Goal: Task Accomplishment & Management: Use online tool/utility

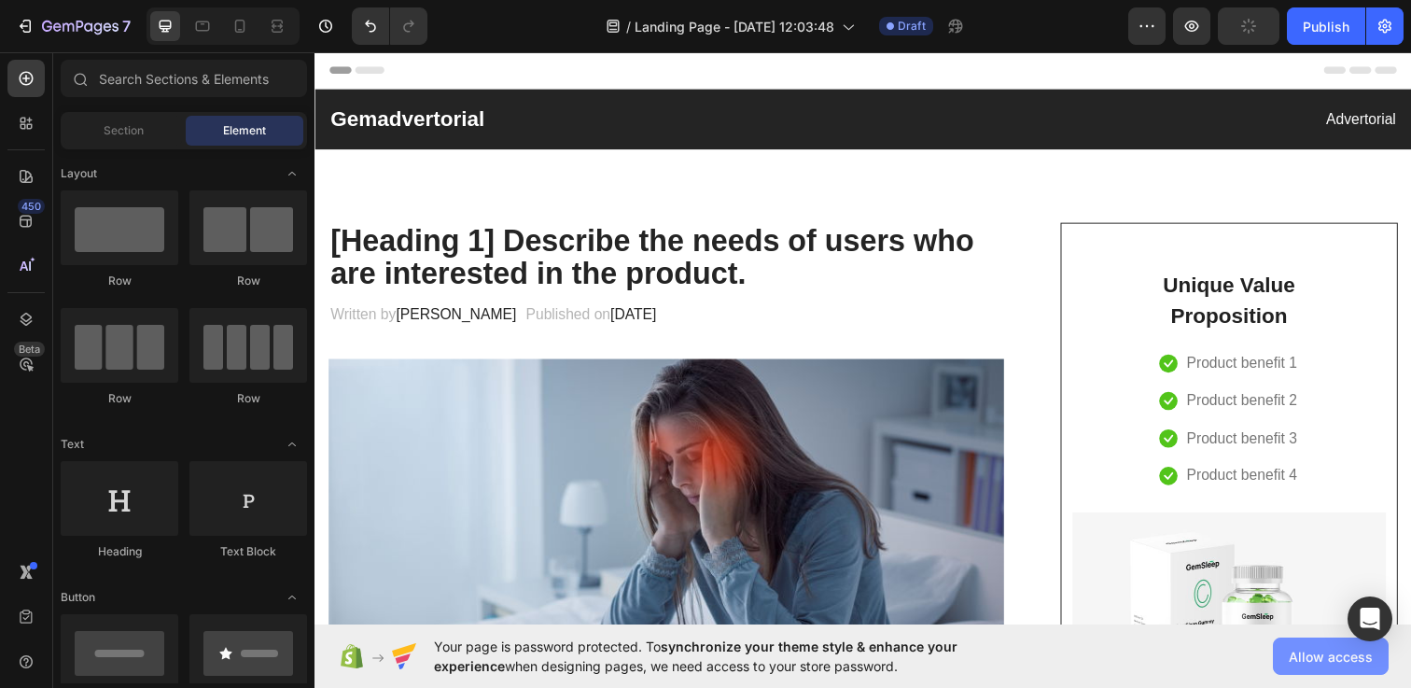
click at [1308, 653] on span "Allow access" at bounding box center [1331, 657] width 84 height 20
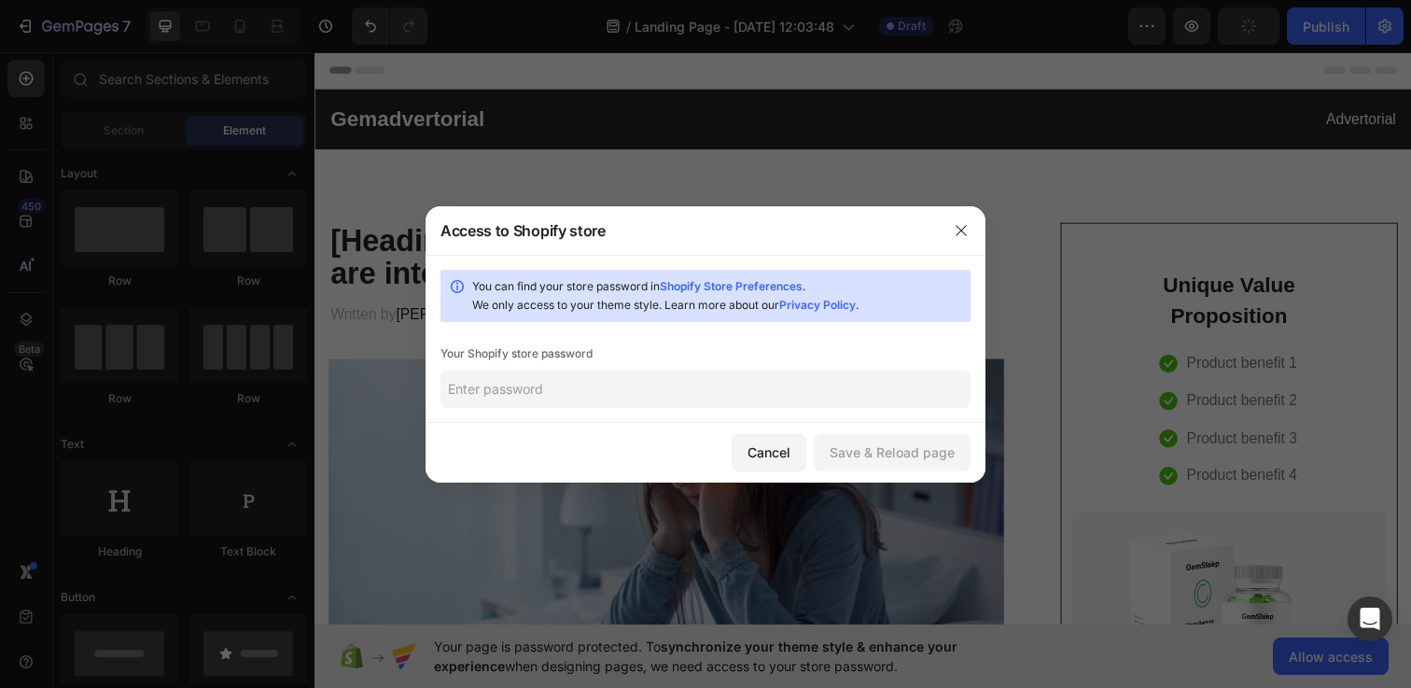
click at [765, 413] on div "You can find your store password in Shopify Store Preferences . We only access …" at bounding box center [705, 339] width 560 height 168
click at [734, 390] on input "text" at bounding box center [705, 388] width 530 height 37
paste input "aoltow"
type input "aoltow"
click at [899, 428] on div "Cancel Save & Reload page" at bounding box center [705, 453] width 560 height 60
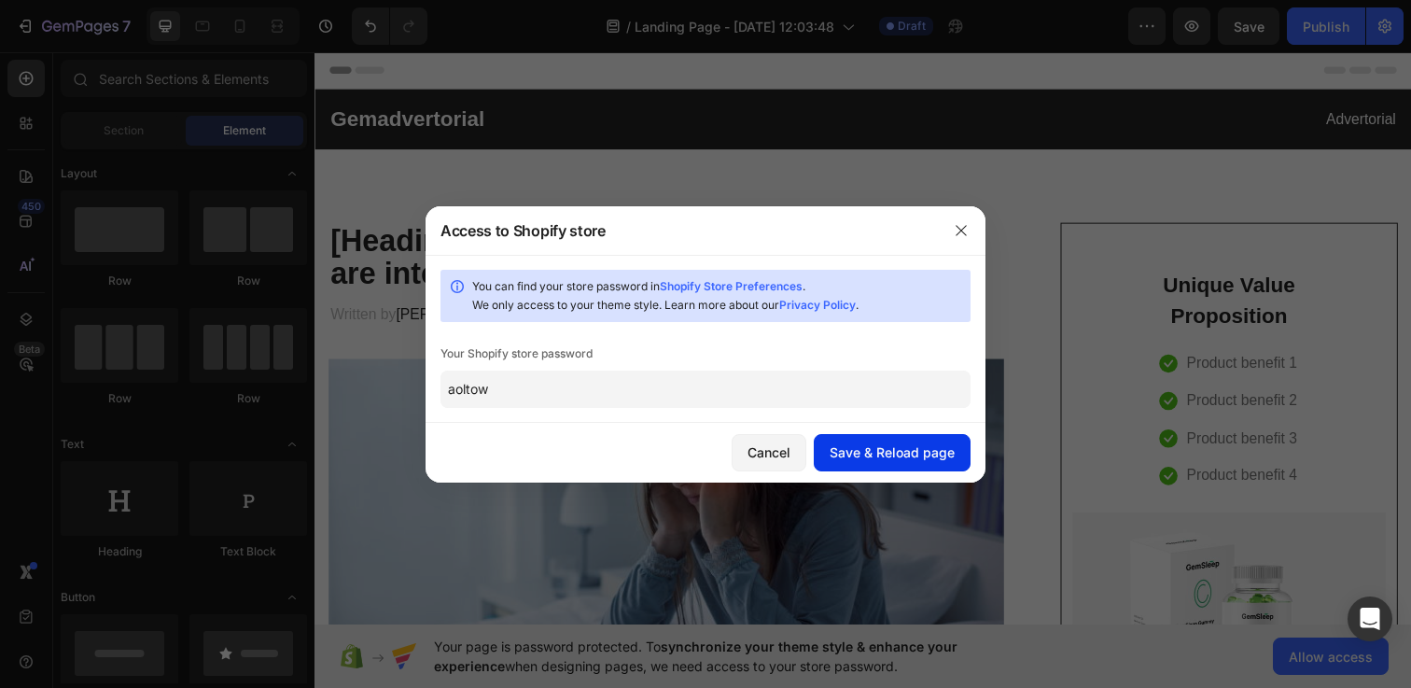
click at [899, 441] on button "Save & Reload page" at bounding box center [892, 452] width 157 height 37
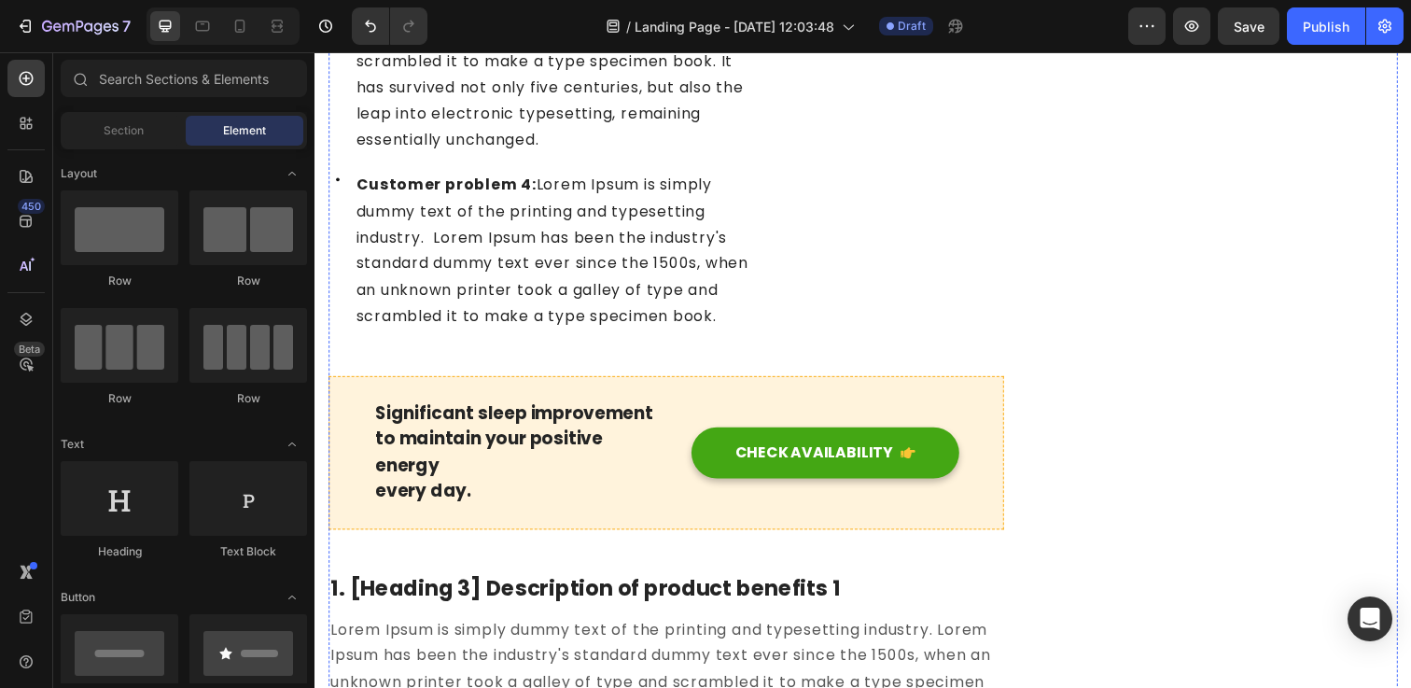
scroll to position [1567, 0]
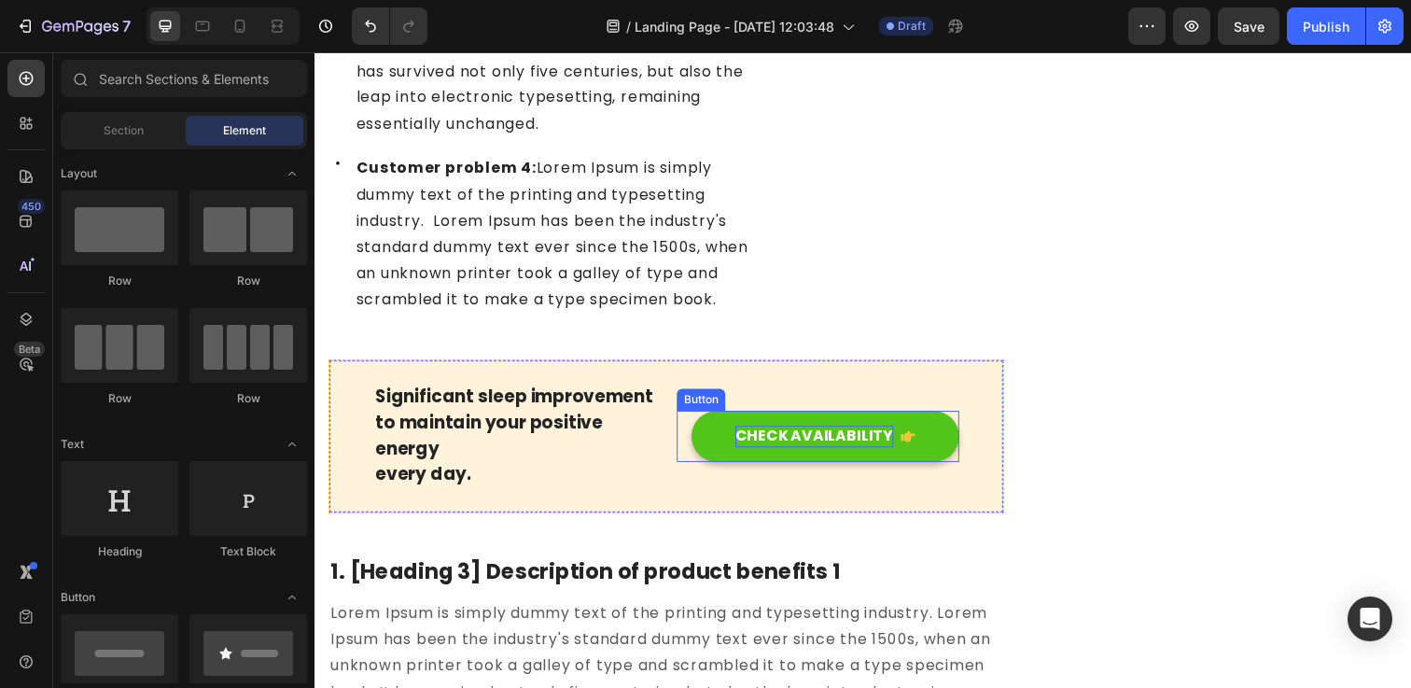
click at [759, 440] on div "CHECK AVAILABILITY" at bounding box center [824, 444] width 161 height 22
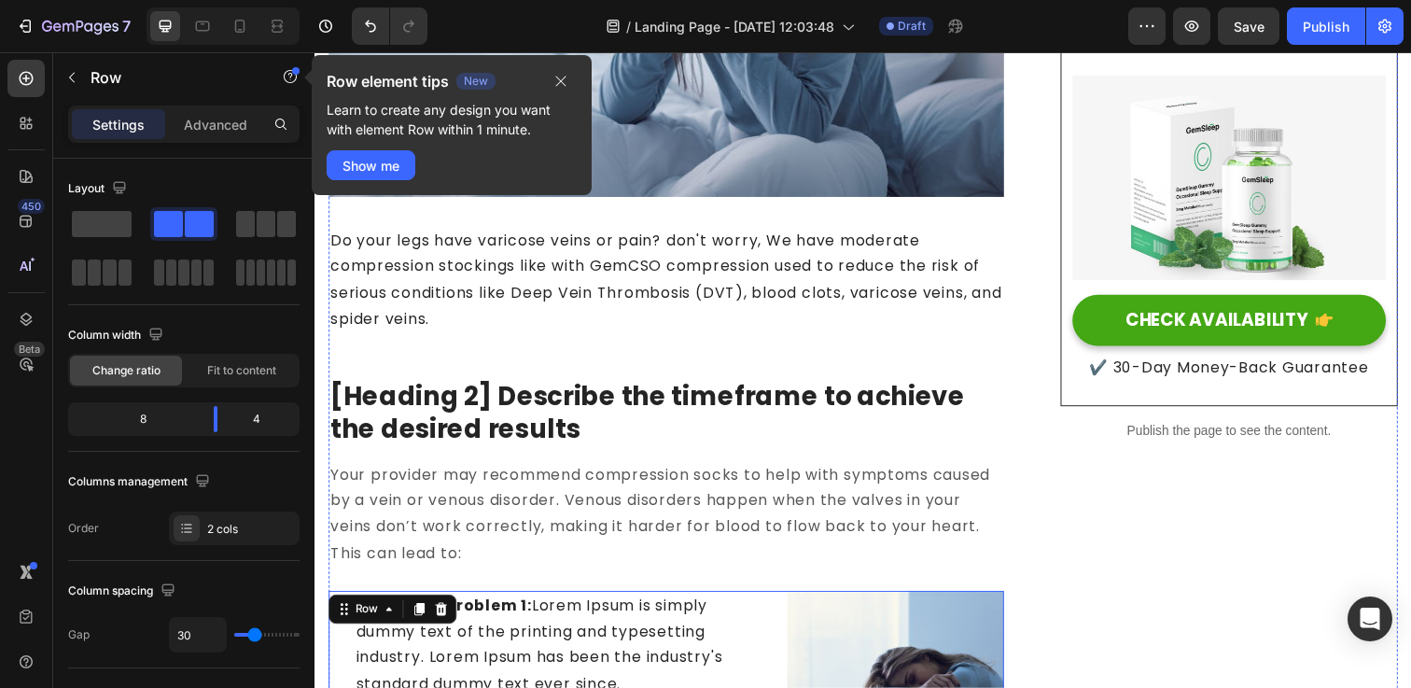
scroll to position [0, 0]
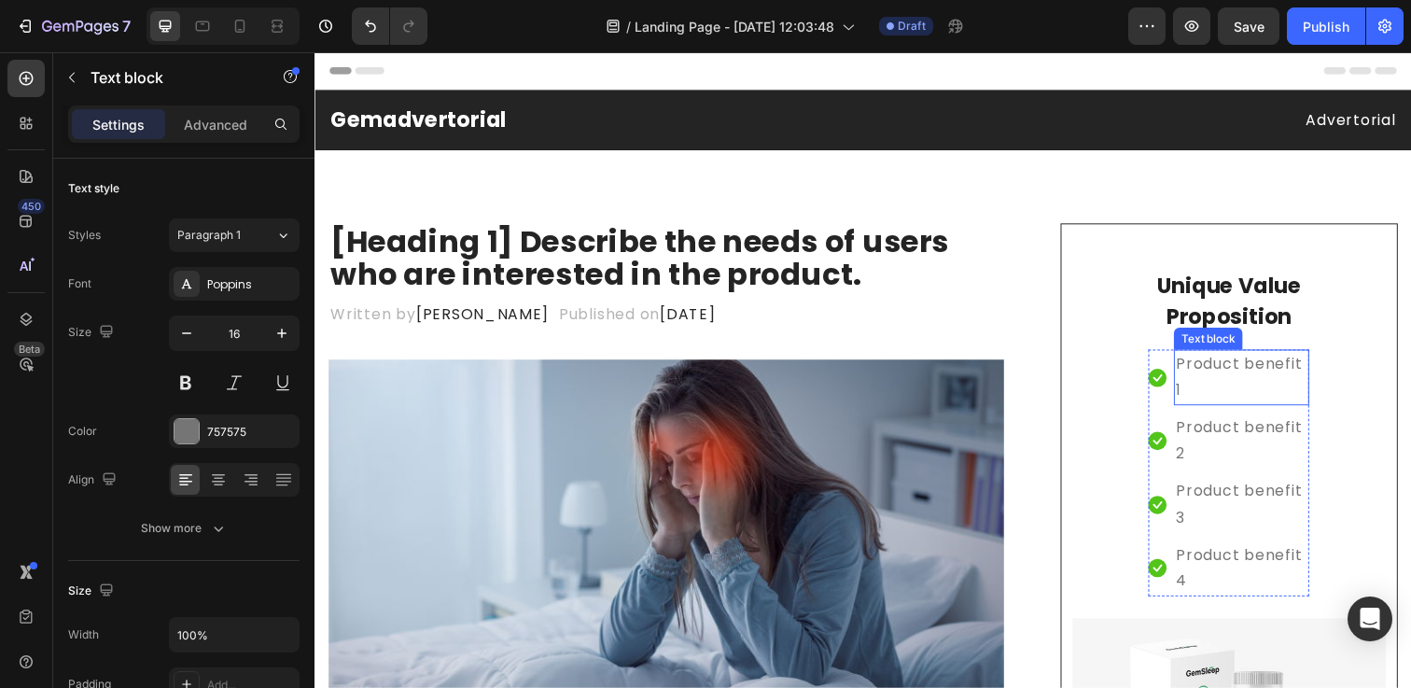
click at [1235, 410] on p "Product benefit 1" at bounding box center [1260, 384] width 134 height 54
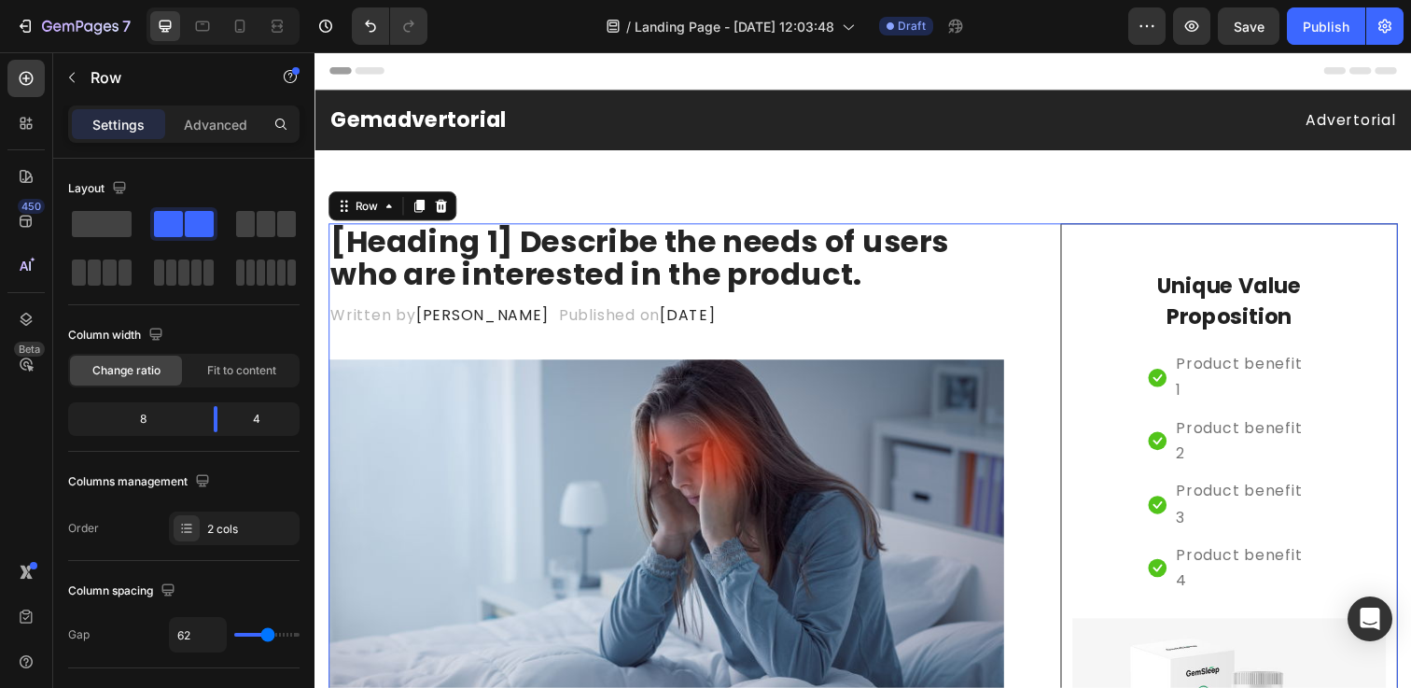
click at [1154, 40] on button "button" at bounding box center [1146, 25] width 37 height 37
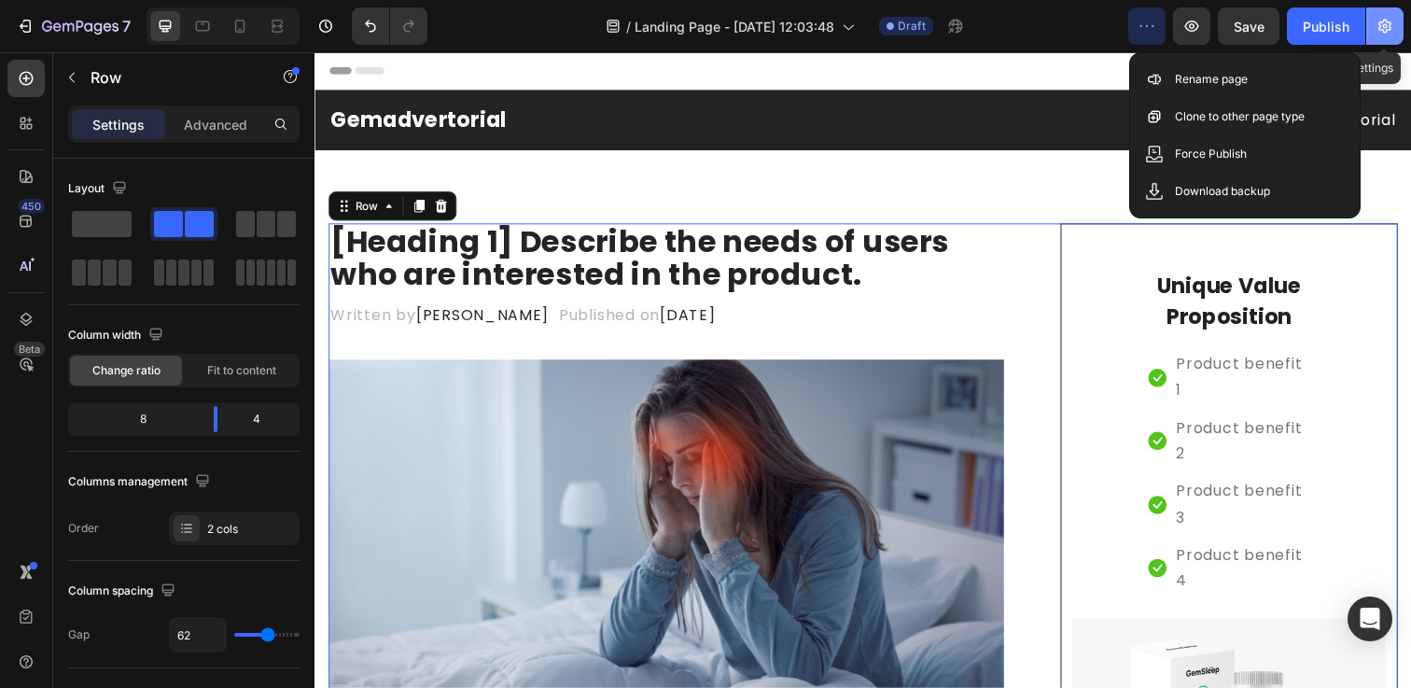
click at [1385, 24] on icon "button" at bounding box center [1385, 26] width 5 height 5
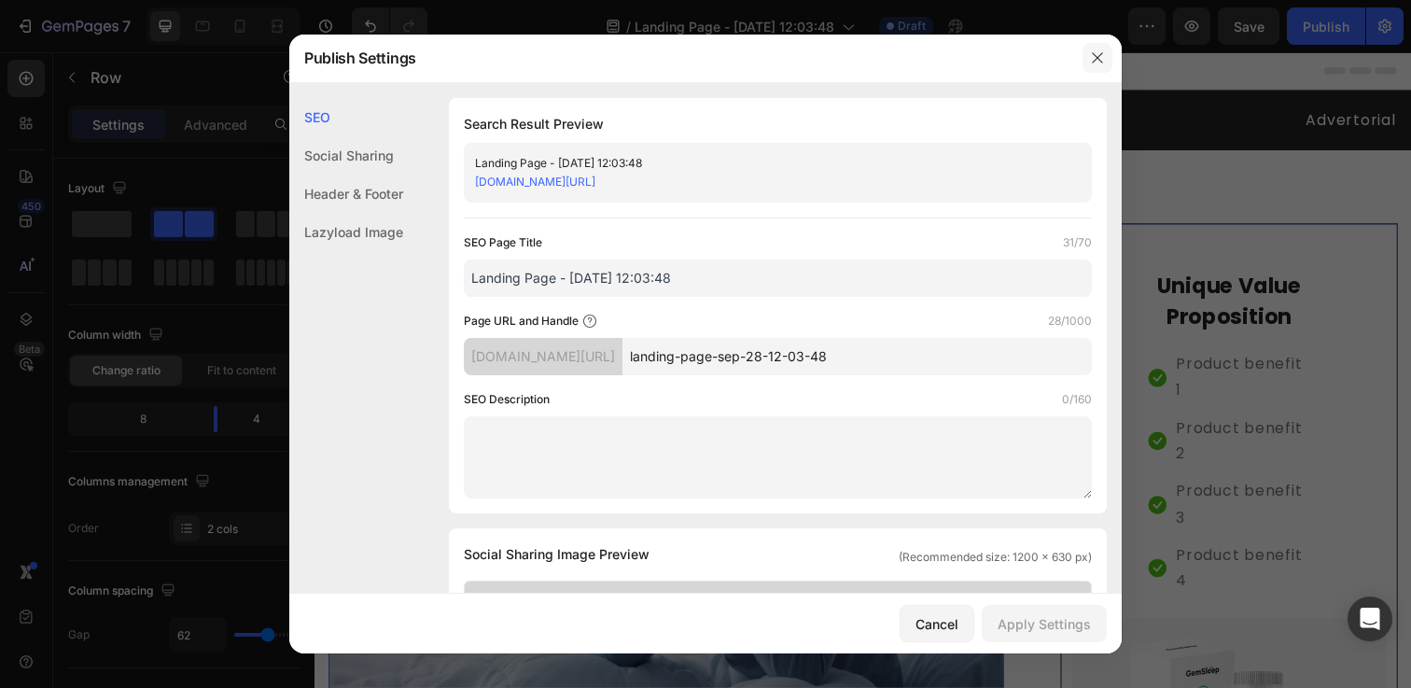
click at [1103, 55] on icon "button" at bounding box center [1097, 57] width 15 height 15
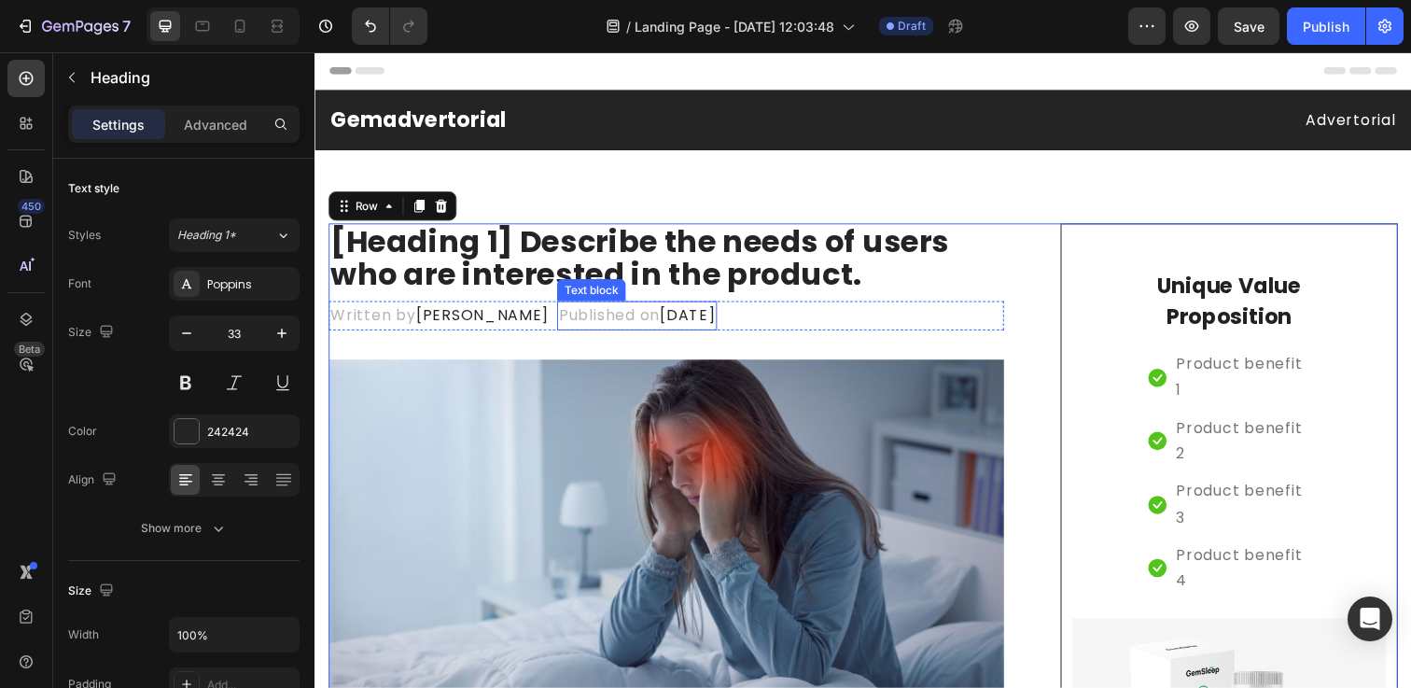
click at [569, 277] on p "[Heading 1] Describe the needs of users who are interested in the product." at bounding box center [673, 263] width 686 height 68
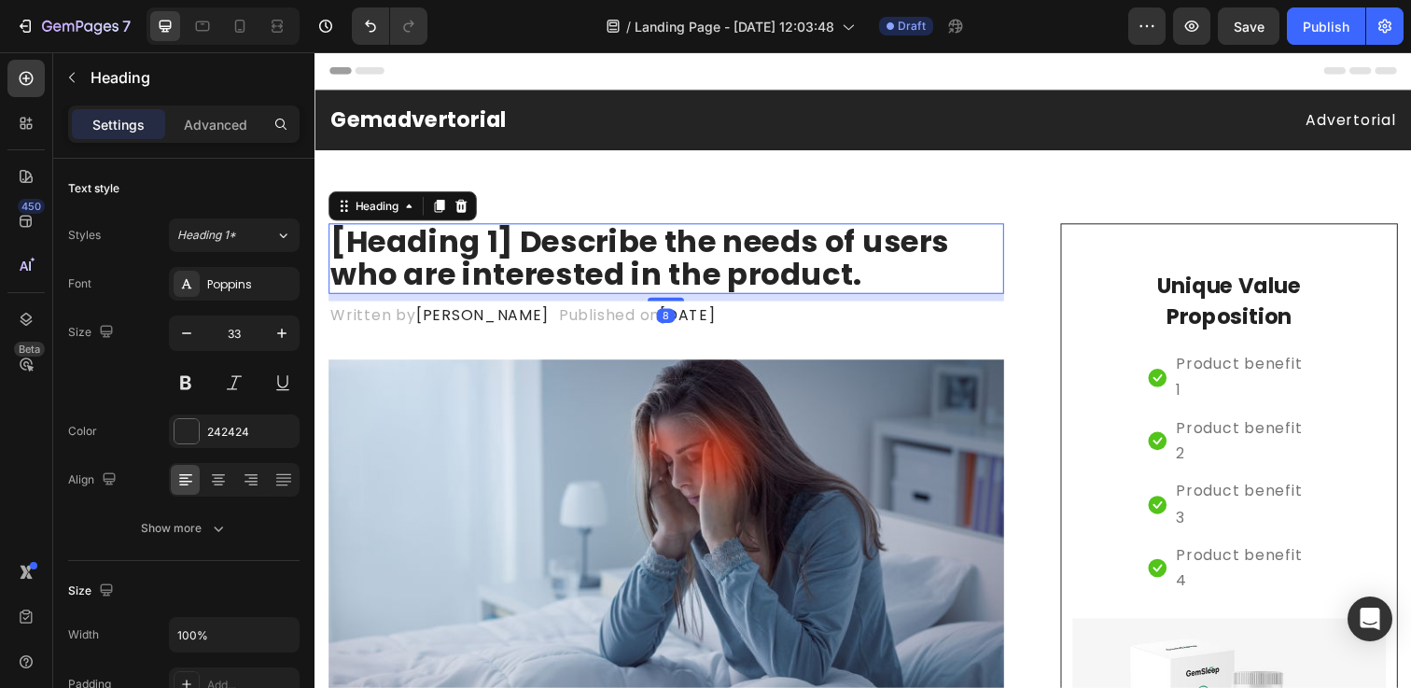
click at [569, 277] on p "[Heading 1] Describe the needs of users who are interested in the product." at bounding box center [673, 263] width 686 height 68
click at [667, 277] on p "[Heading 1] Describe the needs of users who are interested in the product." at bounding box center [673, 263] width 686 height 68
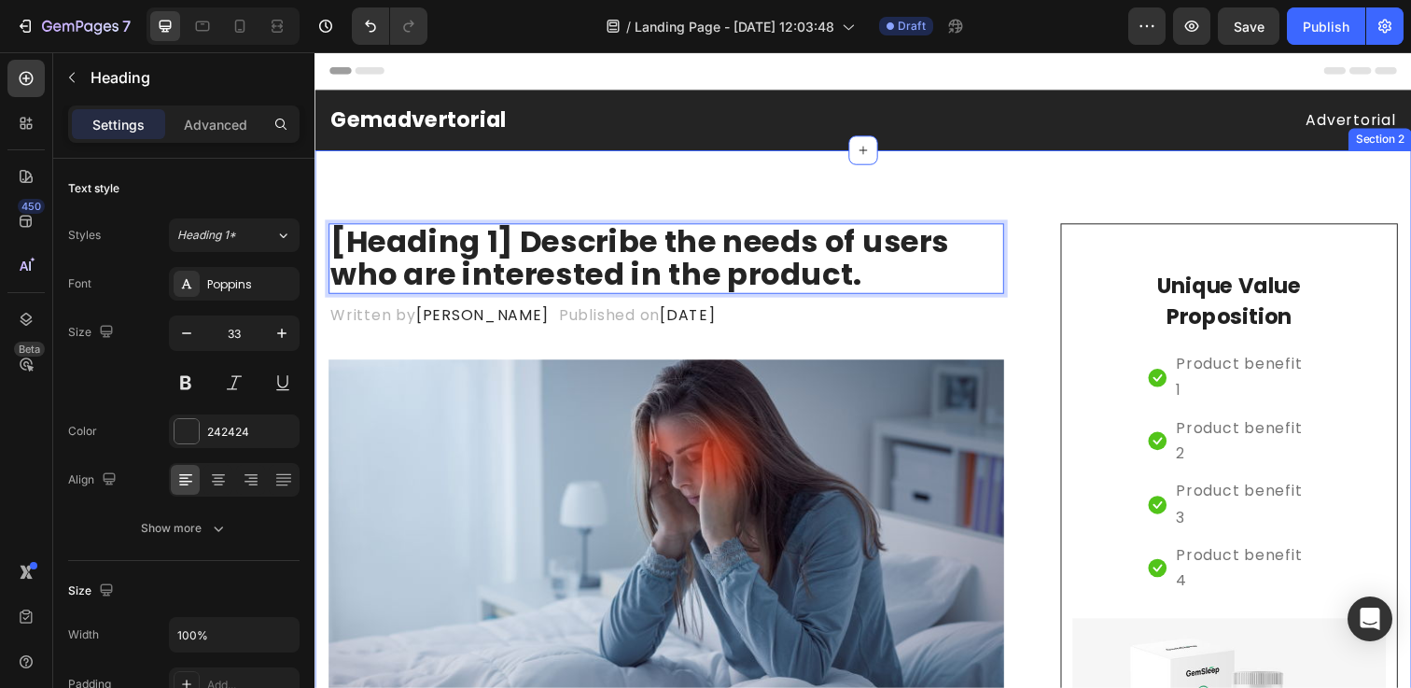
click at [1142, 142] on div "Gemadvertorial Heading Advertorial Text block Row Section 1" at bounding box center [874, 122] width 1120 height 62
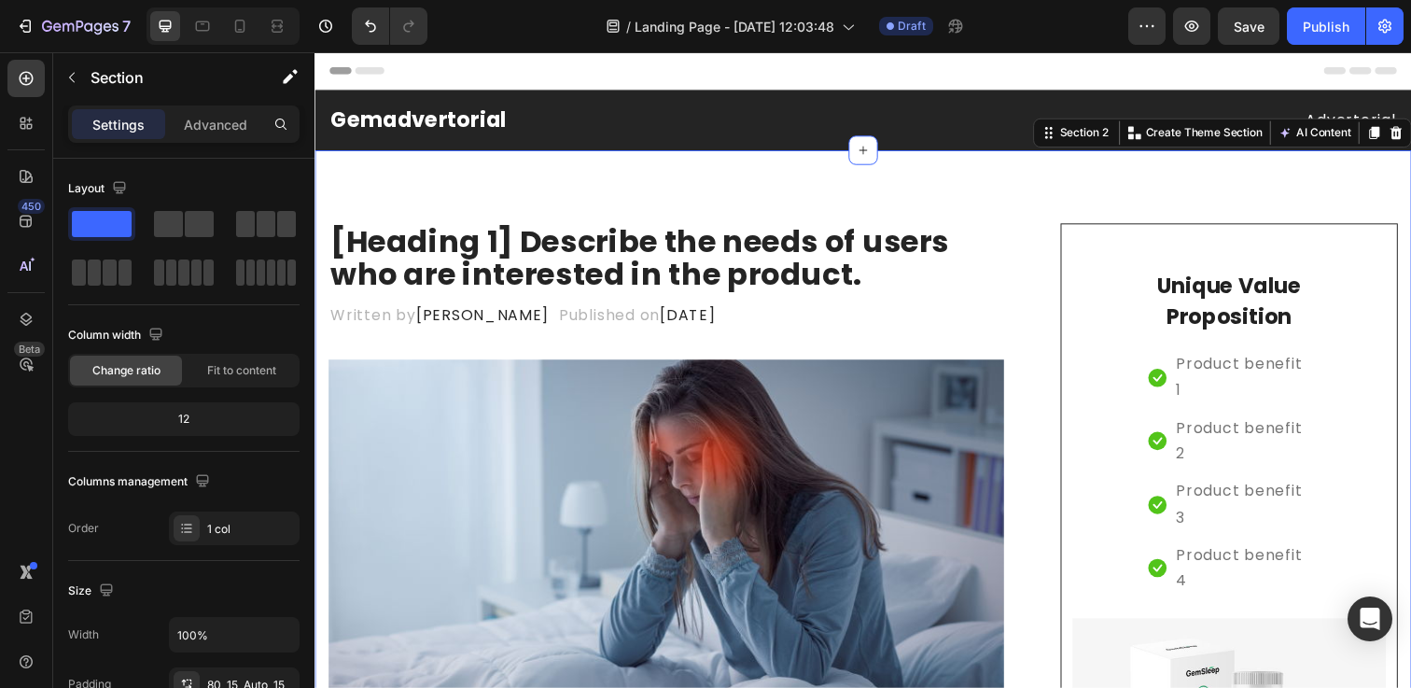
drag, startPoint x: 1321, startPoint y: 27, endPoint x: 1179, endPoint y: 49, distance: 143.6
click at [1179, 49] on div "7 / Landing Page - Sep 28, 12:03:48 Draft Preview Save Publish" at bounding box center [705, 26] width 1411 height 53
click at [1149, 31] on icon "button" at bounding box center [1146, 26] width 19 height 19
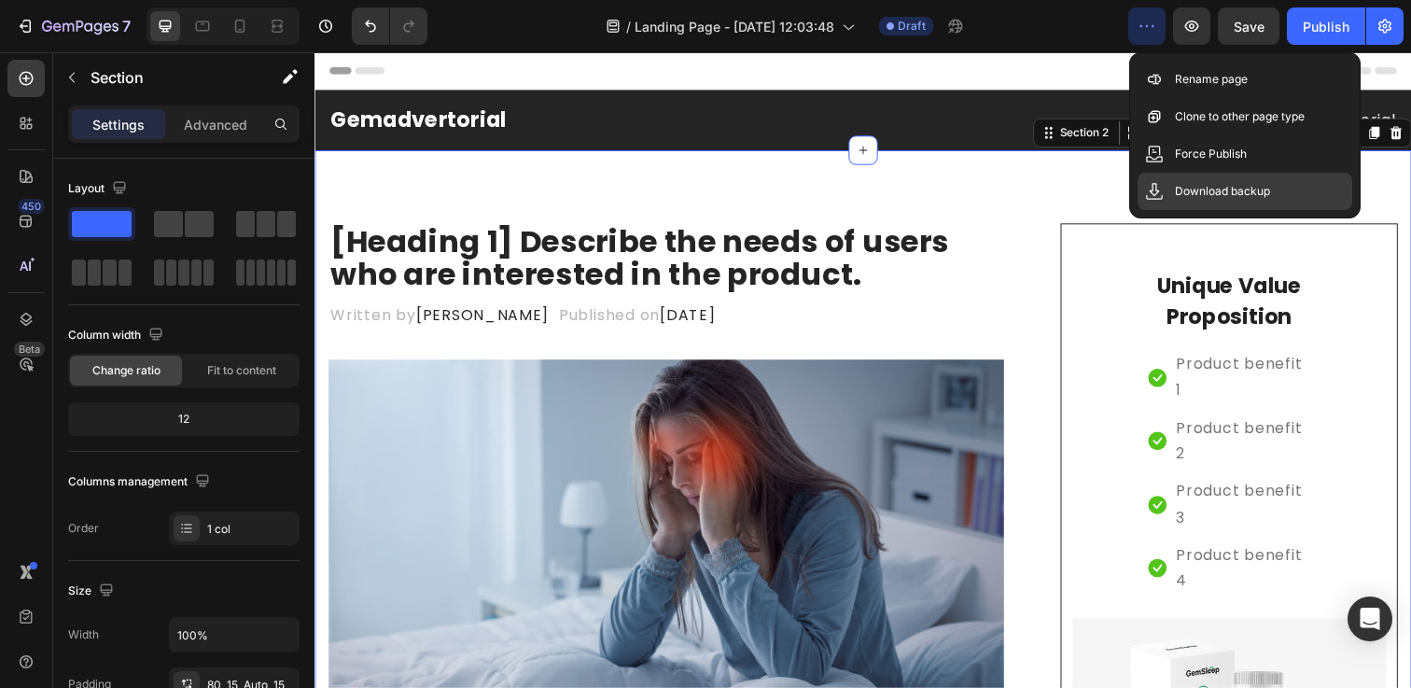
click at [1192, 200] on p "Download backup" at bounding box center [1222, 191] width 95 height 19
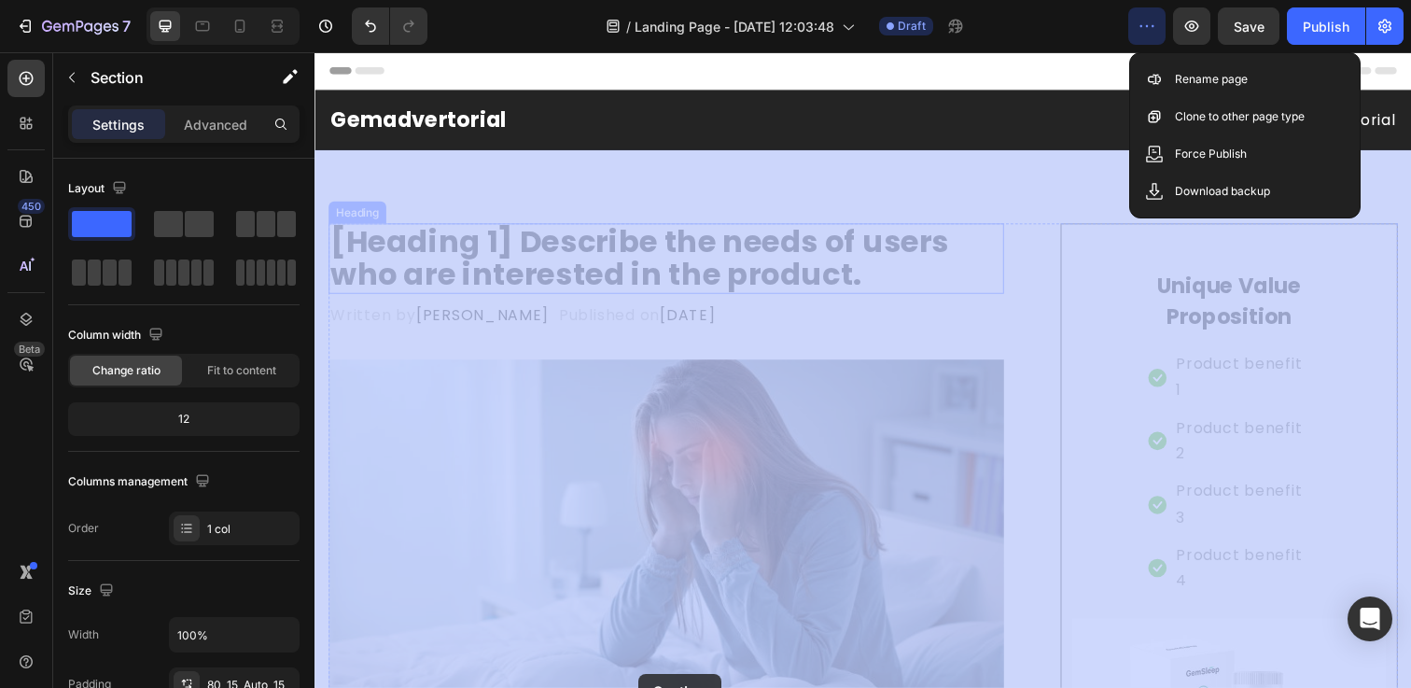
drag, startPoint x: 430, startPoint y: 198, endPoint x: 629, endPoint y: 619, distance: 465.4
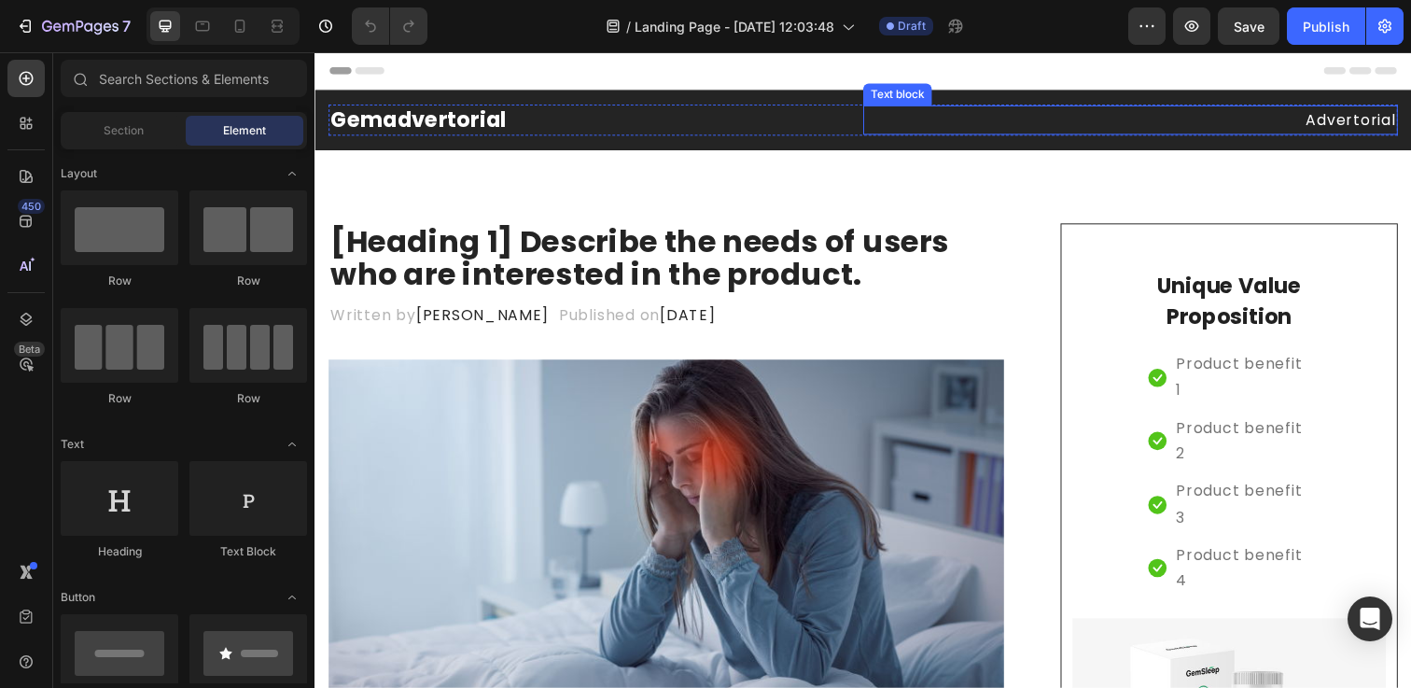
click at [1392, 122] on p "Advertorial" at bounding box center [1147, 121] width 542 height 27
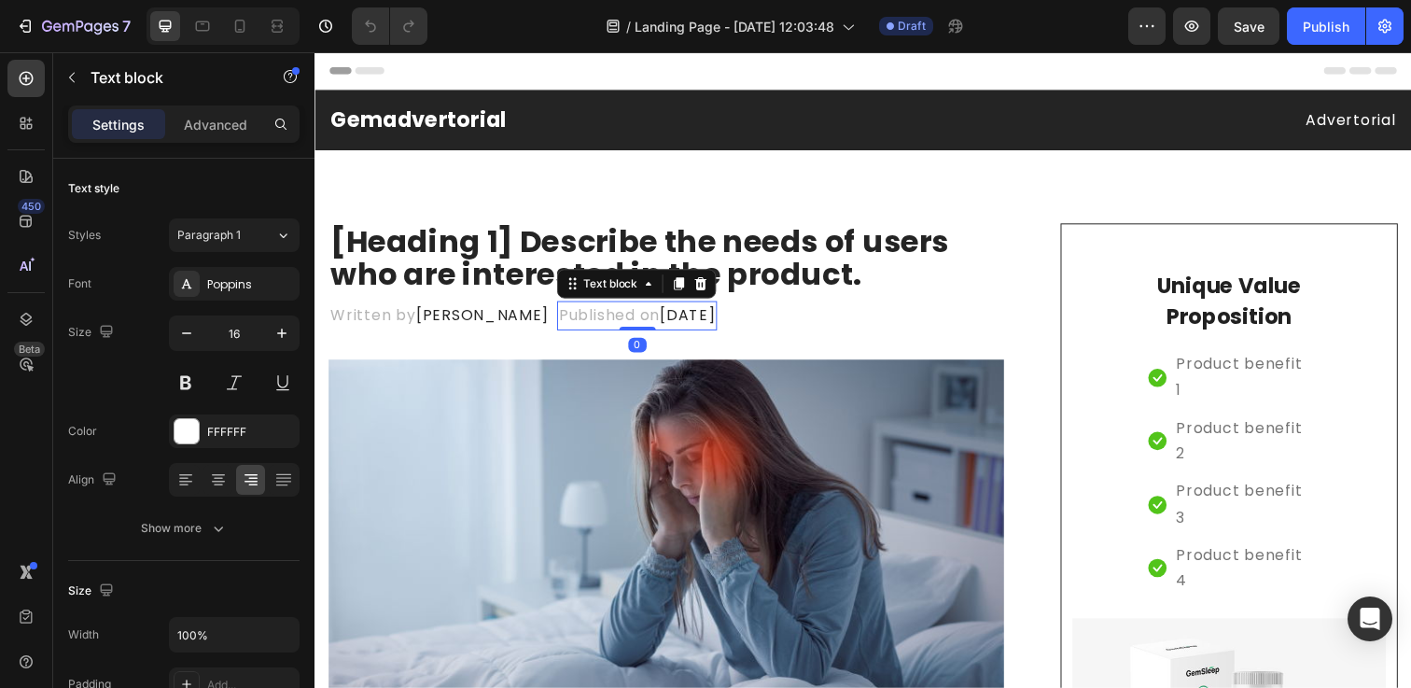
click at [564, 312] on p "Published on [DATE]" at bounding box center [644, 321] width 160 height 27
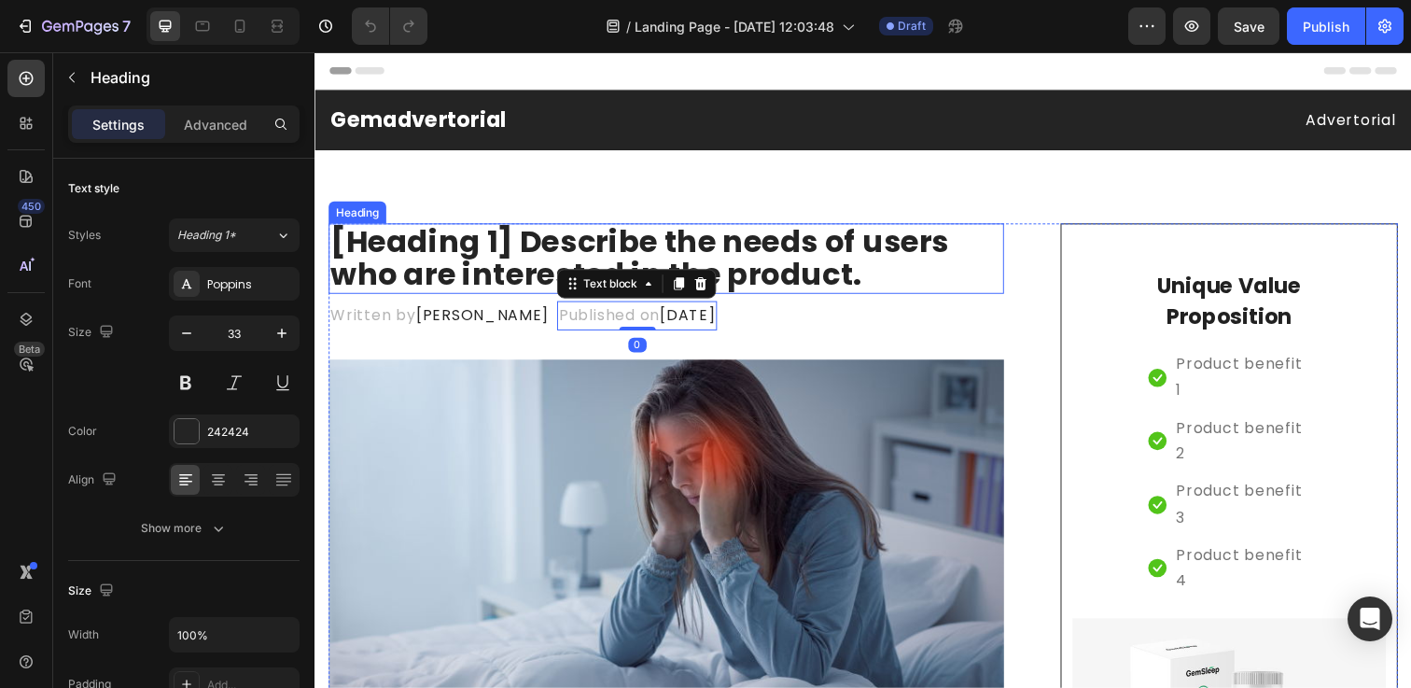
click at [528, 270] on p "[Heading 1] Describe the needs of users who are interested in the product." at bounding box center [673, 263] width 686 height 68
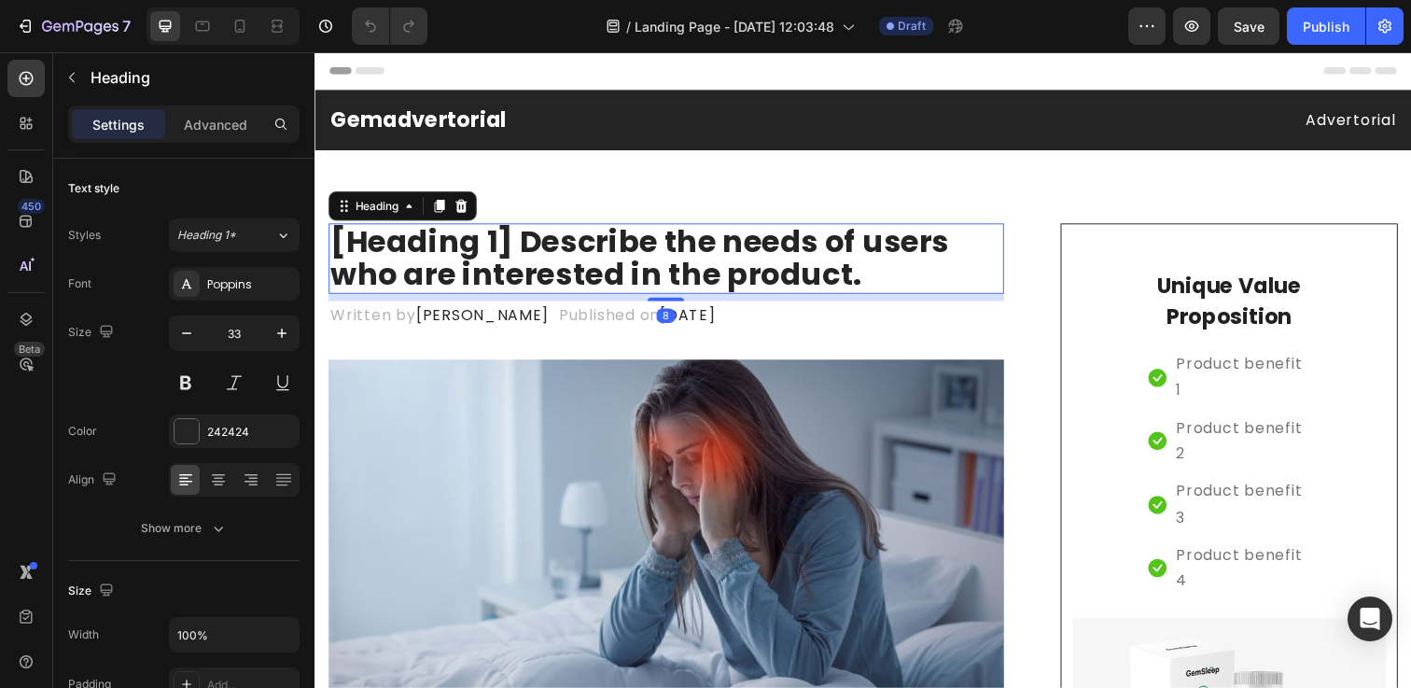
click at [528, 270] on p "[Heading 1] Describe the needs of users who are interested in the product." at bounding box center [673, 263] width 686 height 68
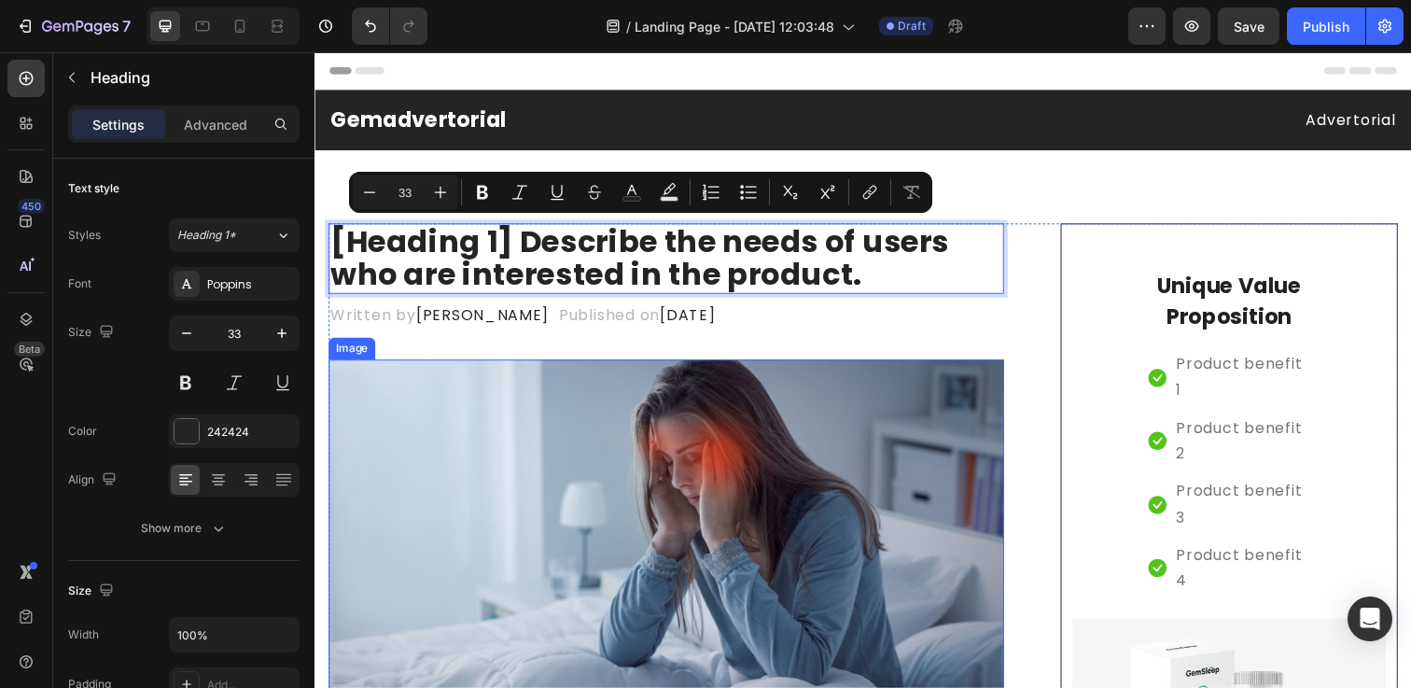
scroll to position [2, 0]
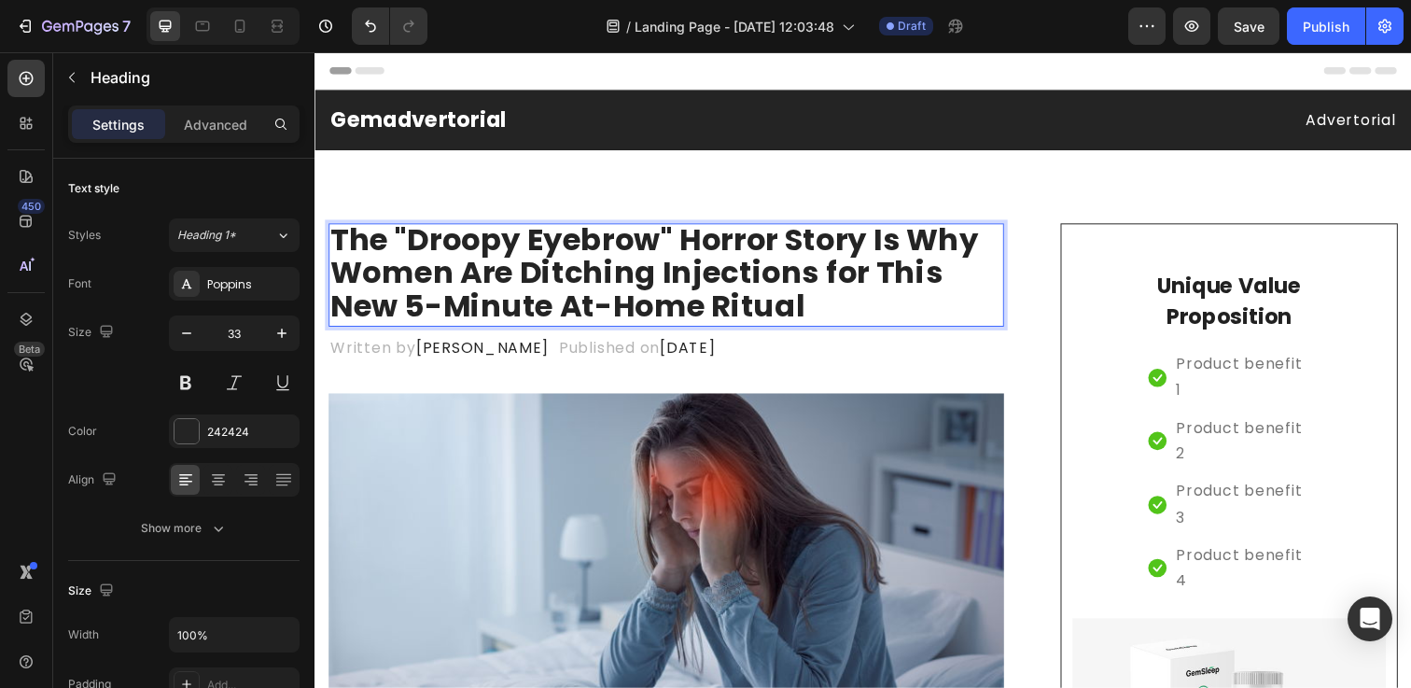
click at [564, 252] on p "The "Droopy Eyebrow" Horror Story Is Why Women Are Ditching Injections for This…" at bounding box center [673, 278] width 686 height 102
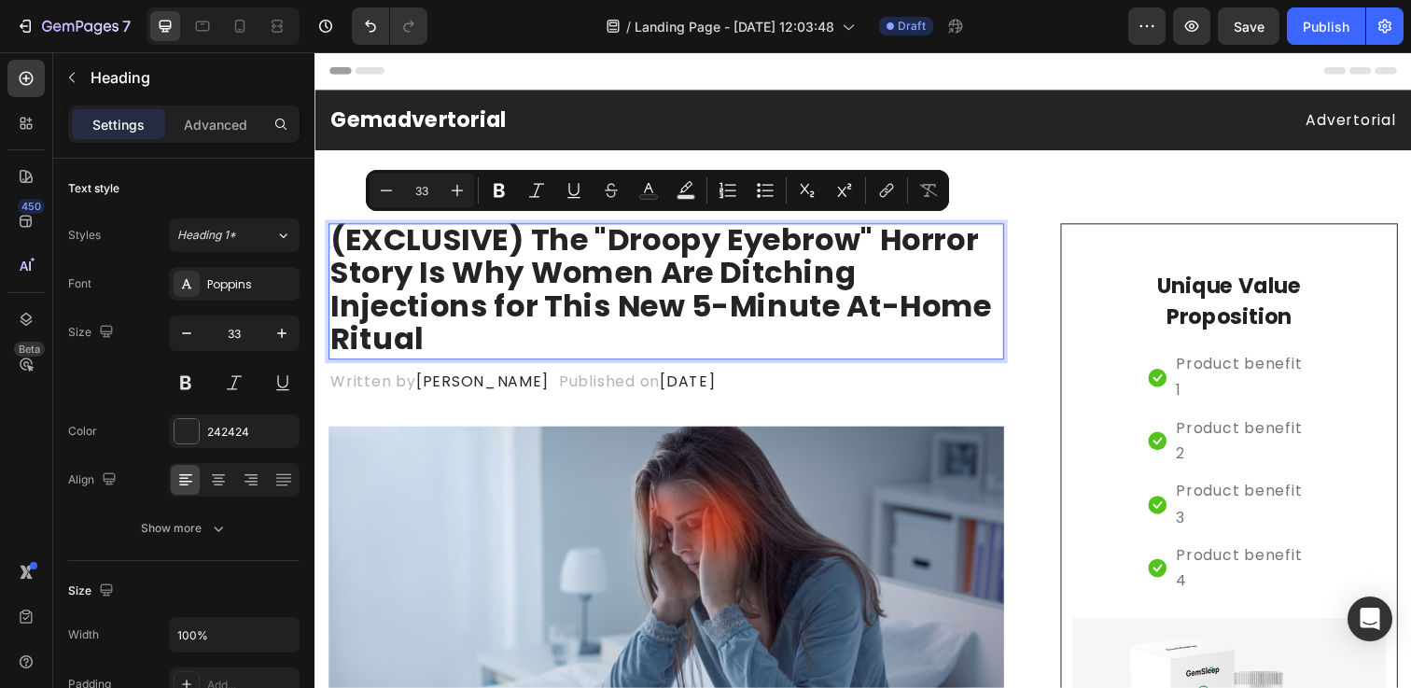
scroll to position [3, 0]
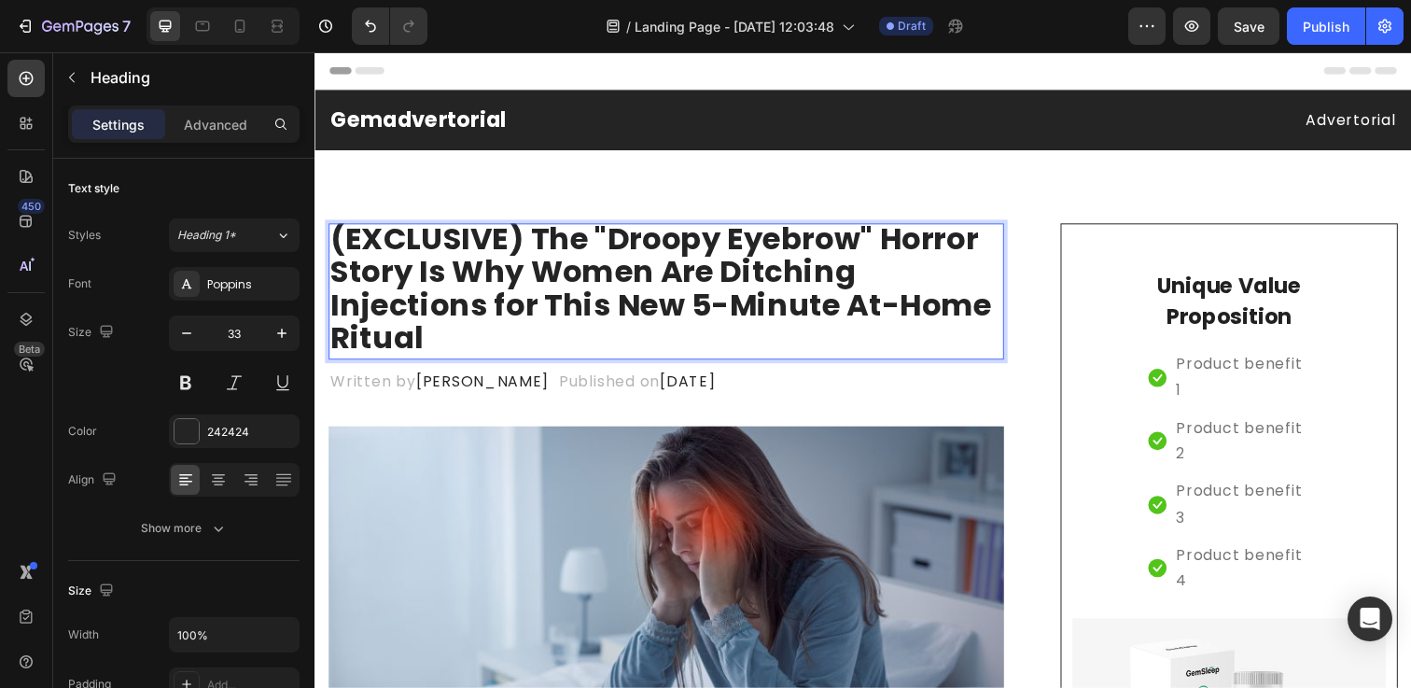
click at [537, 236] on p "(EXCLUSIVE) The "Droopy Eyebrow" Horror Story Is Why Women Are Ditching Injecti…" at bounding box center [673, 293] width 686 height 135
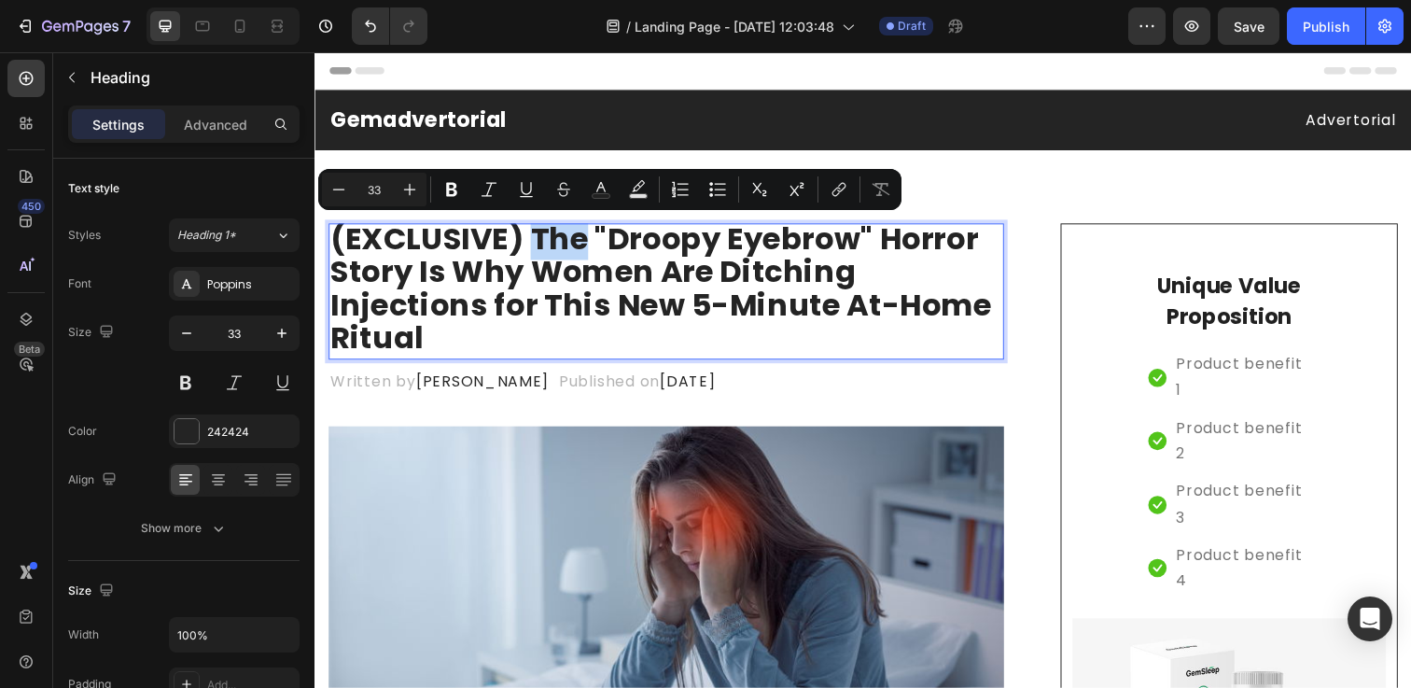
click at [537, 236] on p "(EXCLUSIVE) The "Droopy Eyebrow" Horror Story Is Why Women Are Ditching Injecti…" at bounding box center [673, 293] width 686 height 135
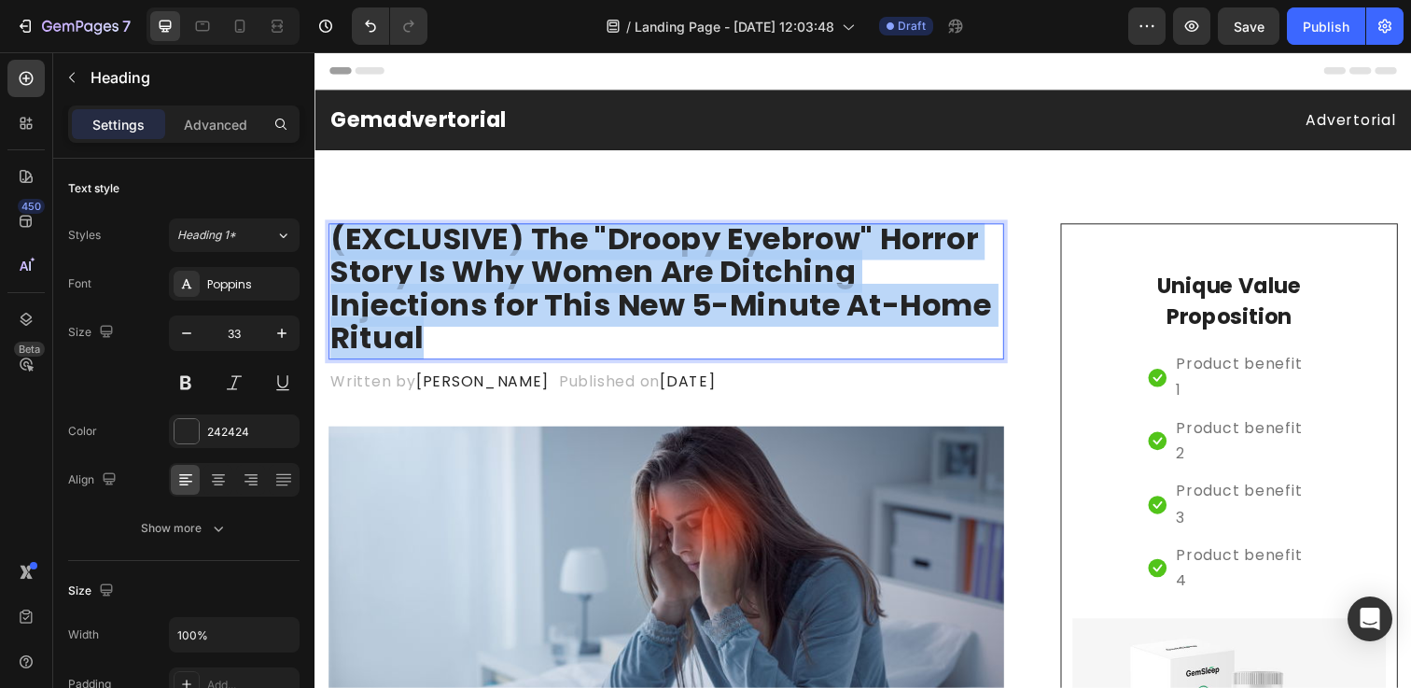
click at [537, 236] on p "(EXCLUSIVE) The "Droopy Eyebrow" Horror Story Is Why Women Are Ditching Injecti…" at bounding box center [673, 293] width 686 height 135
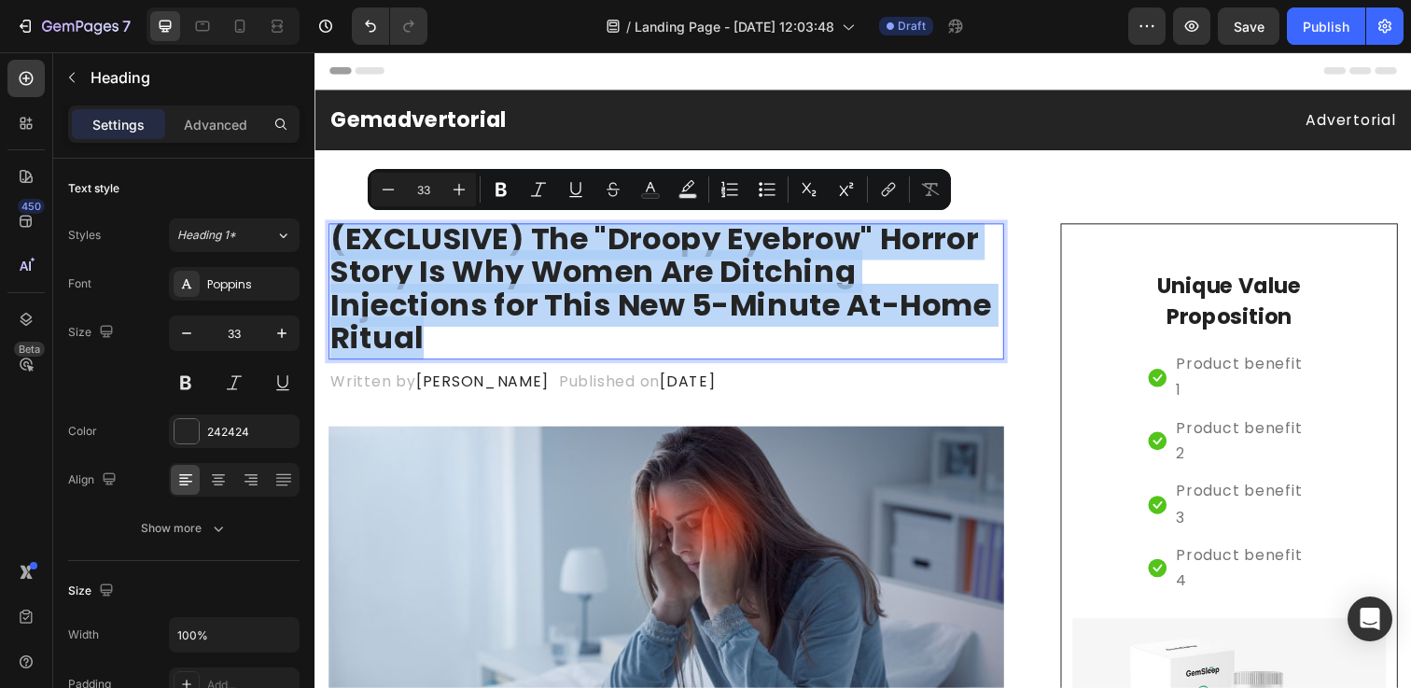
click at [537, 236] on p "(EXCLUSIVE) The "Droopy Eyebrow" Horror Story Is Why Women Are Ditching Injecti…" at bounding box center [673, 293] width 686 height 135
click at [512, 251] on p "(EXCLUSIVE) The "Droopy Eyebrow" Horror Story Is Why Women Are Ditching Injecti…" at bounding box center [673, 293] width 686 height 135
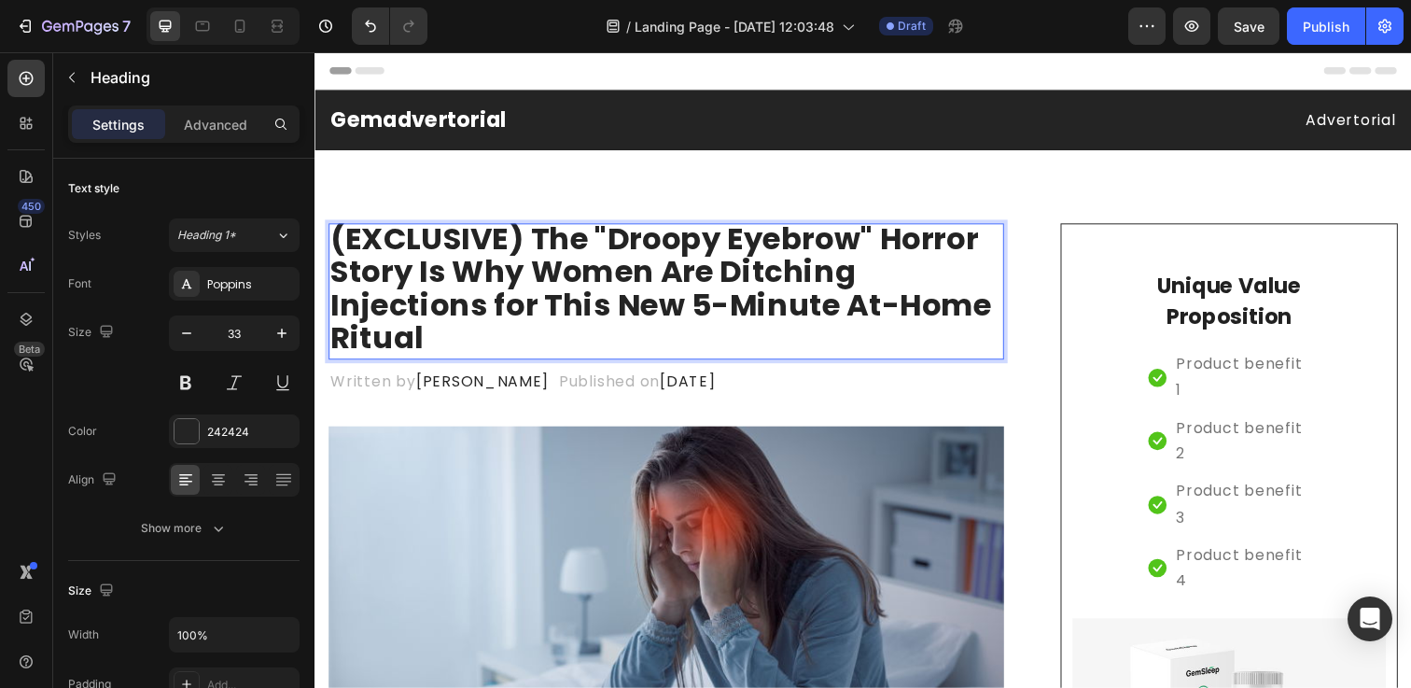
click at [644, 313] on p "(EXCLUSIVE) The "Droopy Eyebrow" Horror Story Is Why Women Are Ditching Injecti…" at bounding box center [673, 293] width 686 height 135
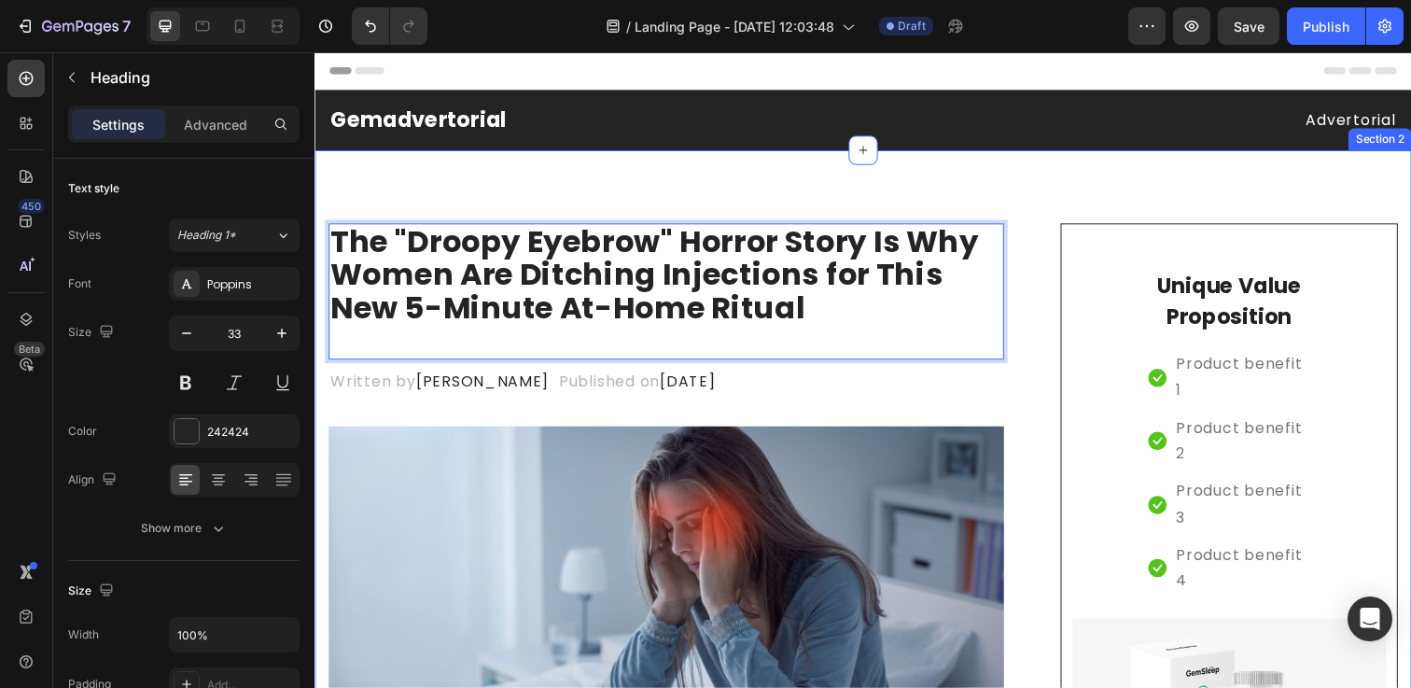
scroll to position [2, 0]
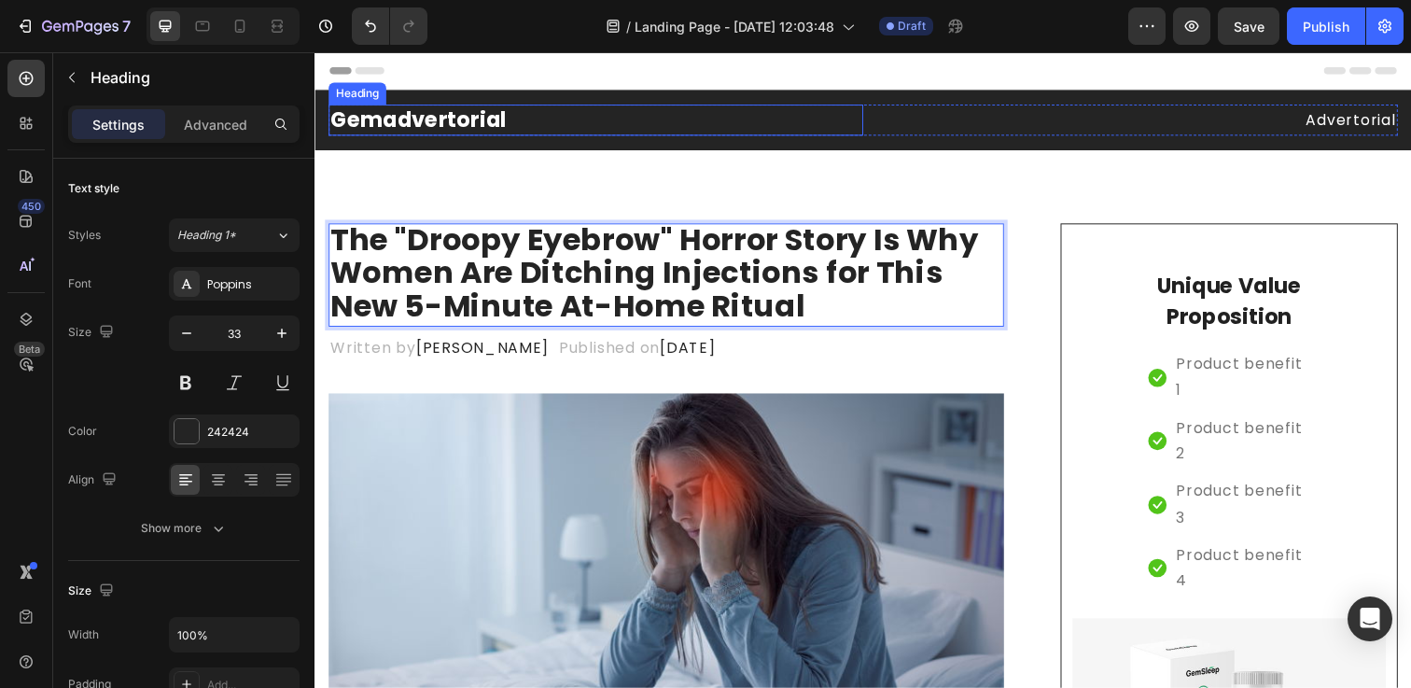
click at [382, 133] on p "Gemadvertorial" at bounding box center [601, 121] width 542 height 28
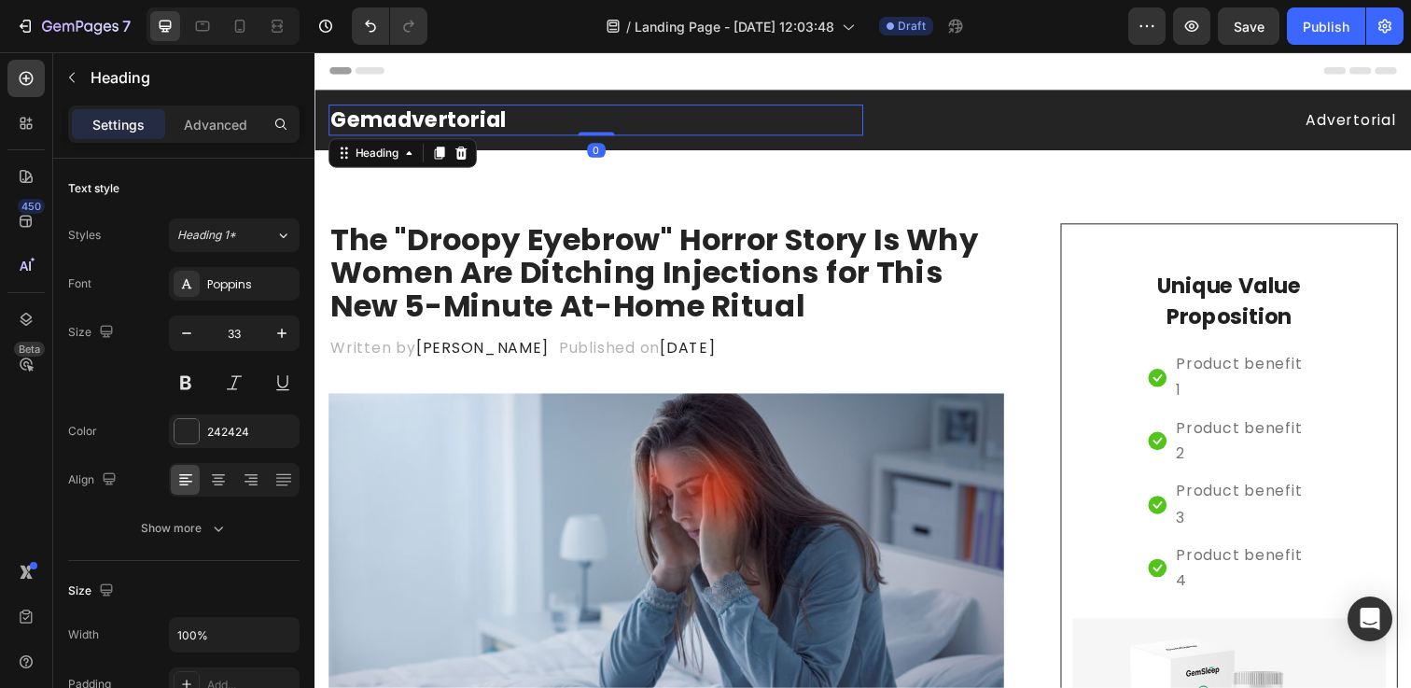
click at [382, 133] on p "Gemadvertorial" at bounding box center [601, 121] width 542 height 28
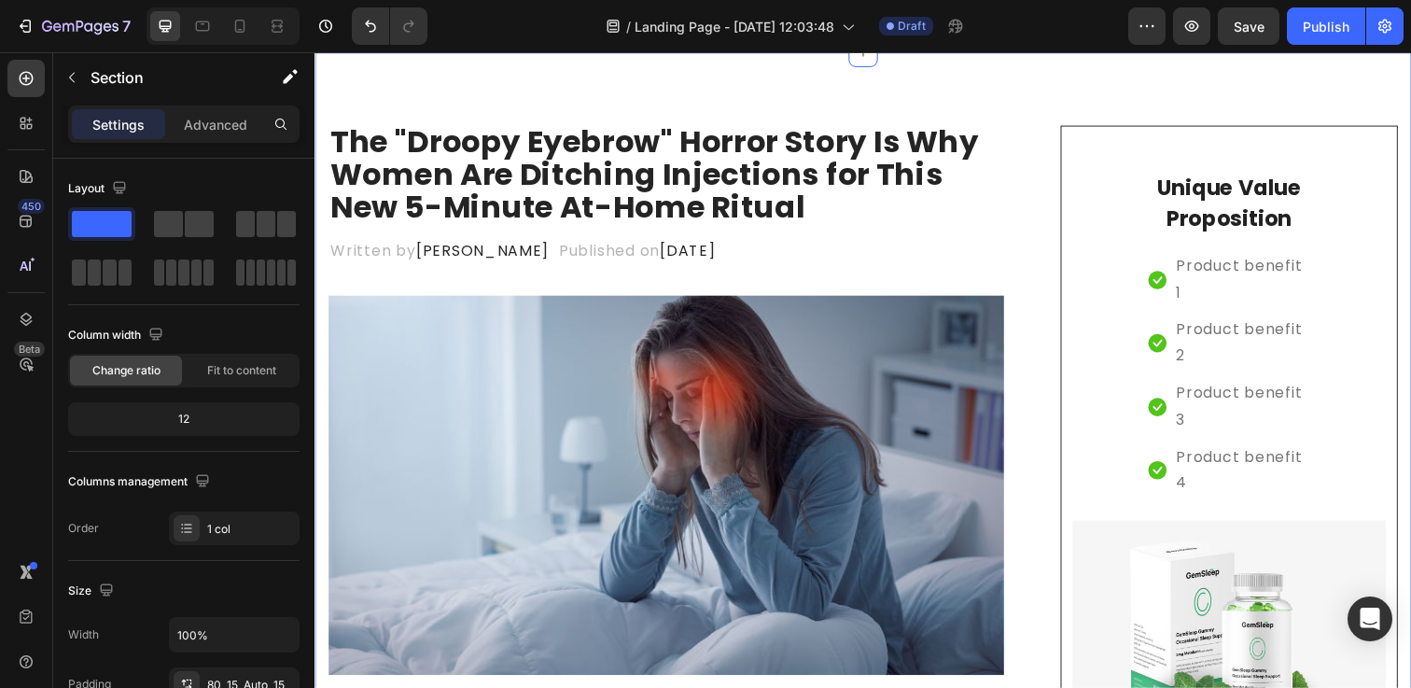
scroll to position [124, 0]
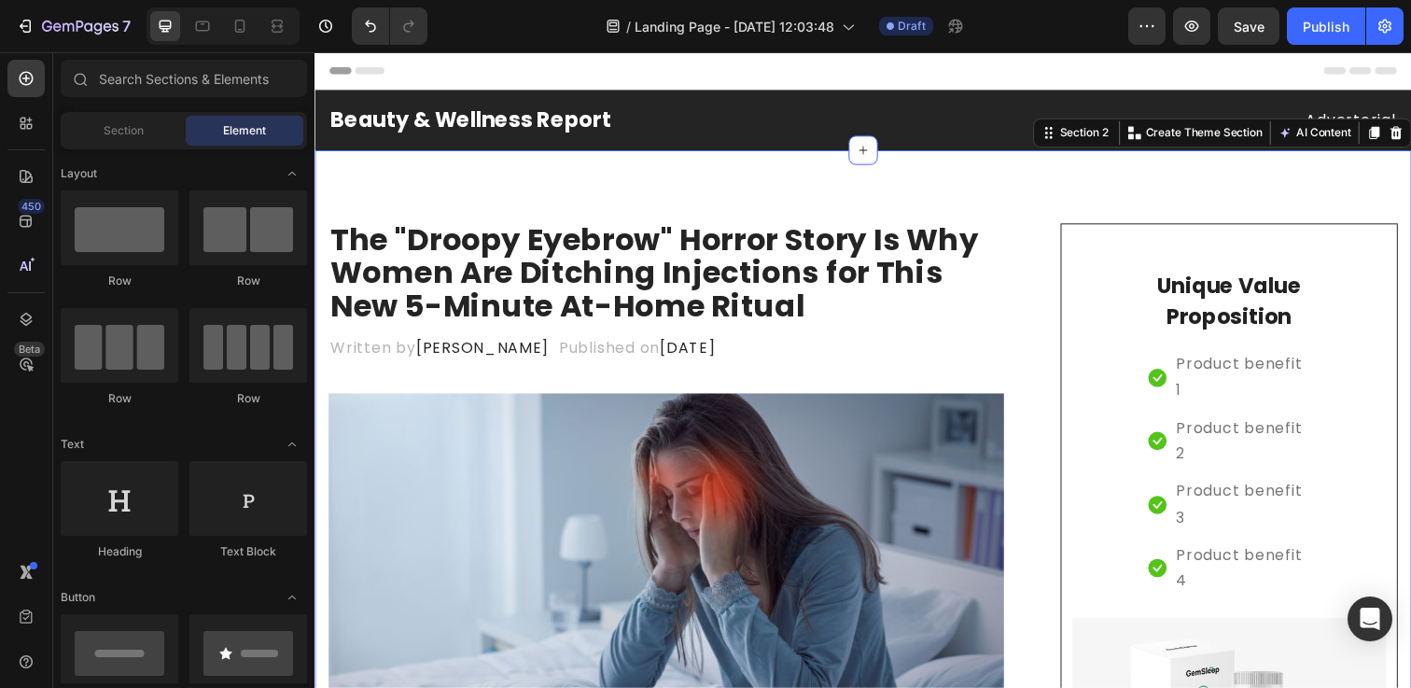
click at [374, 75] on span "Header" at bounding box center [370, 71] width 41 height 19
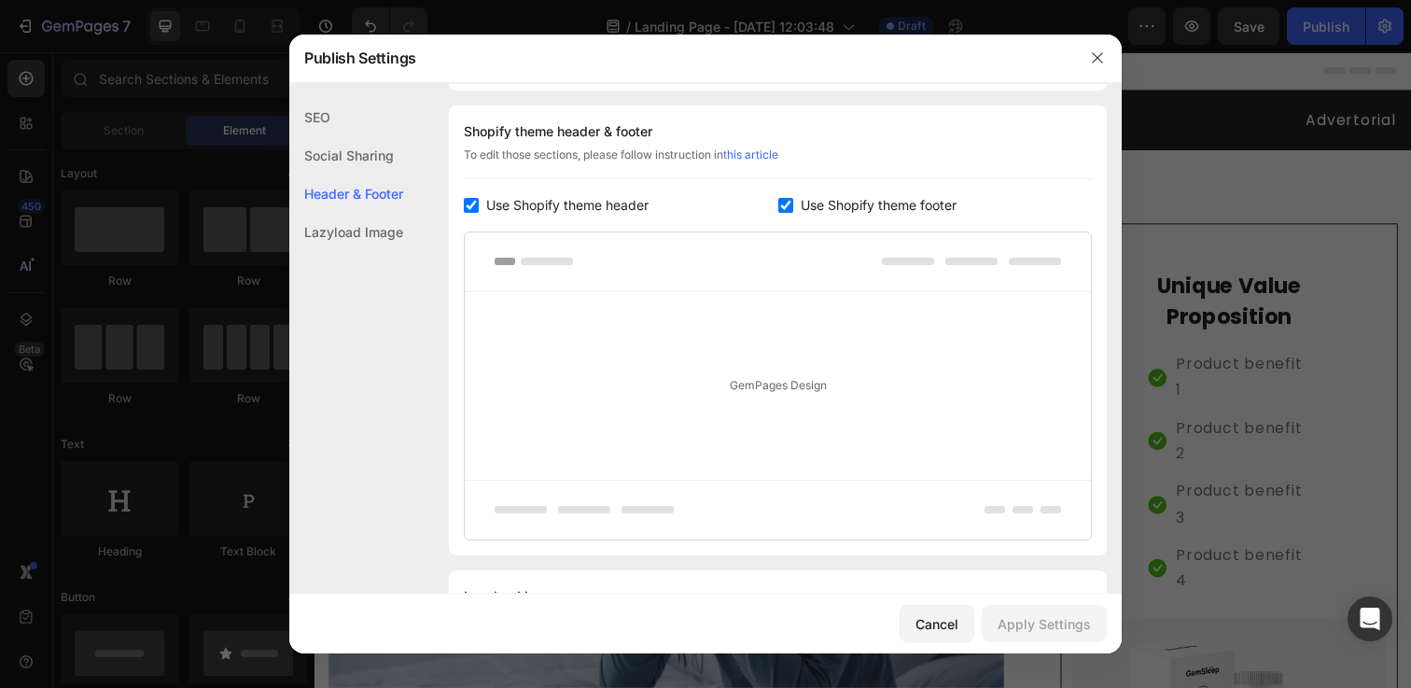
scroll to position [874, 0]
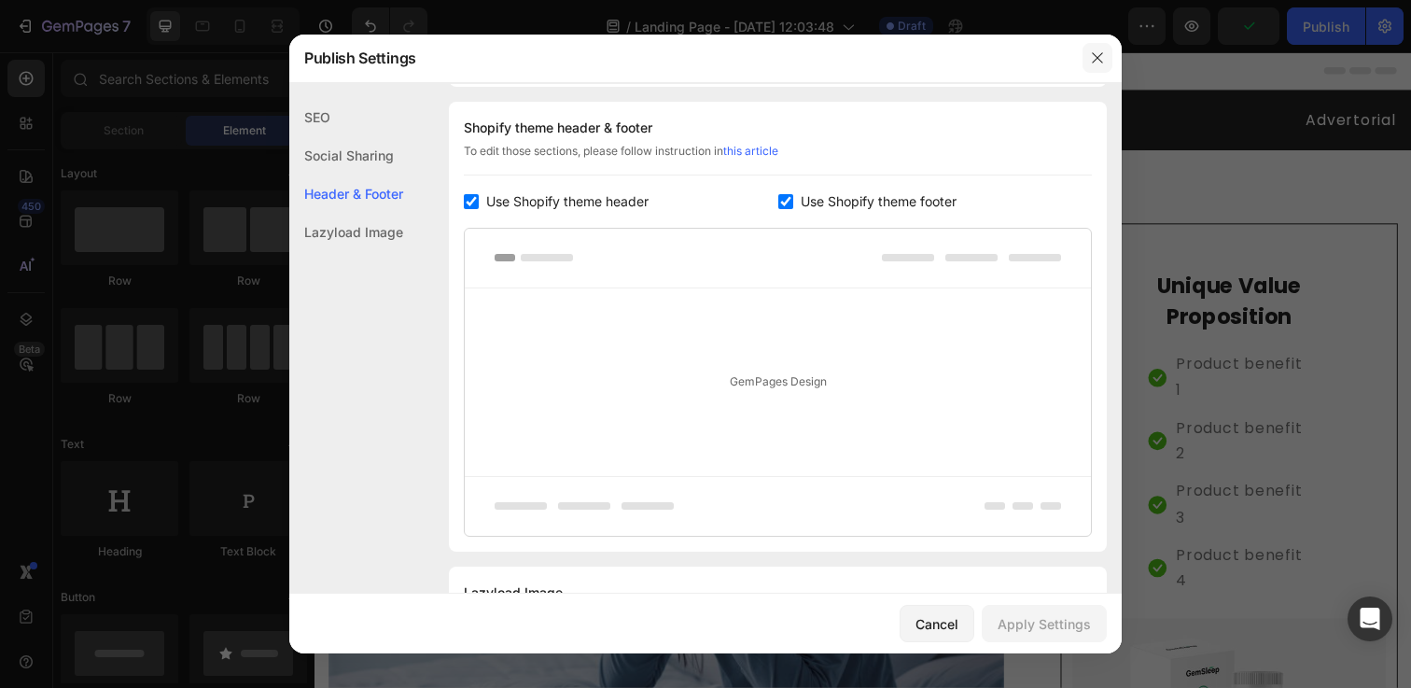
click at [1100, 63] on icon "button" at bounding box center [1097, 57] width 15 height 15
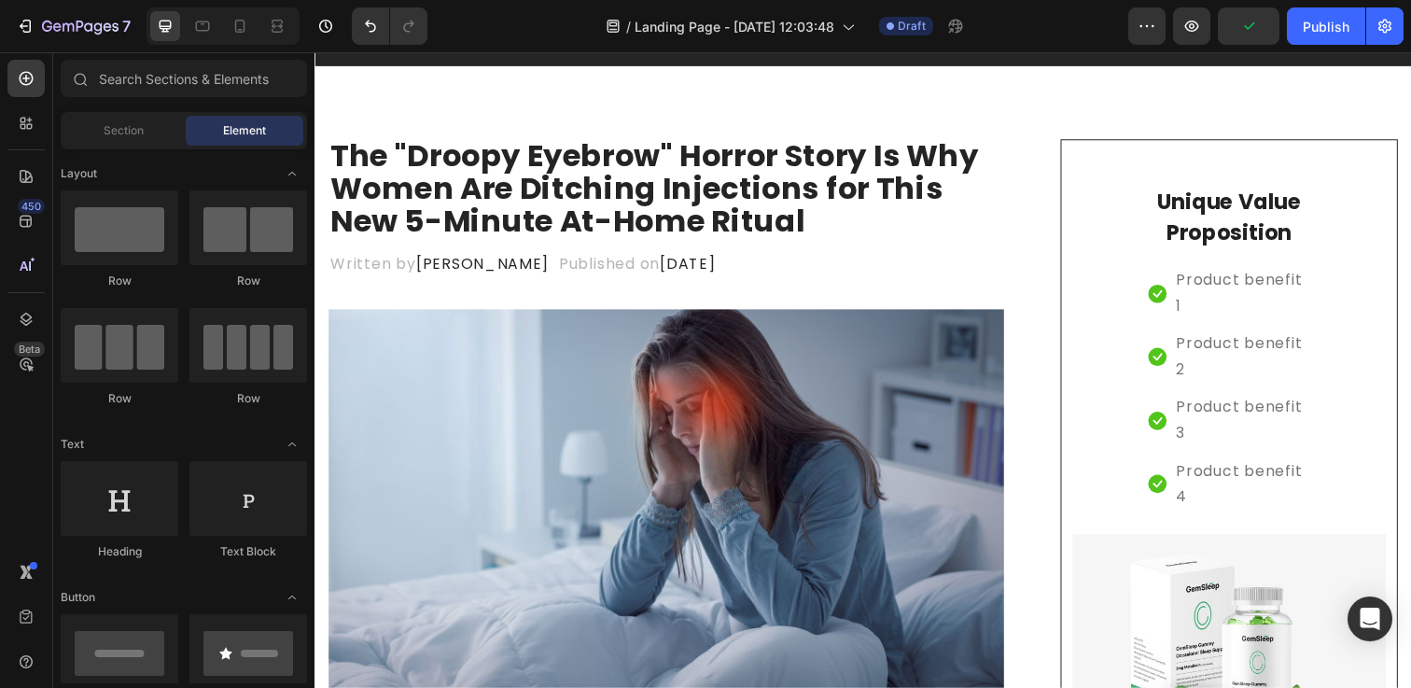
scroll to position [110, 0]
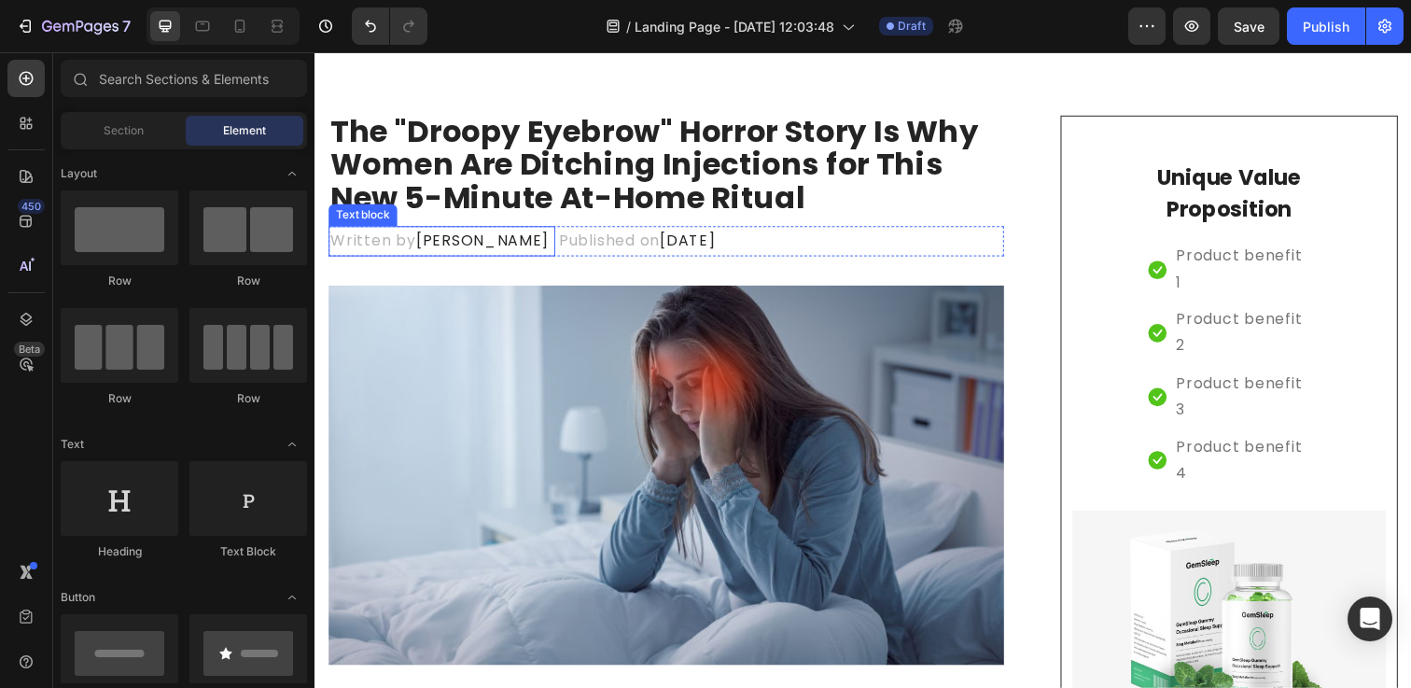
click at [450, 240] on span "[PERSON_NAME]" at bounding box center [485, 243] width 135 height 21
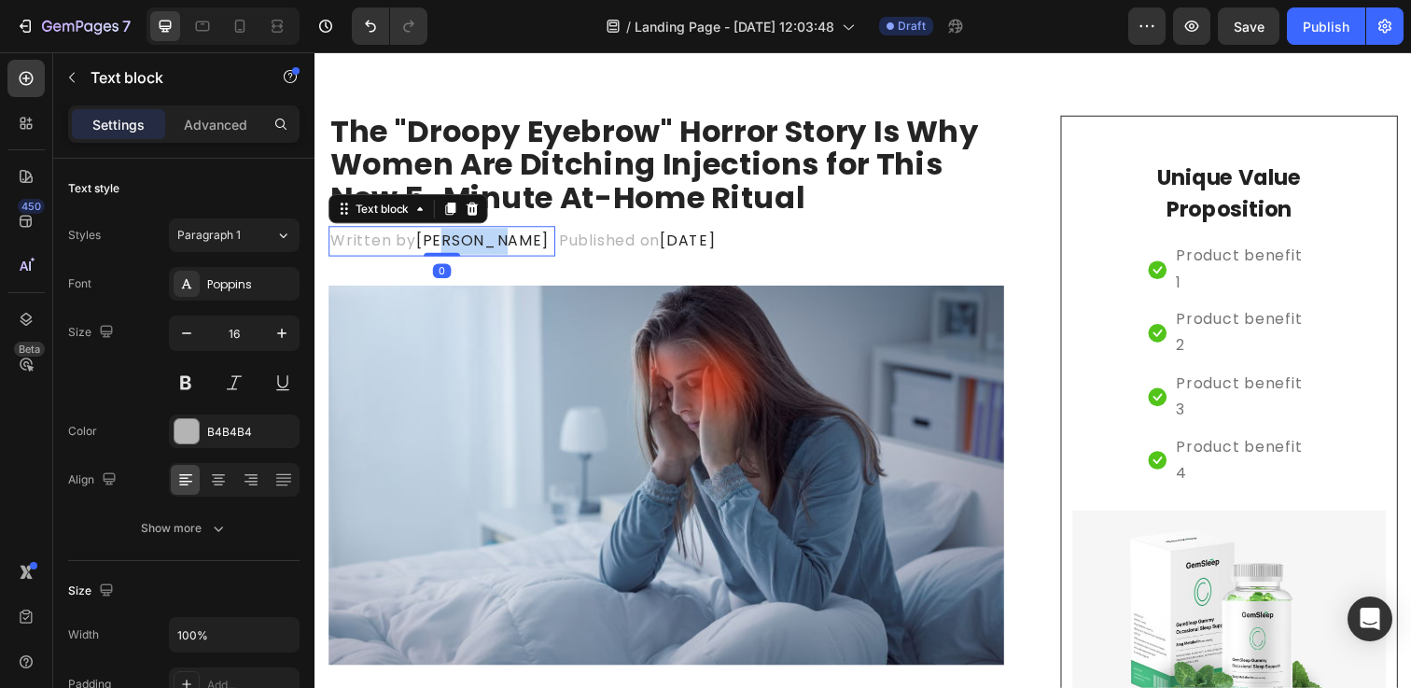
click at [450, 240] on span "[PERSON_NAME]" at bounding box center [485, 243] width 135 height 21
click at [564, 246] on p "Published on [DATE]" at bounding box center [644, 244] width 160 height 27
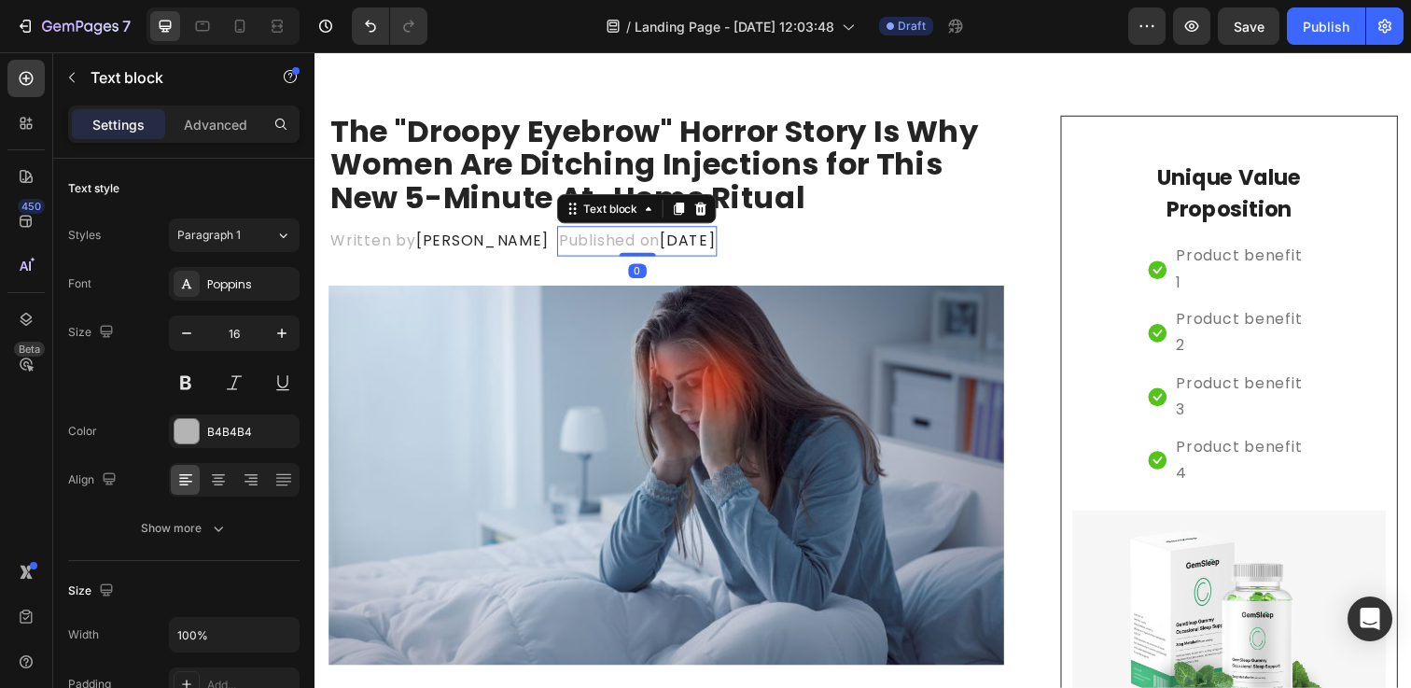
click at [564, 246] on p "Published on [DATE]" at bounding box center [644, 244] width 160 height 27
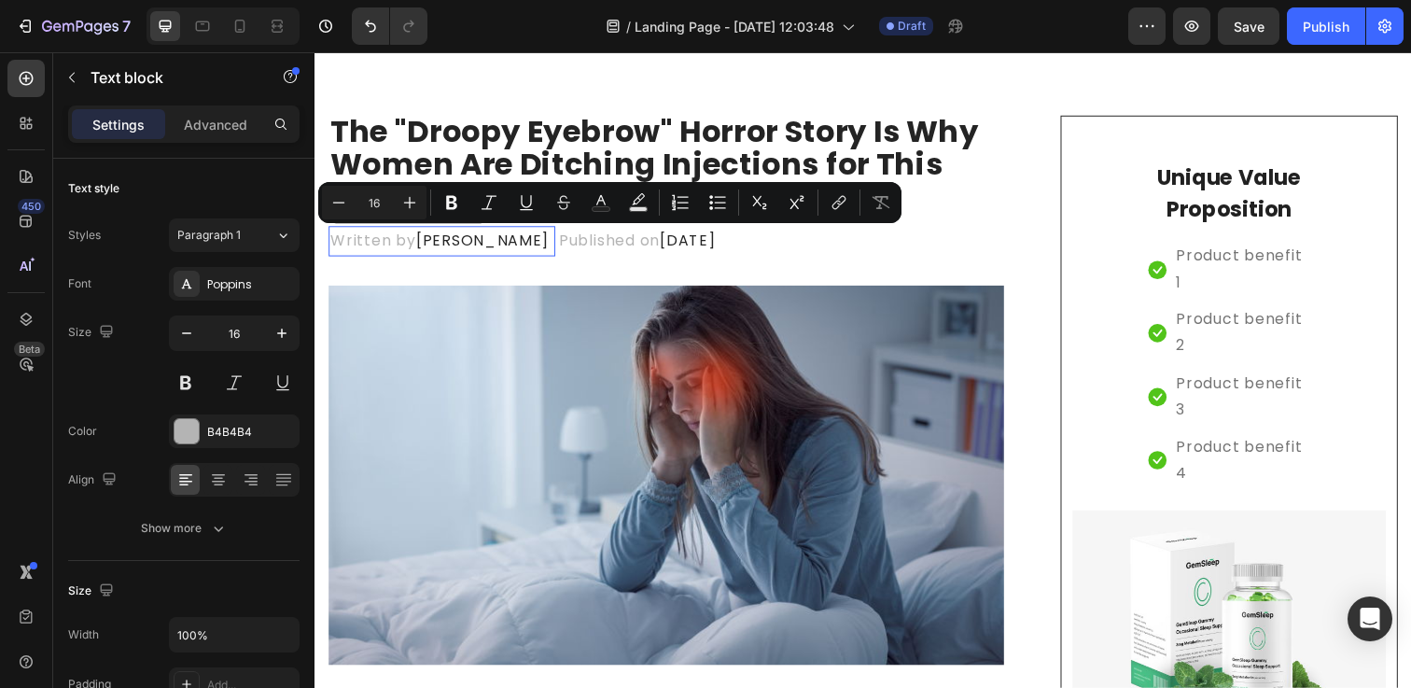
click at [453, 246] on span "[PERSON_NAME]" at bounding box center [485, 243] width 135 height 21
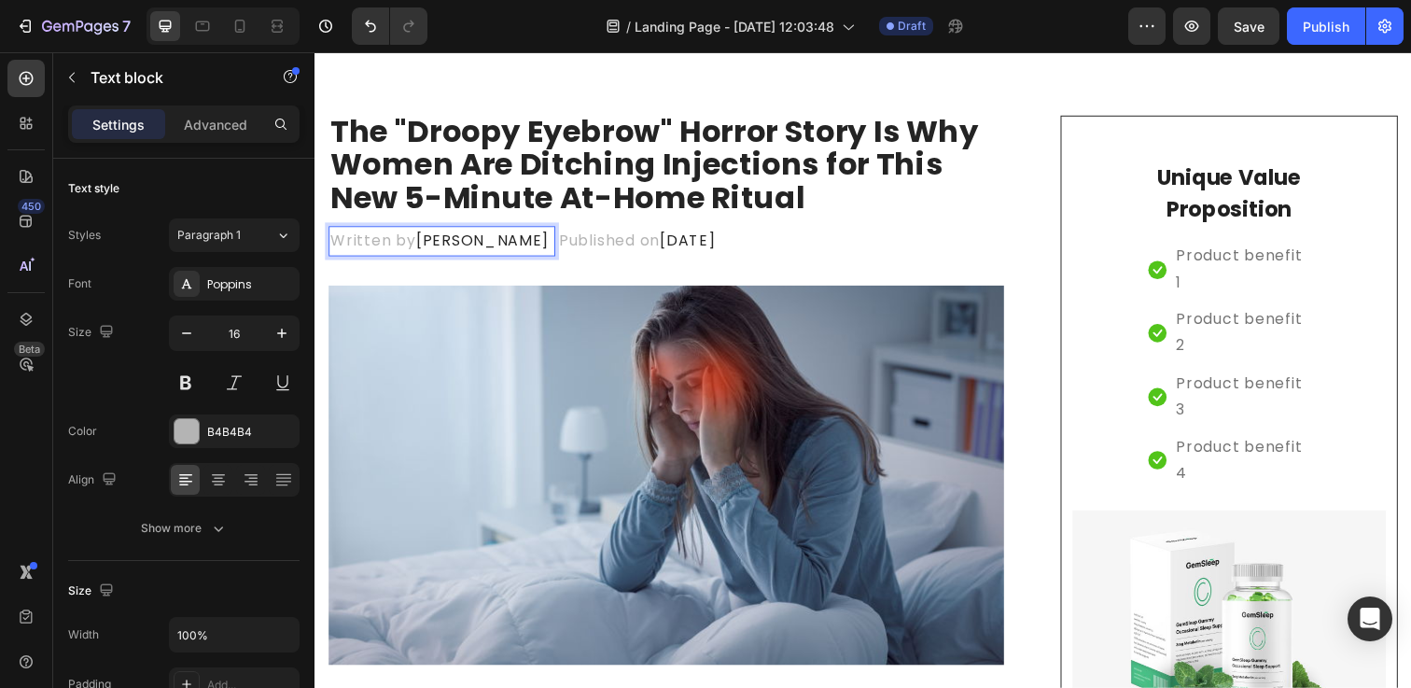
click at [436, 243] on span "[PERSON_NAME]" at bounding box center [485, 243] width 135 height 21
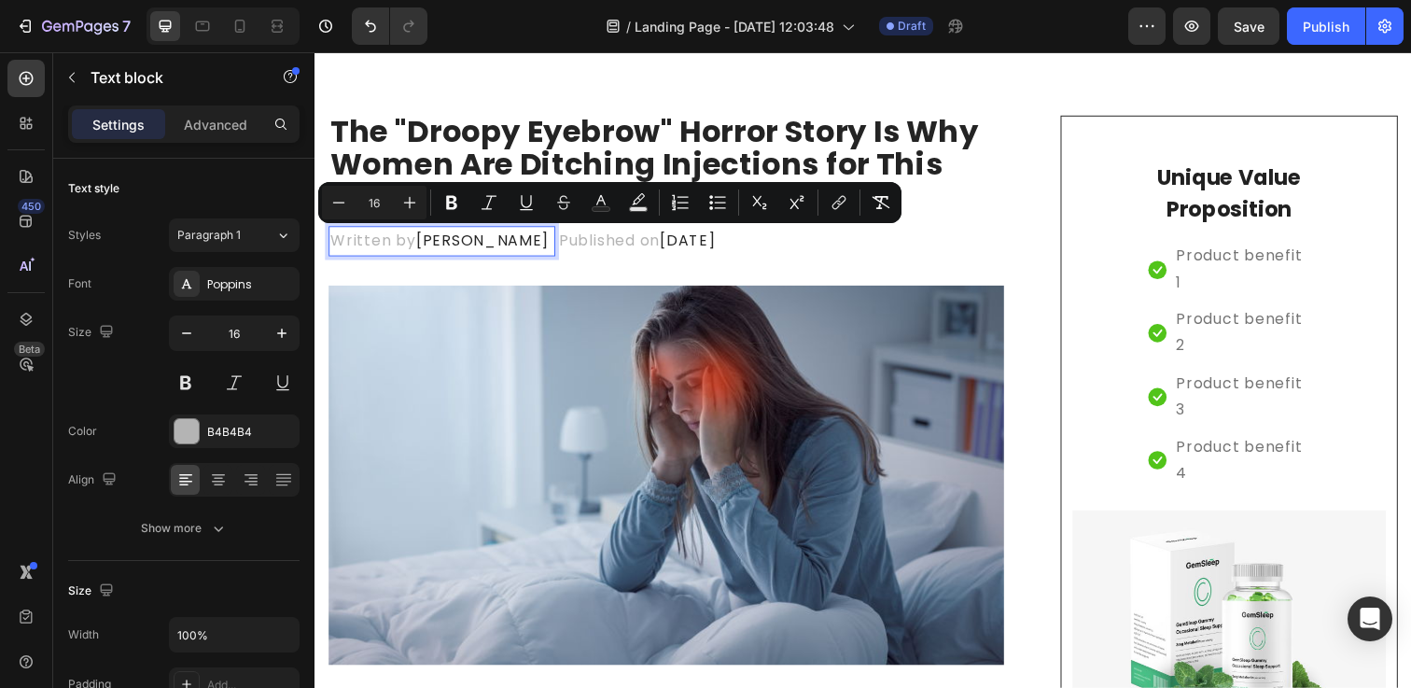
click at [485, 244] on span "[PERSON_NAME]" at bounding box center [485, 243] width 135 height 21
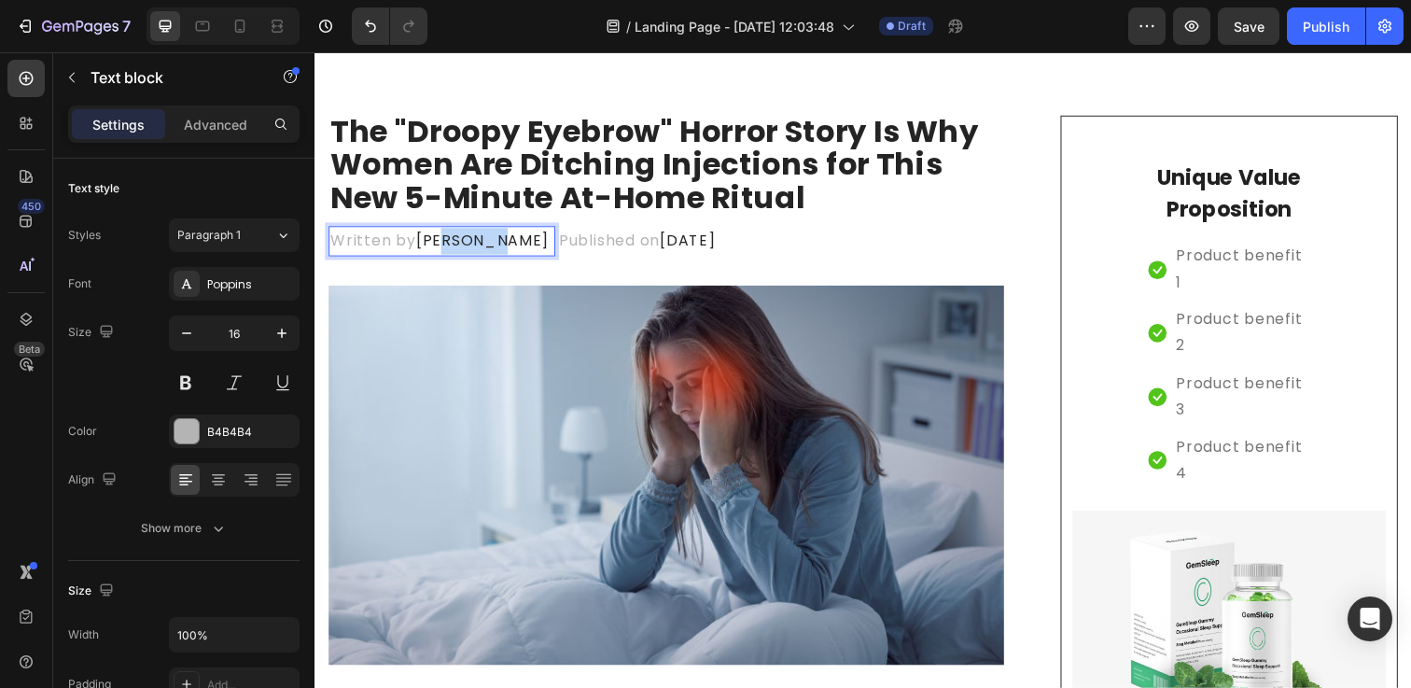
drag, startPoint x: 485, startPoint y: 244, endPoint x: 445, endPoint y: 245, distance: 40.2
click at [445, 245] on span "[PERSON_NAME]" at bounding box center [485, 243] width 135 height 21
click at [683, 243] on span "[DATE]" at bounding box center [695, 243] width 57 height 21
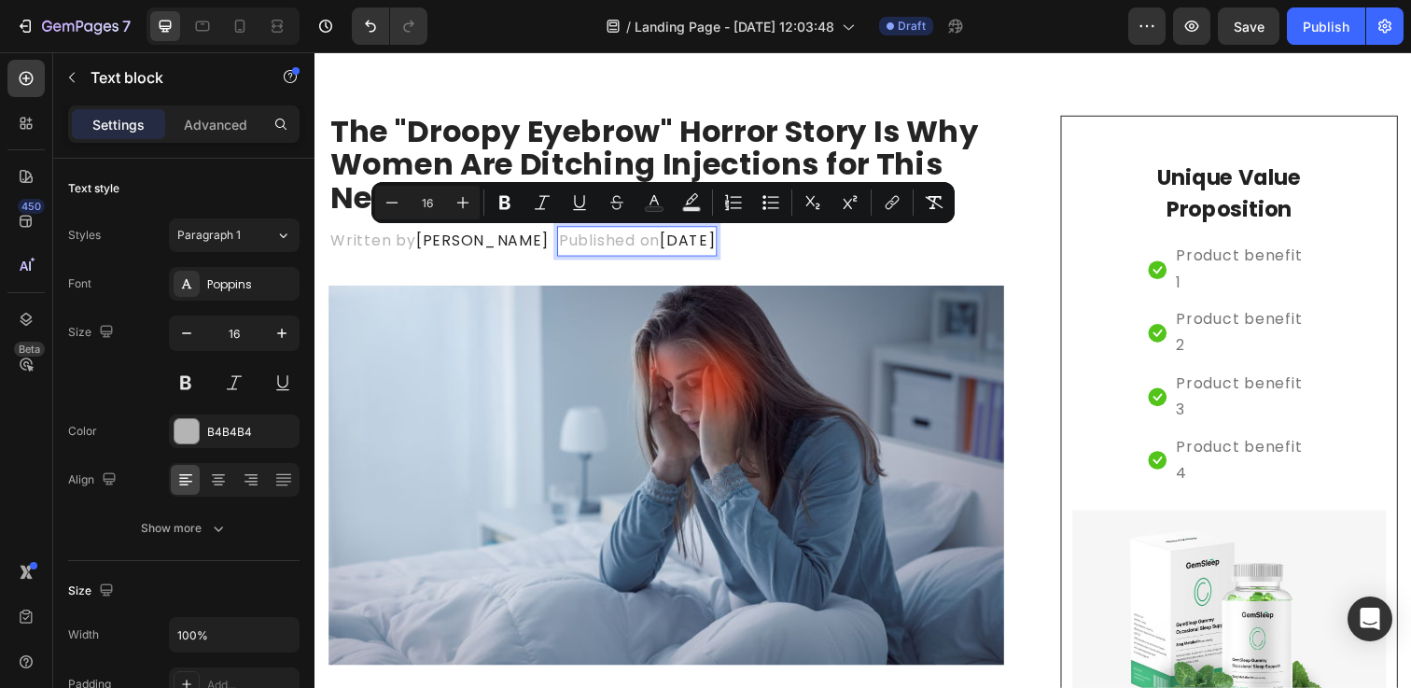
click at [683, 243] on span "[DATE]" at bounding box center [695, 243] width 57 height 21
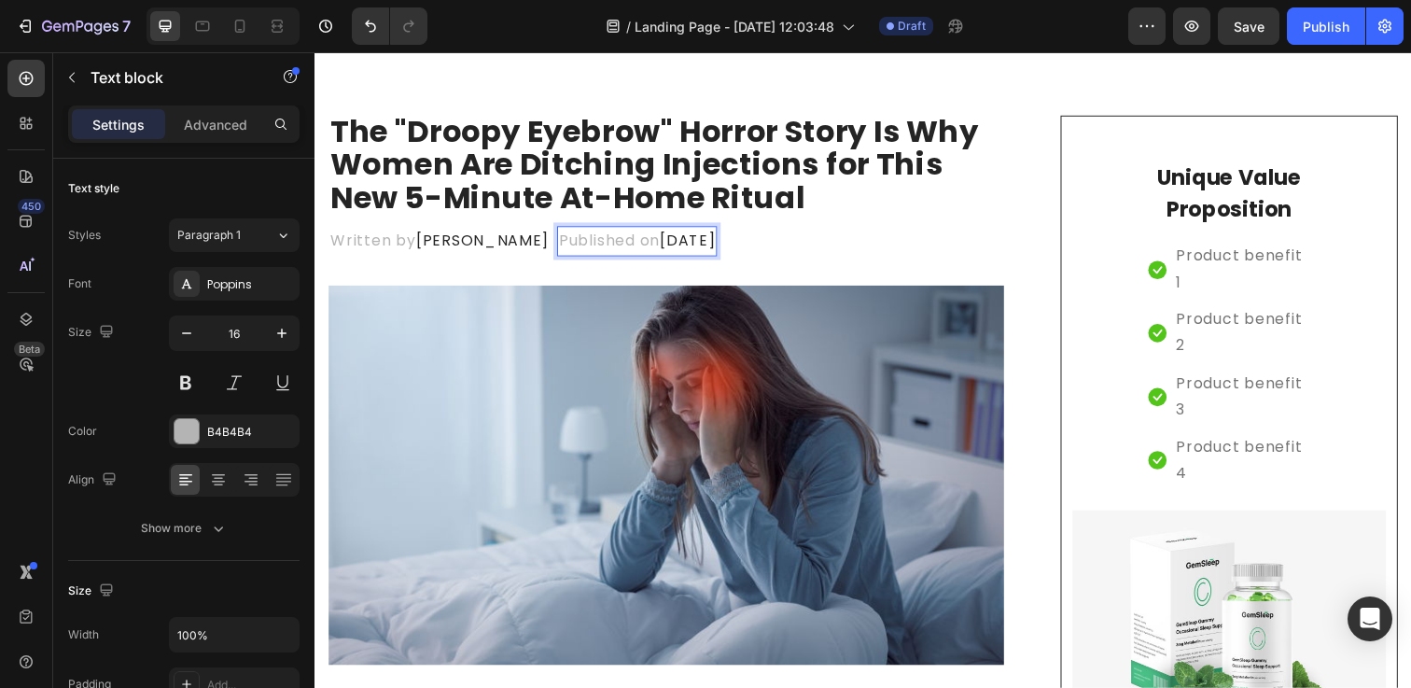
drag, startPoint x: 683, startPoint y: 243, endPoint x: 759, endPoint y: 243, distance: 75.6
click at [724, 243] on span "[DATE]" at bounding box center [695, 243] width 57 height 21
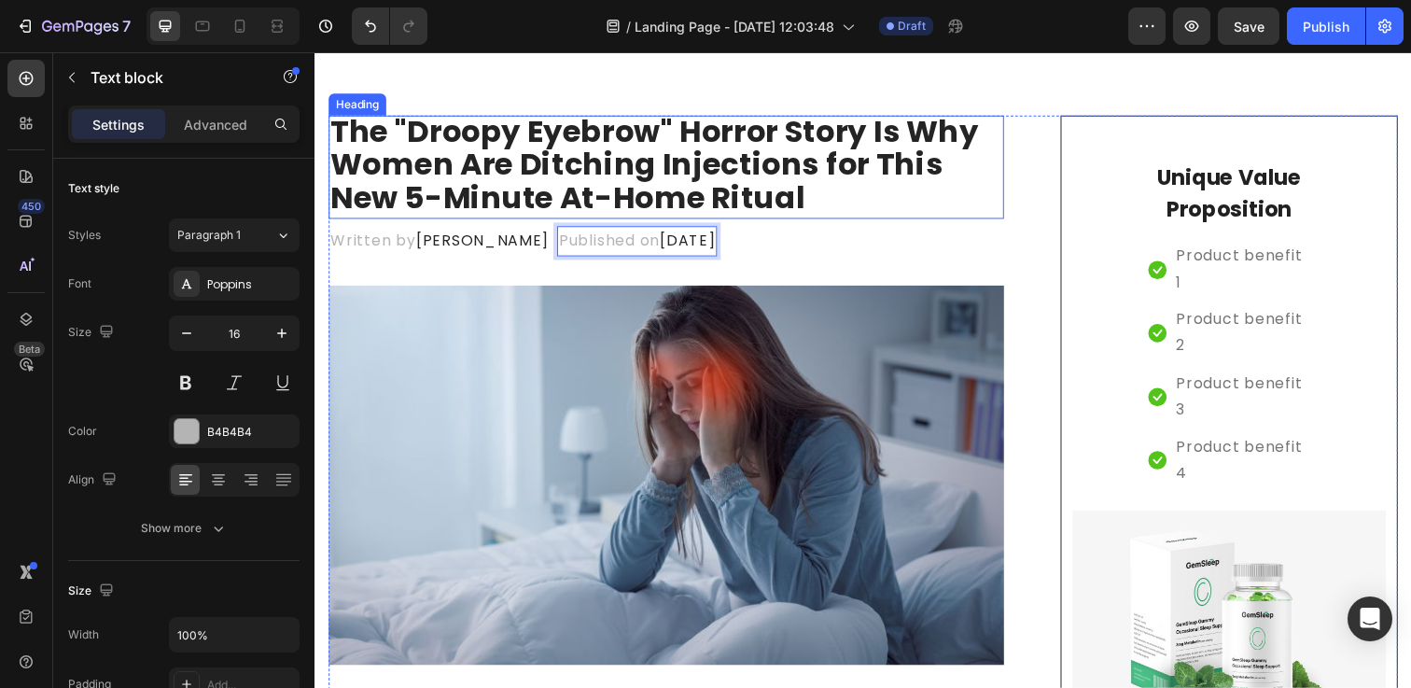
click at [926, 204] on p "⁠⁠⁠⁠⁠⁠⁠ The "Droopy Eyebrow" Horror Story Is Why Women Are Ditching Injections …" at bounding box center [673, 168] width 686 height 102
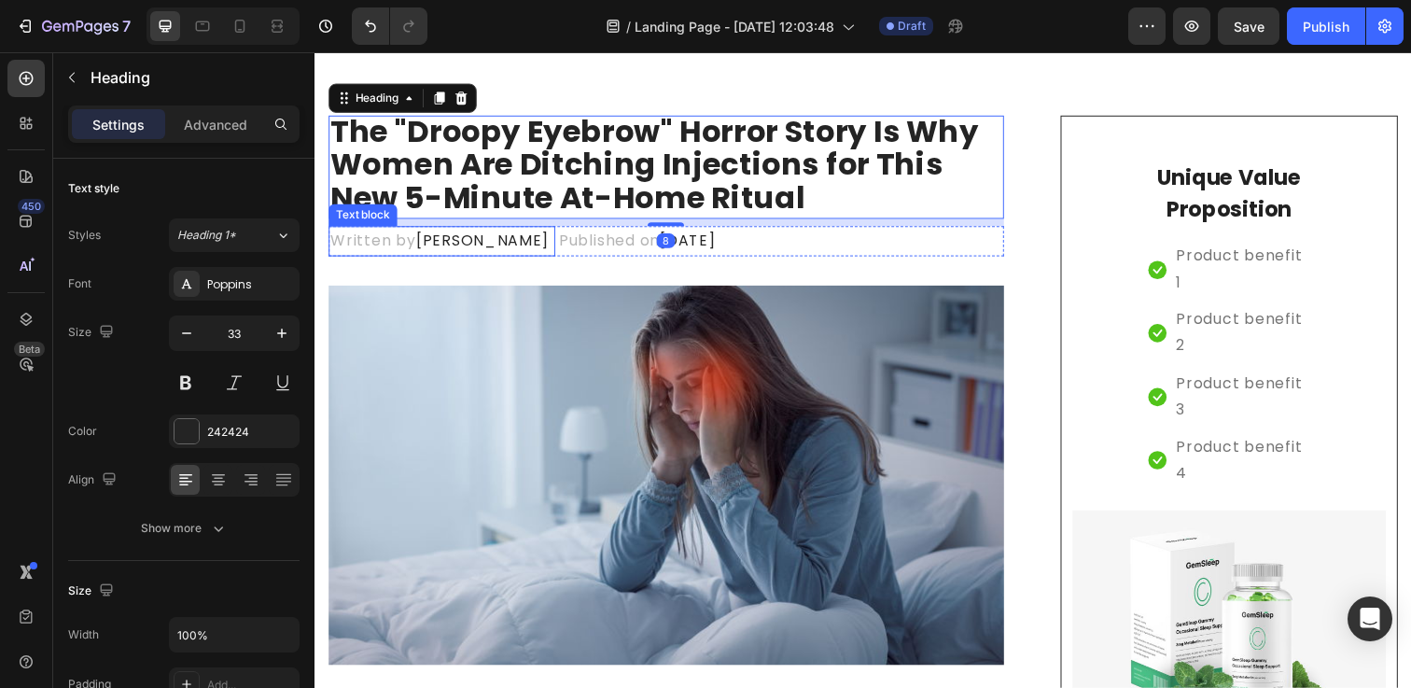
click at [432, 247] on span "[PERSON_NAME]" at bounding box center [485, 243] width 135 height 21
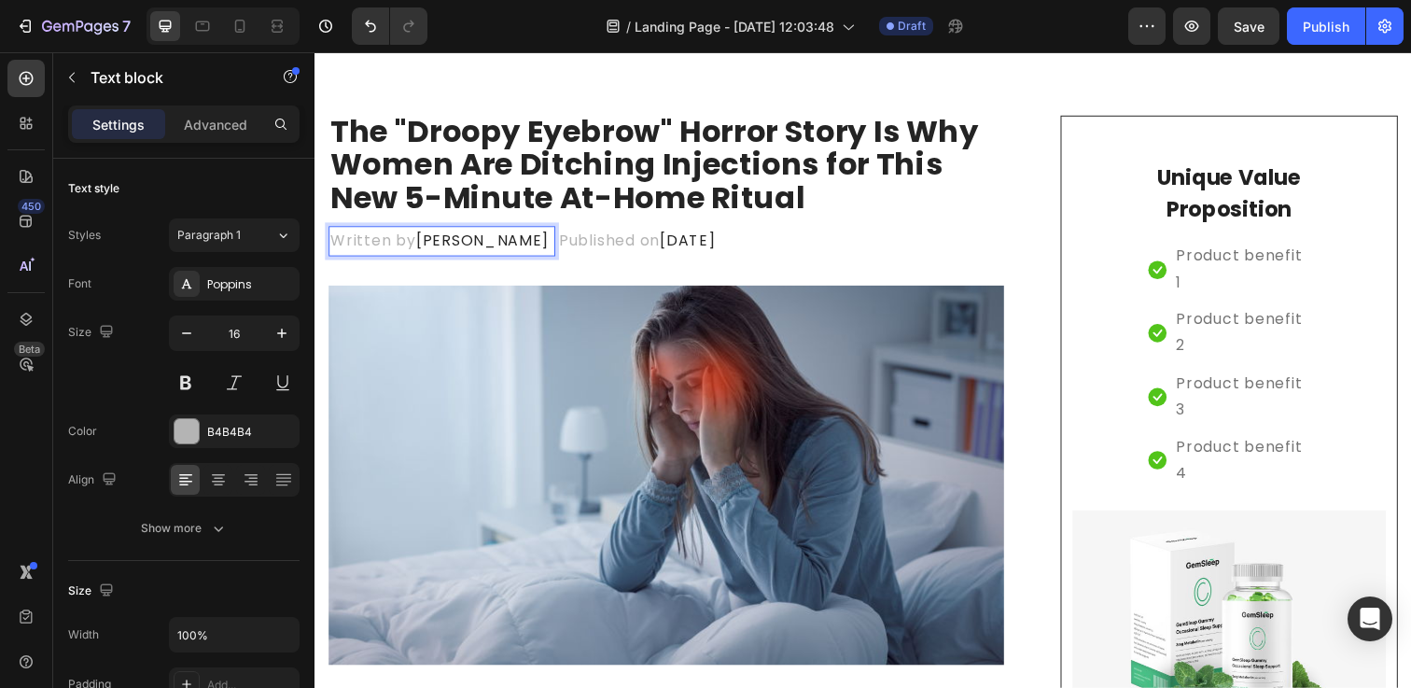
click at [444, 247] on span "[PERSON_NAME]" at bounding box center [485, 243] width 135 height 21
click at [459, 291] on img at bounding box center [673, 483] width 690 height 387
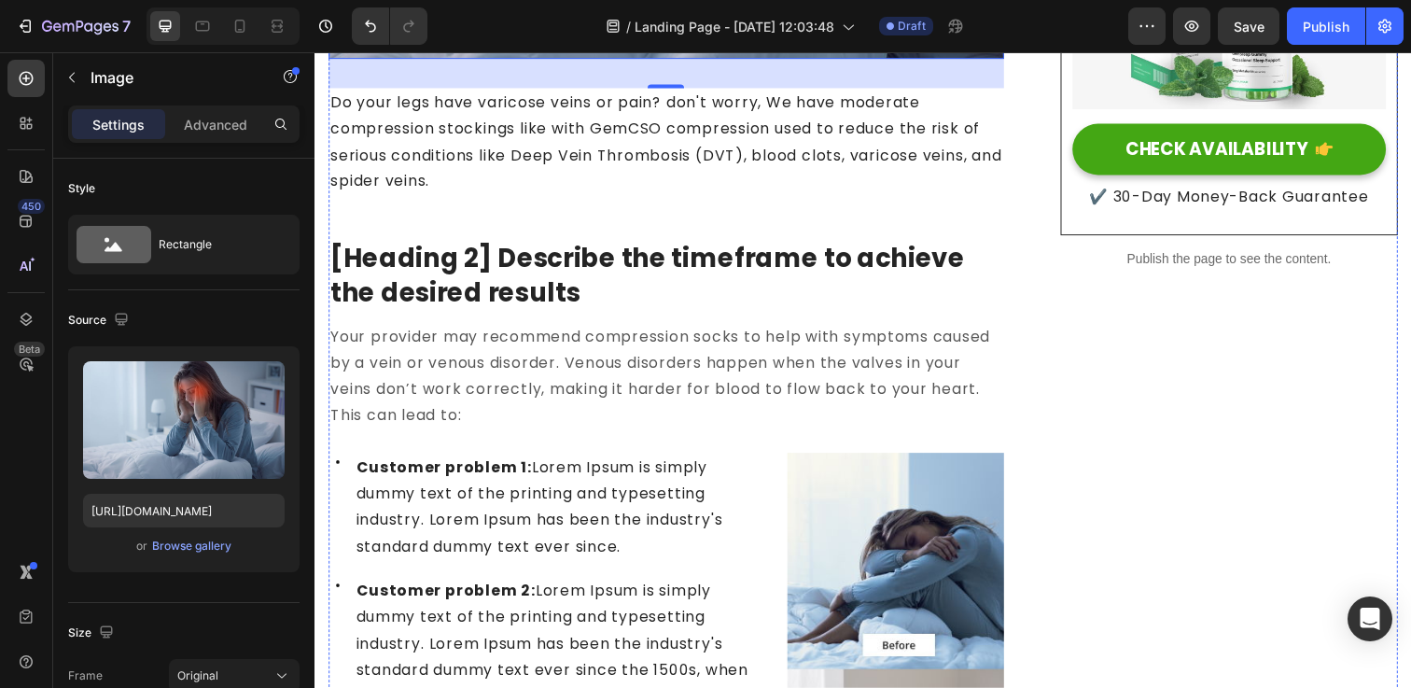
scroll to position [724, 0]
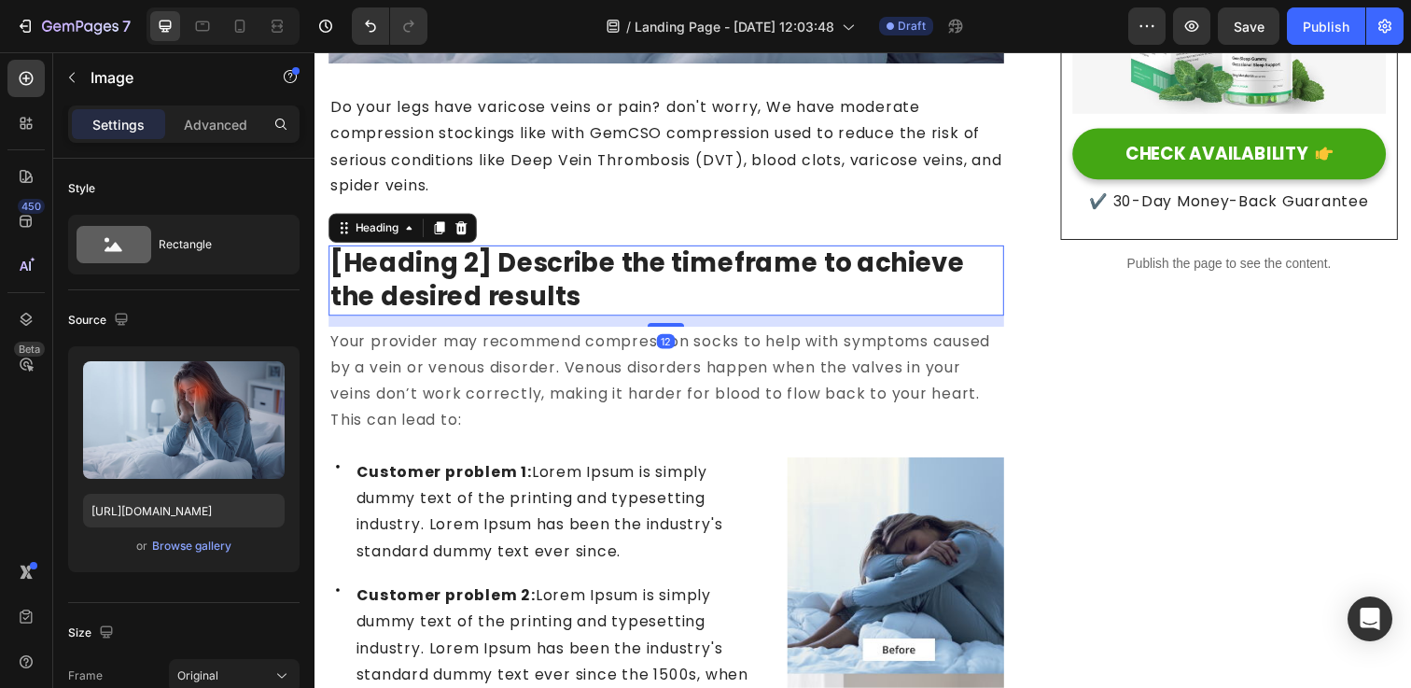
click at [538, 304] on p "[Heading 2] Describe the timeframe to achieve the desired results" at bounding box center [673, 285] width 686 height 68
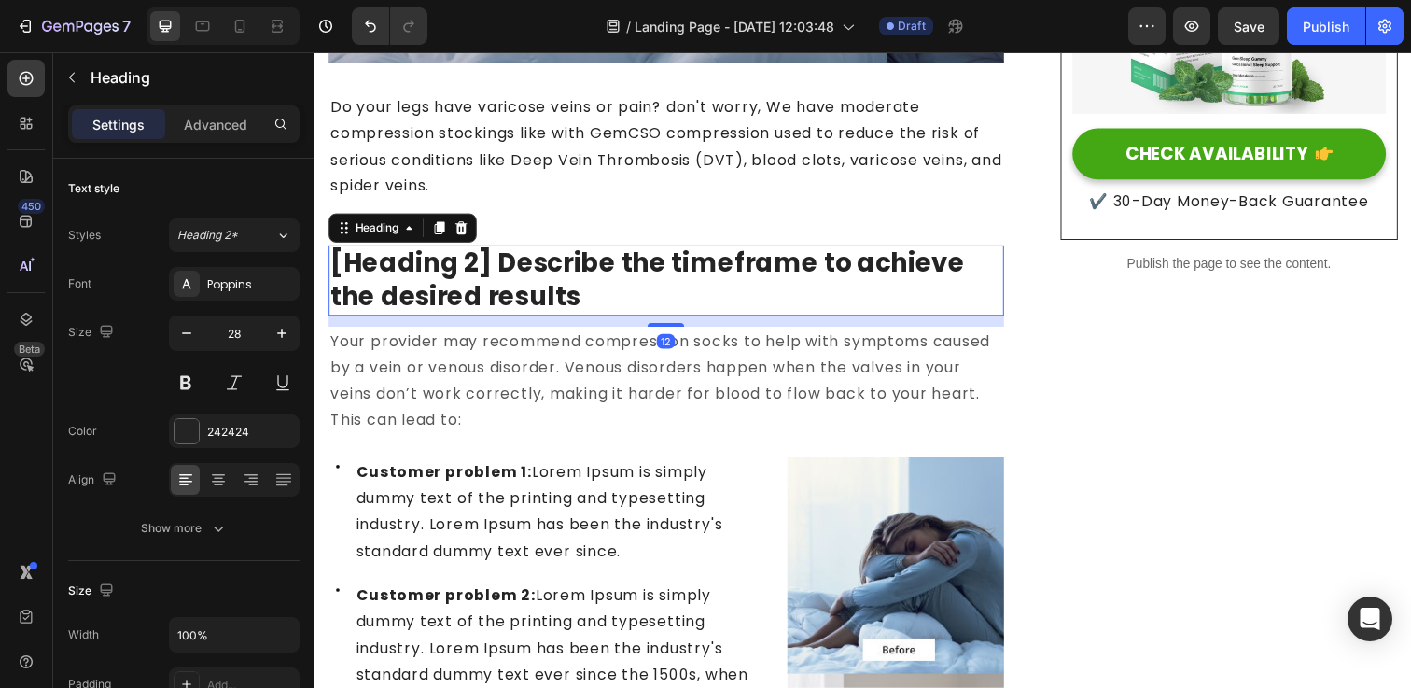
click at [538, 304] on p "[Heading 2] Describe the timeframe to achieve the desired results" at bounding box center [673, 285] width 686 height 68
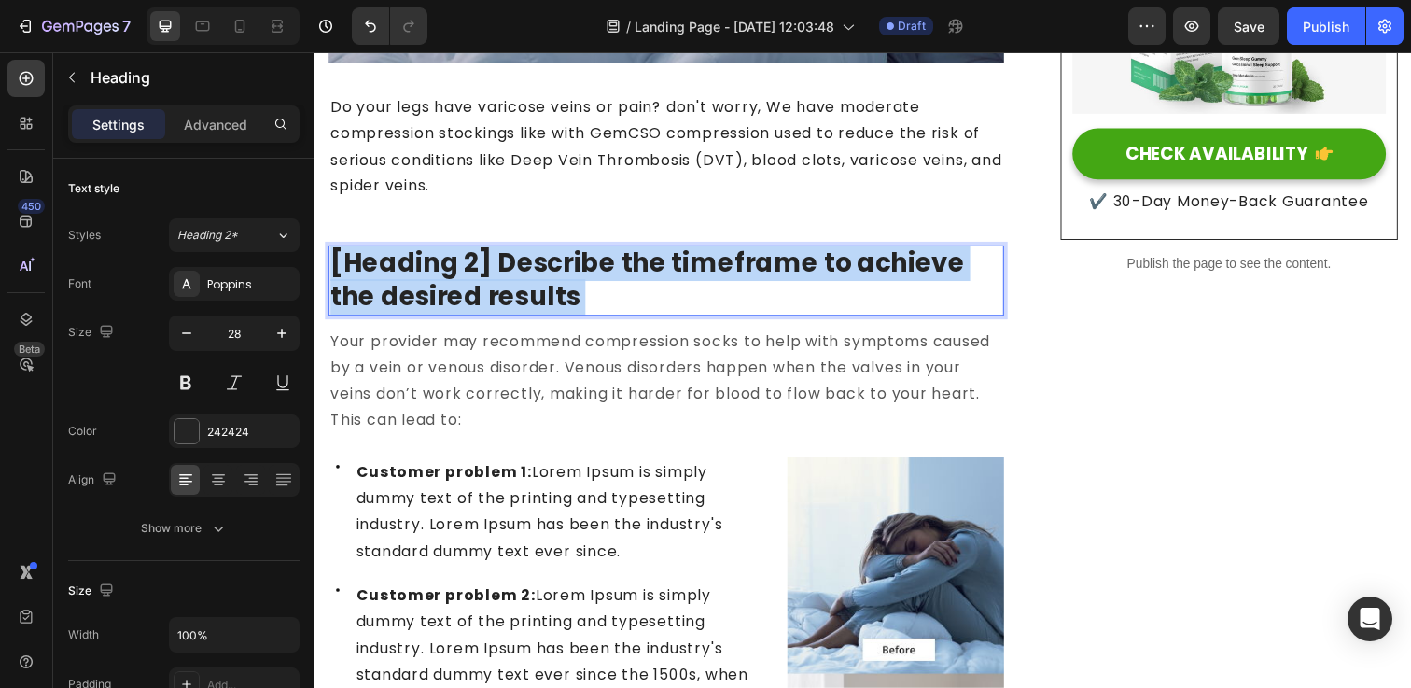
drag, startPoint x: 538, startPoint y: 302, endPoint x: 374, endPoint y: 267, distance: 168.0
click at [340, 260] on p "[Heading 2] Describe the timeframe to achieve the desired results" at bounding box center [673, 285] width 686 height 68
drag, startPoint x: 449, startPoint y: 294, endPoint x: 260, endPoint y: 268, distance: 190.3
copy p "[Heading 2] Describe the timeframe to achieve the desired results"
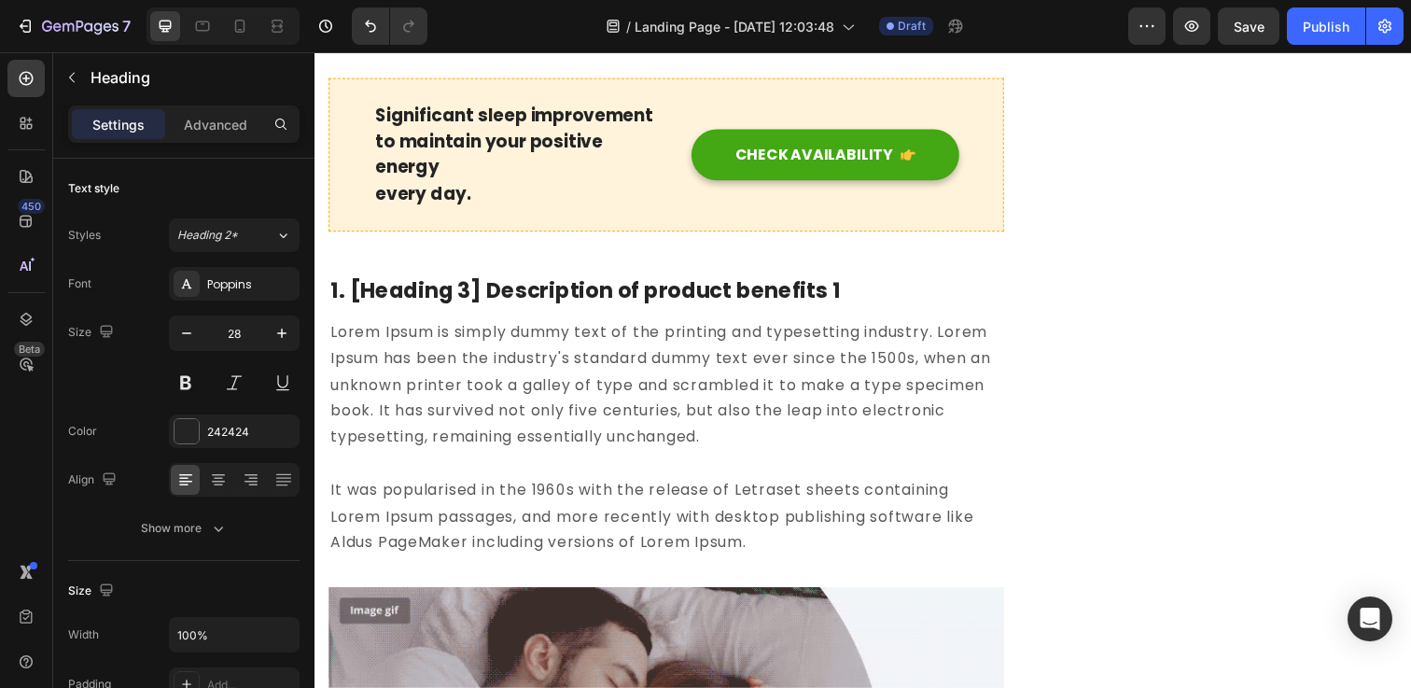
scroll to position [1948, 0]
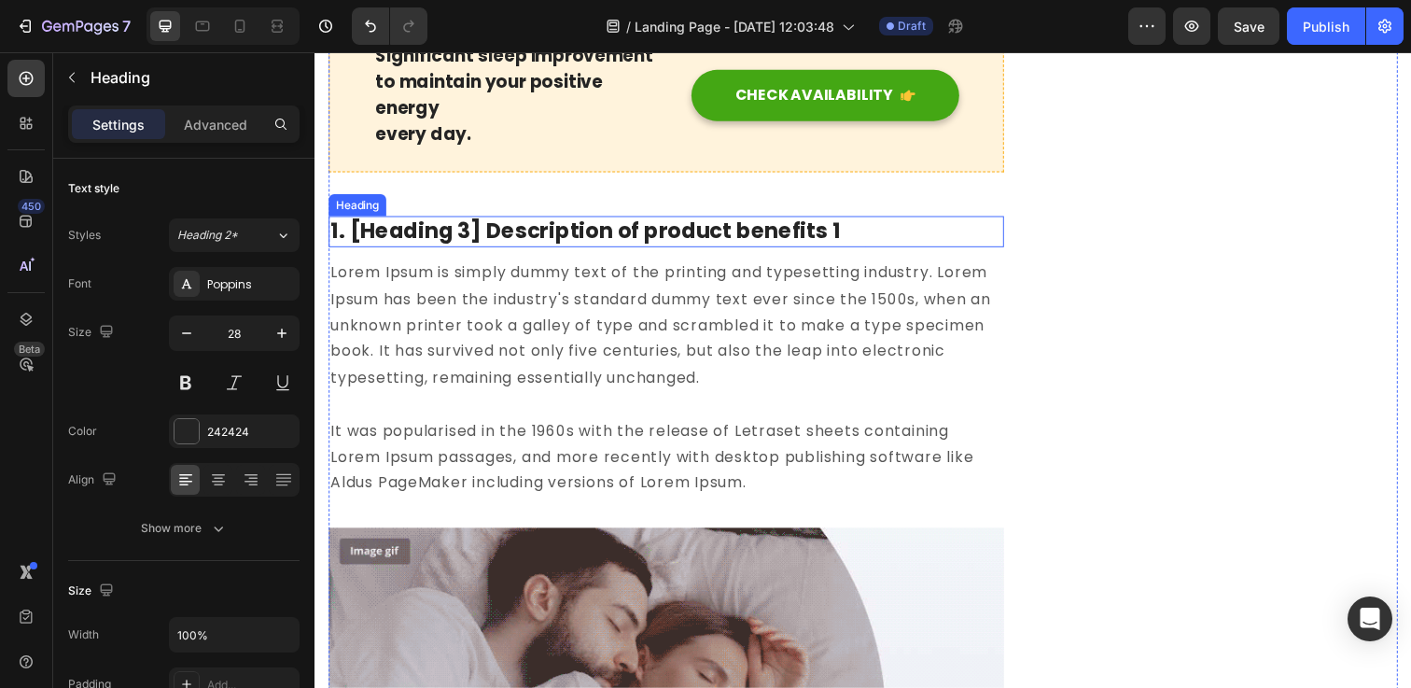
click at [512, 223] on p "1. [Heading 3] Description of product benefits 1" at bounding box center [673, 235] width 686 height 28
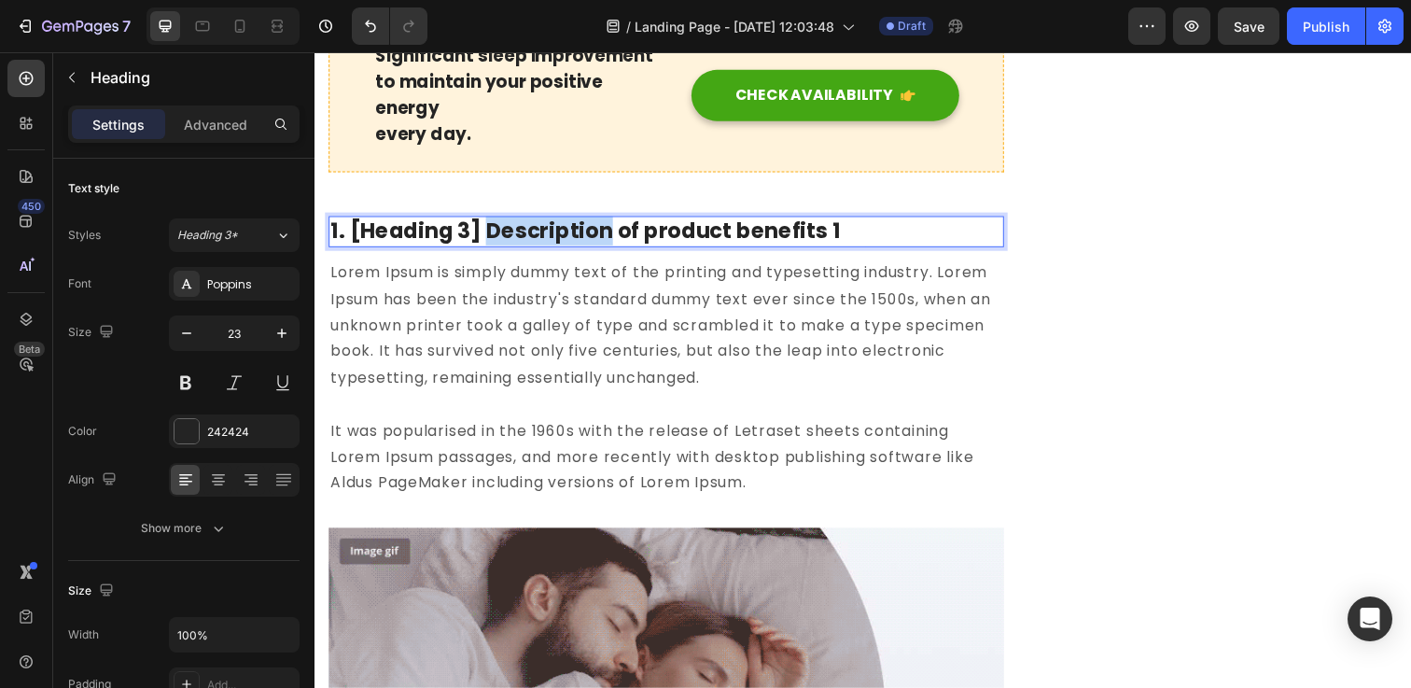
click at [512, 223] on p "1. [Heading 3] Description of product benefits 1" at bounding box center [673, 235] width 686 height 28
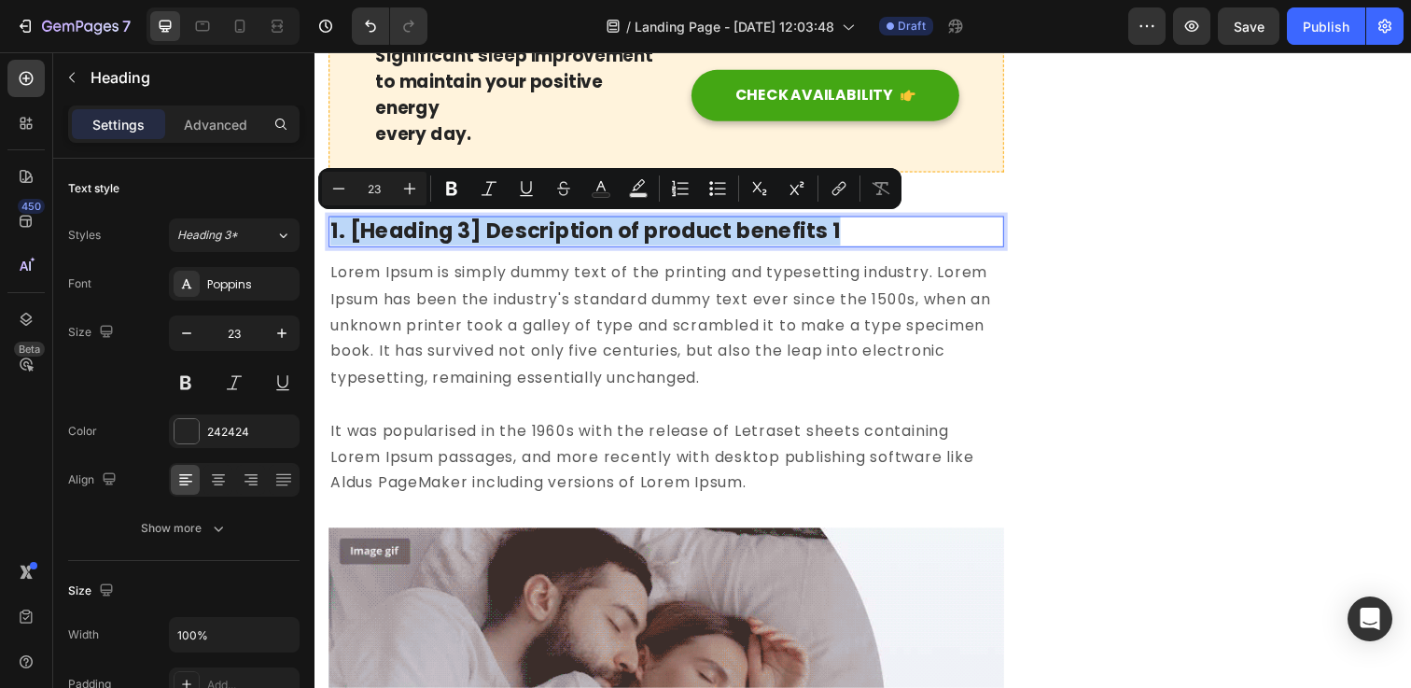
copy p "1. [Heading 3] Description of product benefits 1"
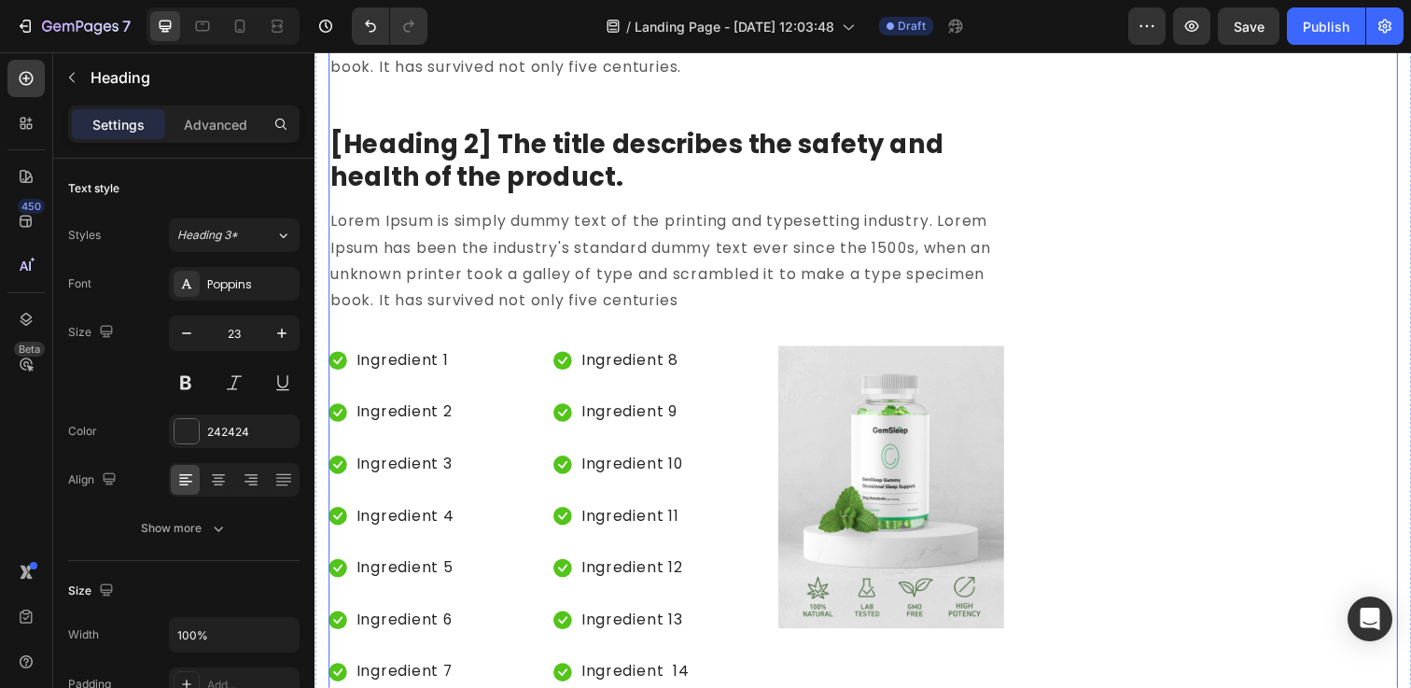
scroll to position [5532, 0]
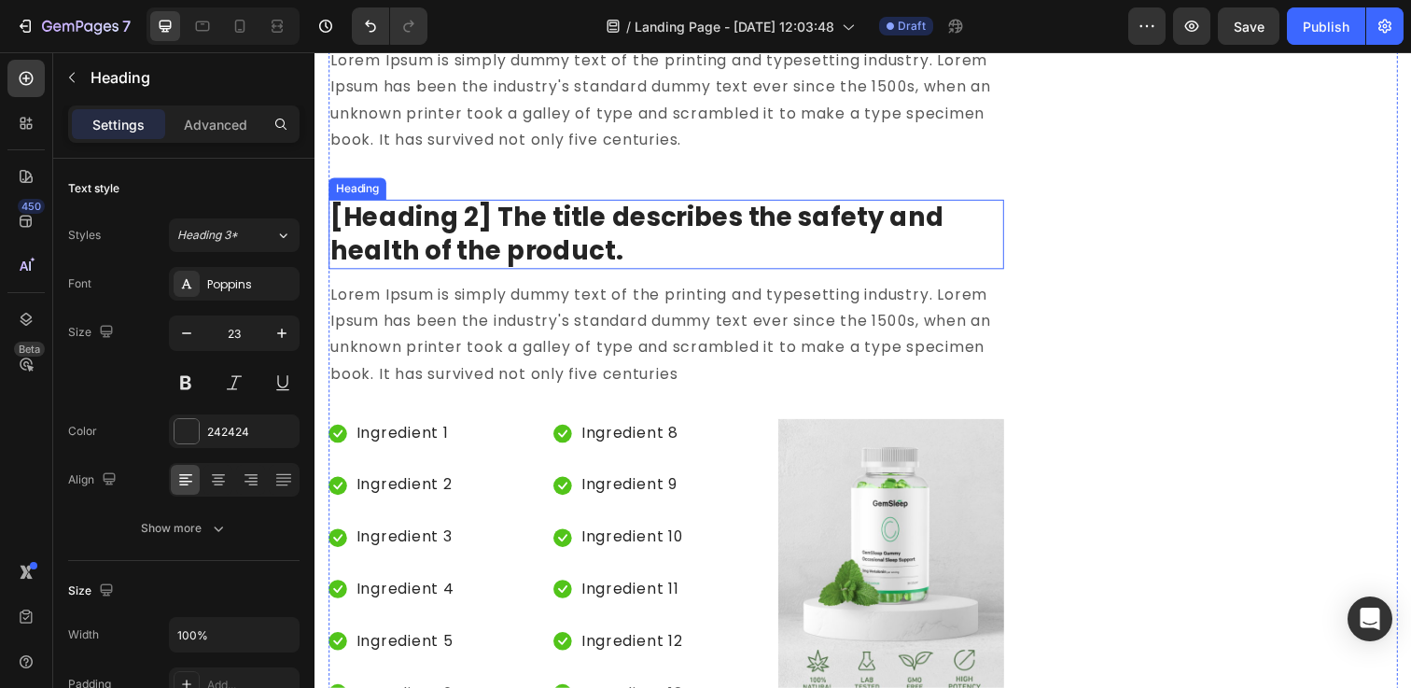
click at [614, 244] on p "[Heading 2] The title describes the safety and health of the product." at bounding box center [673, 238] width 686 height 68
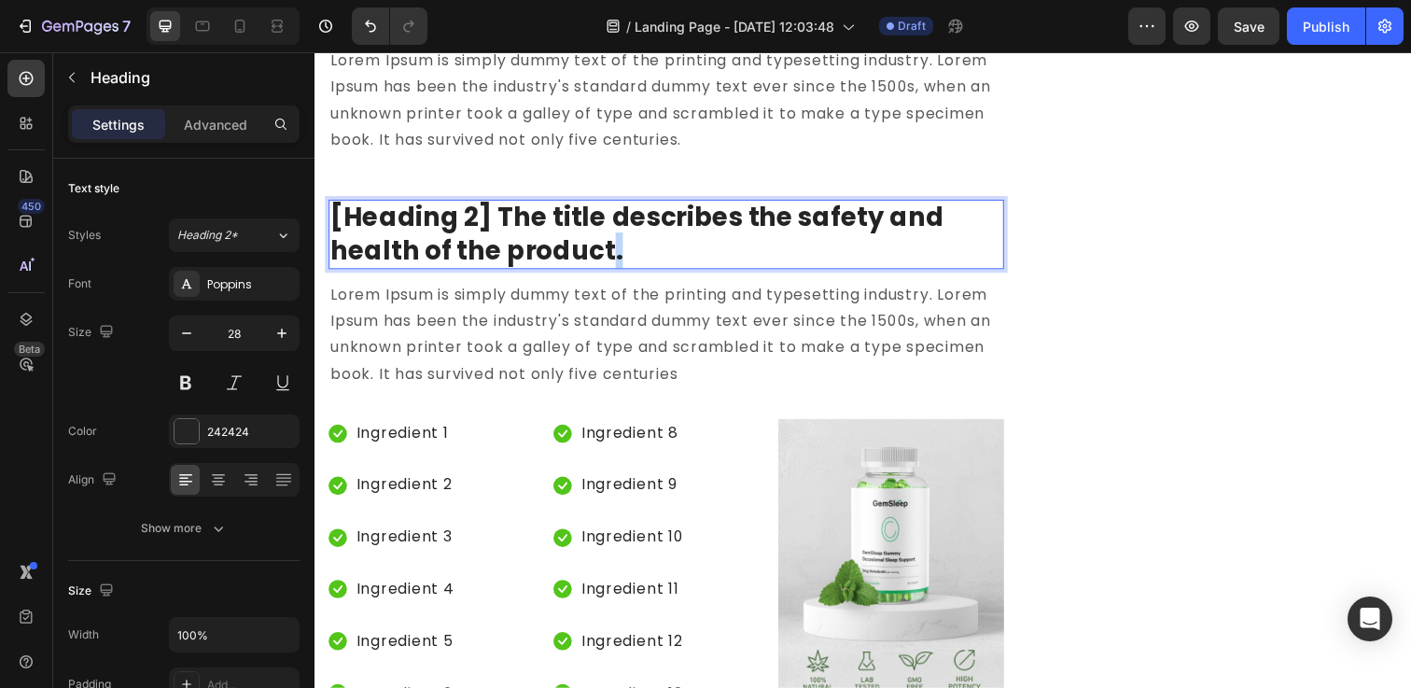
click at [614, 244] on p "[Heading 2] The title describes the safety and health of the product." at bounding box center [673, 238] width 686 height 68
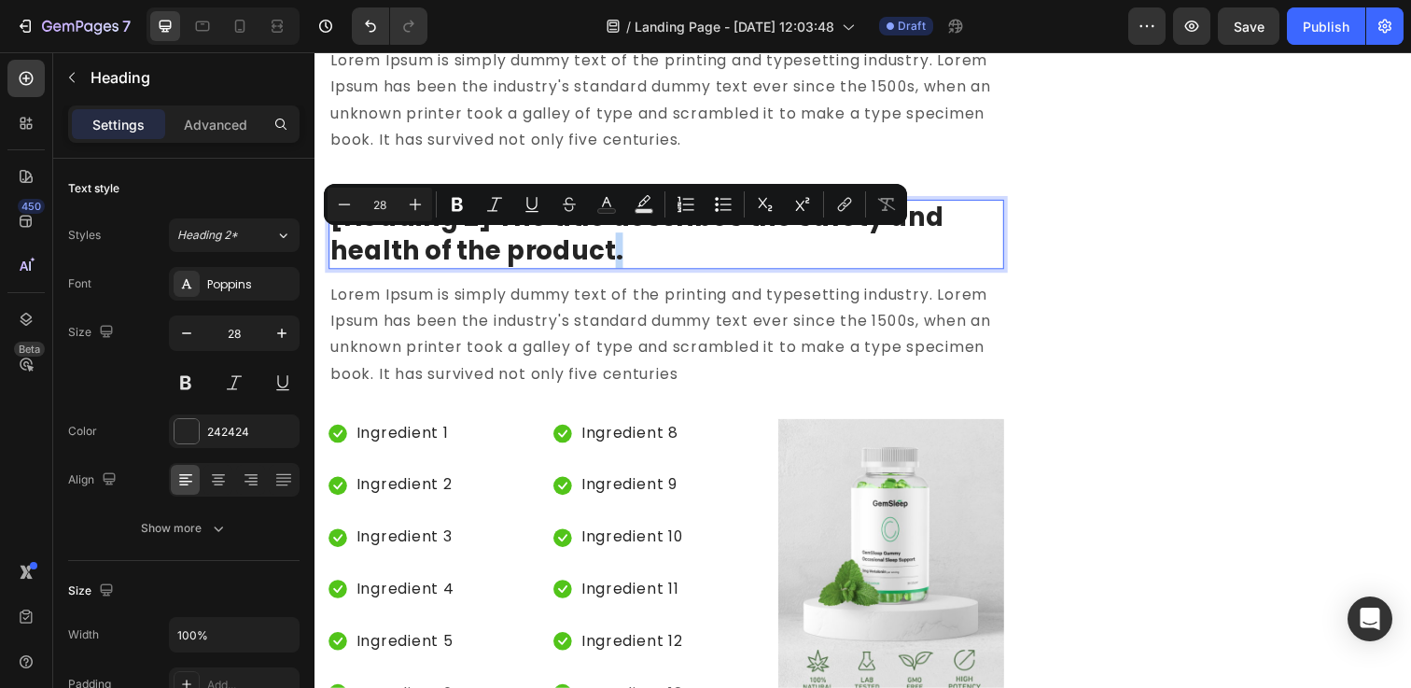
click at [689, 241] on p "[Heading 2] The title describes the safety and health of the product." at bounding box center [673, 238] width 686 height 68
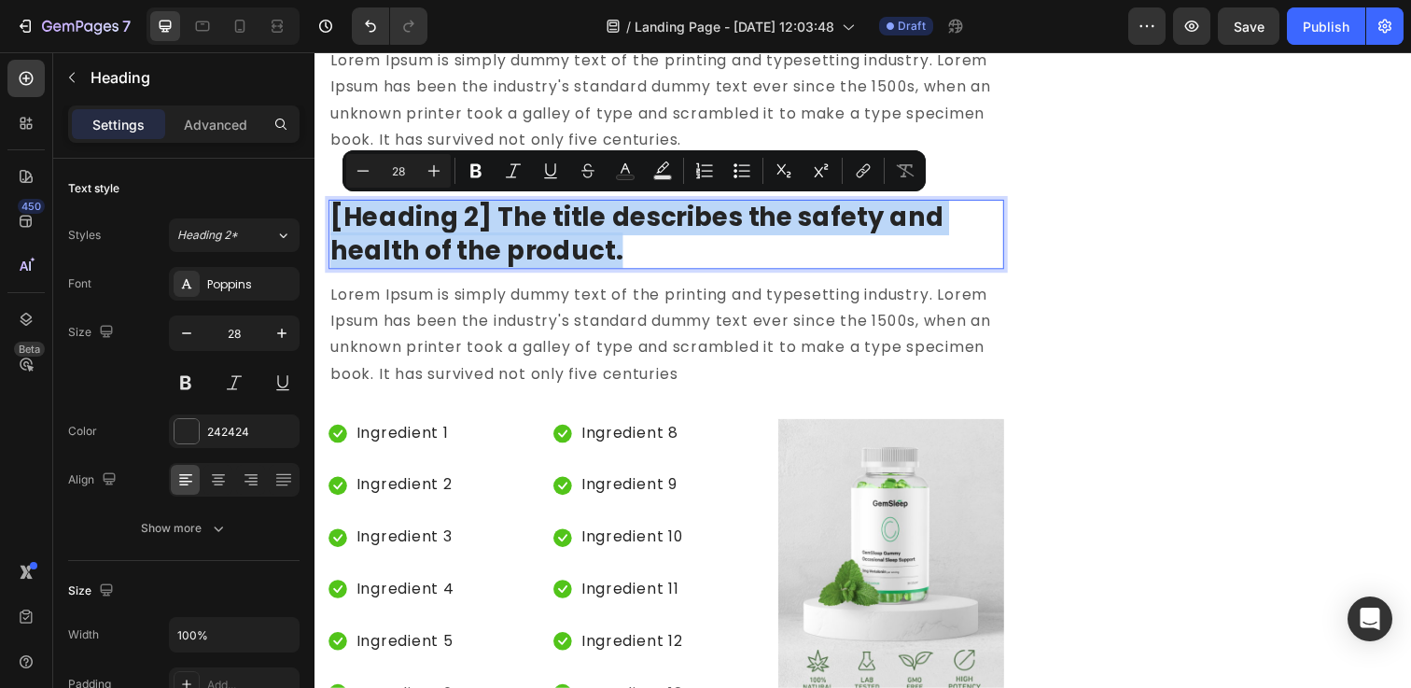
drag, startPoint x: 559, startPoint y: 241, endPoint x: 243, endPoint y: 208, distance: 318.0
copy p "[Heading 2] The title describes the safety and health of the product."
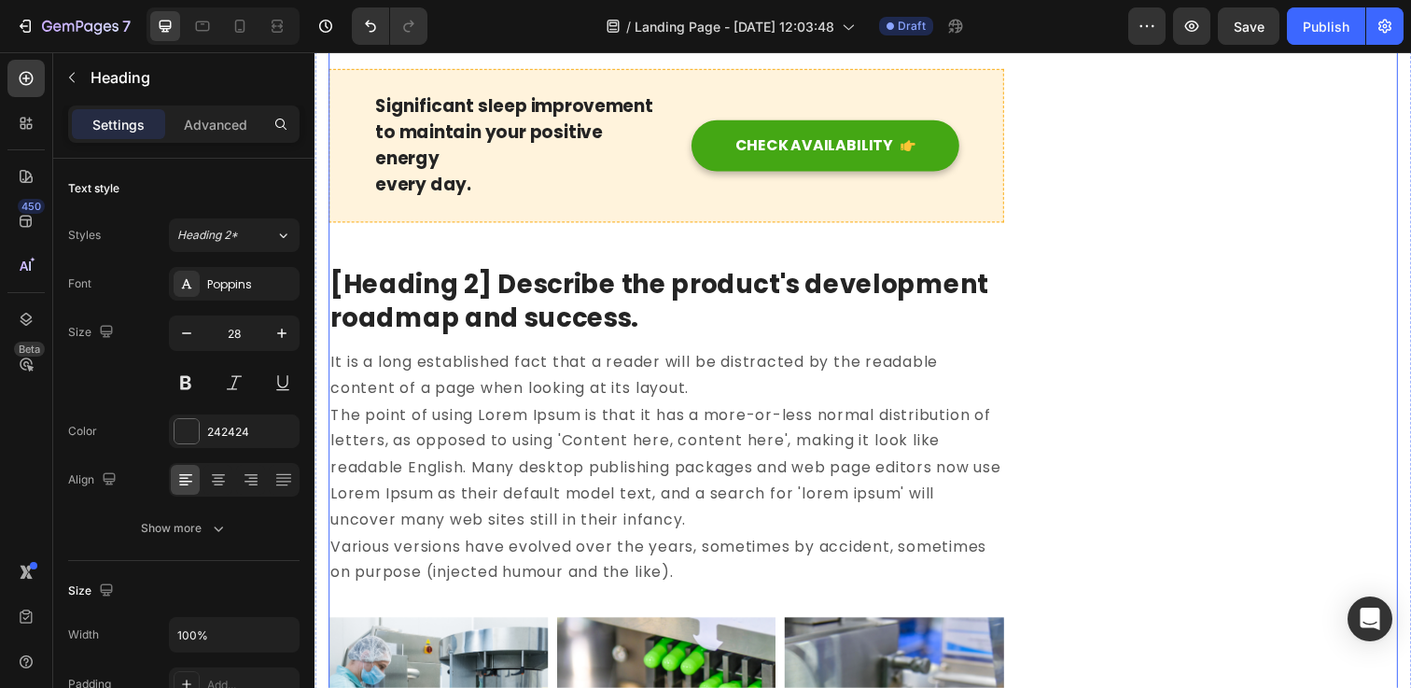
scroll to position [6294, 0]
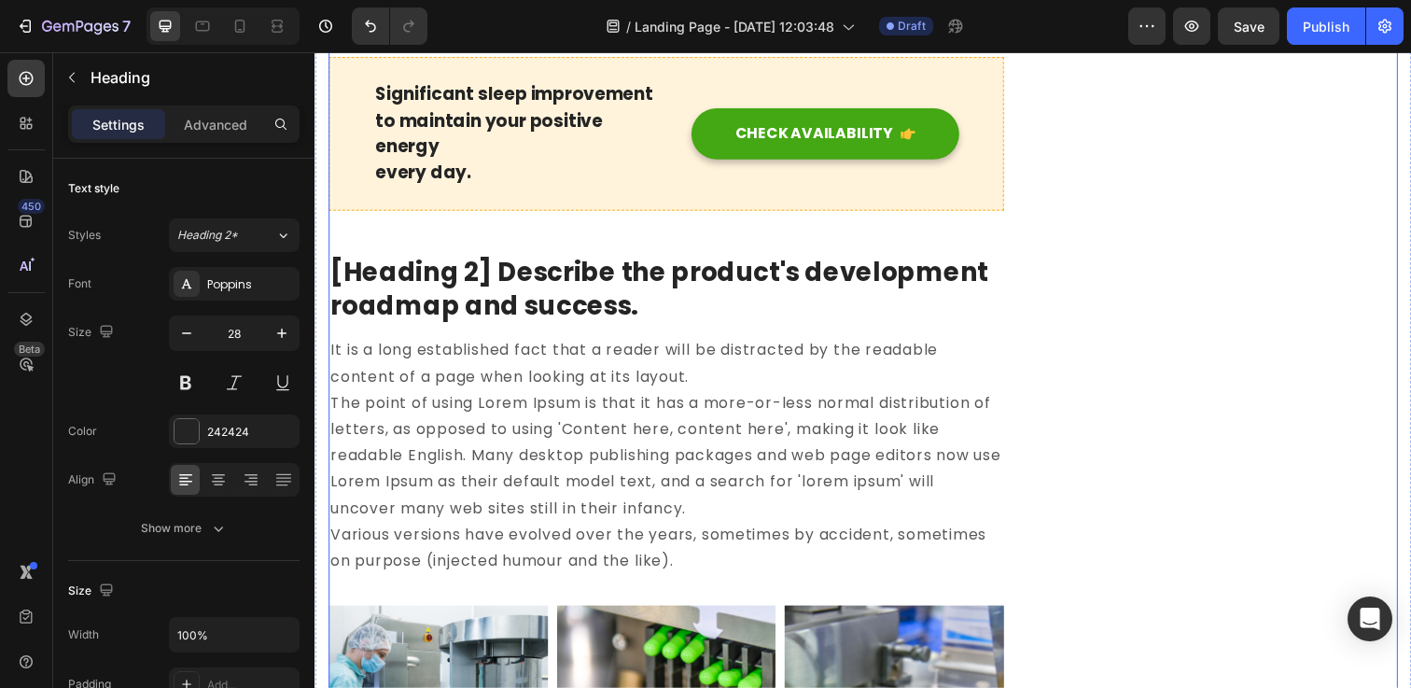
click at [618, 299] on p "[Heading 2] Describe the product's development roadmap and success." at bounding box center [673, 294] width 686 height 68
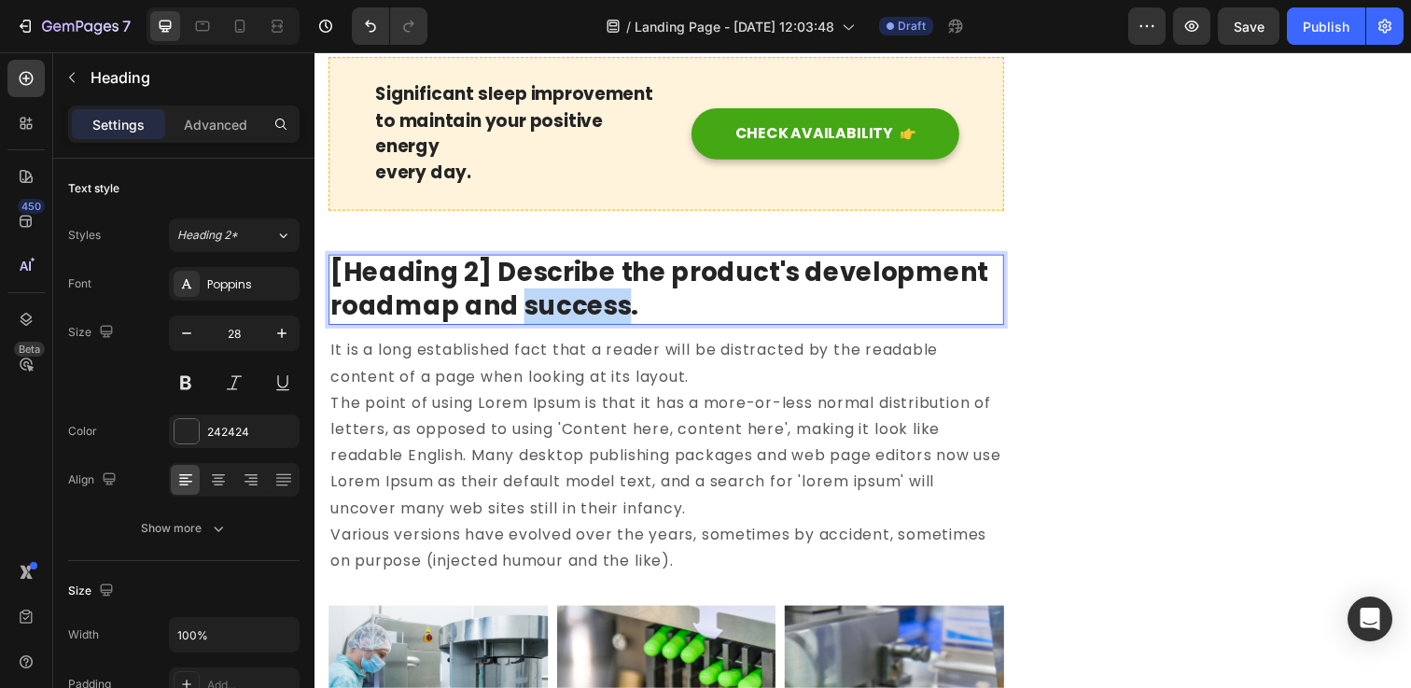
click at [618, 299] on p "[Heading 2] Describe the product's development roadmap and success." at bounding box center [673, 294] width 686 height 68
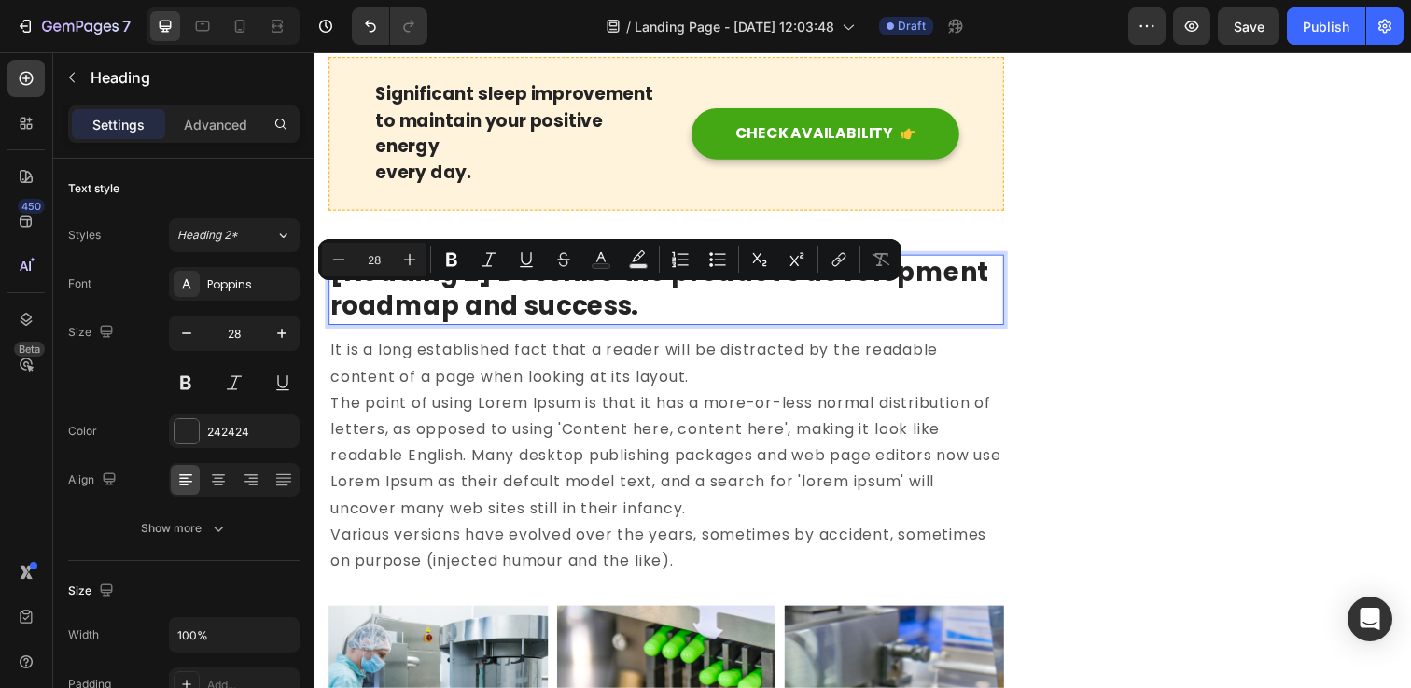
click at [666, 305] on p "[Heading 2] Describe the product's development roadmap and success." at bounding box center [673, 294] width 686 height 68
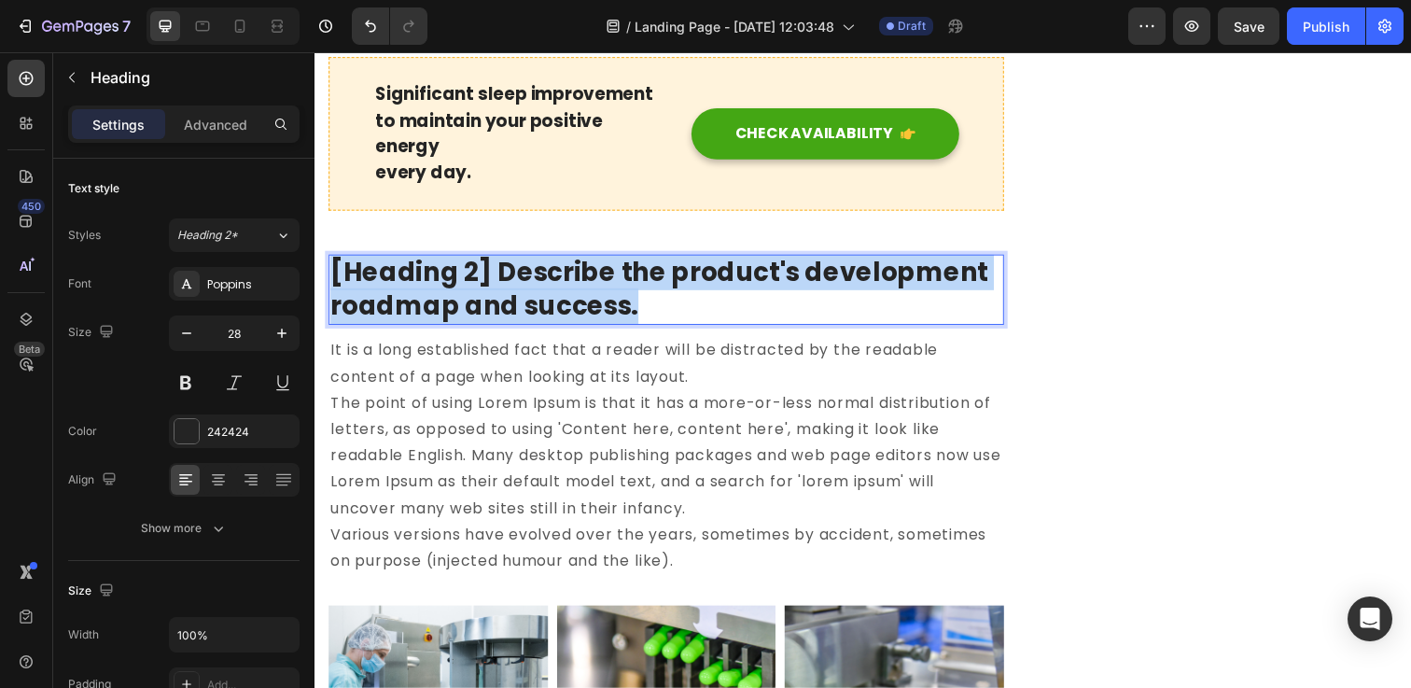
drag, startPoint x: 666, startPoint y: 305, endPoint x: 253, endPoint y: 272, distance: 414.7
copy p "[Heading 2] Describe the product's development roadmap and success."
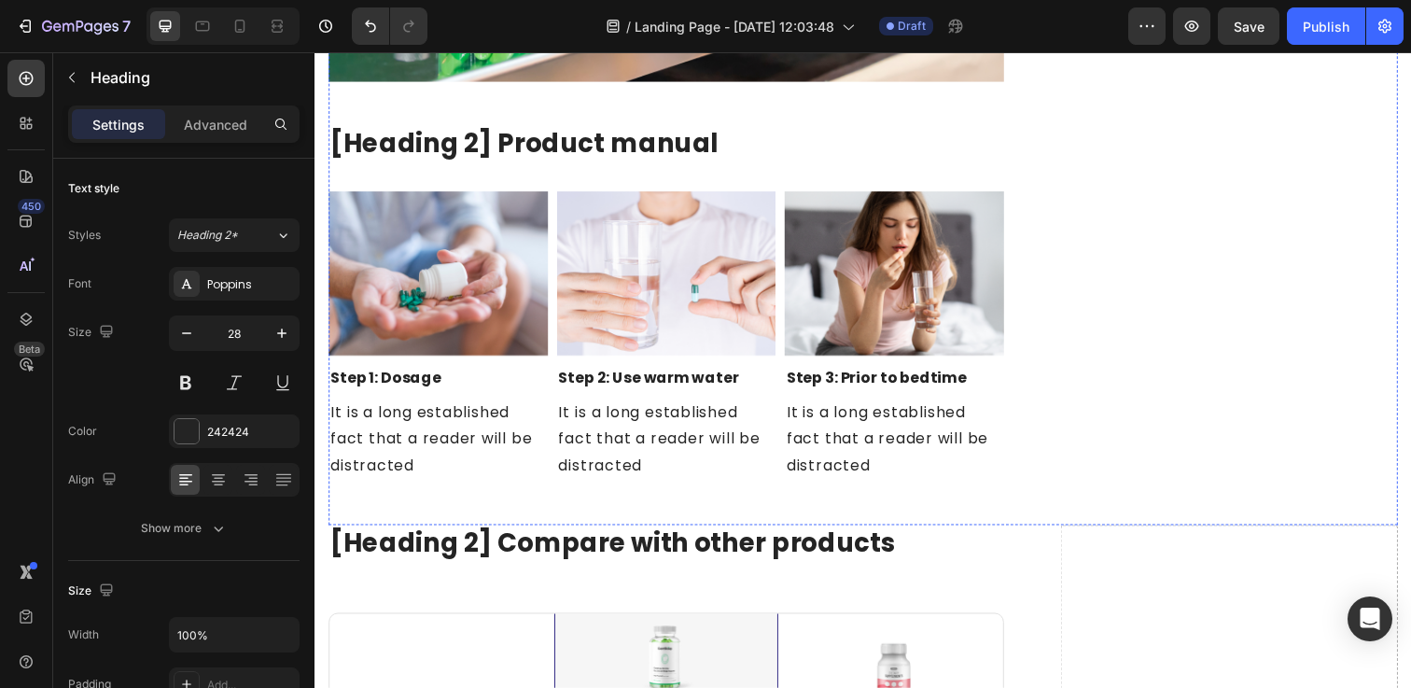
scroll to position [7417, 0]
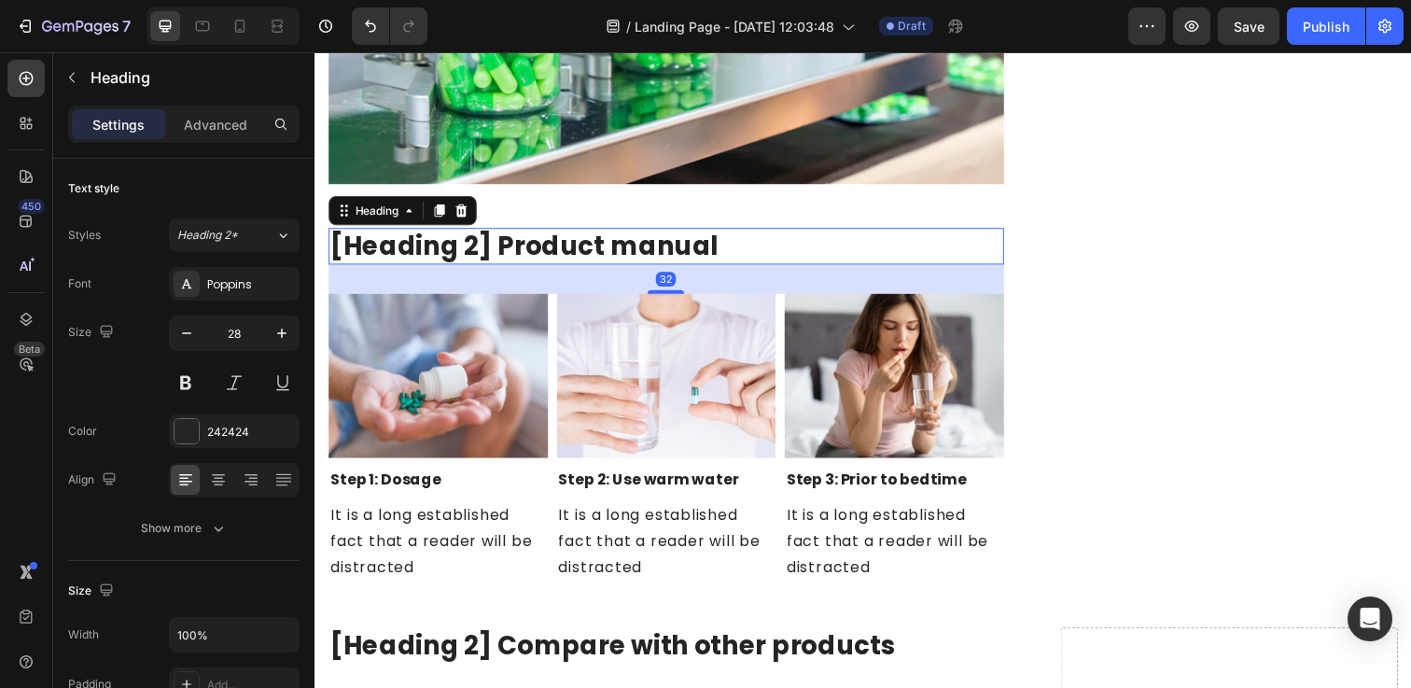
click at [609, 253] on p "[Heading 2] Product manual" at bounding box center [673, 250] width 686 height 34
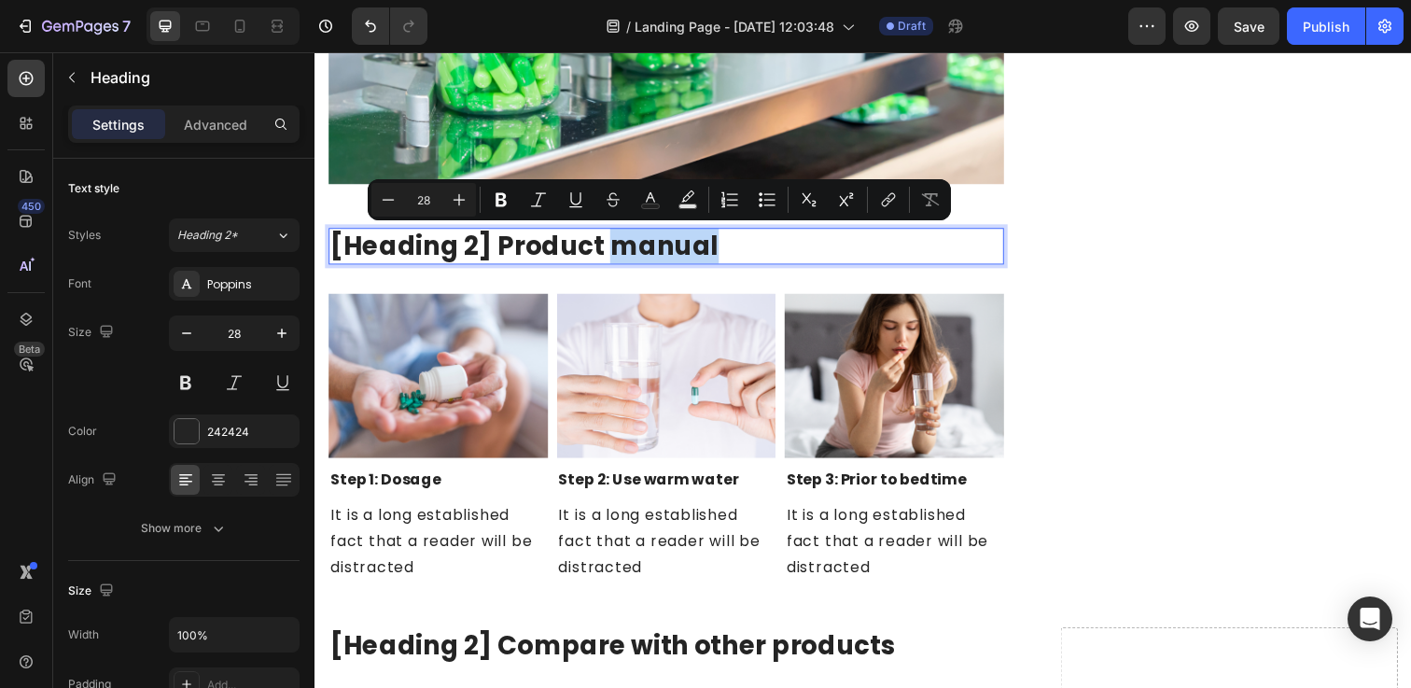
click at [691, 249] on p "[Heading 2] Product manual" at bounding box center [673, 250] width 686 height 34
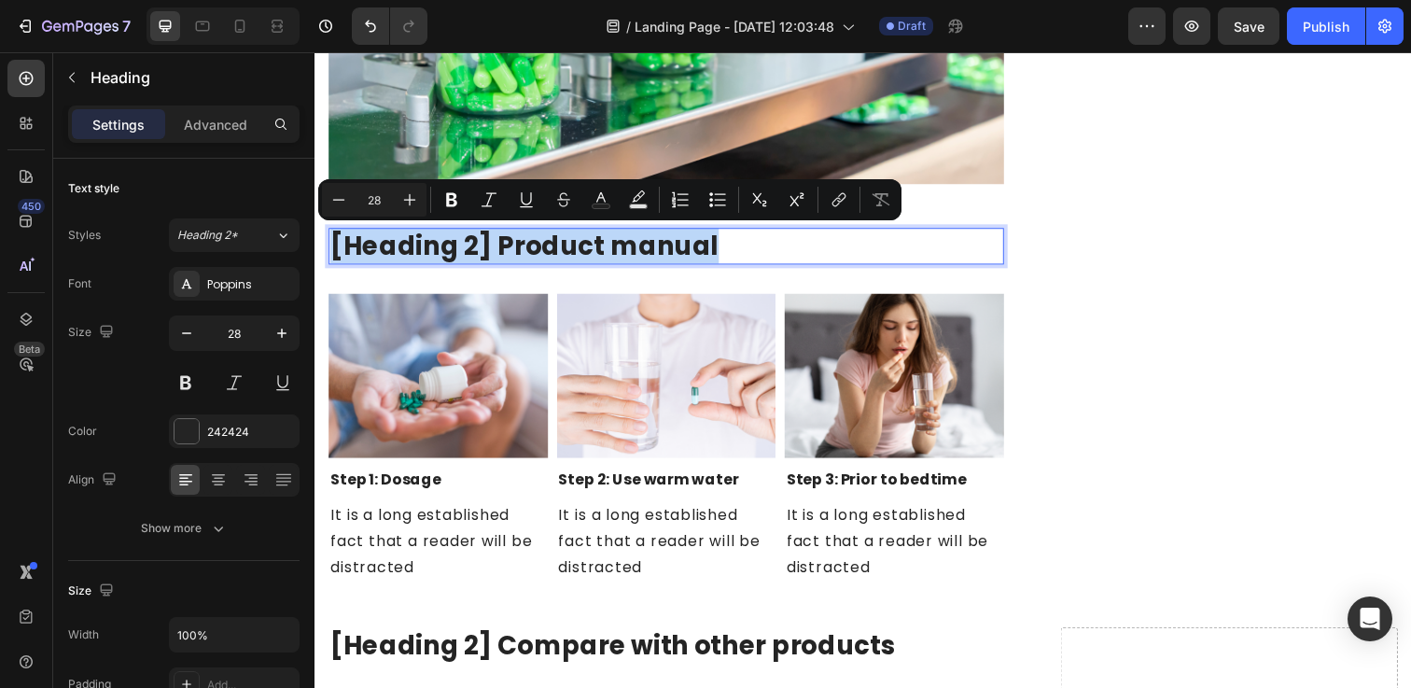
drag, startPoint x: 691, startPoint y: 249, endPoint x: 609, endPoint y: 302, distance: 97.8
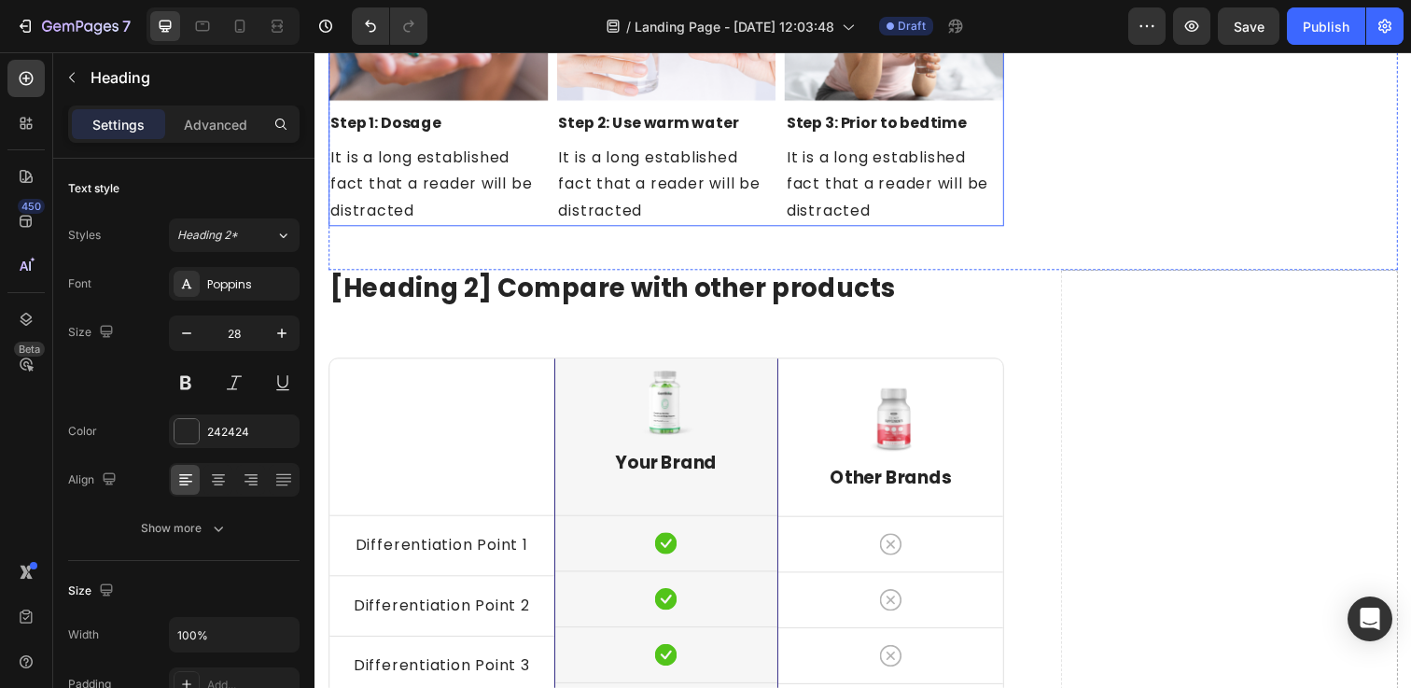
scroll to position [7800, 0]
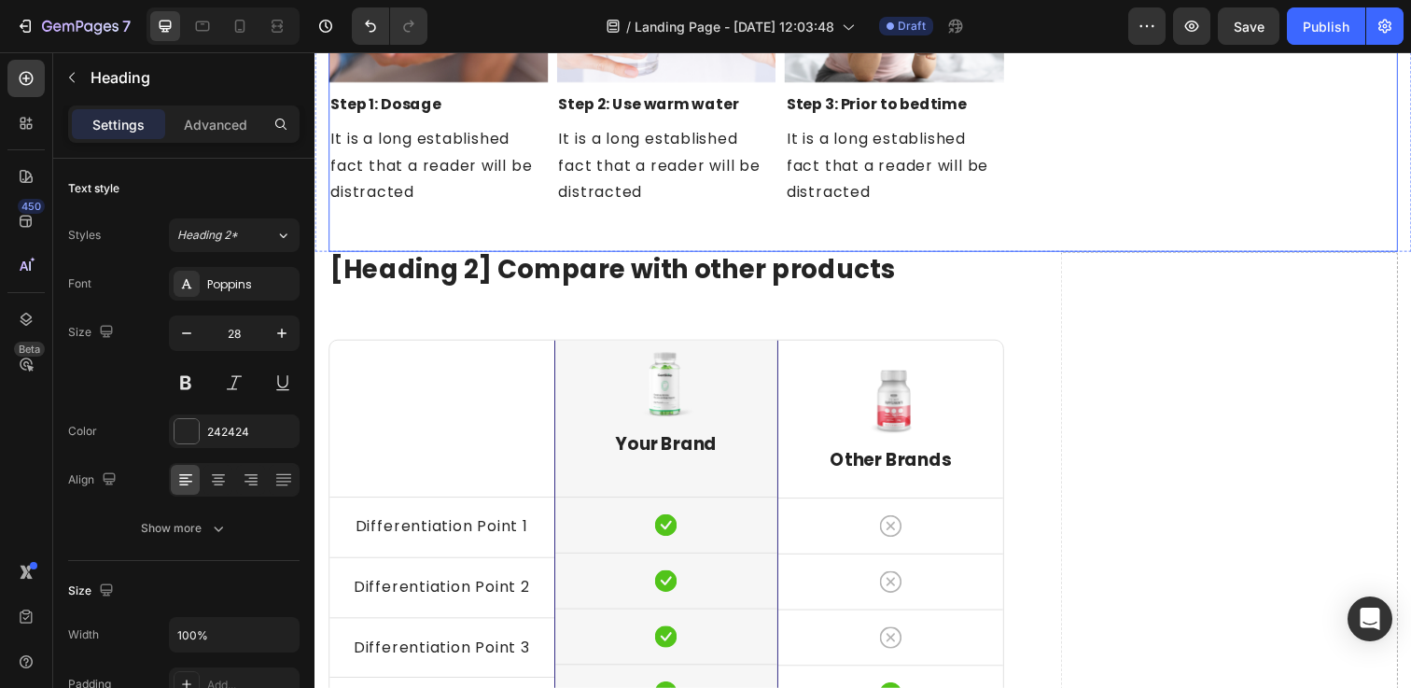
click at [815, 263] on p "[Heading 2] Compare with other products" at bounding box center [673, 275] width 686 height 34
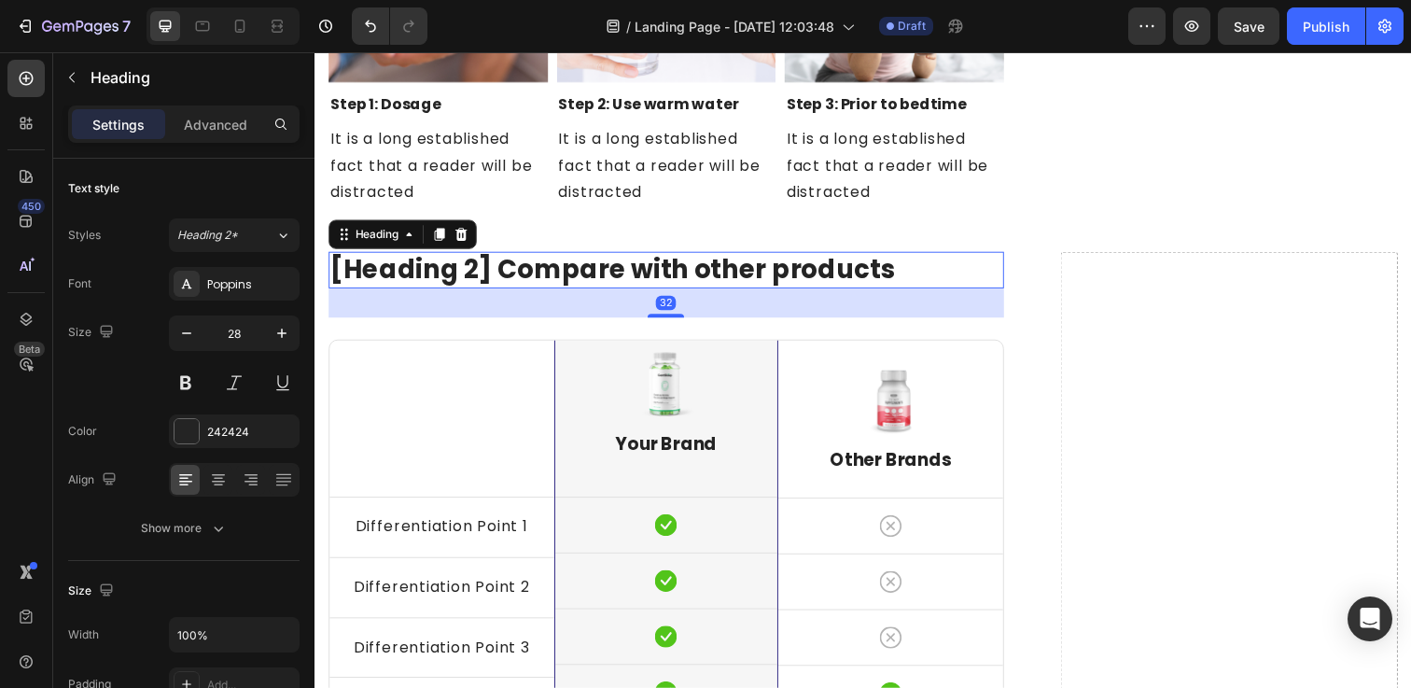
click at [815, 263] on p "[Heading 2] Compare with other products" at bounding box center [673, 275] width 686 height 34
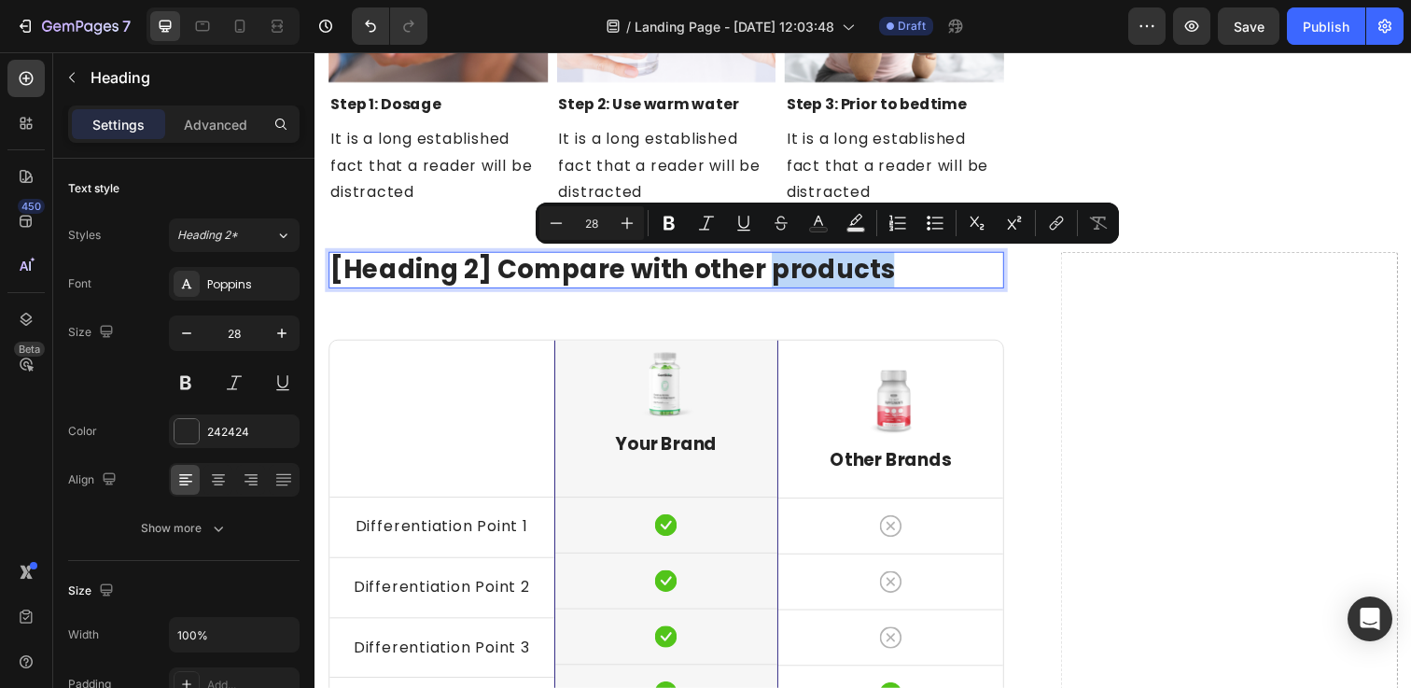
click at [861, 263] on p "[Heading 2] Compare with other products" at bounding box center [673, 275] width 686 height 34
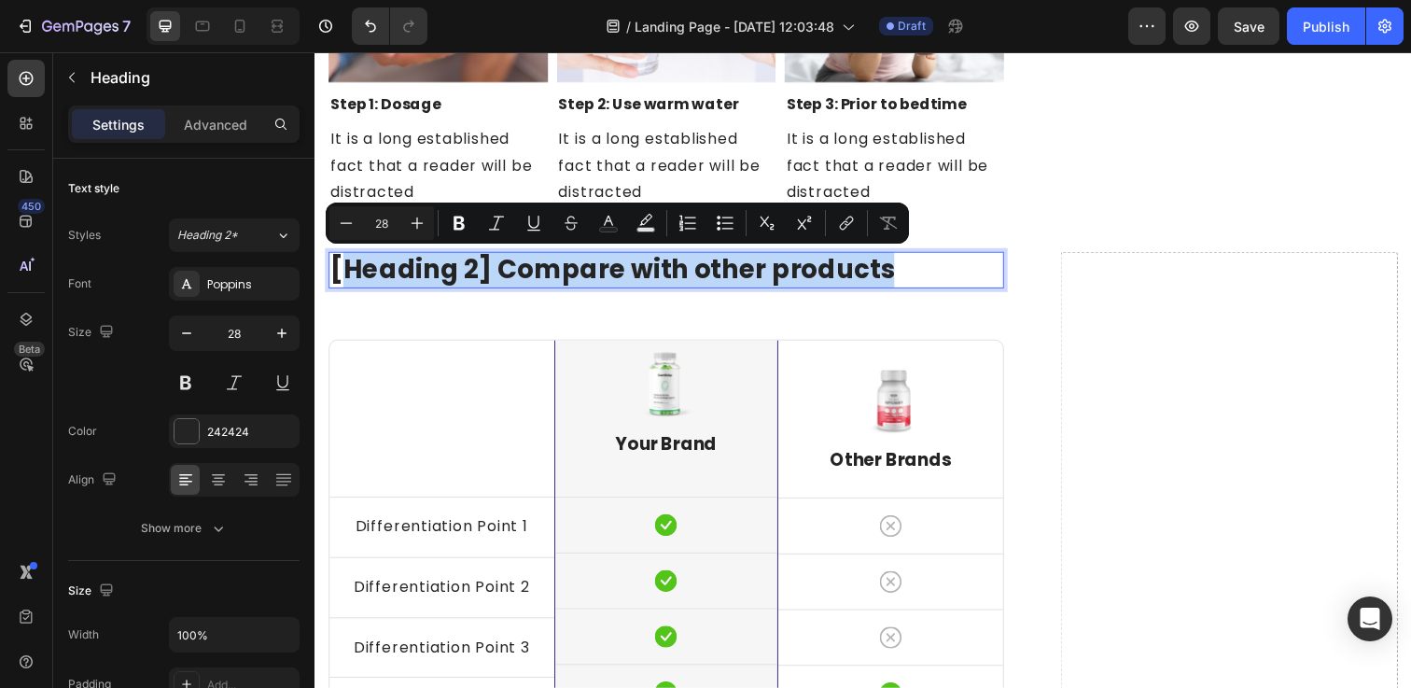
drag, startPoint x: 861, startPoint y: 263, endPoint x: 388, endPoint y: 275, distance: 473.2
click at [388, 275] on p "[Heading 2] Compare with other products" at bounding box center [673, 275] width 686 height 34
click at [727, 263] on p "[Heading 2] Compare with other products" at bounding box center [673, 275] width 686 height 34
click at [913, 277] on p "[Heading 2] Compare with other products" at bounding box center [673, 275] width 686 height 34
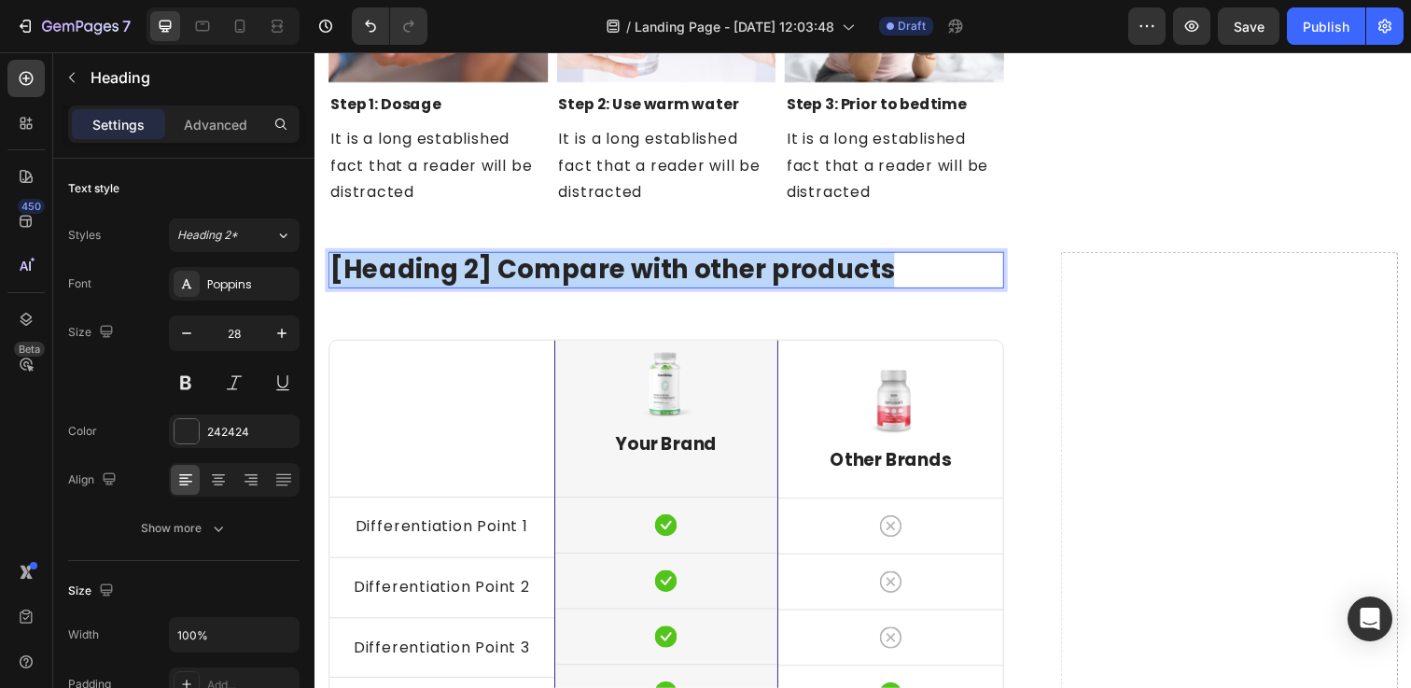
drag, startPoint x: 913, startPoint y: 277, endPoint x: 287, endPoint y: 277, distance: 626.1
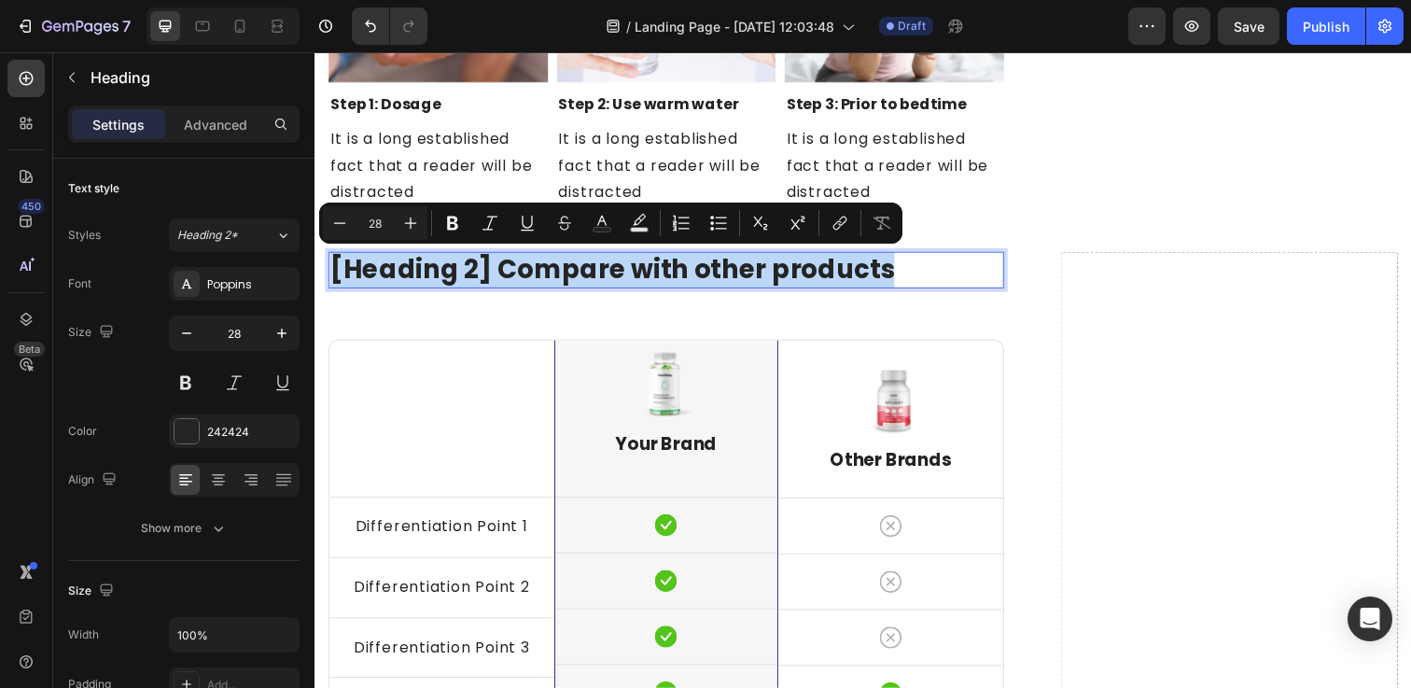
copy p "[Heading 2] Compare with other products"
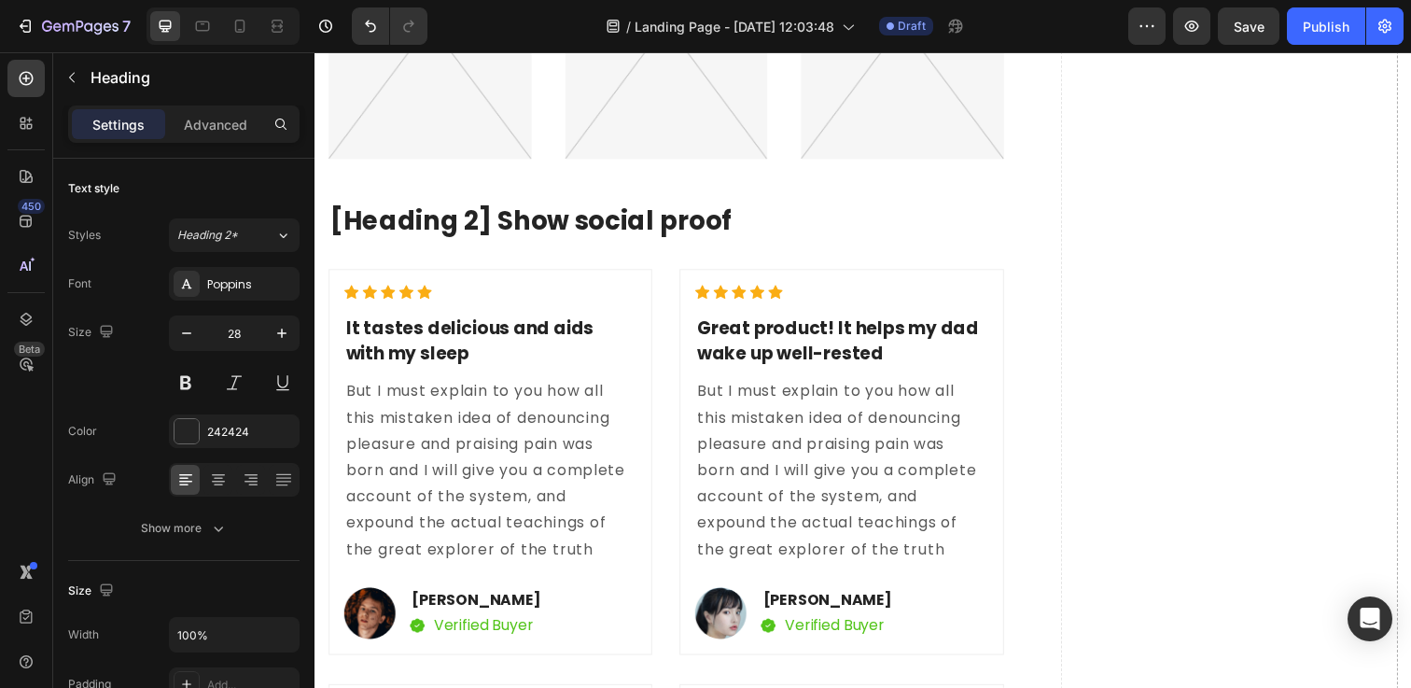
scroll to position [9116, 0]
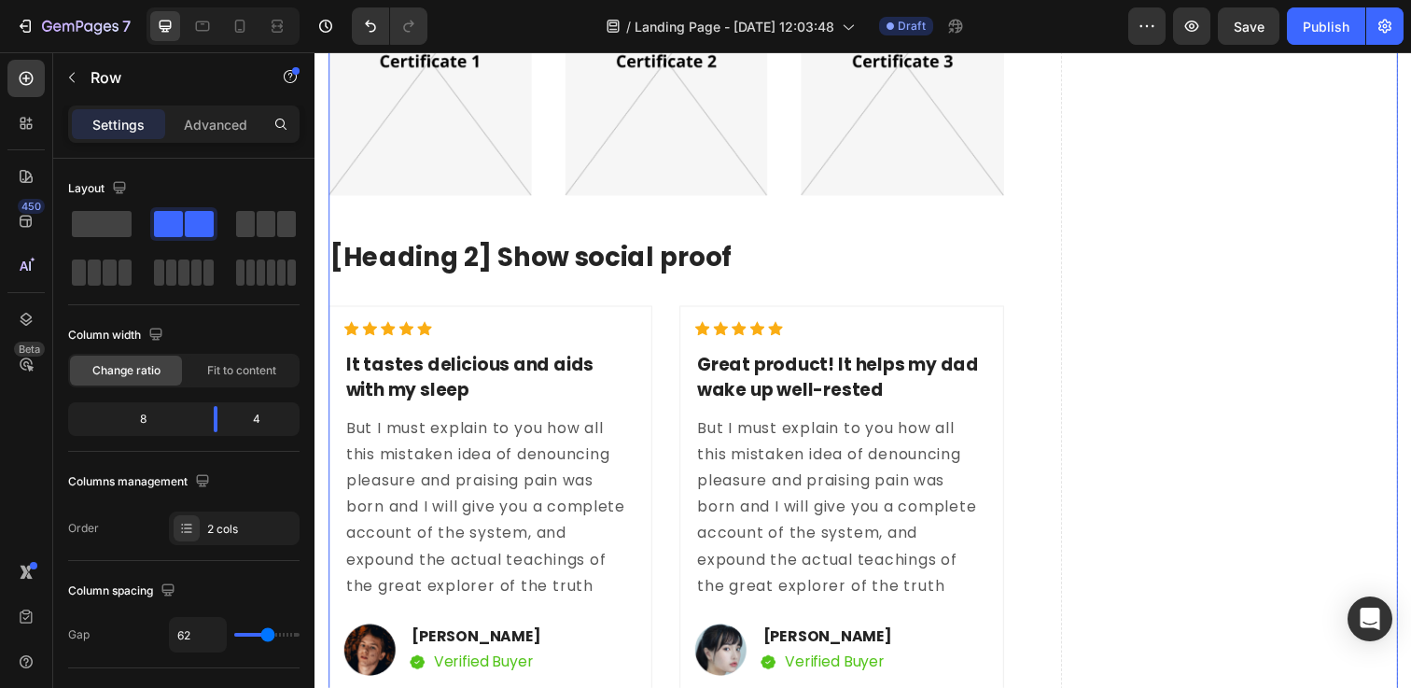
click at [608, 242] on div "[Heading 2] Compare with other products Heading Title Line Differentiation Poin…" at bounding box center [673, 33] width 690 height 2187
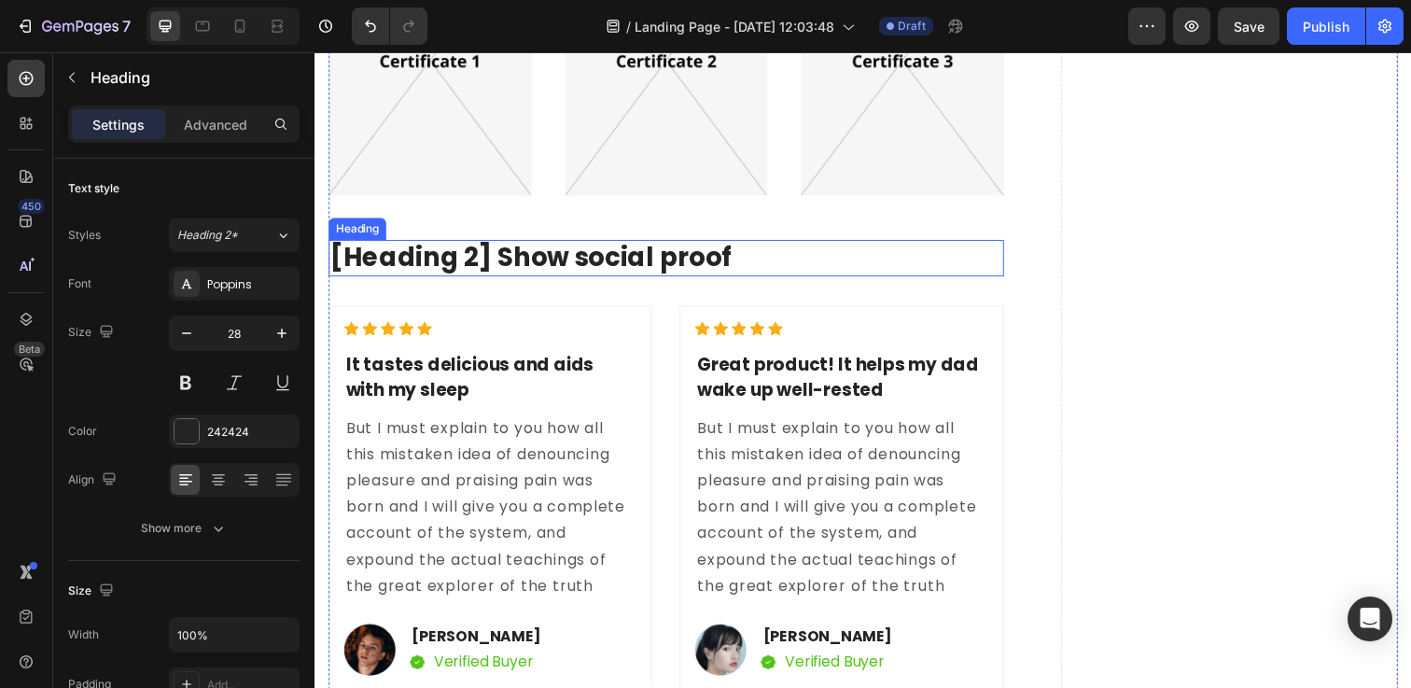
click at [611, 264] on p "[Heading 2] Show social proof" at bounding box center [673, 262] width 686 height 34
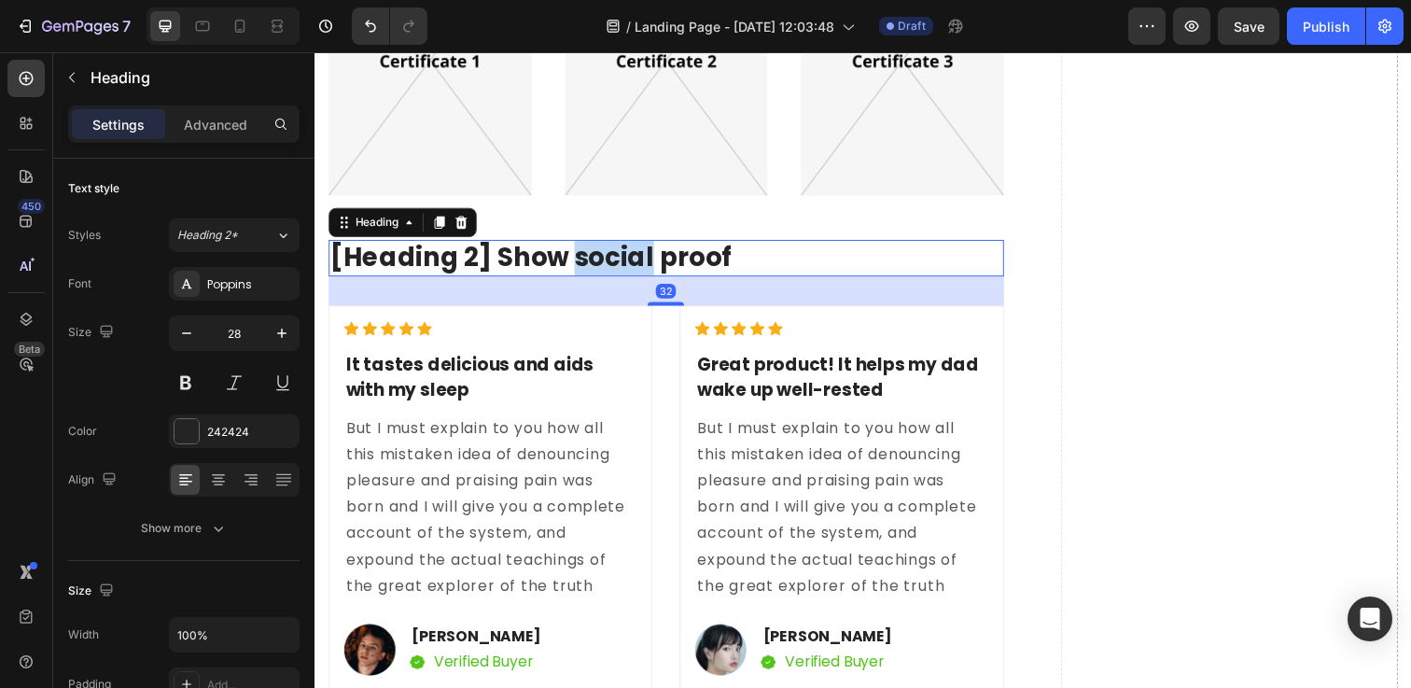
click at [611, 264] on p "[Heading 2] Show social proof" at bounding box center [673, 262] width 686 height 34
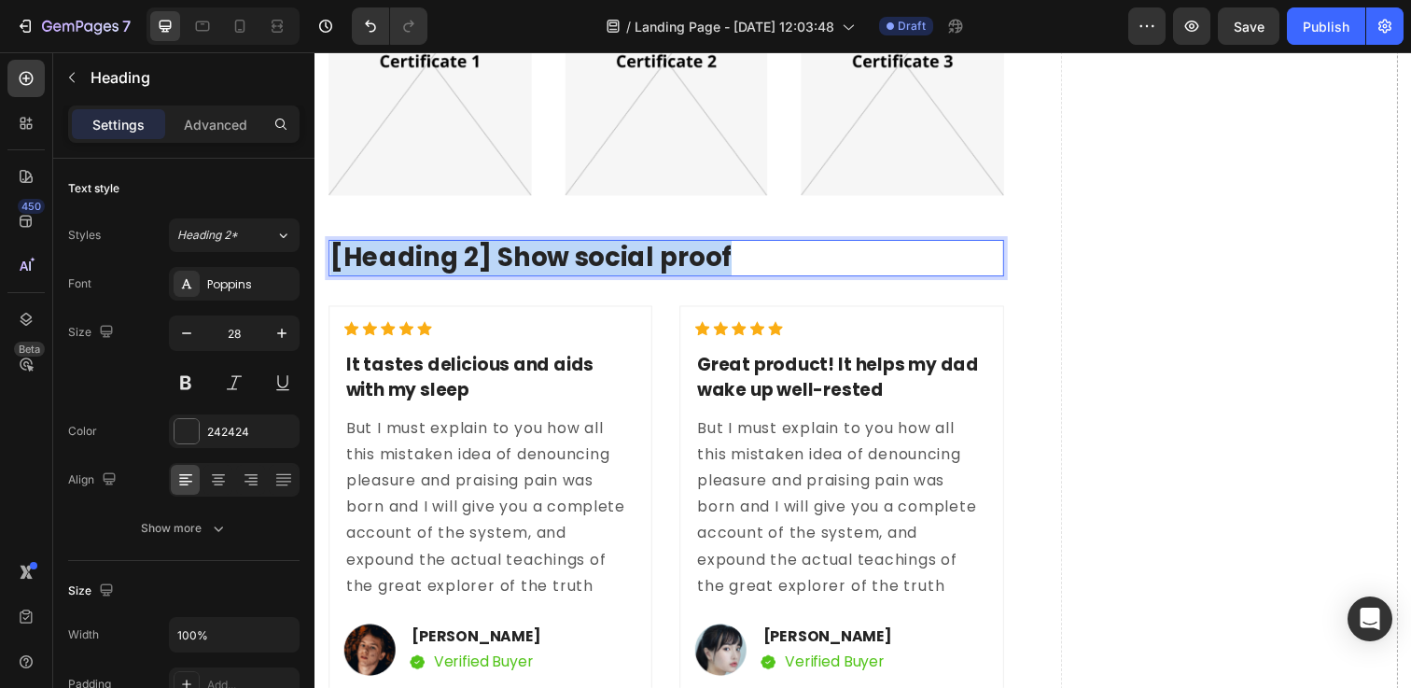
drag, startPoint x: 737, startPoint y: 261, endPoint x: 280, endPoint y: 263, distance: 457.2
copy p "[Heading 2] Show social proof"
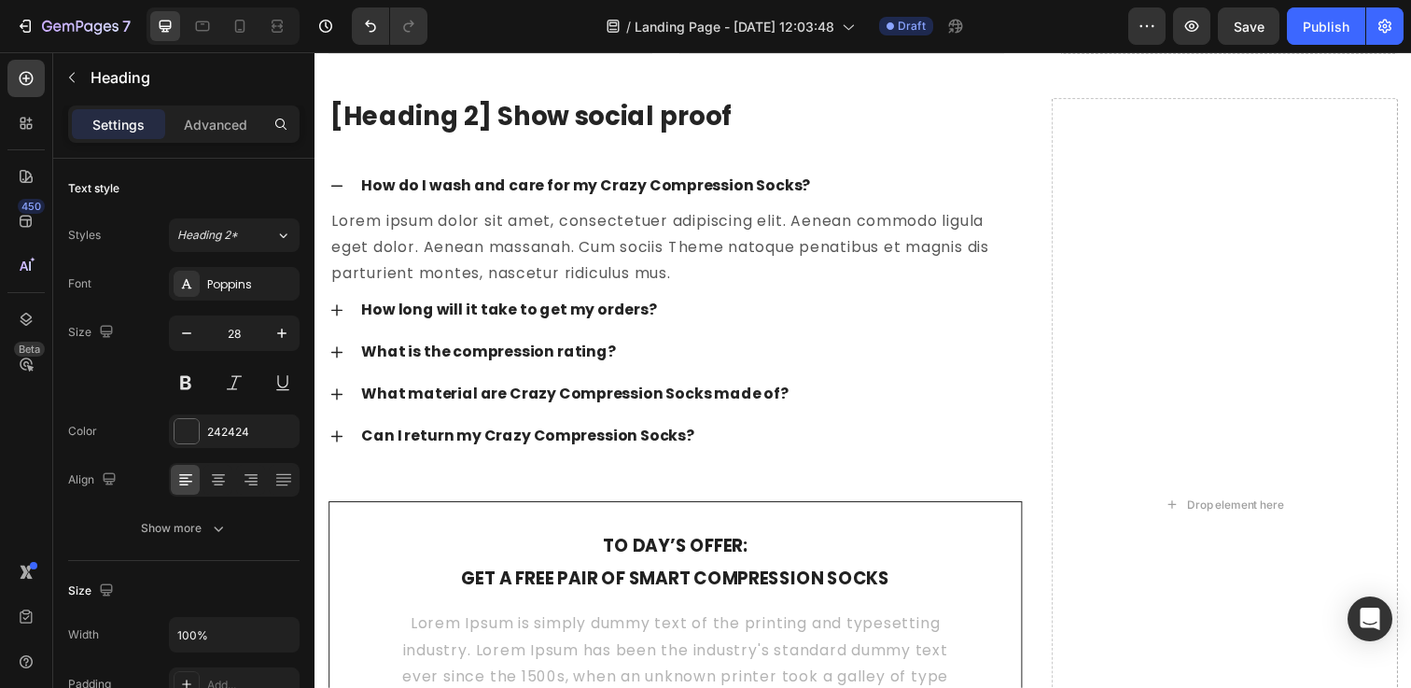
type input "16"
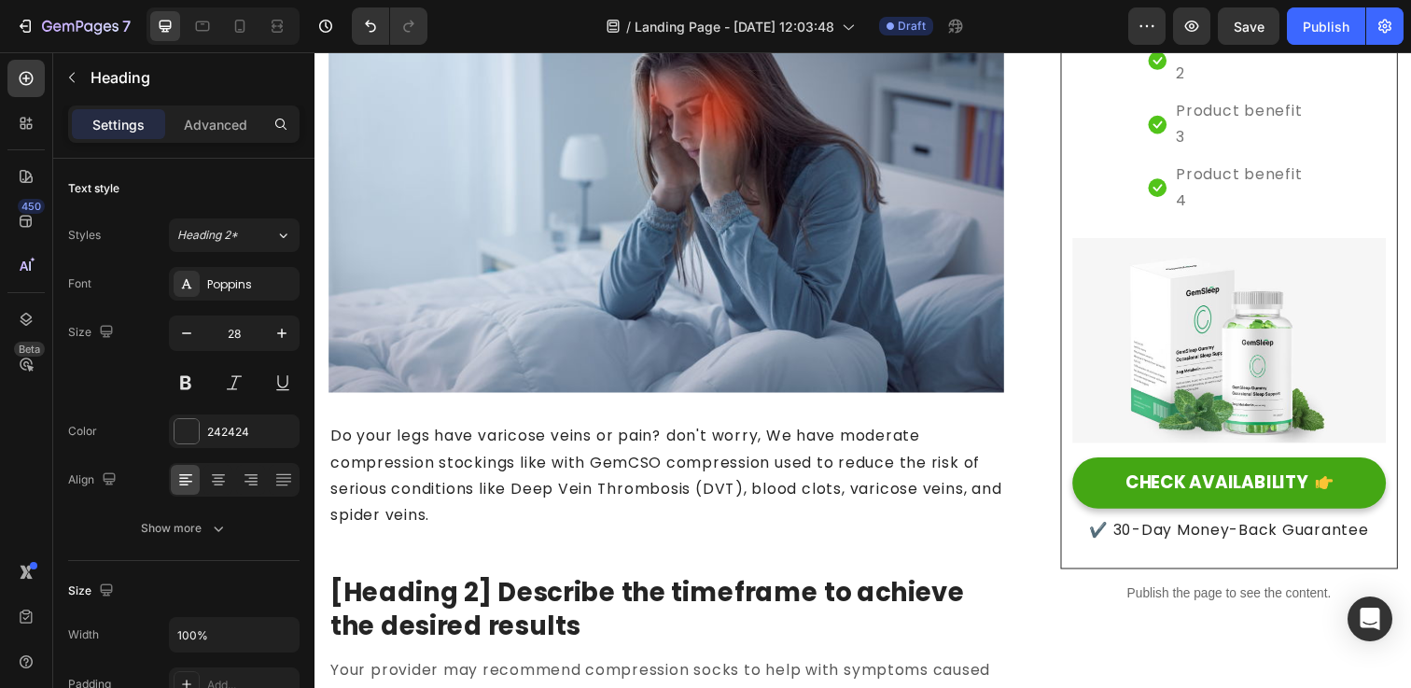
scroll to position [403, 0]
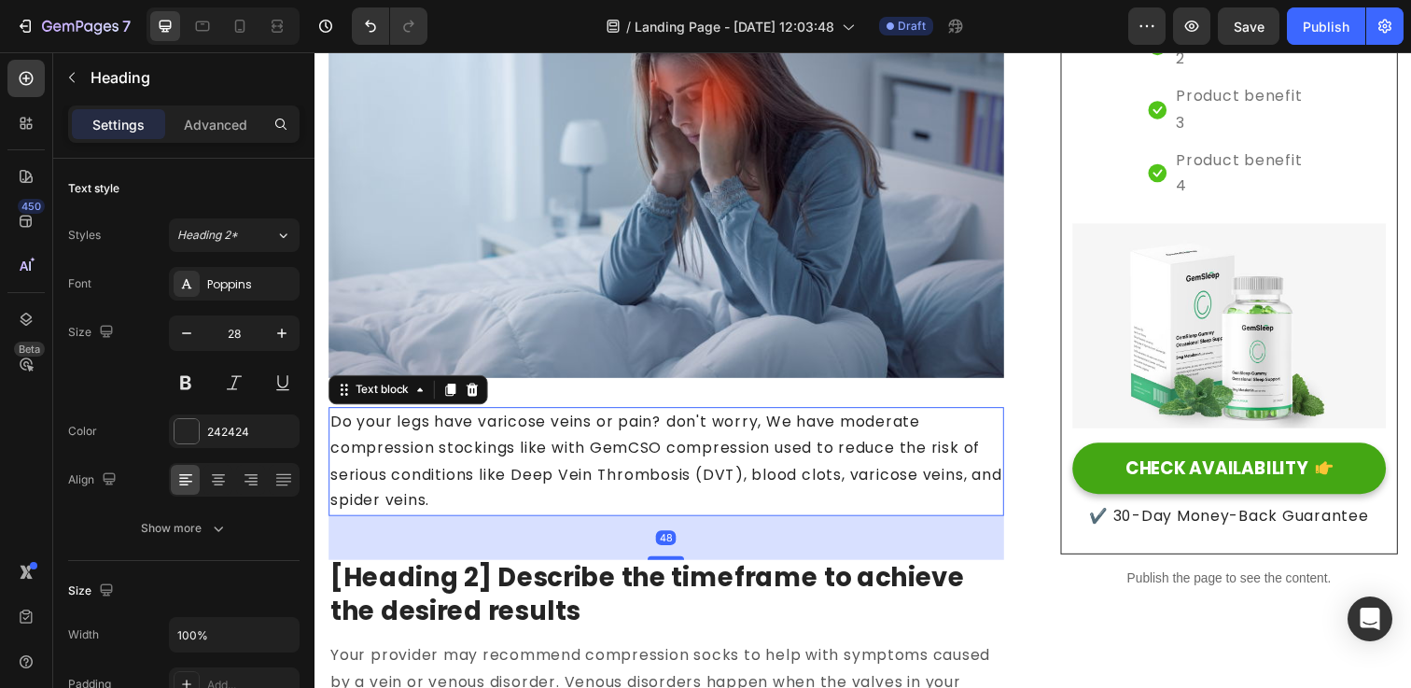
click at [516, 479] on p "Do your legs have varicose veins or pain? don't worry, We have moderate compres…" at bounding box center [673, 469] width 686 height 107
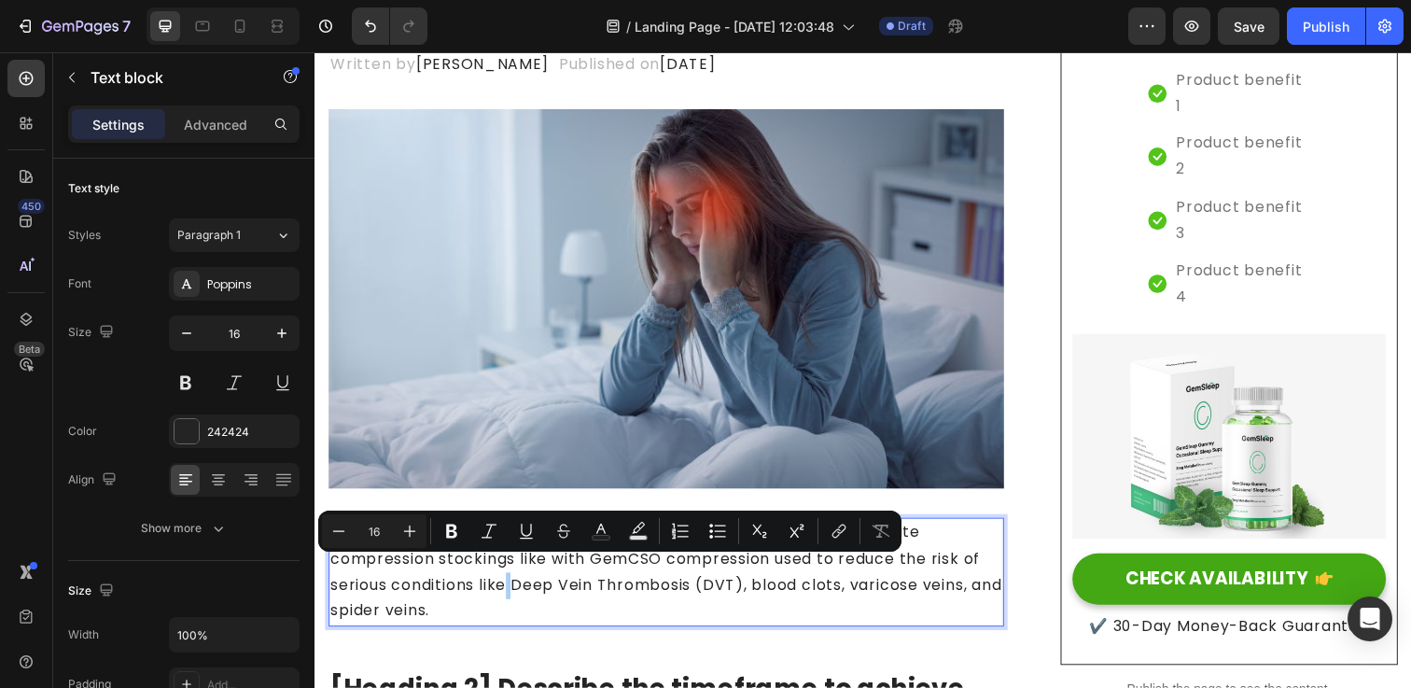
scroll to position [320, 0]
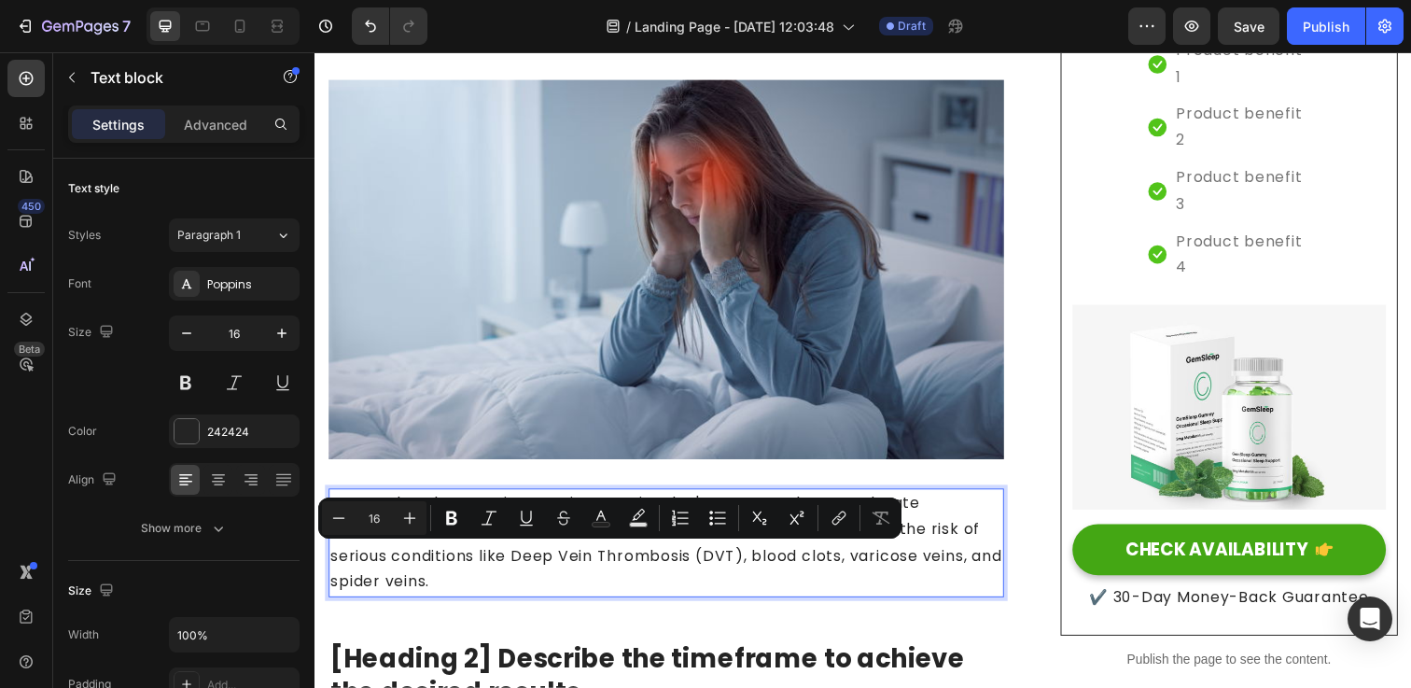
click at [467, 585] on p "Do your legs have varicose veins or pain? don't worry, We have moderate compres…" at bounding box center [673, 552] width 686 height 107
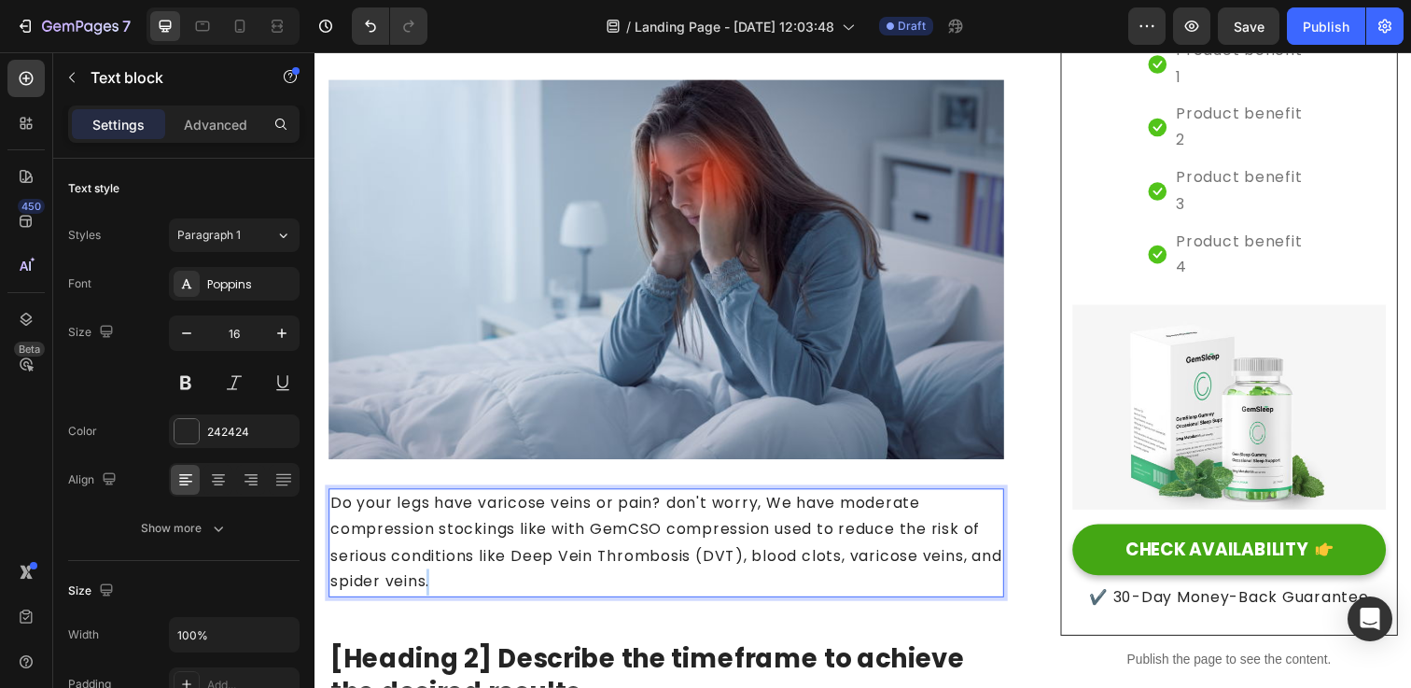
click at [467, 585] on p "Do your legs have varicose veins or pain? don't worry, We have moderate compres…" at bounding box center [673, 552] width 686 height 107
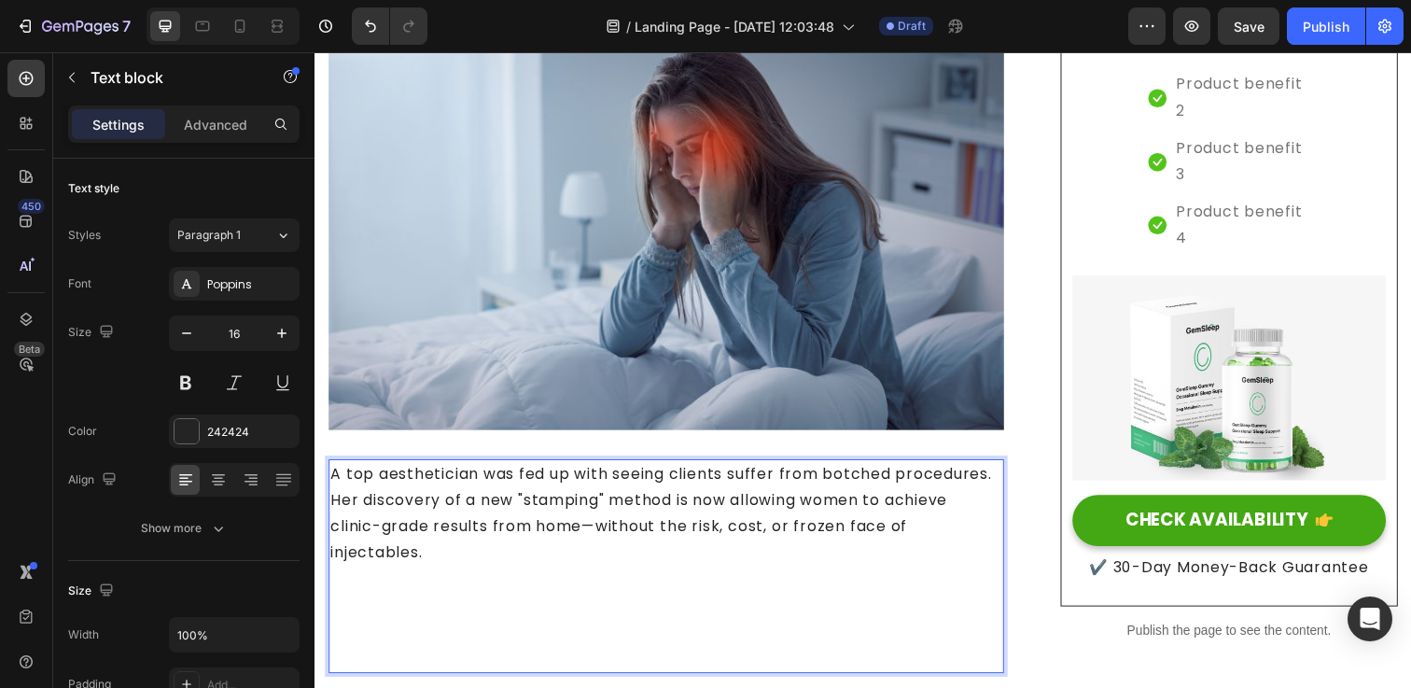
scroll to position [352, 0]
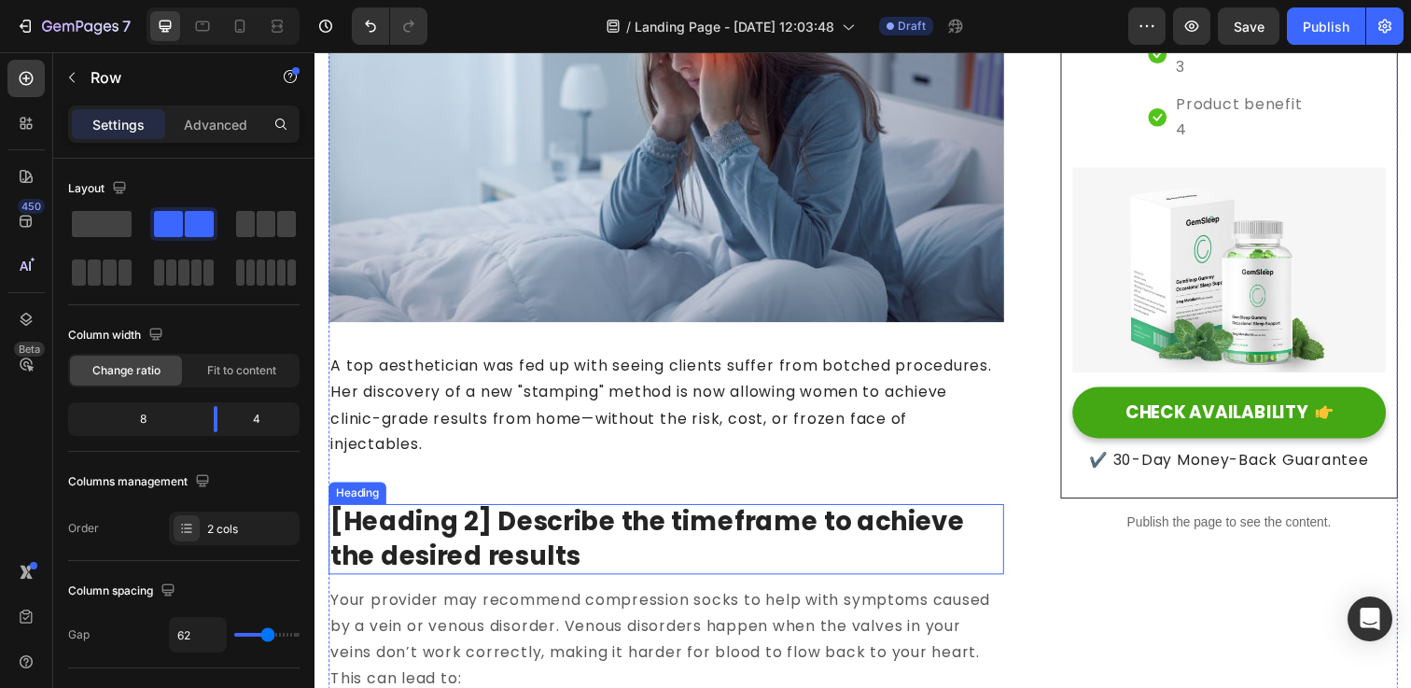
scroll to position [535, 0]
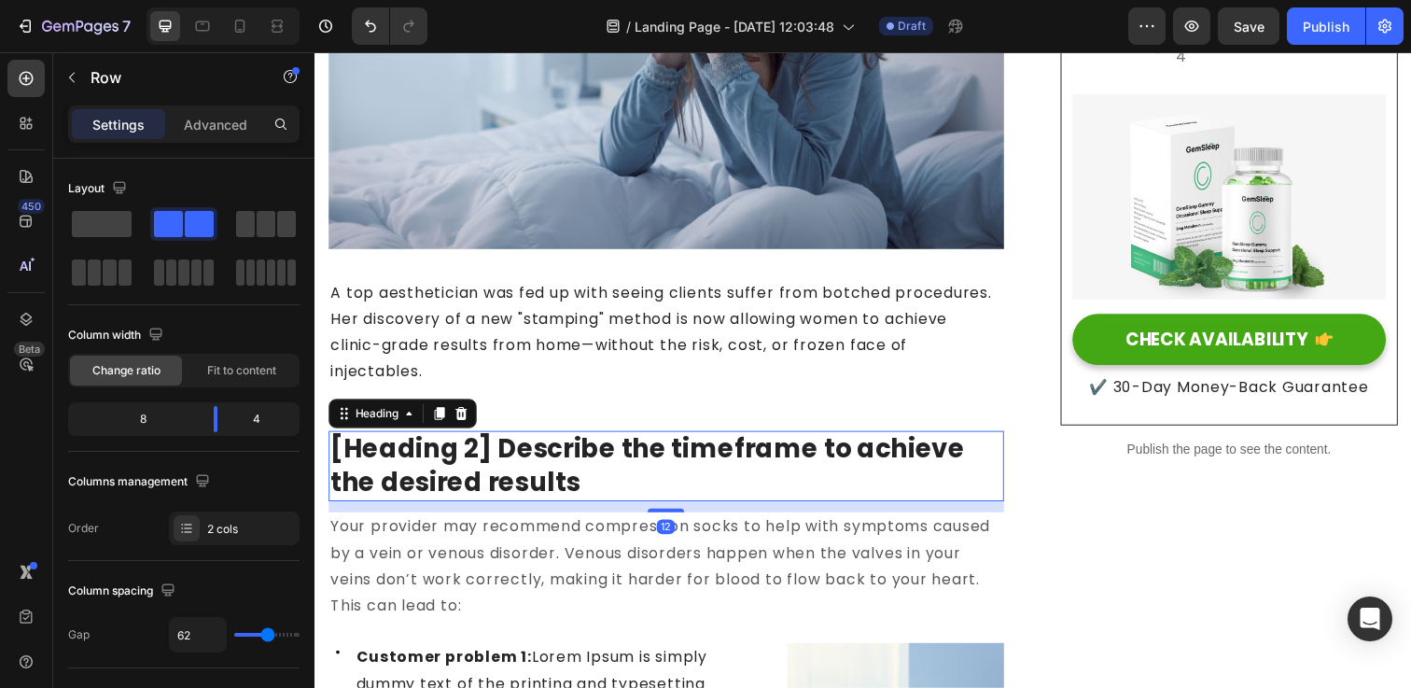
click at [454, 481] on p "[Heading 2] Describe the timeframe to achieve the desired results" at bounding box center [673, 474] width 686 height 68
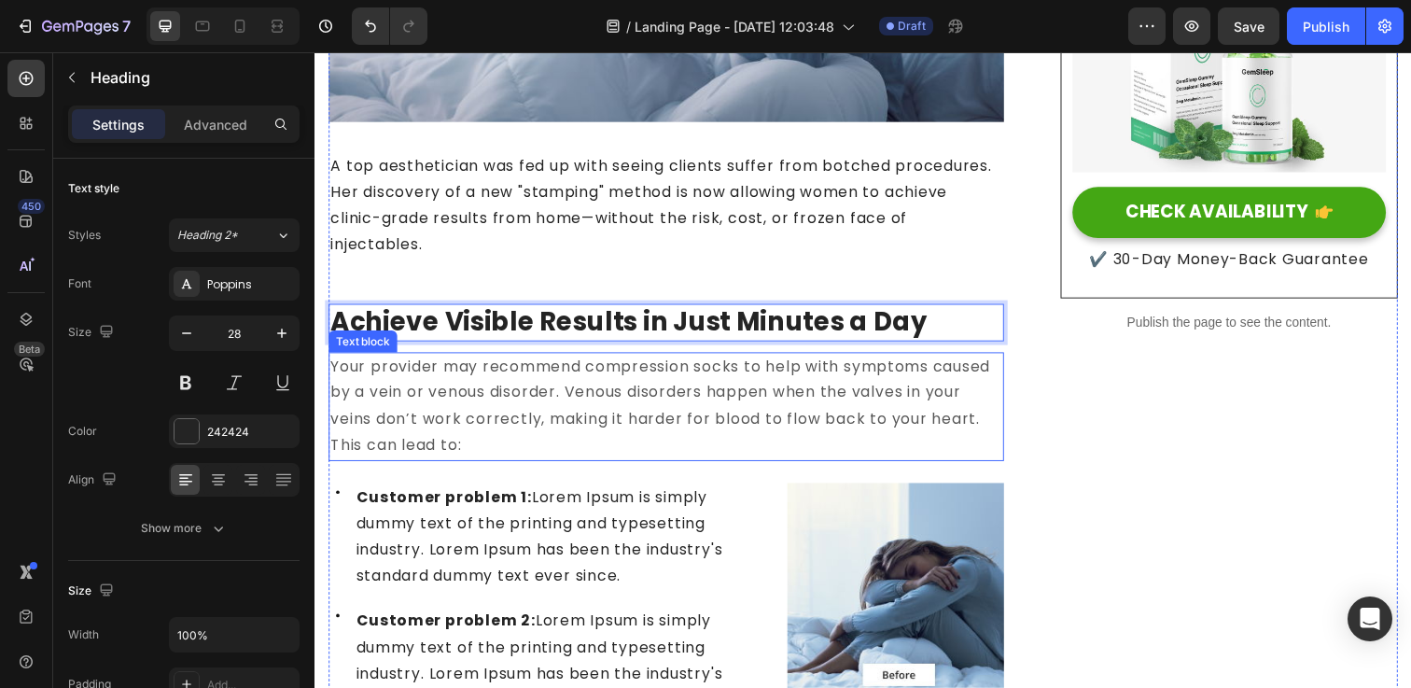
click at [453, 411] on p "Your provider may recommend compression socks to help with symptoms caused by a…" at bounding box center [673, 413] width 686 height 107
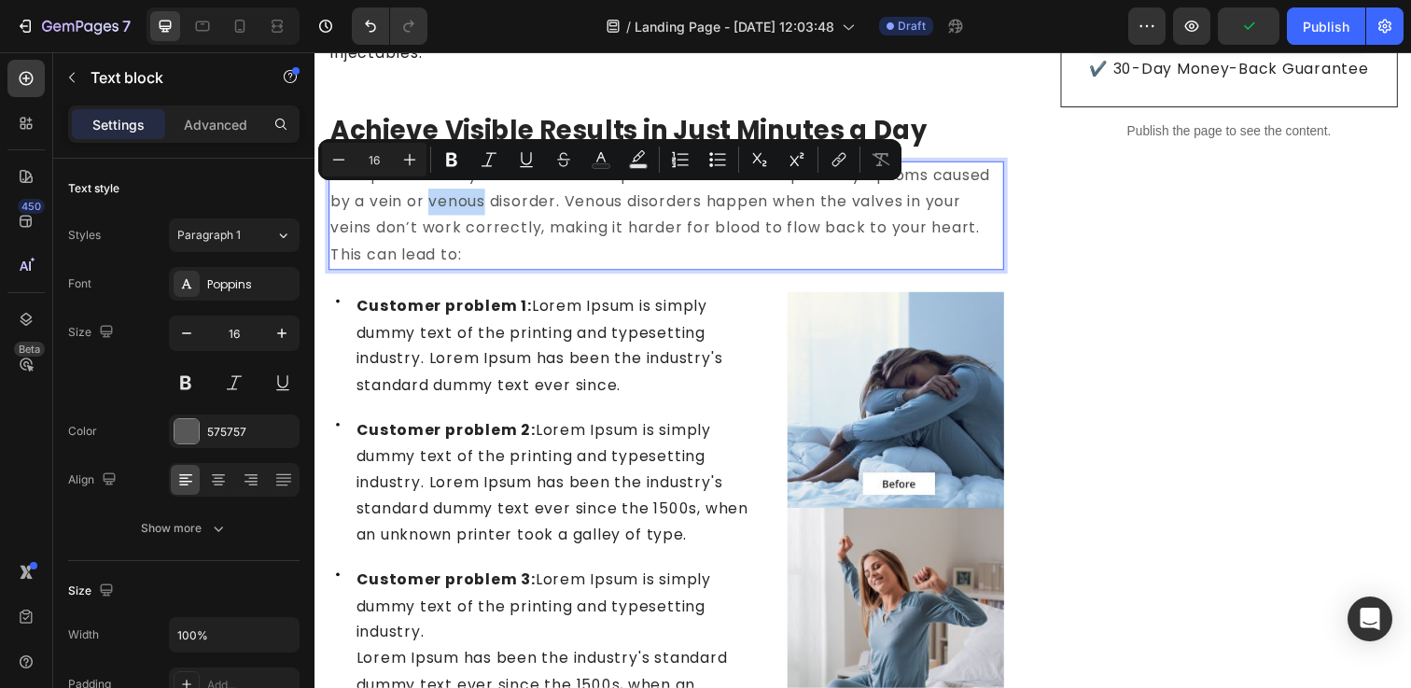
scroll to position [840, 0]
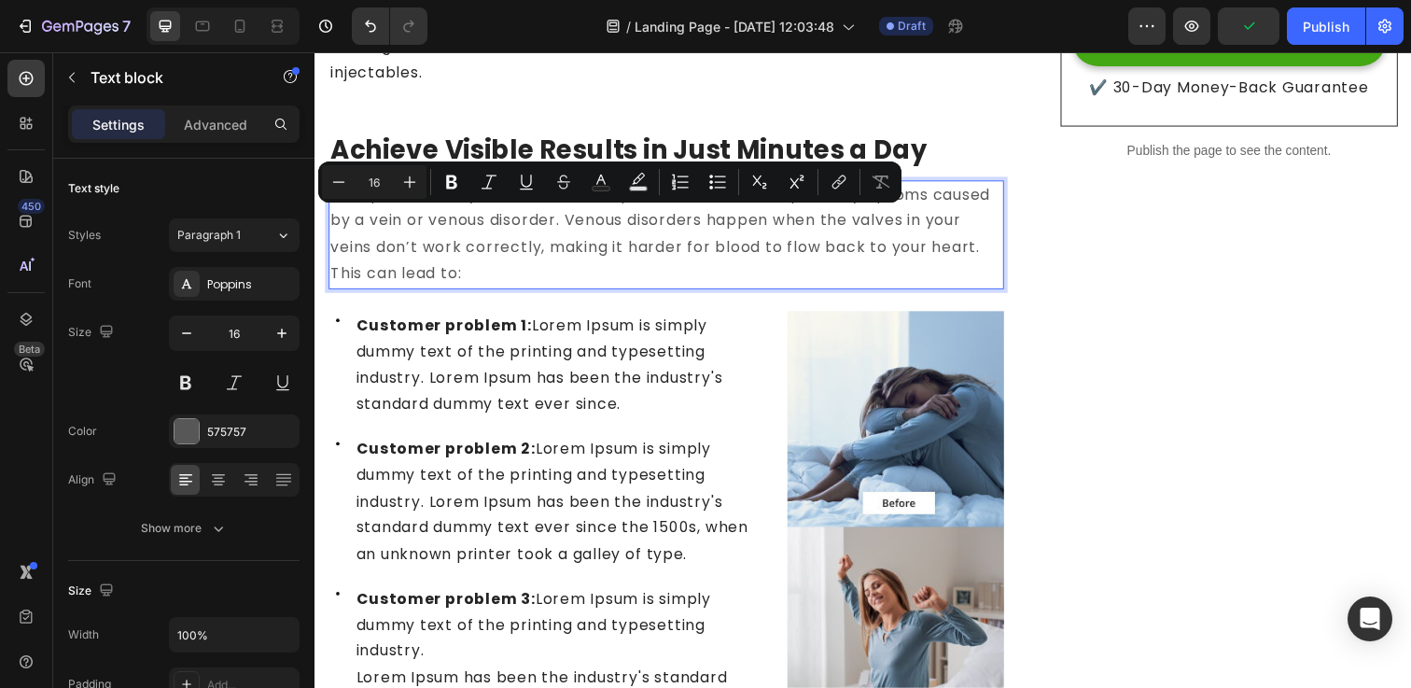
click at [495, 242] on p "Your provider may recommend compression socks to help with symptoms caused by a…" at bounding box center [673, 238] width 686 height 107
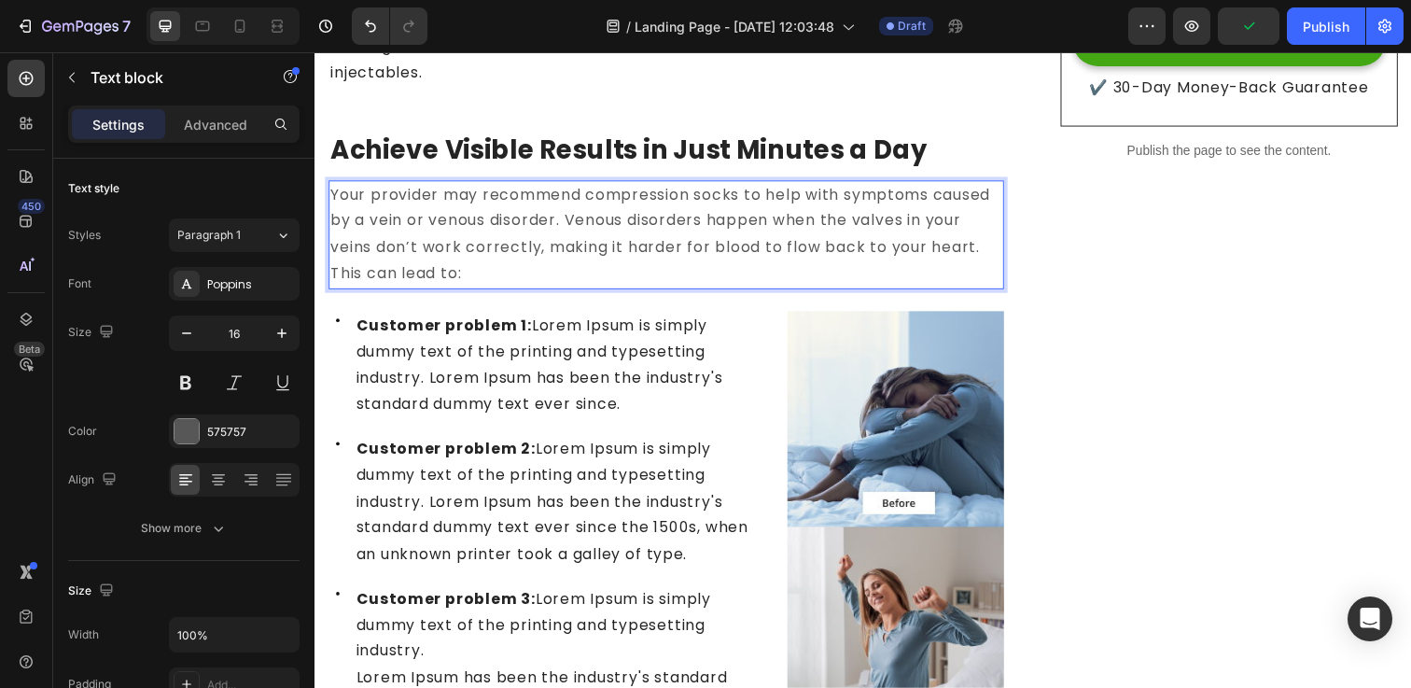
click at [481, 277] on p "Your provider may recommend compression socks to help with symptoms caused by a…" at bounding box center [673, 238] width 686 height 107
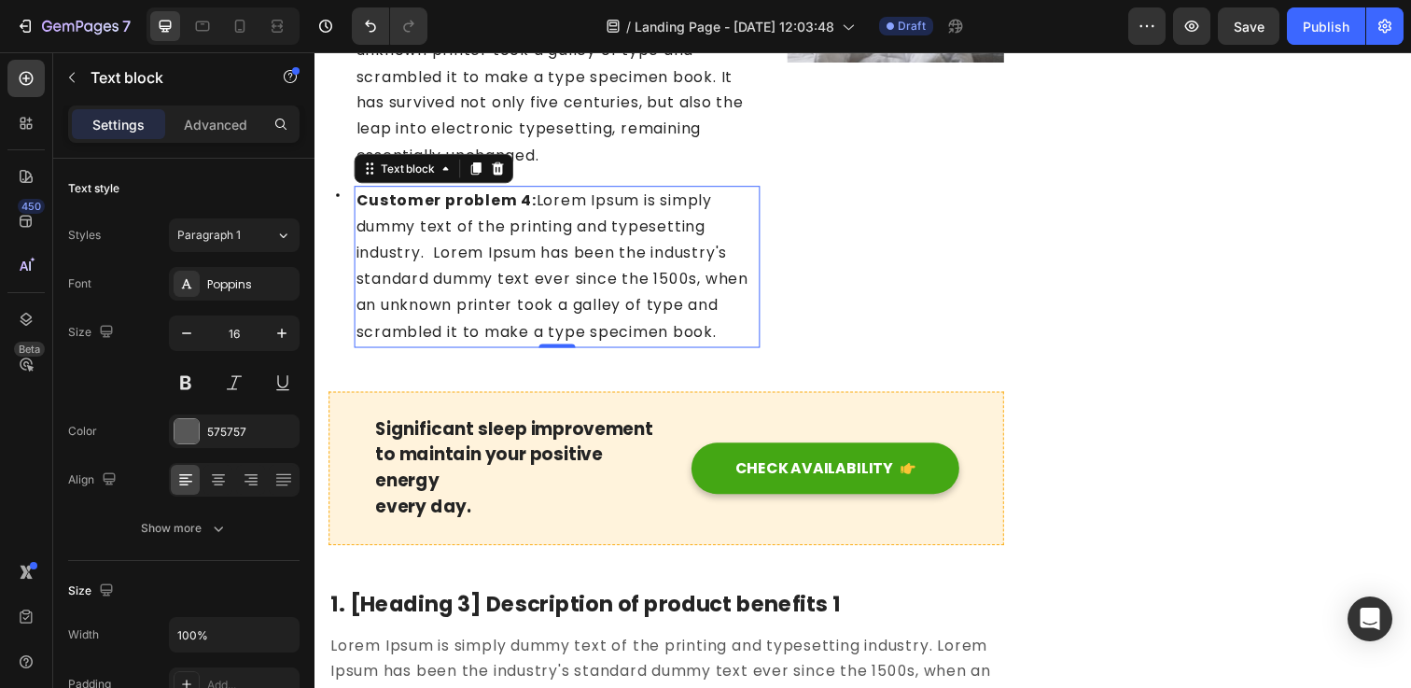
click at [481, 277] on span "Customer problem 4: Lorem Ipsum is simply dummy text of the printing and typese…" at bounding box center [556, 270] width 400 height 156
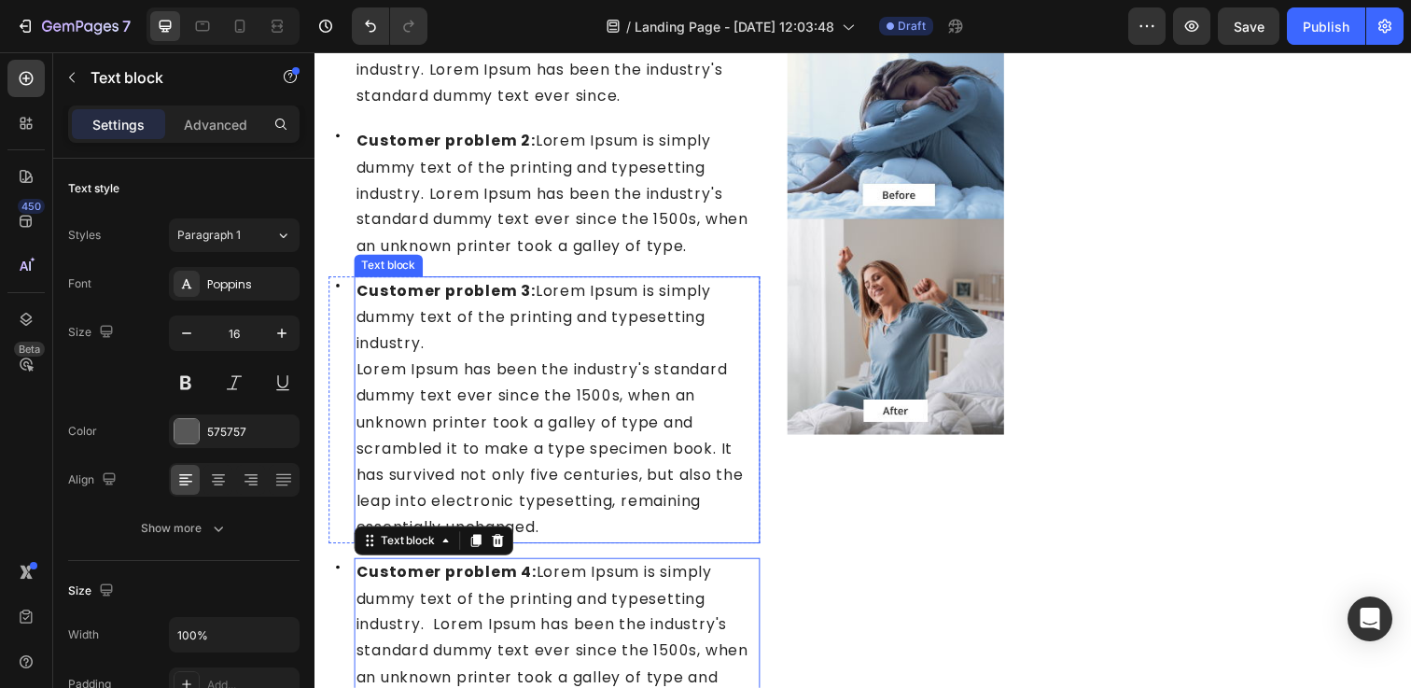
scroll to position [1155, 0]
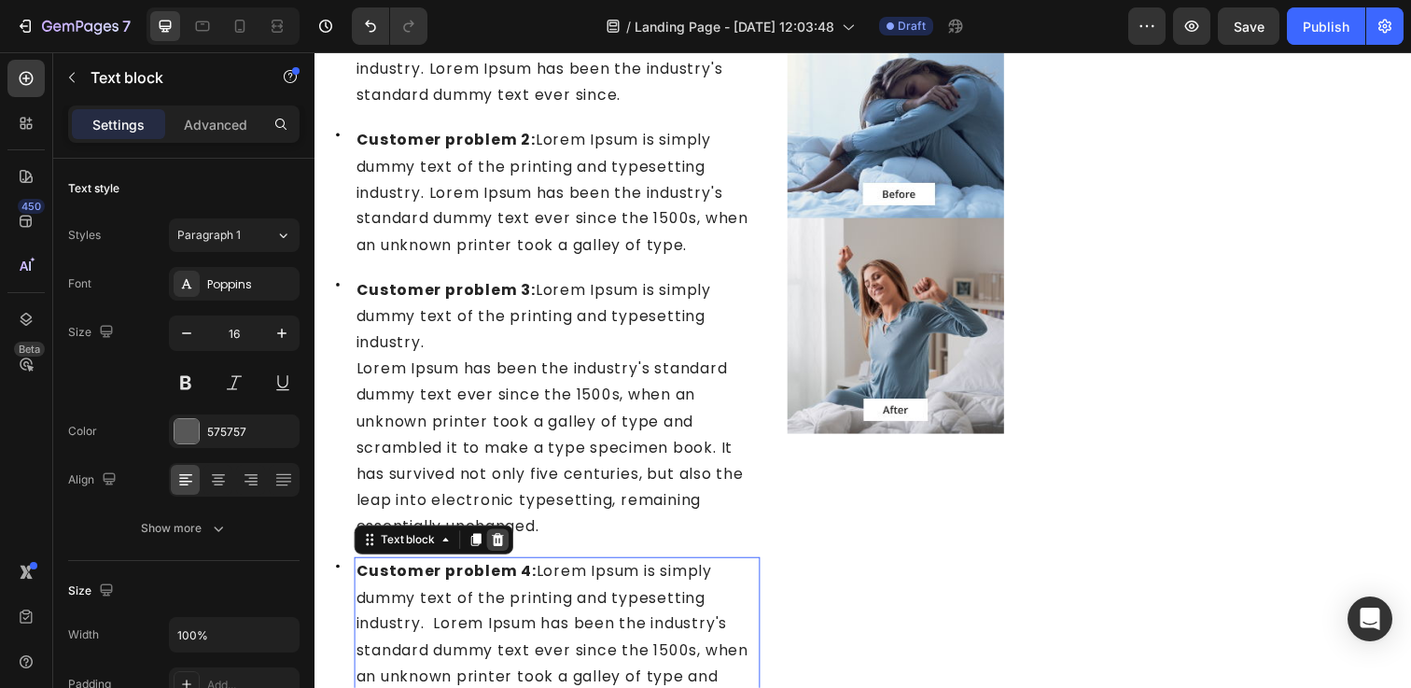
click at [496, 550] on icon at bounding box center [501, 549] width 12 height 13
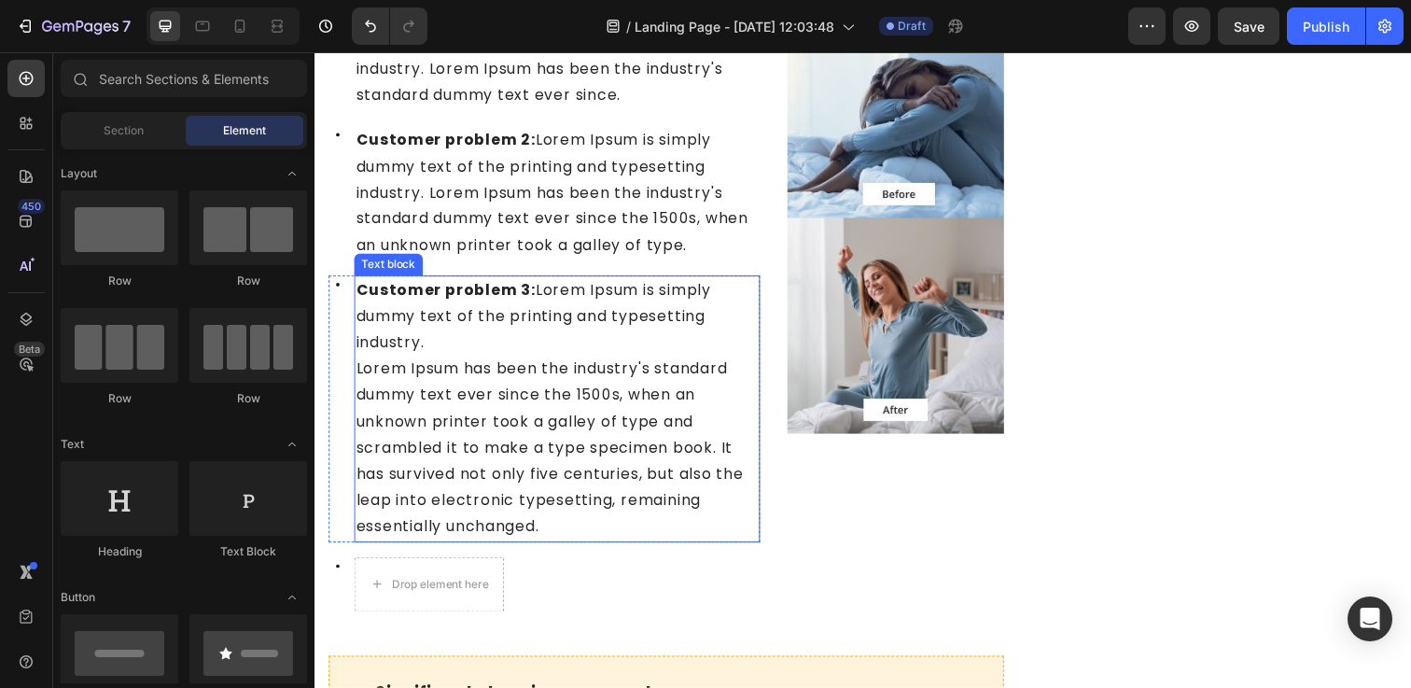
click at [520, 504] on span "Lorem Ipsum has been the industry's standard dummy text ever since the 1500s, w…" at bounding box center [554, 455] width 396 height 183
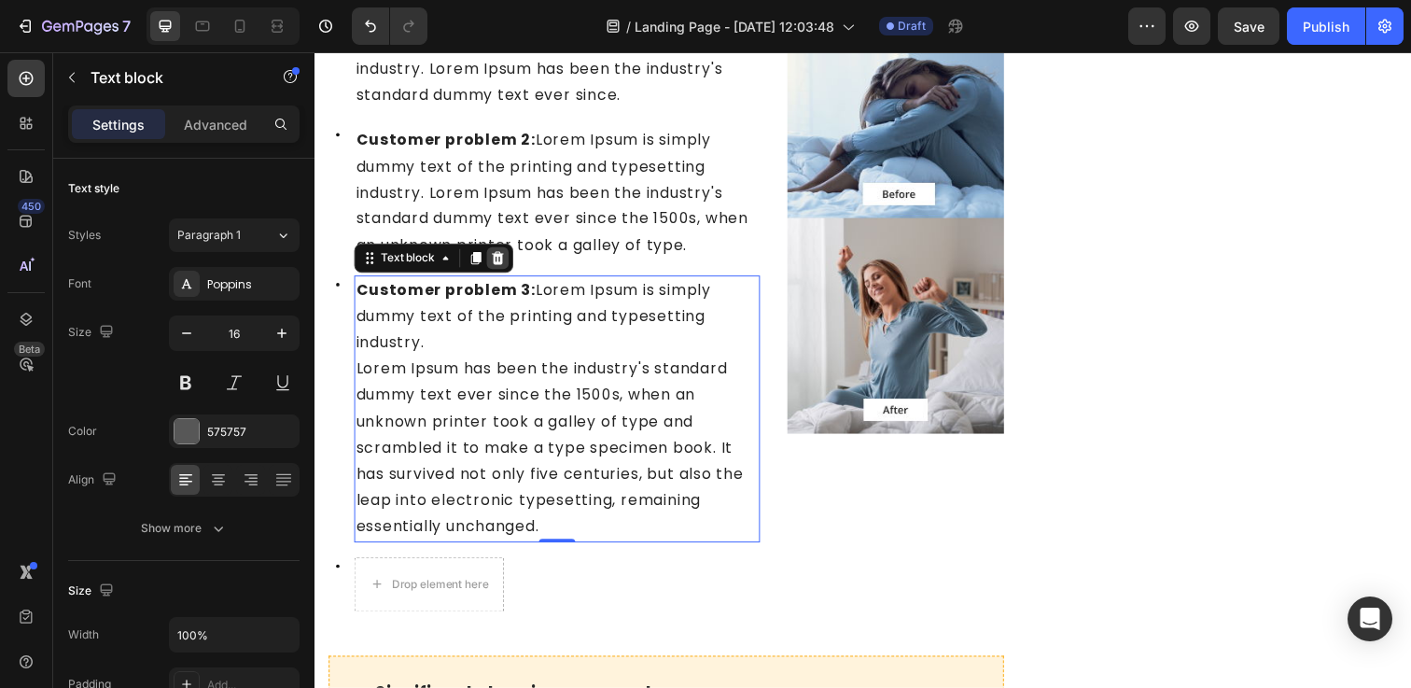
click at [500, 270] on div at bounding box center [501, 262] width 22 height 22
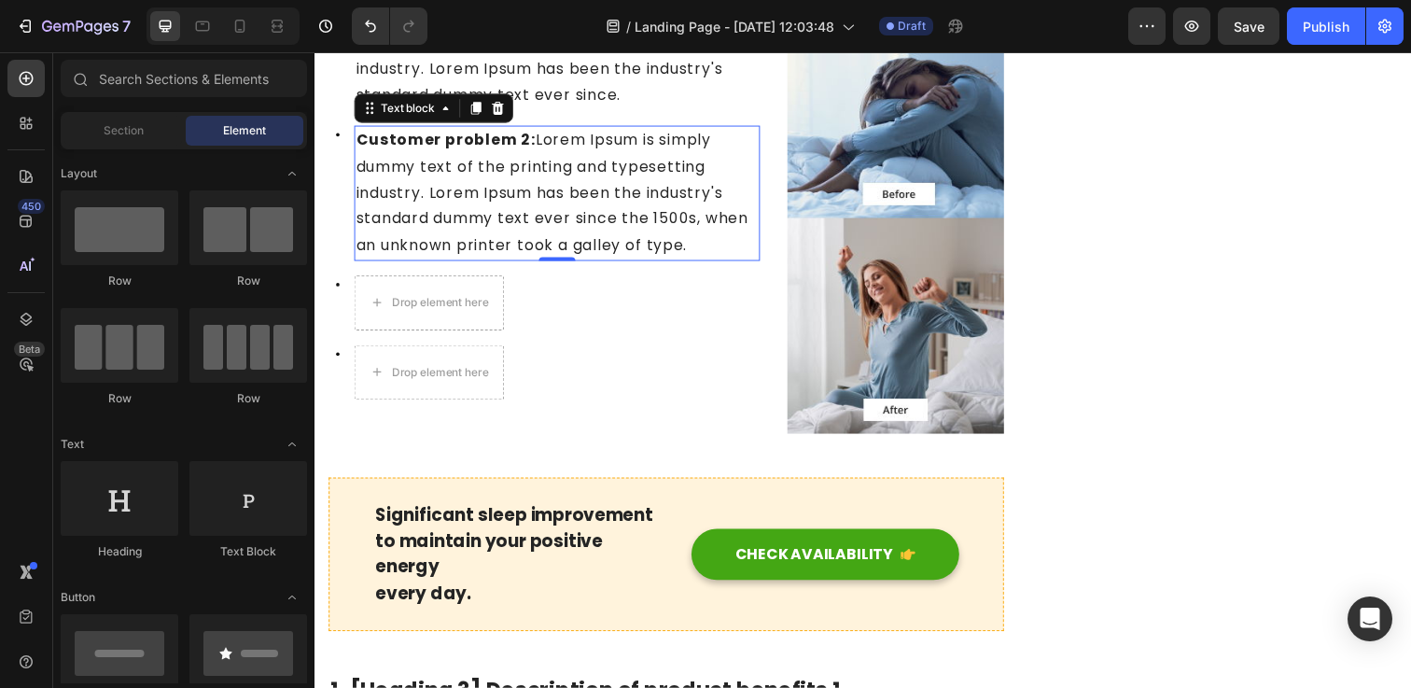
click at [551, 207] on p "Customer problem 2: Lorem Ipsum is simply dummy text of the printing and typese…" at bounding box center [561, 196] width 411 height 134
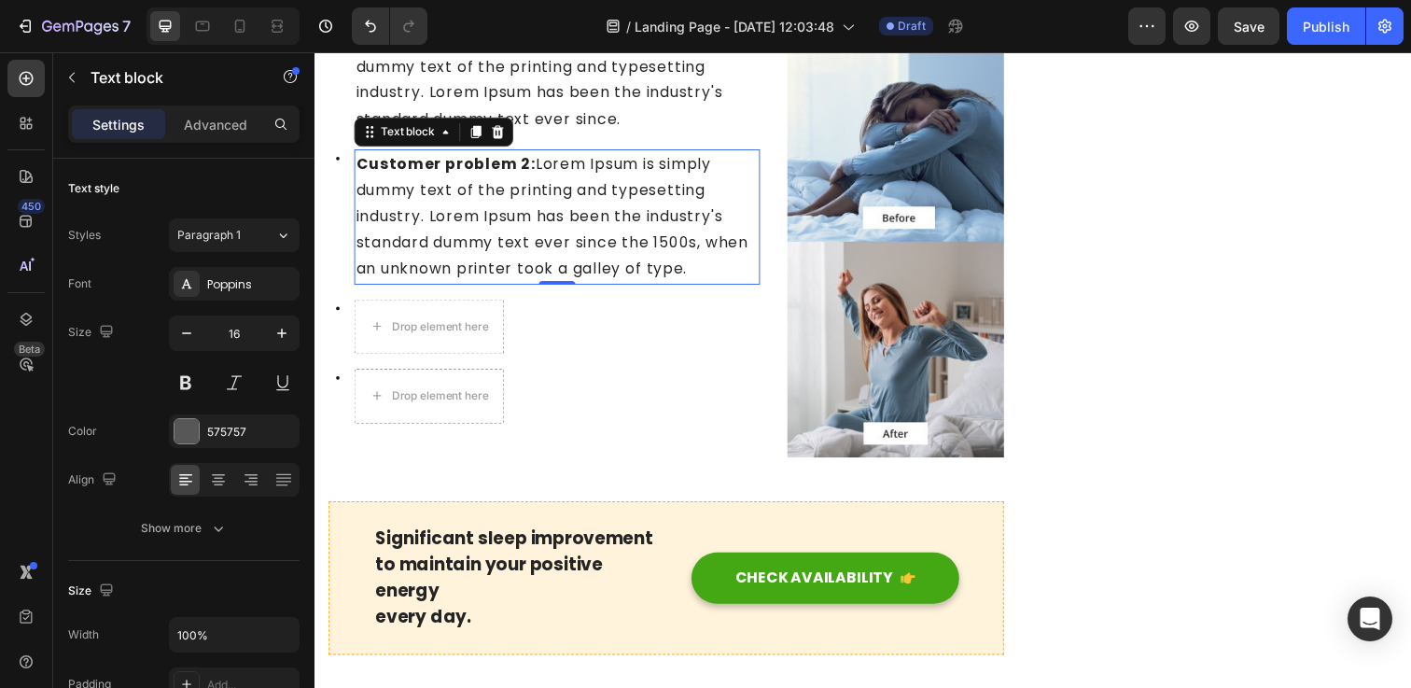
scroll to position [1115, 0]
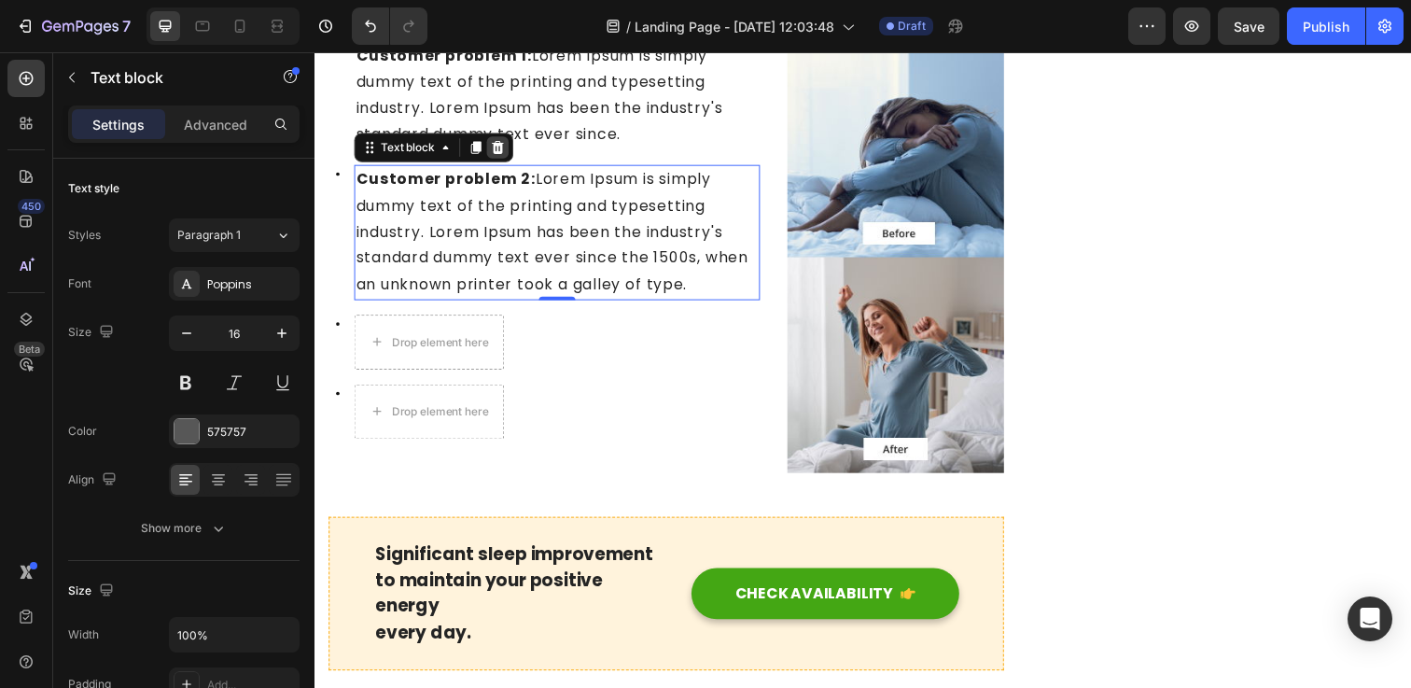
click at [498, 147] on icon at bounding box center [501, 149] width 12 height 13
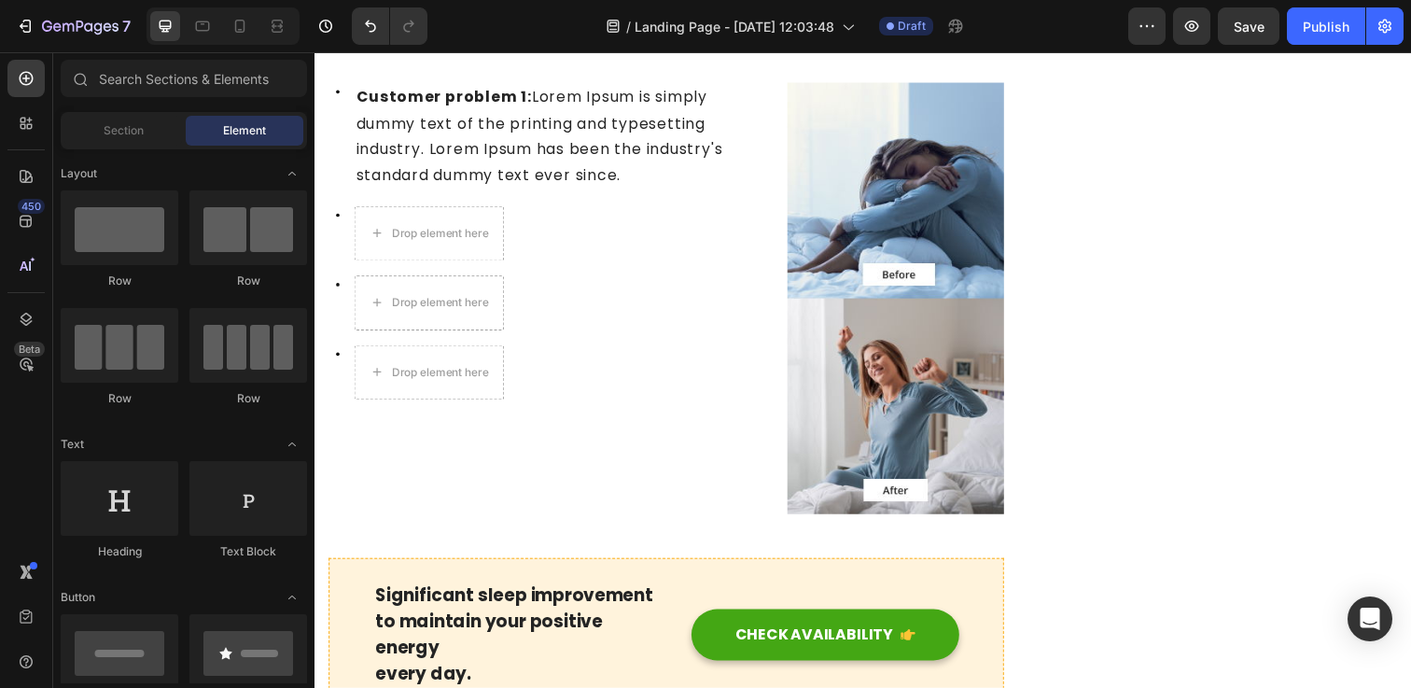
scroll to position [883, 0]
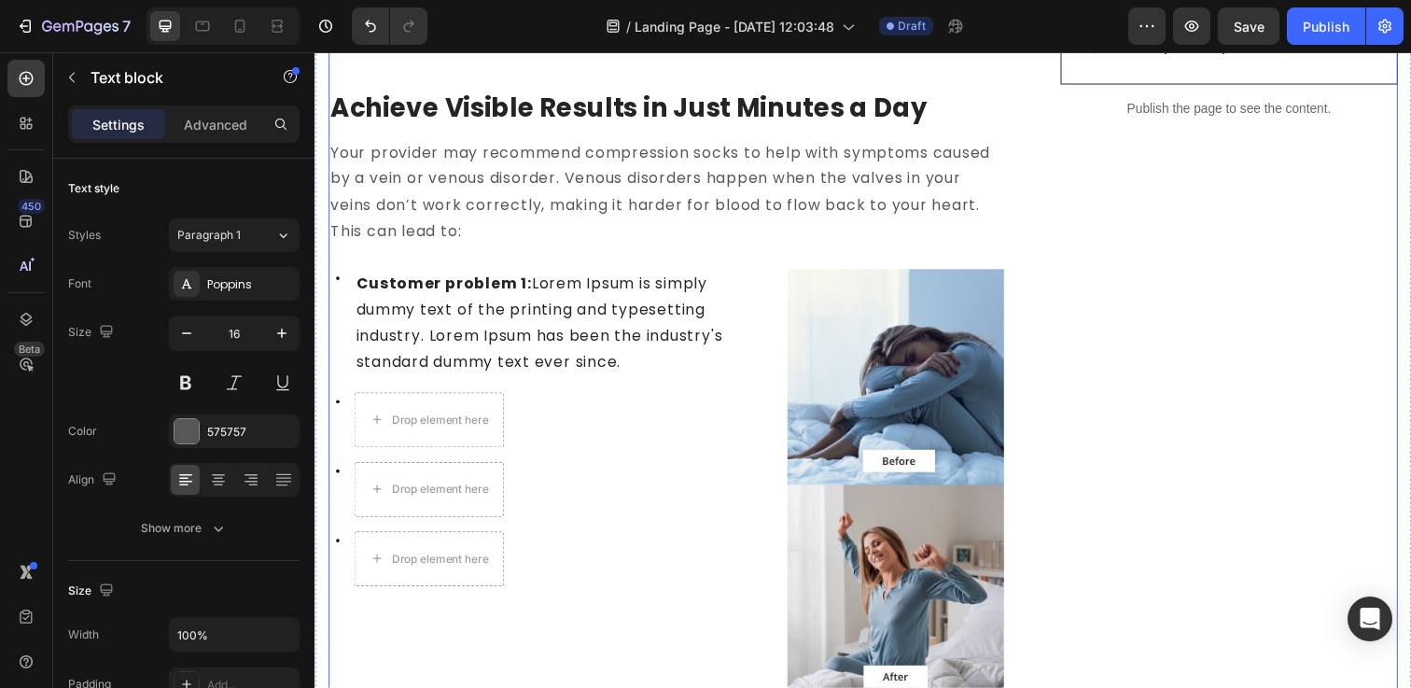
click at [536, 283] on span "Customer problem 1: Lorem Ipsum is simply dummy text of the printing and typese…" at bounding box center [543, 328] width 374 height 102
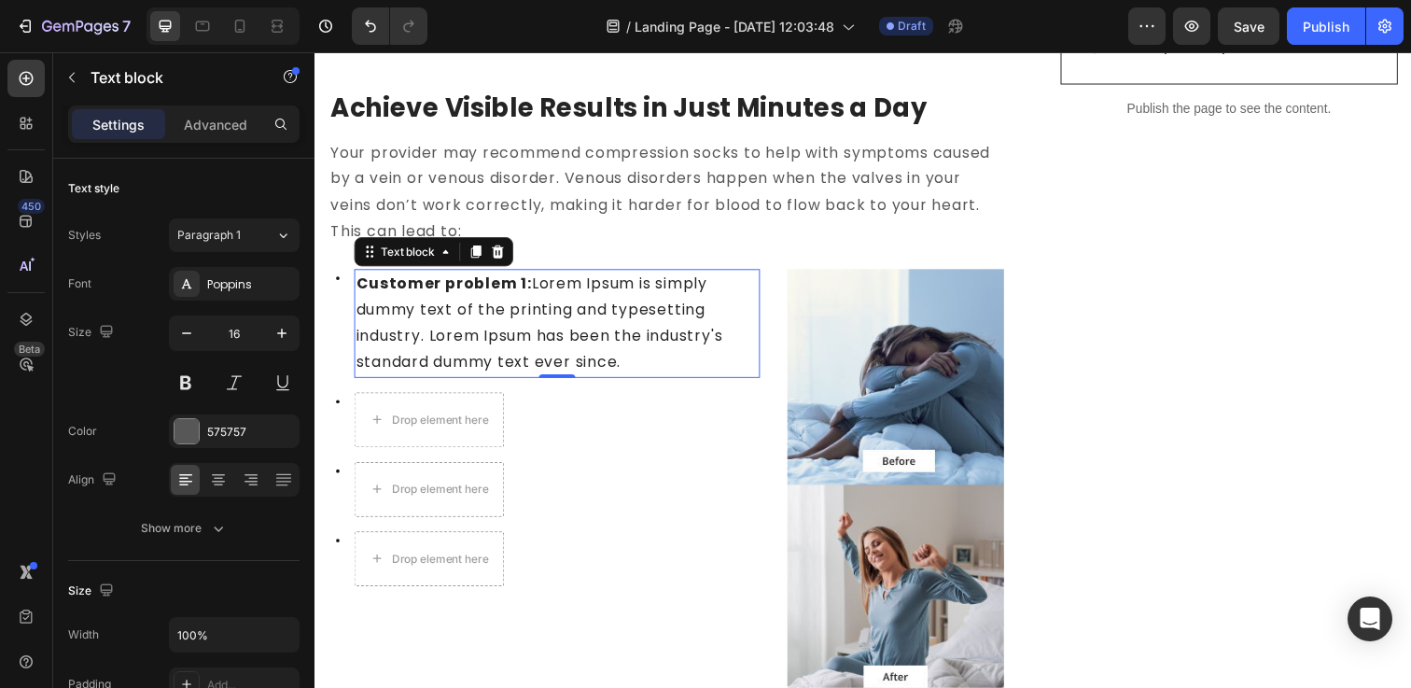
click at [496, 241] on div "Text block" at bounding box center [436, 256] width 162 height 30
click at [499, 243] on div "Text block" at bounding box center [436, 256] width 162 height 30
click at [507, 254] on icon at bounding box center [501, 255] width 15 height 15
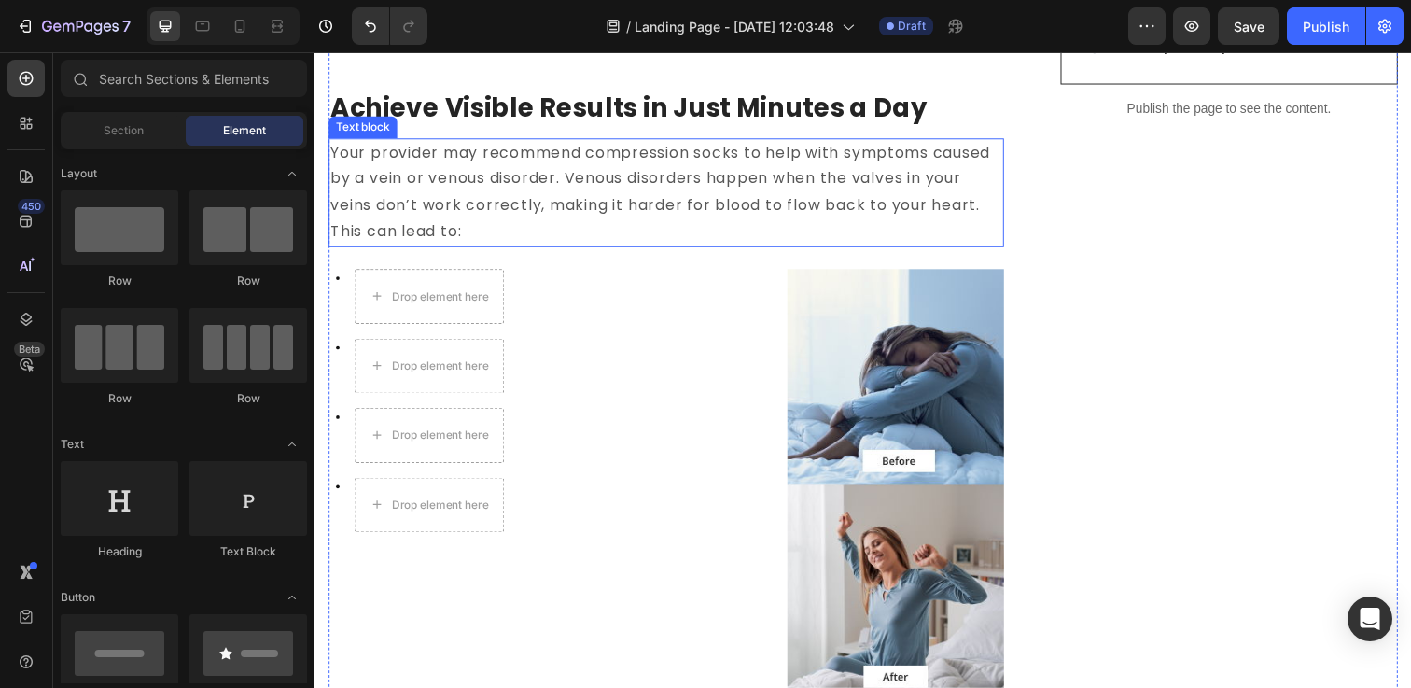
click at [487, 230] on p "Your provider may recommend compression socks to help with symptoms caused by a…" at bounding box center [673, 195] width 686 height 107
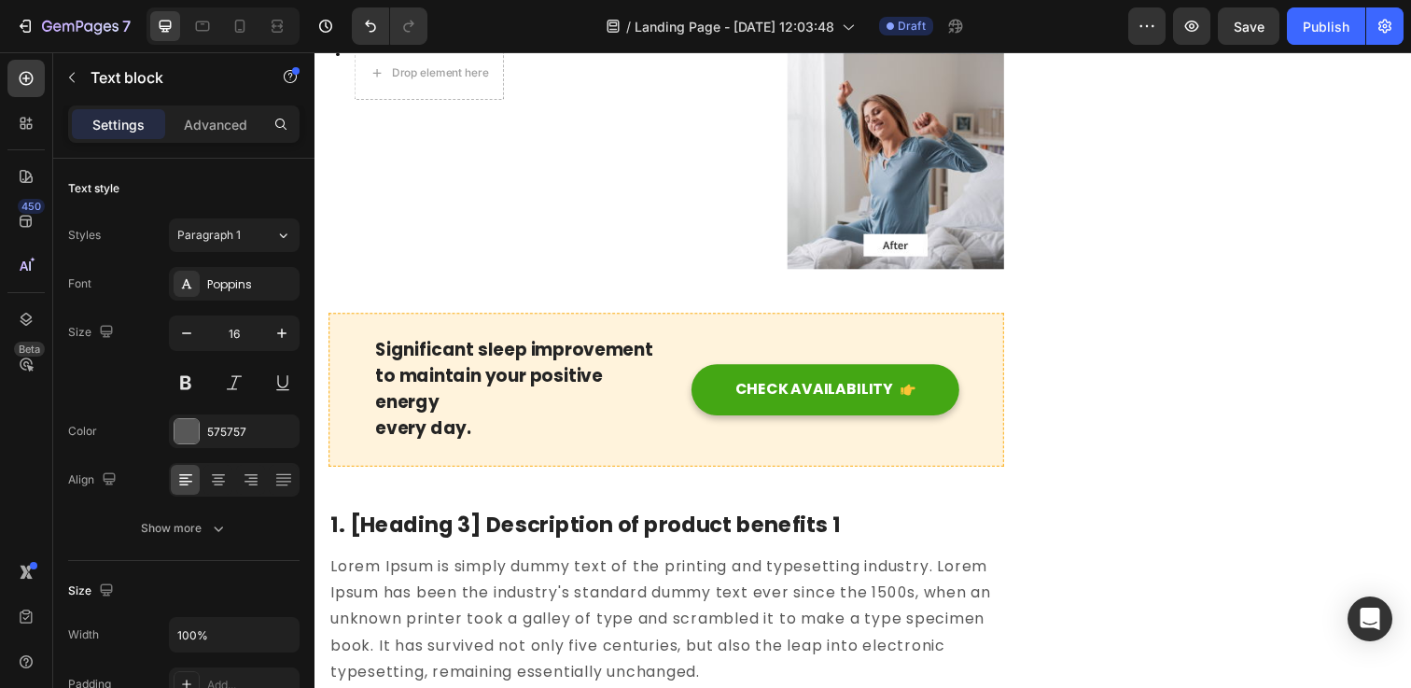
scroll to position [1379, 0]
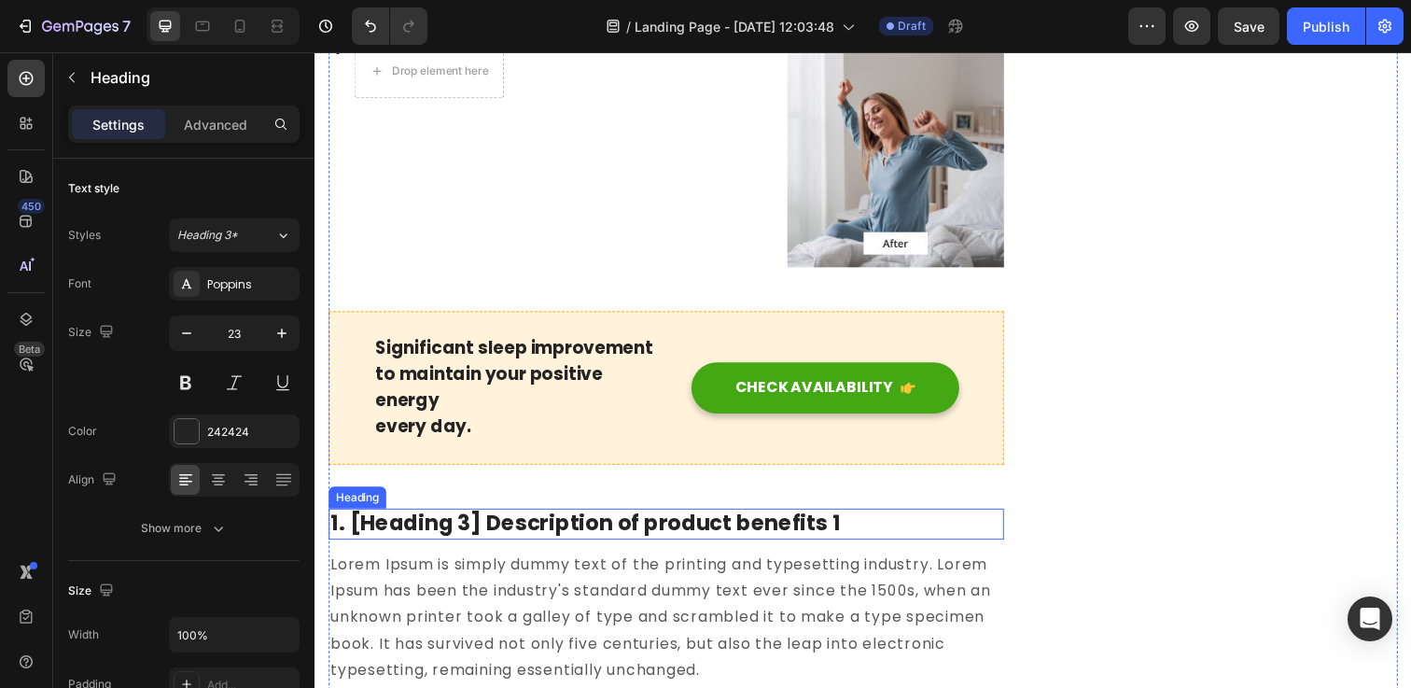
click at [542, 533] on p "1. [Heading 3] Description of product benefits 1" at bounding box center [673, 534] width 686 height 28
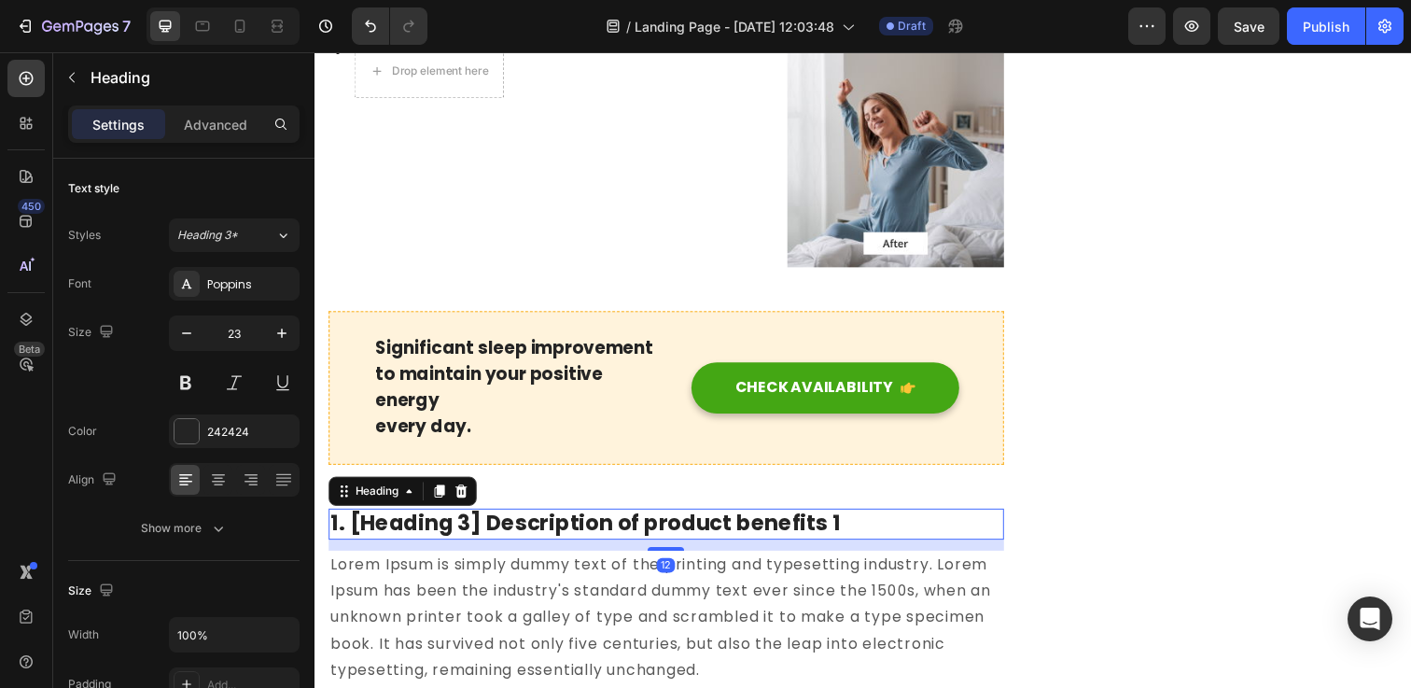
click at [542, 533] on p "1. [Heading 3] Description of product benefits 1" at bounding box center [673, 534] width 686 height 28
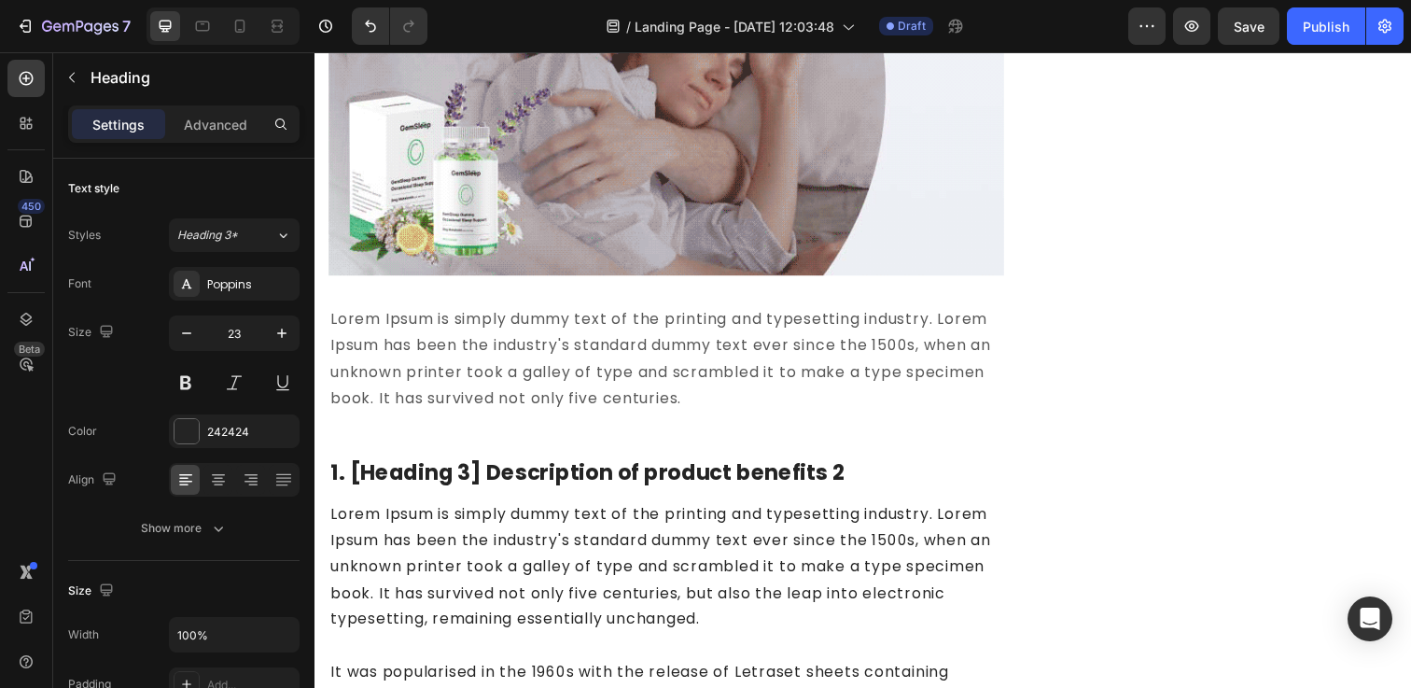
scroll to position [2222, 0]
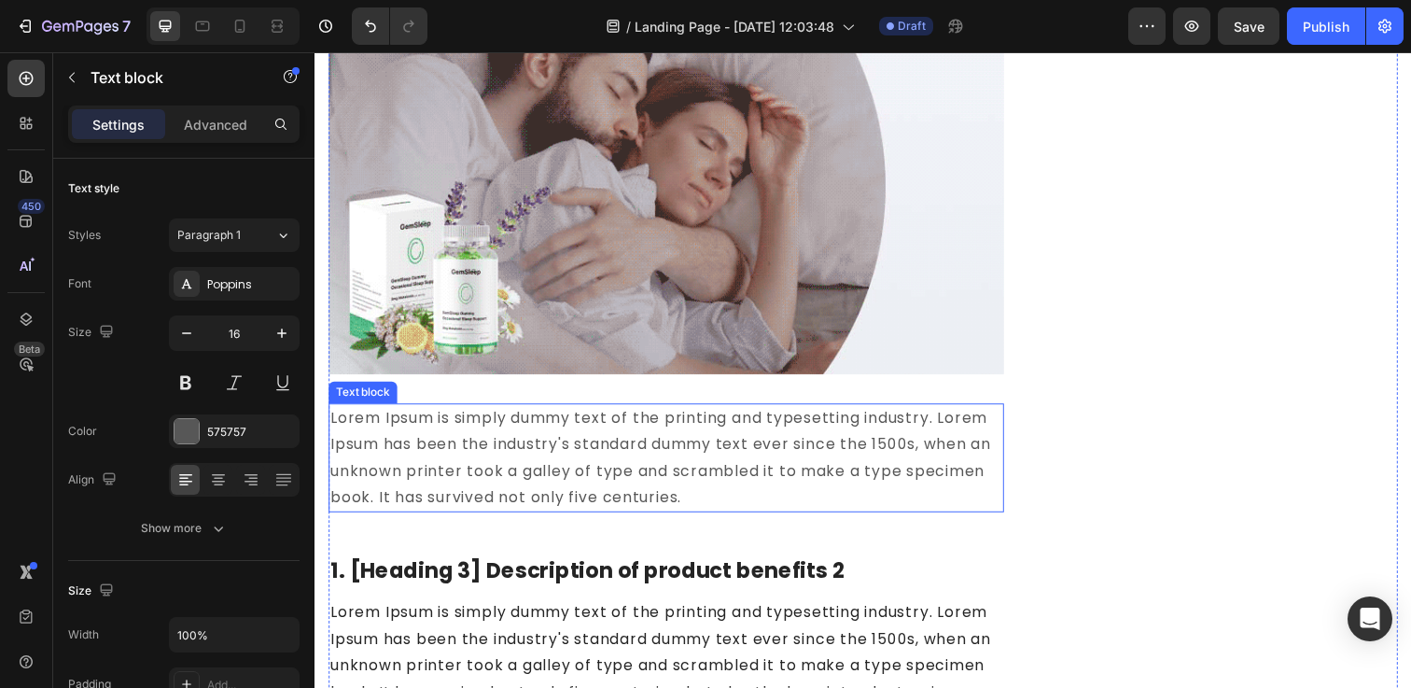
click at [538, 459] on p "Lorem Ipsum is simply dummy text of the printing and typesetting industry. Lore…" at bounding box center [673, 465] width 686 height 107
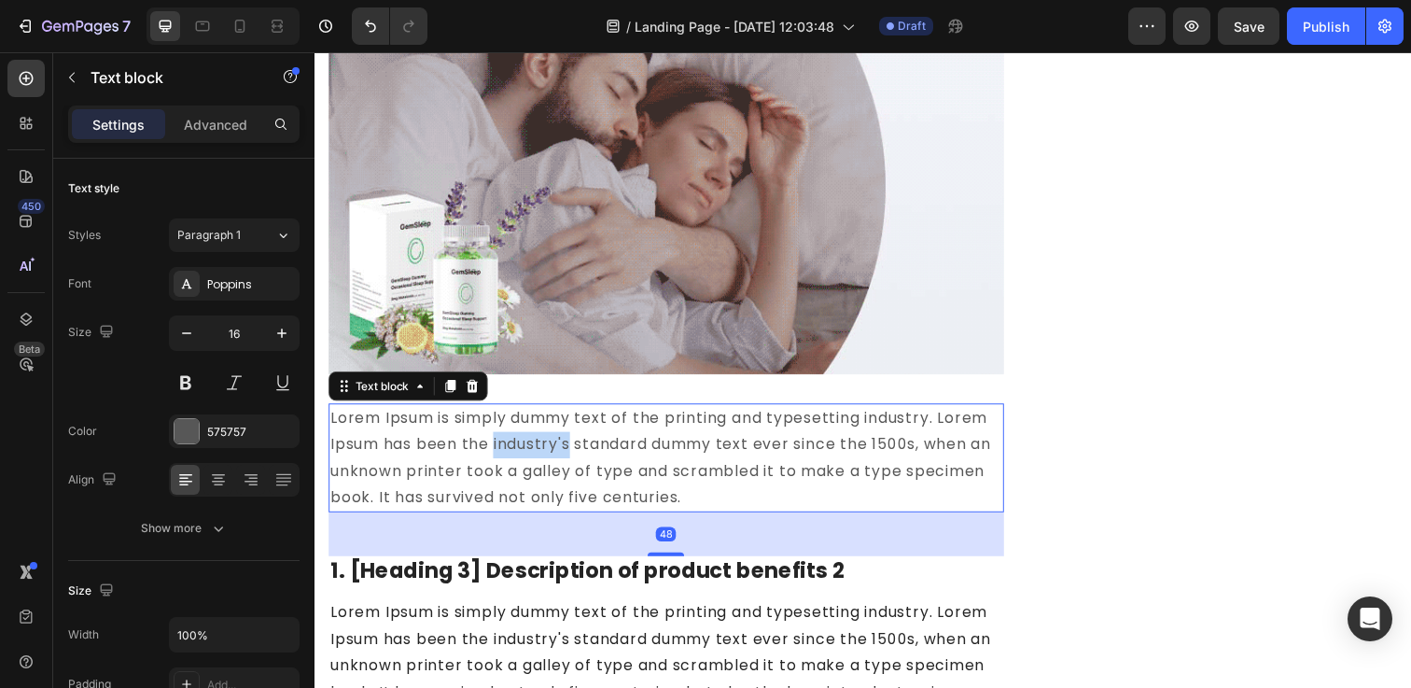
click at [538, 459] on p "Lorem Ipsum is simply dummy text of the printing and typesetting industry. Lore…" at bounding box center [673, 465] width 686 height 107
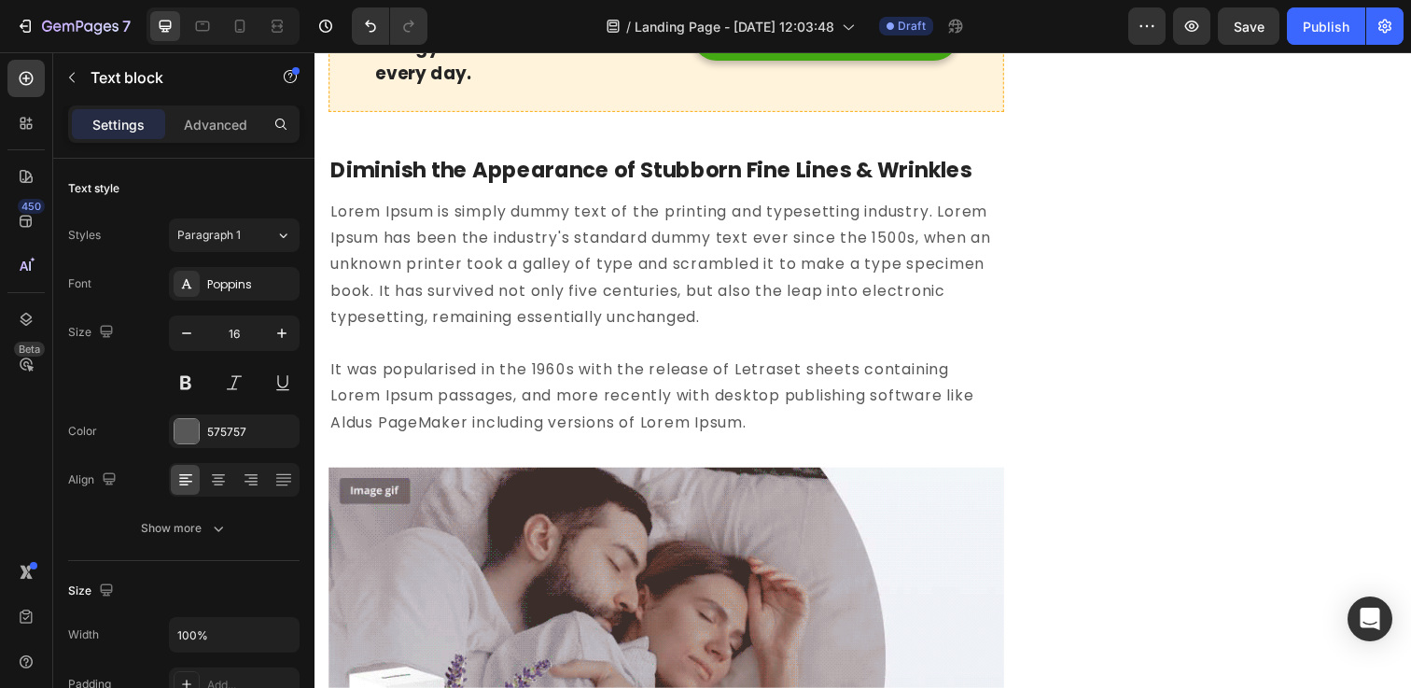
scroll to position [1747, 0]
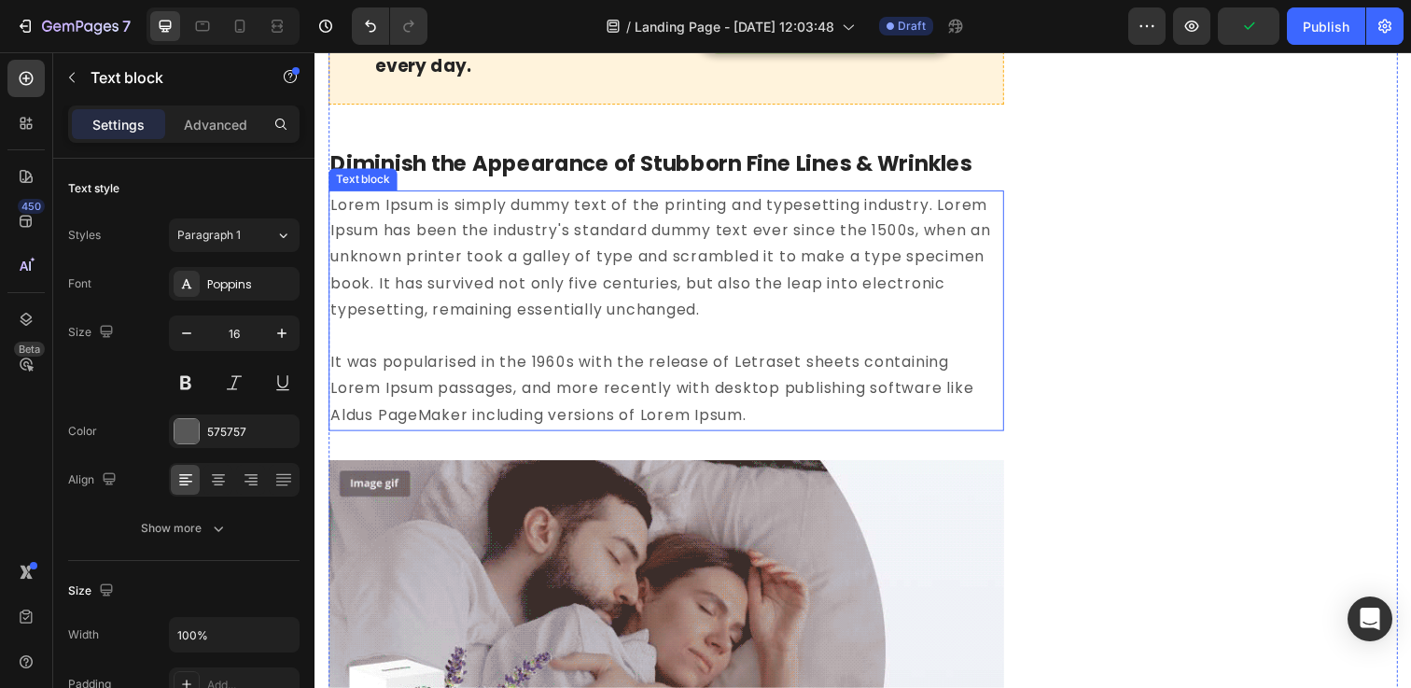
click at [651, 369] on p "Lorem Ipsum is simply dummy text of the printing and typesetting industry. Lore…" at bounding box center [673, 316] width 686 height 242
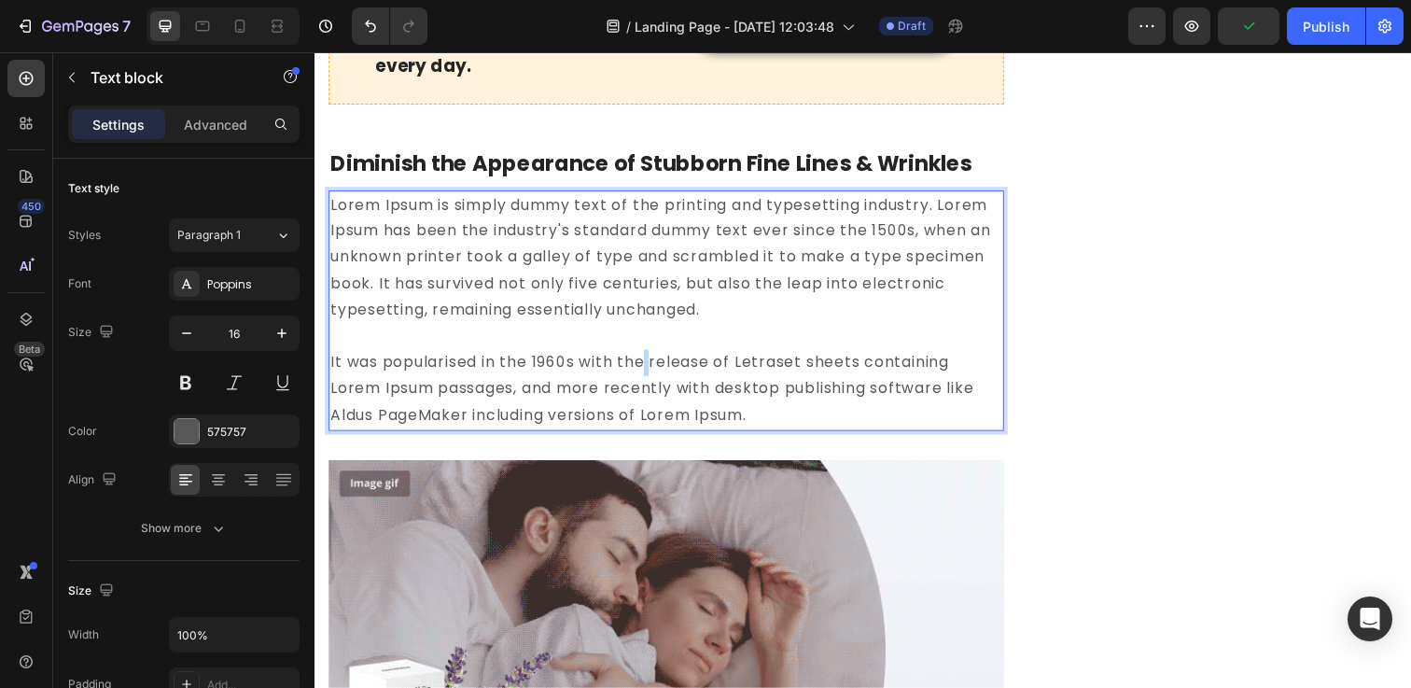
click at [651, 369] on p "Lorem Ipsum is simply dummy text of the printing and typesetting industry. Lore…" at bounding box center [673, 316] width 686 height 242
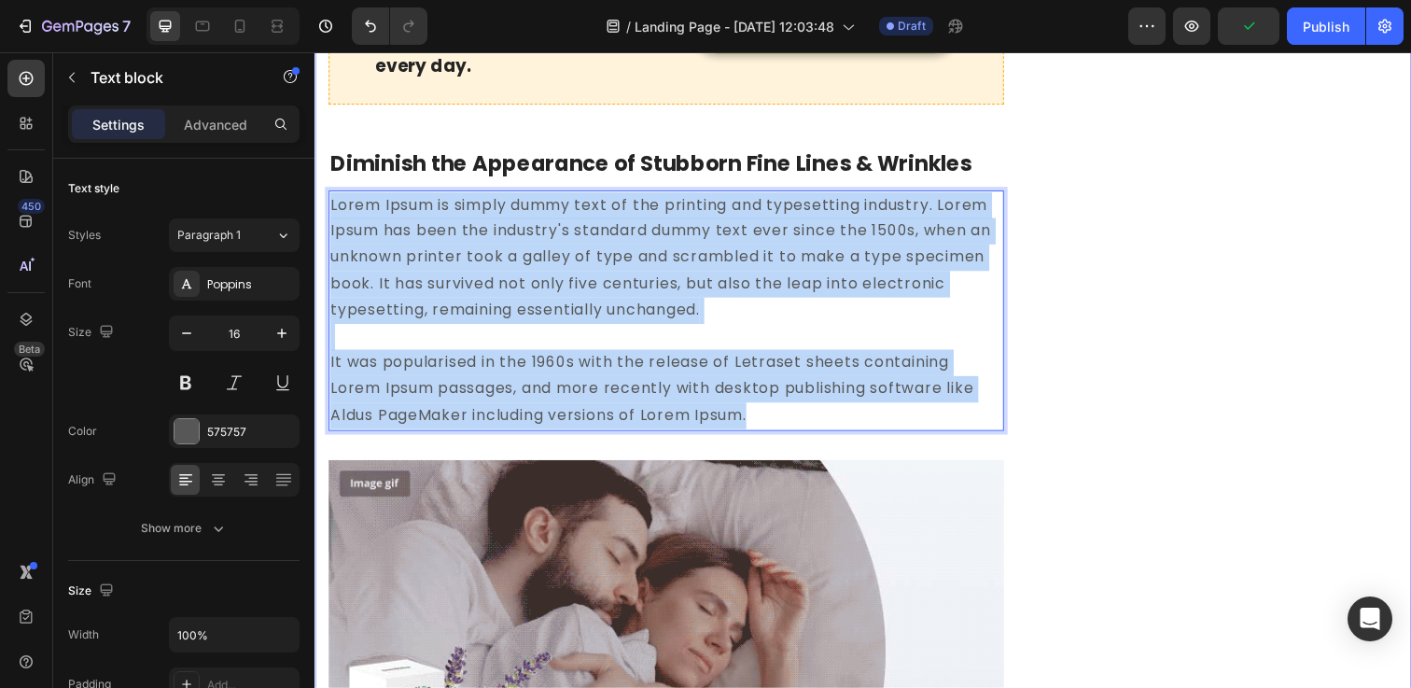
drag, startPoint x: 829, startPoint y: 419, endPoint x: 318, endPoint y: 203, distance: 554.0
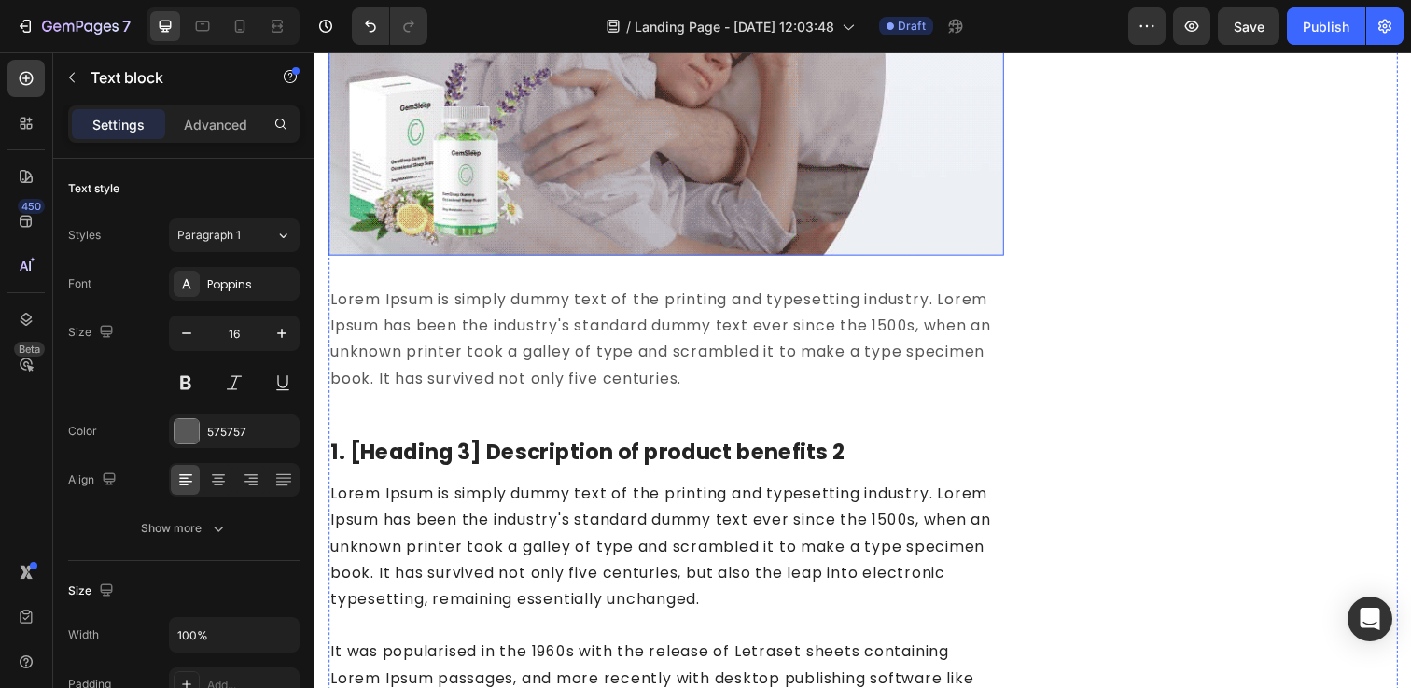
scroll to position [2220, 0]
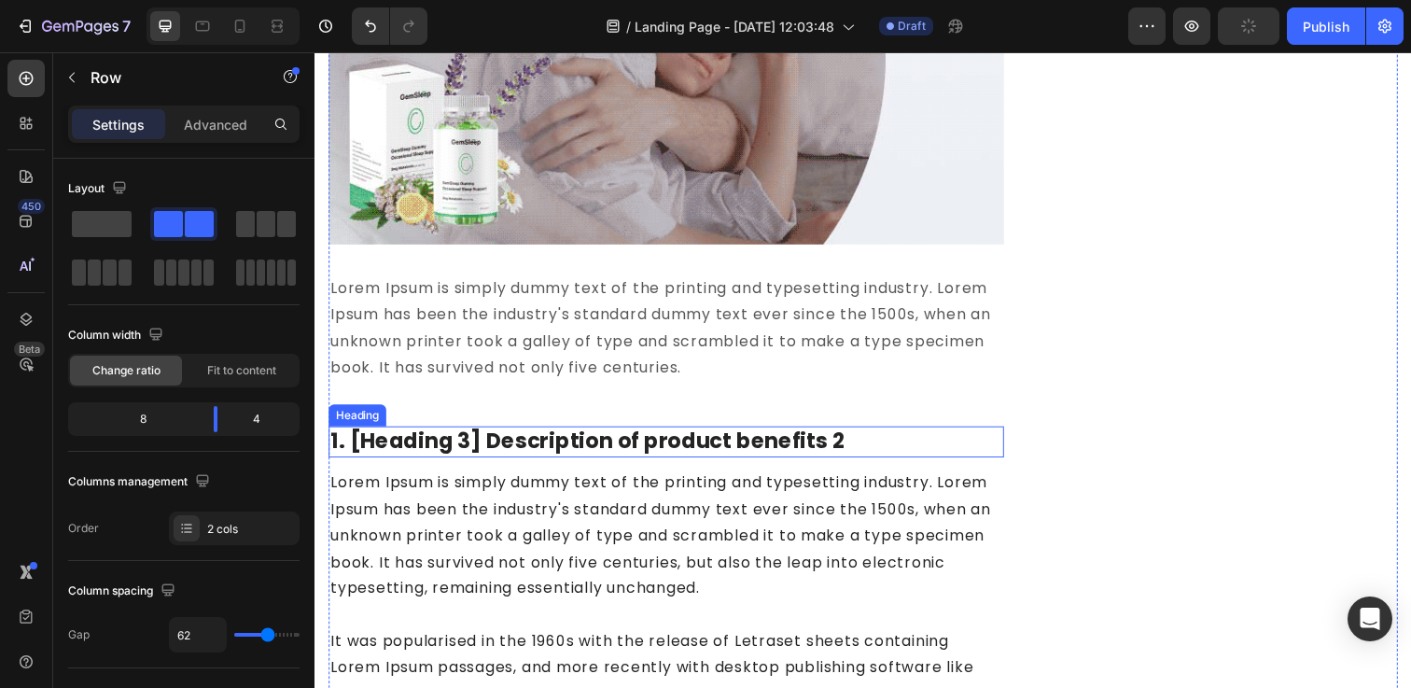
click at [456, 443] on p "1. [Heading 3] Description of product benefits 2" at bounding box center [673, 450] width 686 height 28
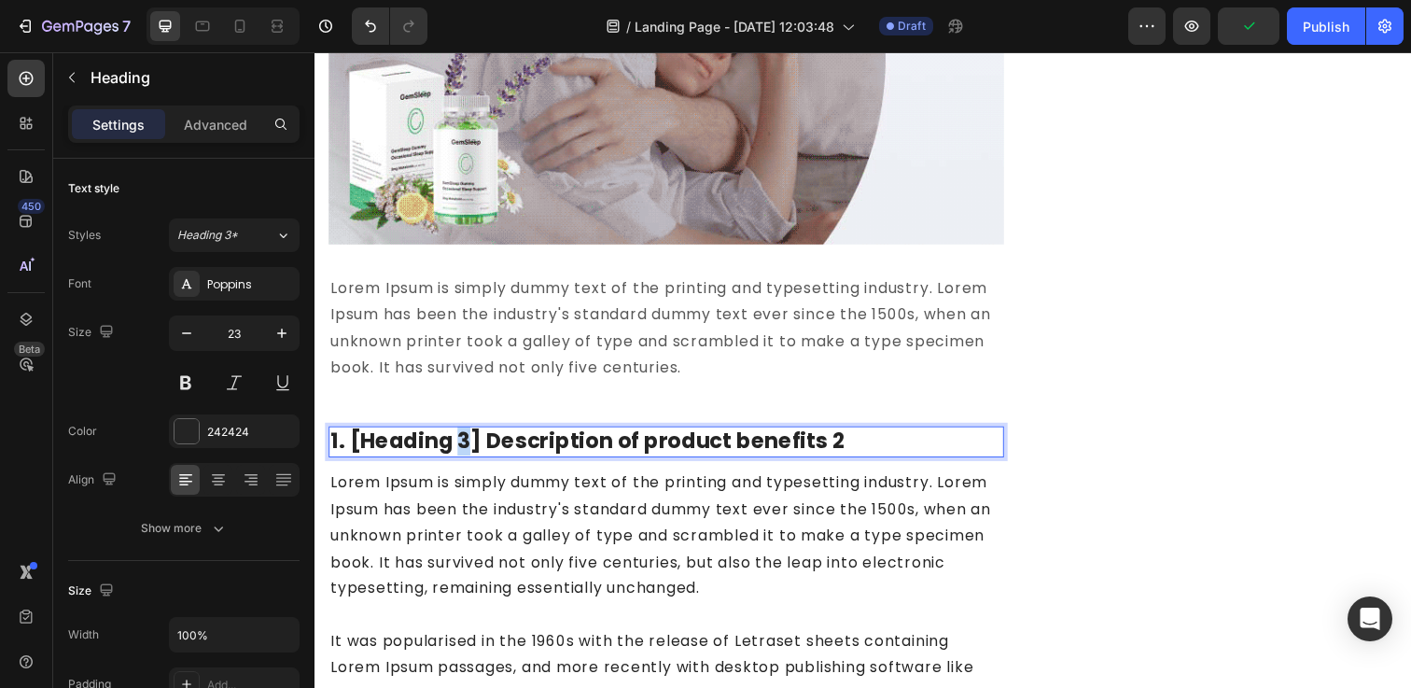
click at [456, 443] on p "1. [Heading 3] Description of product benefits 2" at bounding box center [673, 450] width 686 height 28
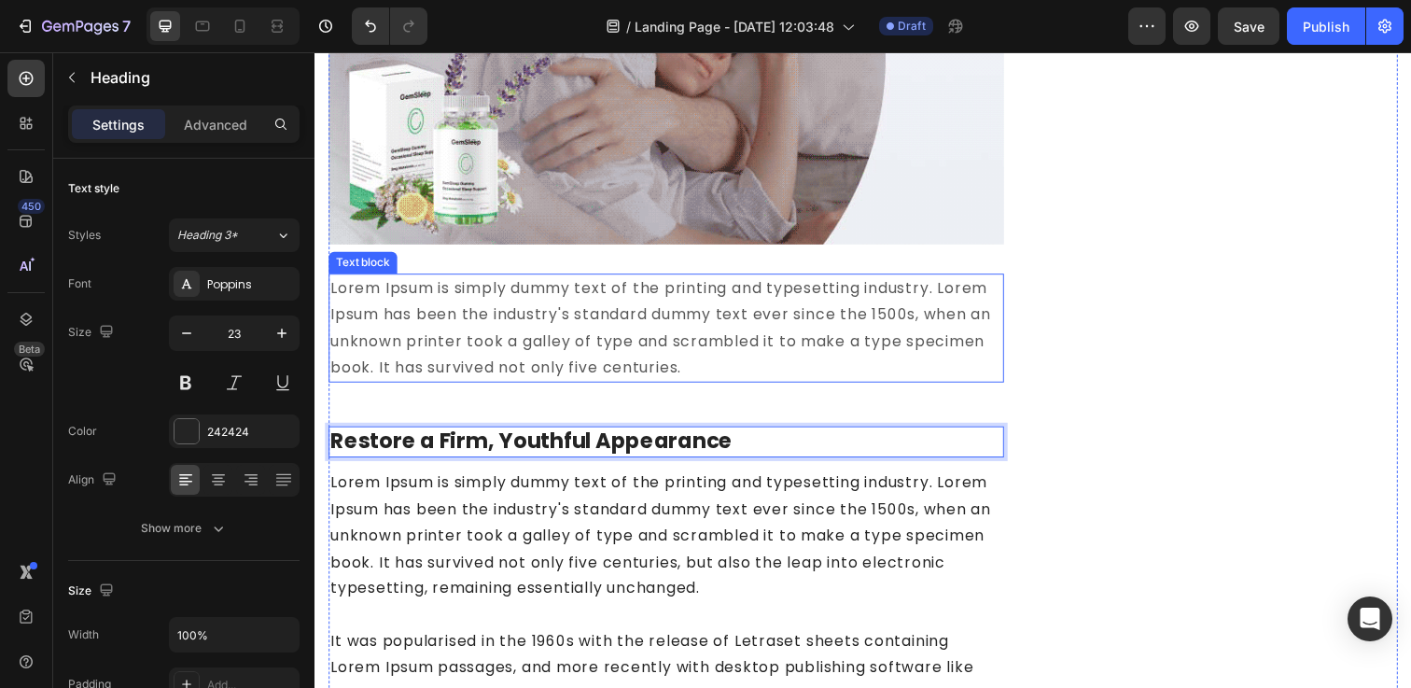
click at [541, 358] on p "Lorem Ipsum is simply dummy text of the printing and typesetting industry. Lore…" at bounding box center [673, 333] width 686 height 107
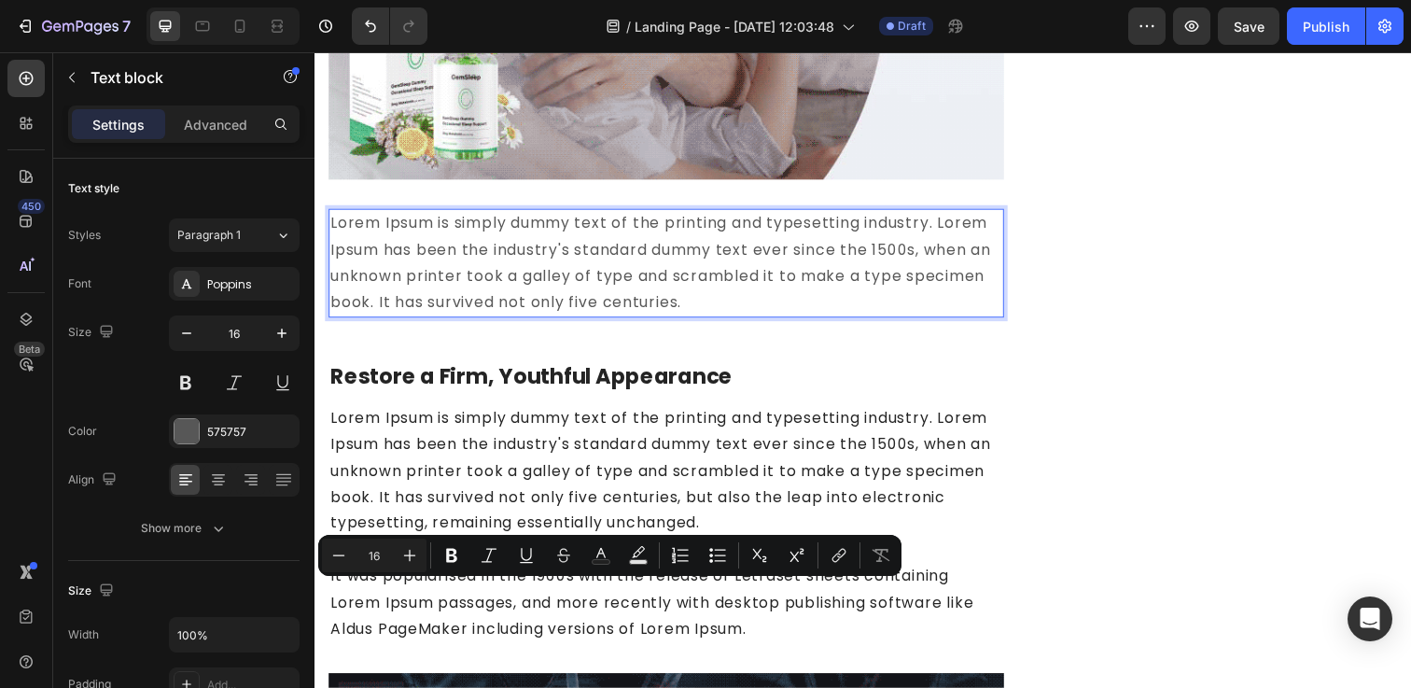
scroll to position [2423, 0]
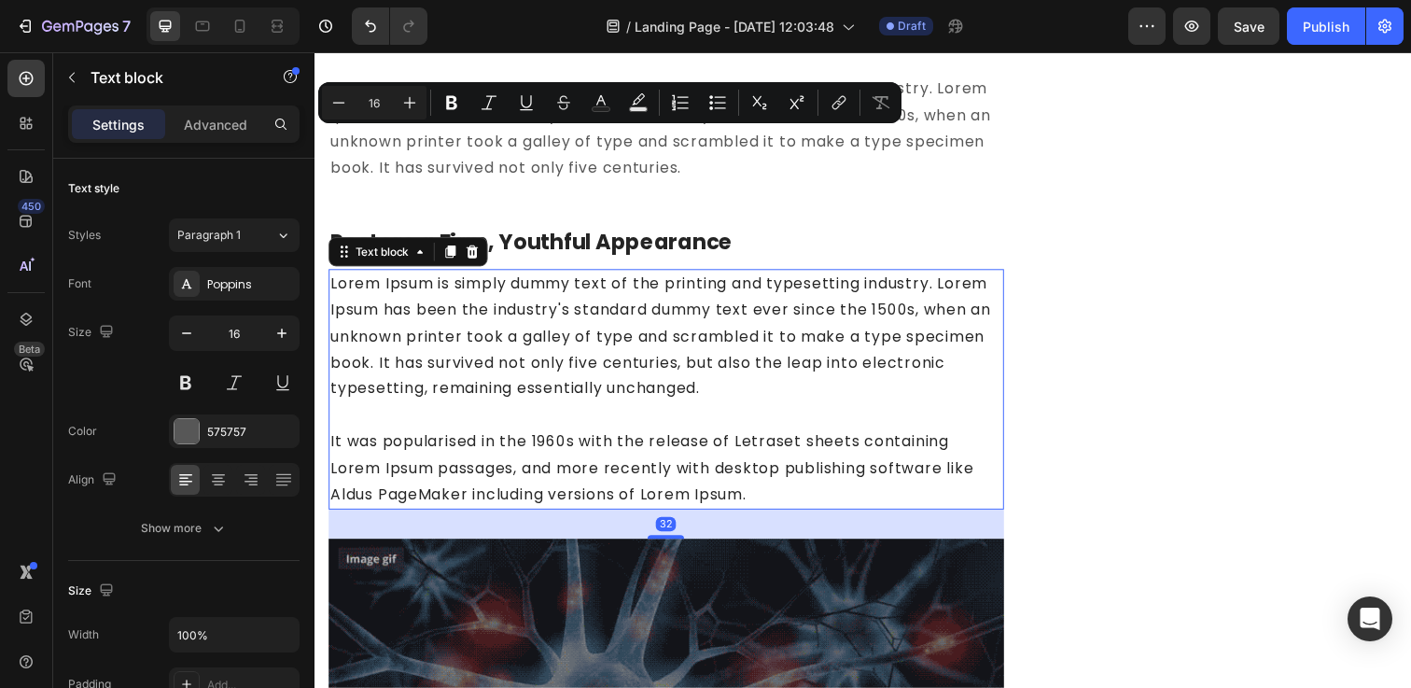
click at [509, 321] on p "Lorem Ipsum is simply dummy text of the printing and typesetting industry. Lore…" at bounding box center [673, 396] width 686 height 242
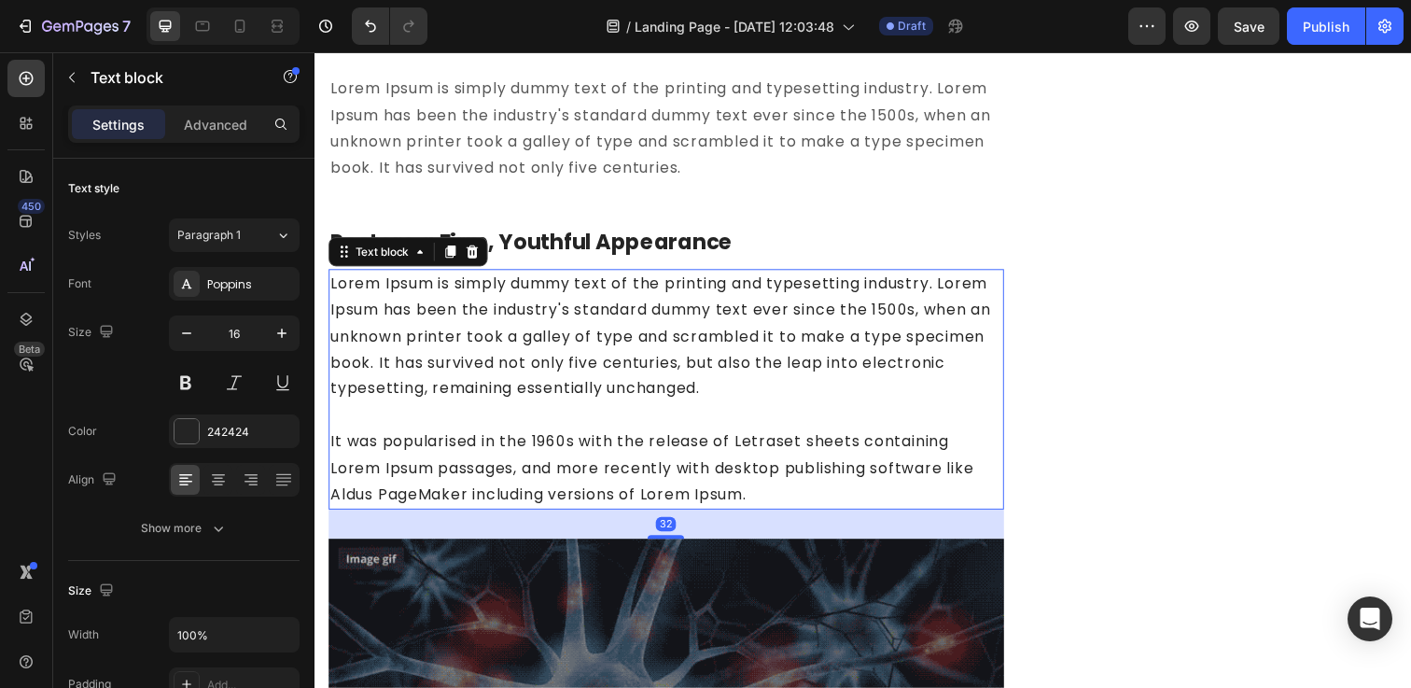
click at [509, 321] on p "Lorem Ipsum is simply dummy text of the printing and typesetting industry. Lore…" at bounding box center [673, 396] width 686 height 242
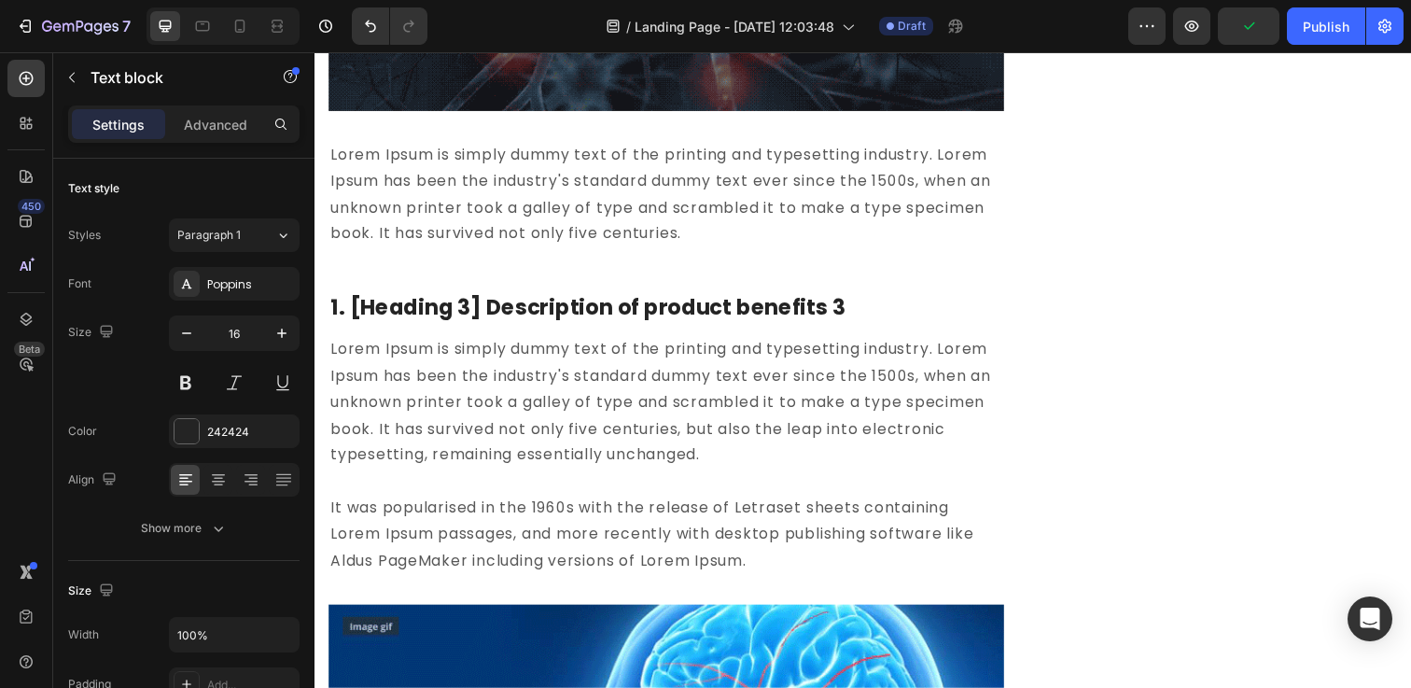
scroll to position [3255, 0]
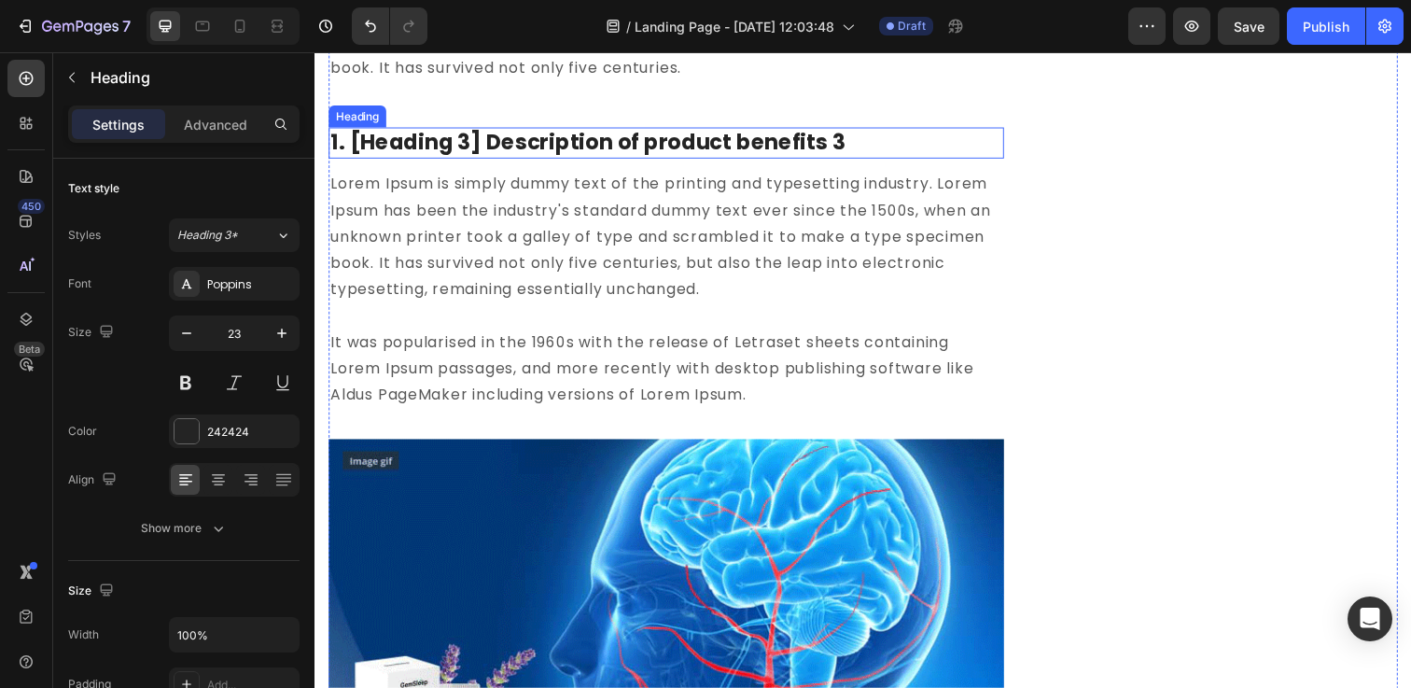
click at [468, 141] on p "1. [Heading 3] Description of product benefits 3" at bounding box center [673, 145] width 686 height 28
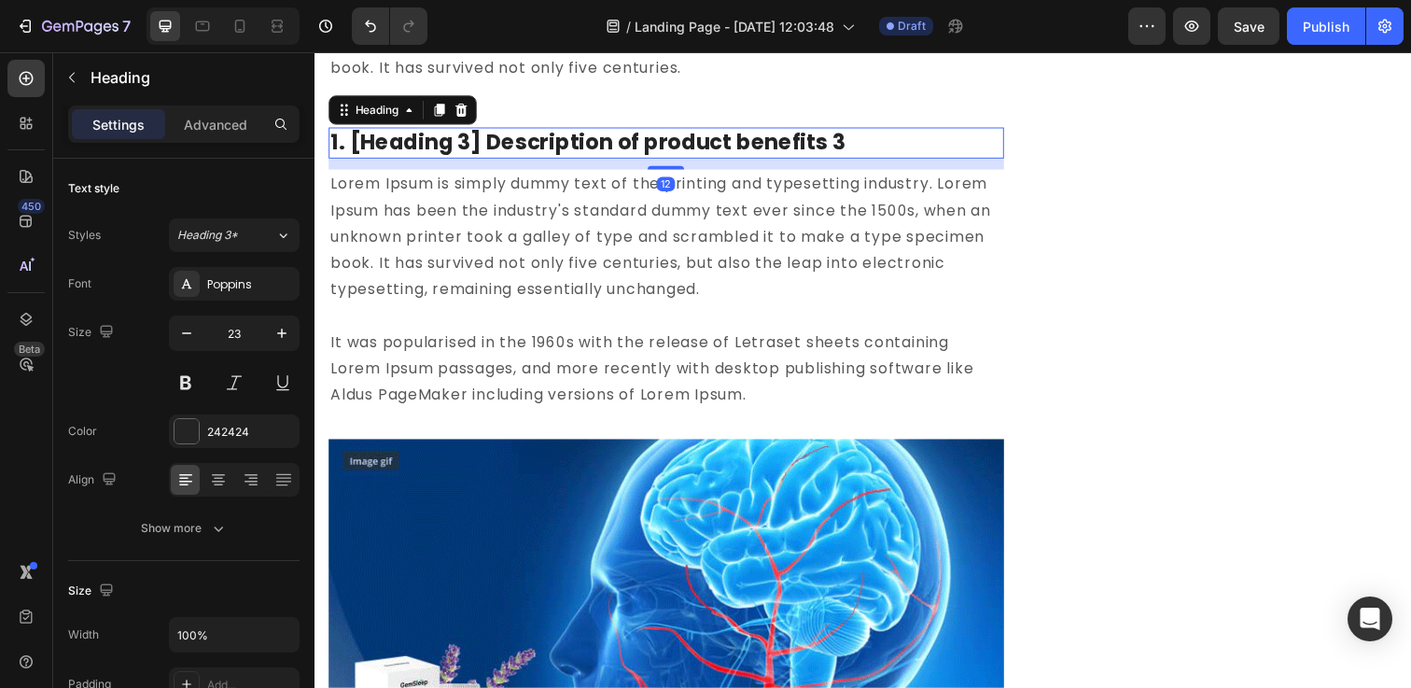
click at [468, 141] on p "1. [Heading 3] Description of product benefits 3" at bounding box center [673, 145] width 686 height 28
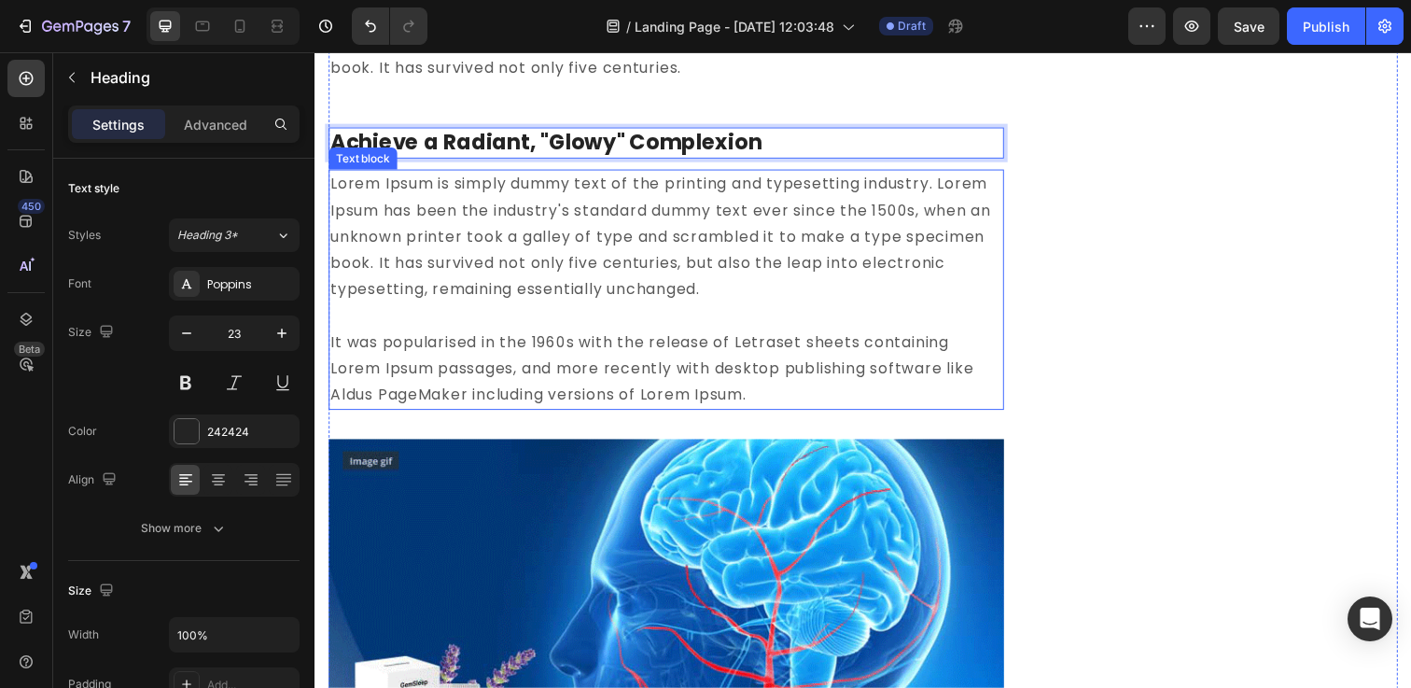
click at [500, 317] on p "Lorem Ipsum is simply dummy text of the printing and typesetting industry. Lore…" at bounding box center [673, 295] width 686 height 242
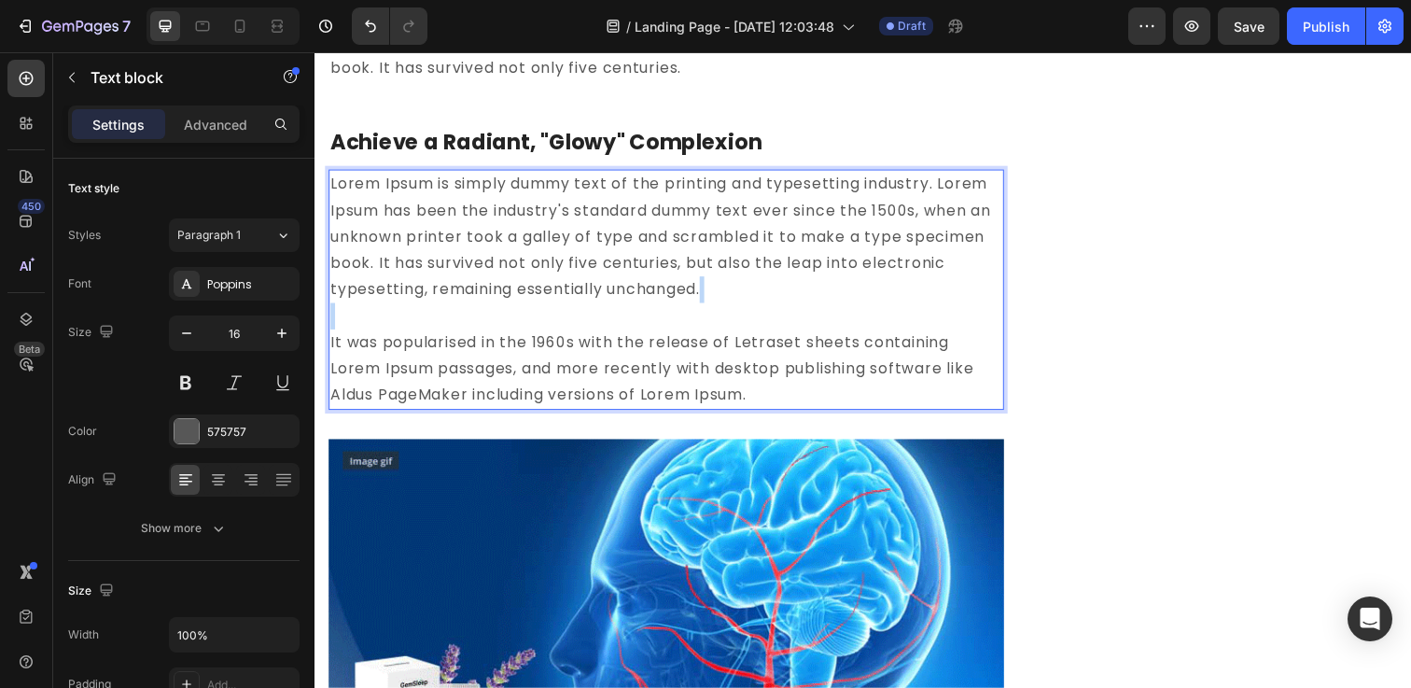
click at [500, 317] on p "Lorem Ipsum is simply dummy text of the printing and typesetting industry. Lore…" at bounding box center [673, 295] width 686 height 242
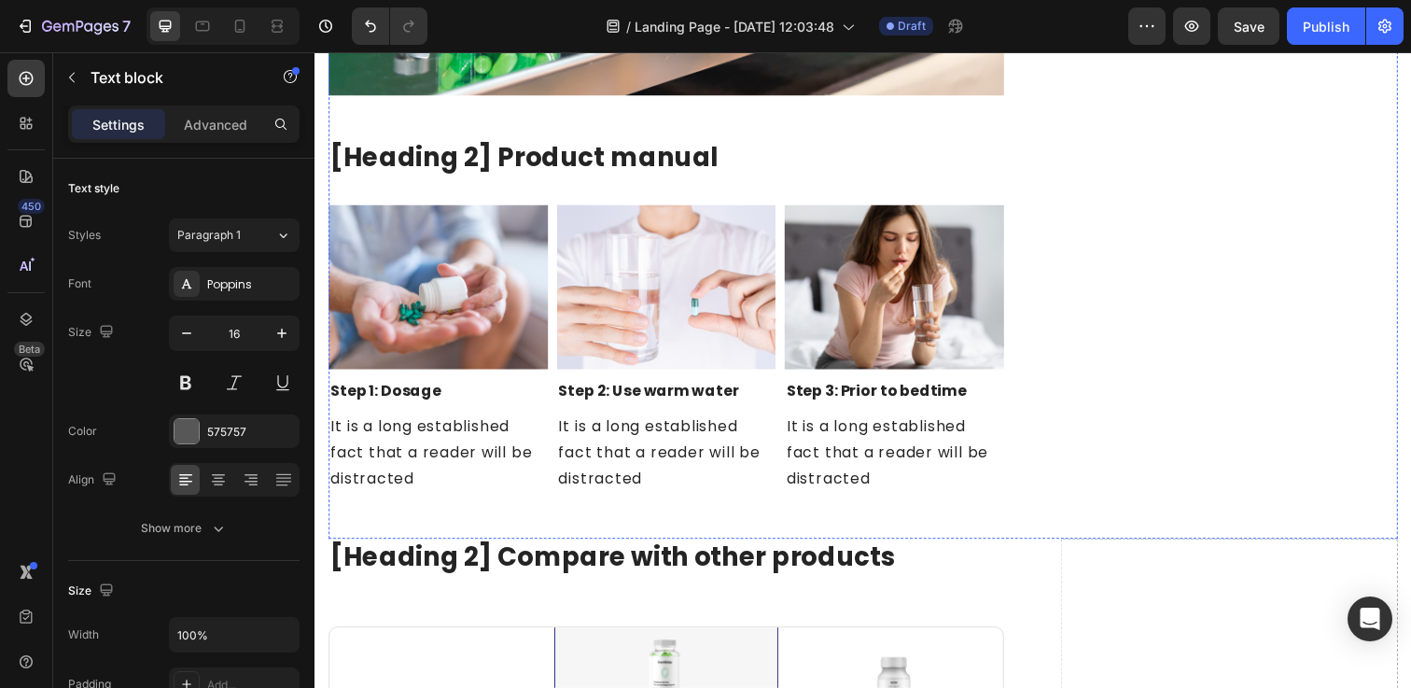
scroll to position [6787, 0]
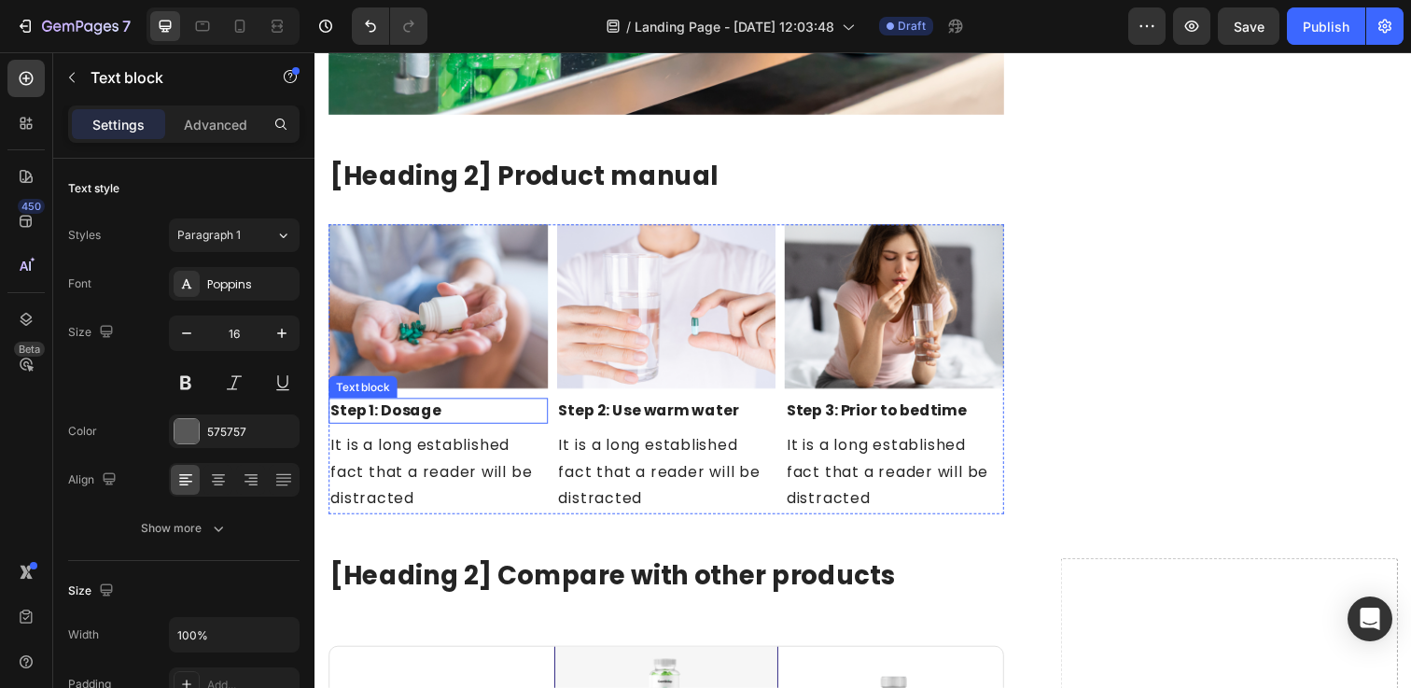
click at [447, 433] on div "Image Step 1: Dosage Text block It is a long established fact that a reader wil…" at bounding box center [440, 376] width 224 height 296
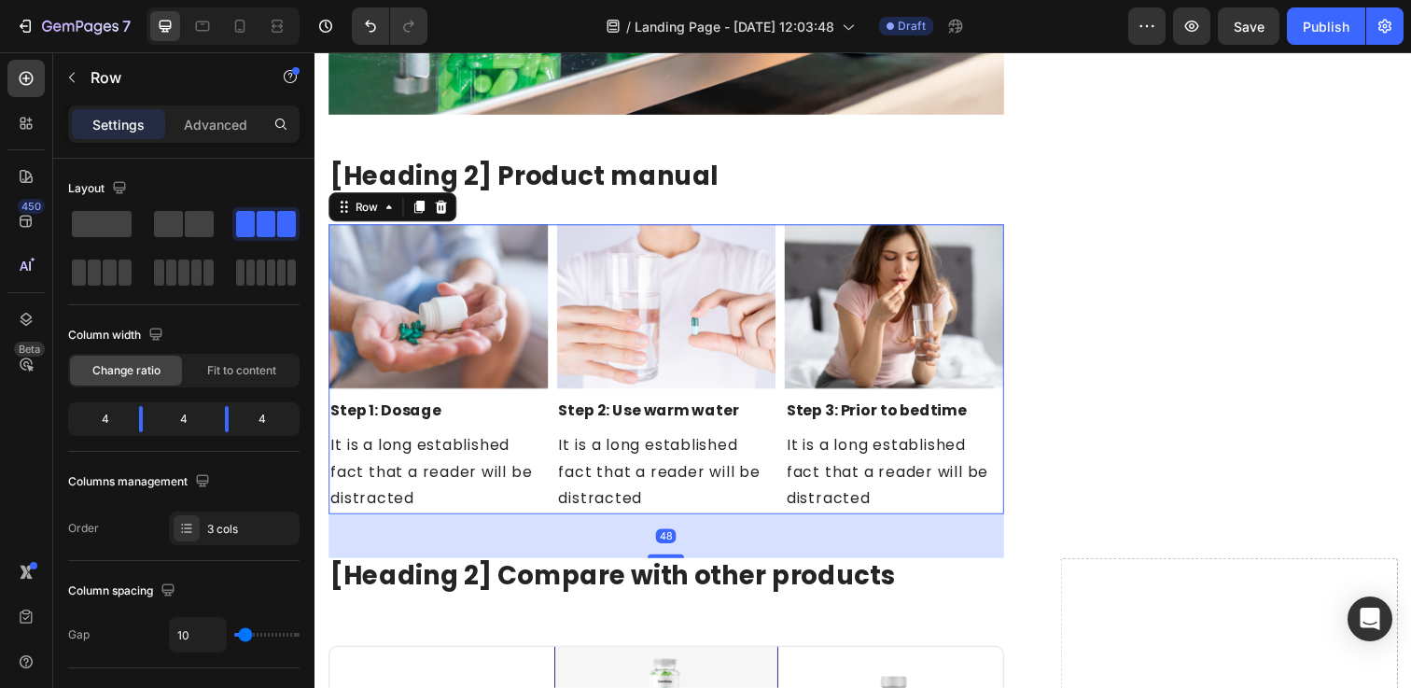
click at [447, 433] on div "Image Step 1: Dosage Text block It is a long established fact that a reader wil…" at bounding box center [440, 376] width 224 height 296
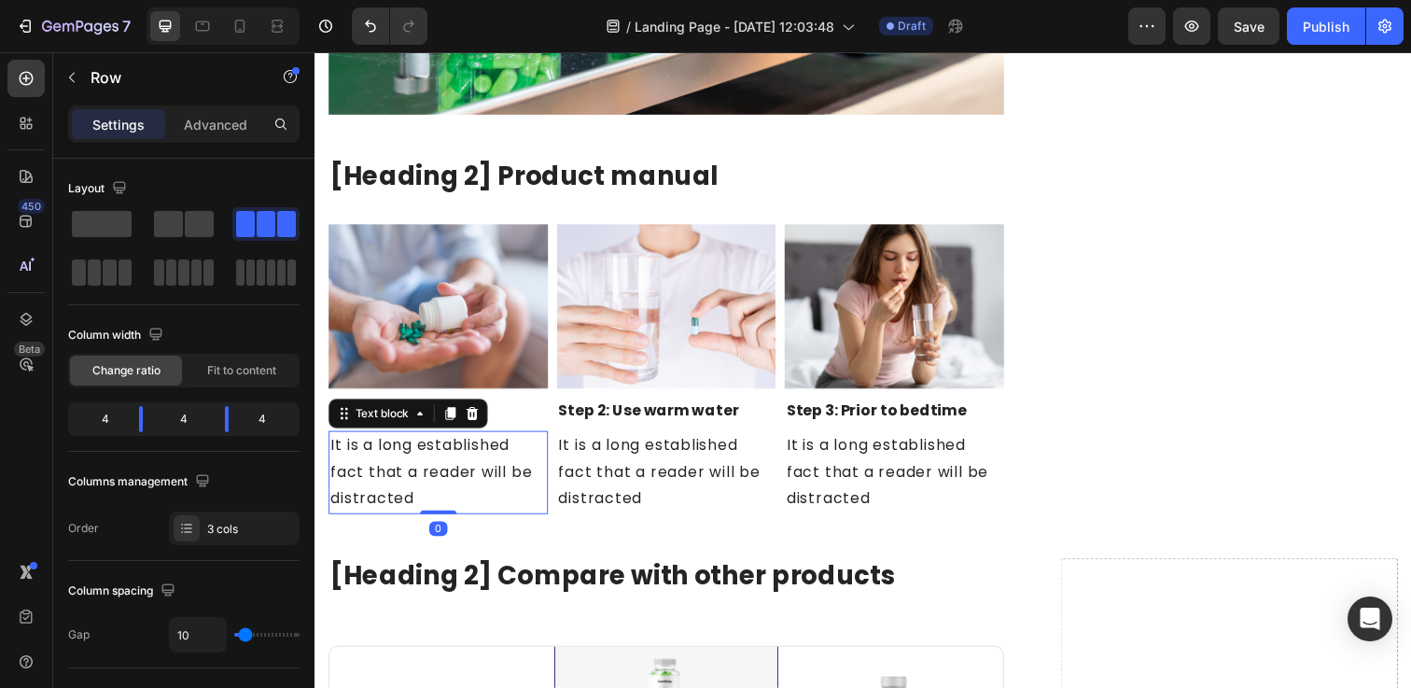
click at [442, 481] on p "It is a long established fact that a reader will be distracted" at bounding box center [440, 480] width 220 height 80
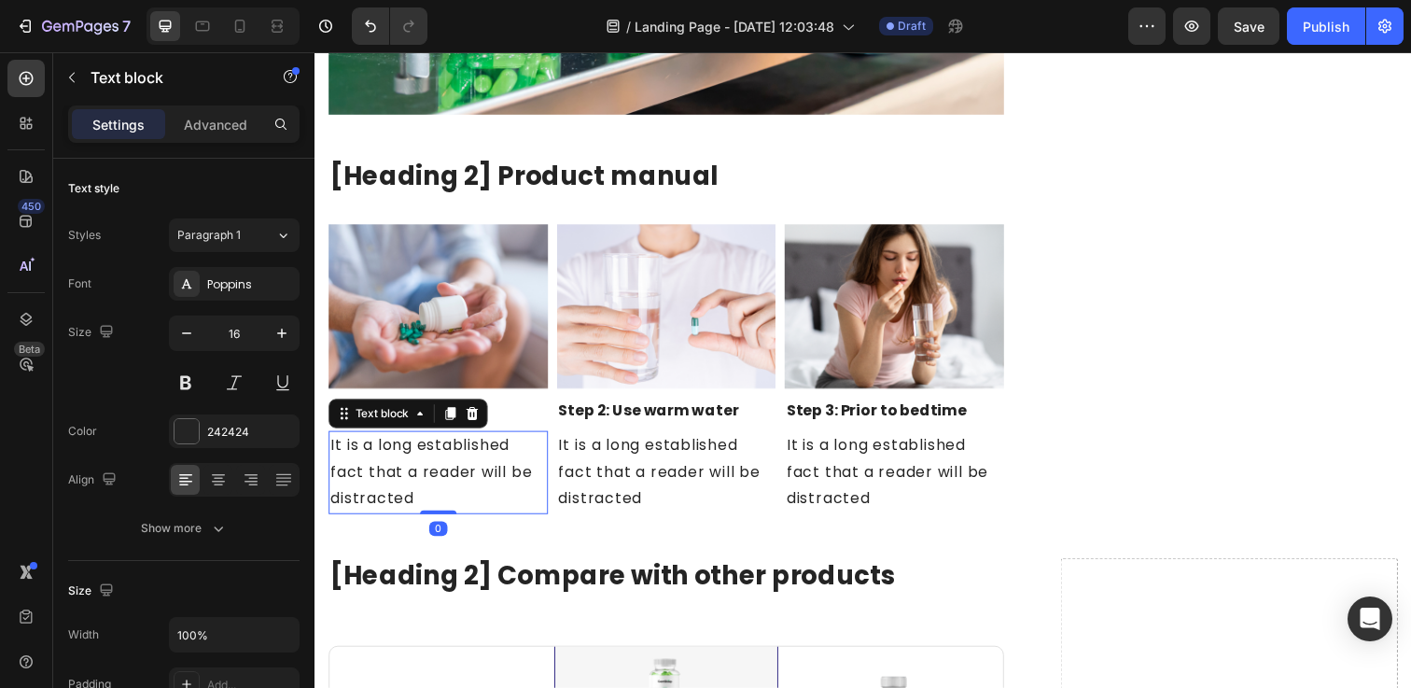
click at [442, 481] on p "It is a long established fact that a reader will be distracted" at bounding box center [440, 480] width 220 height 80
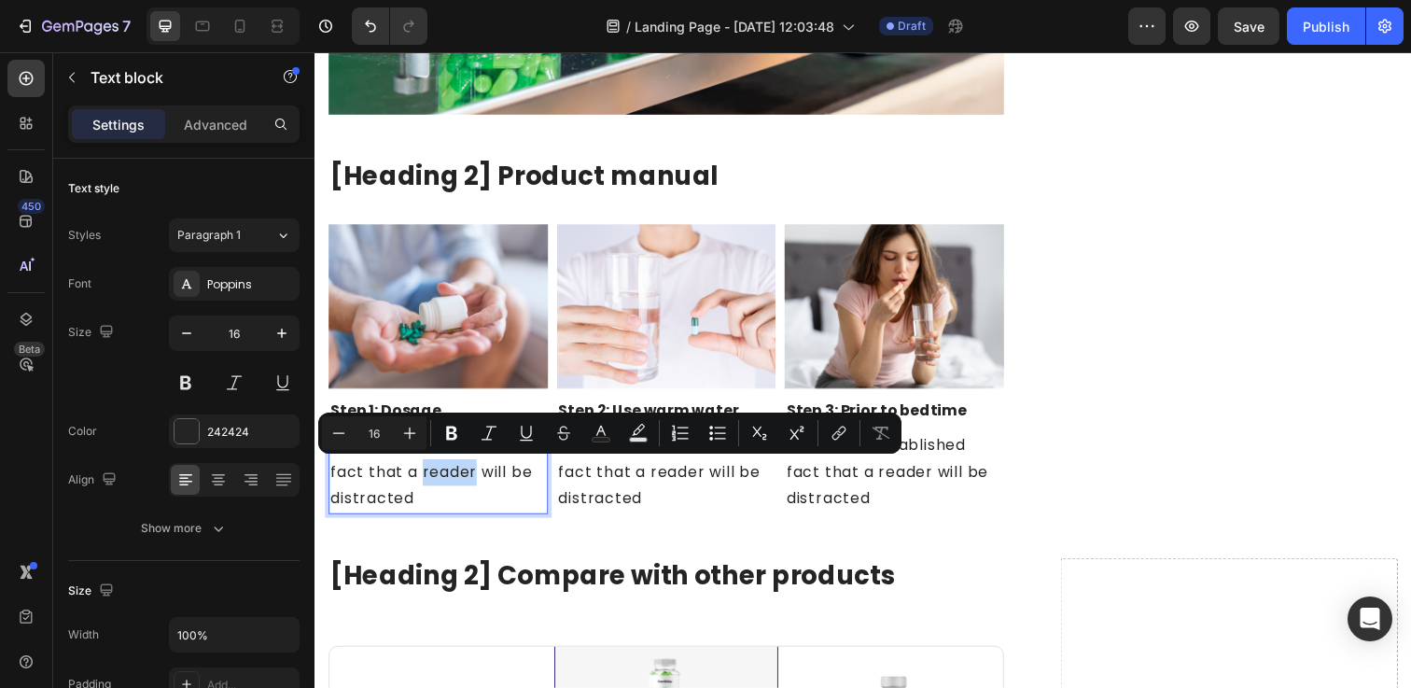
click at [469, 487] on p "It is a long established fact that a reader will be distracted" at bounding box center [440, 480] width 220 height 80
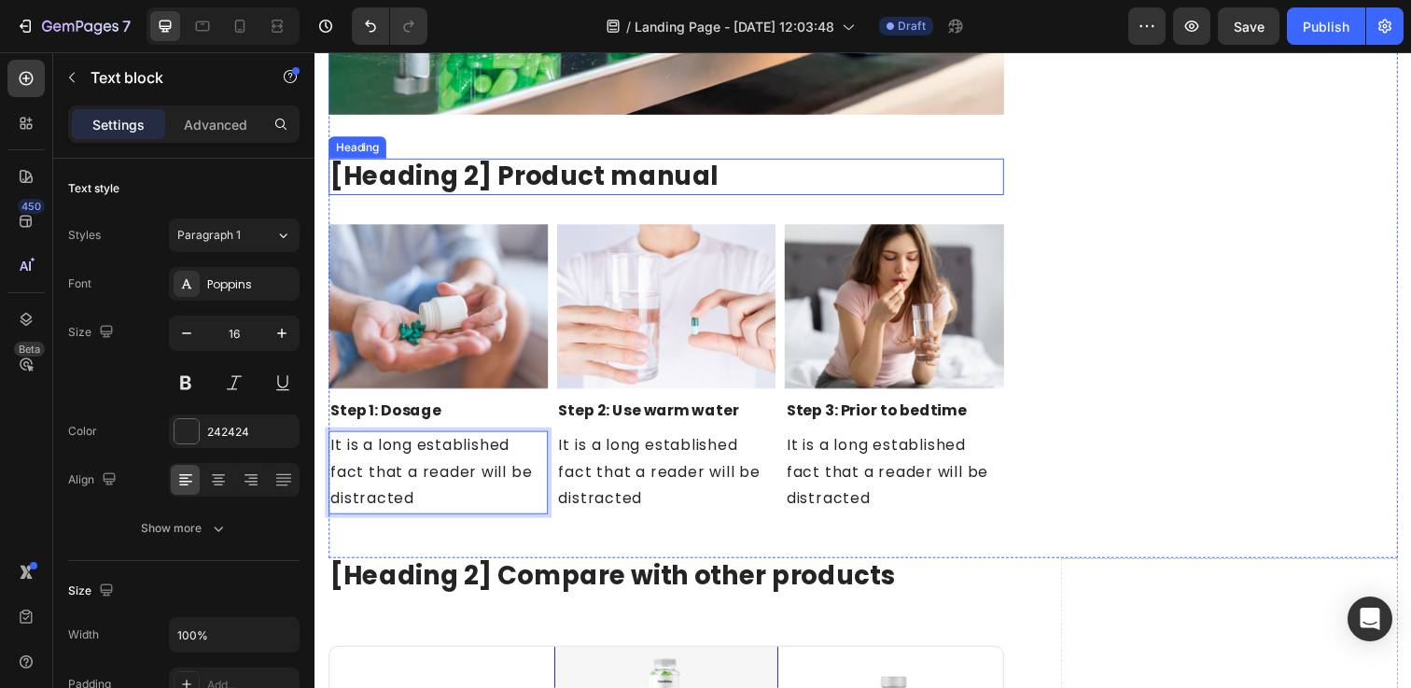
click at [411, 167] on h2 "[Heading 2] Product manual" at bounding box center [673, 178] width 690 height 37
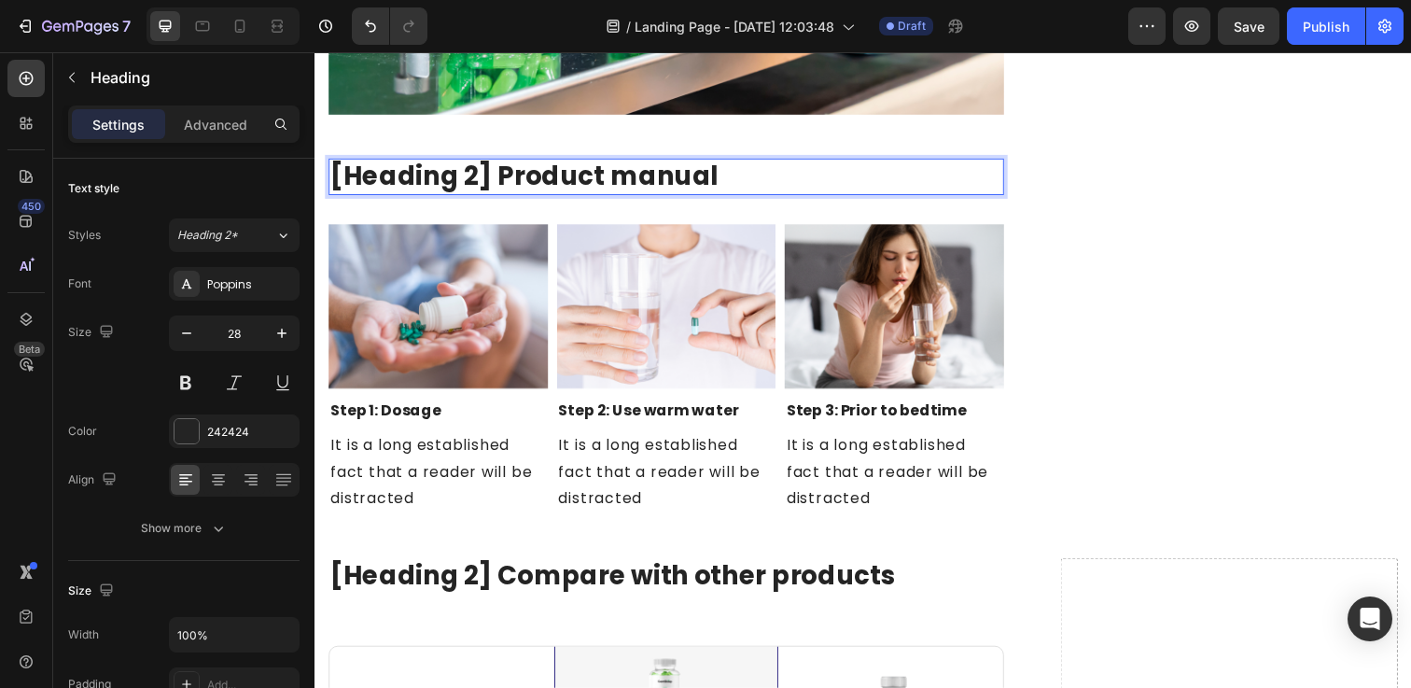
click at [411, 167] on h2 "[Heading 2] Product manual" at bounding box center [673, 178] width 690 height 37
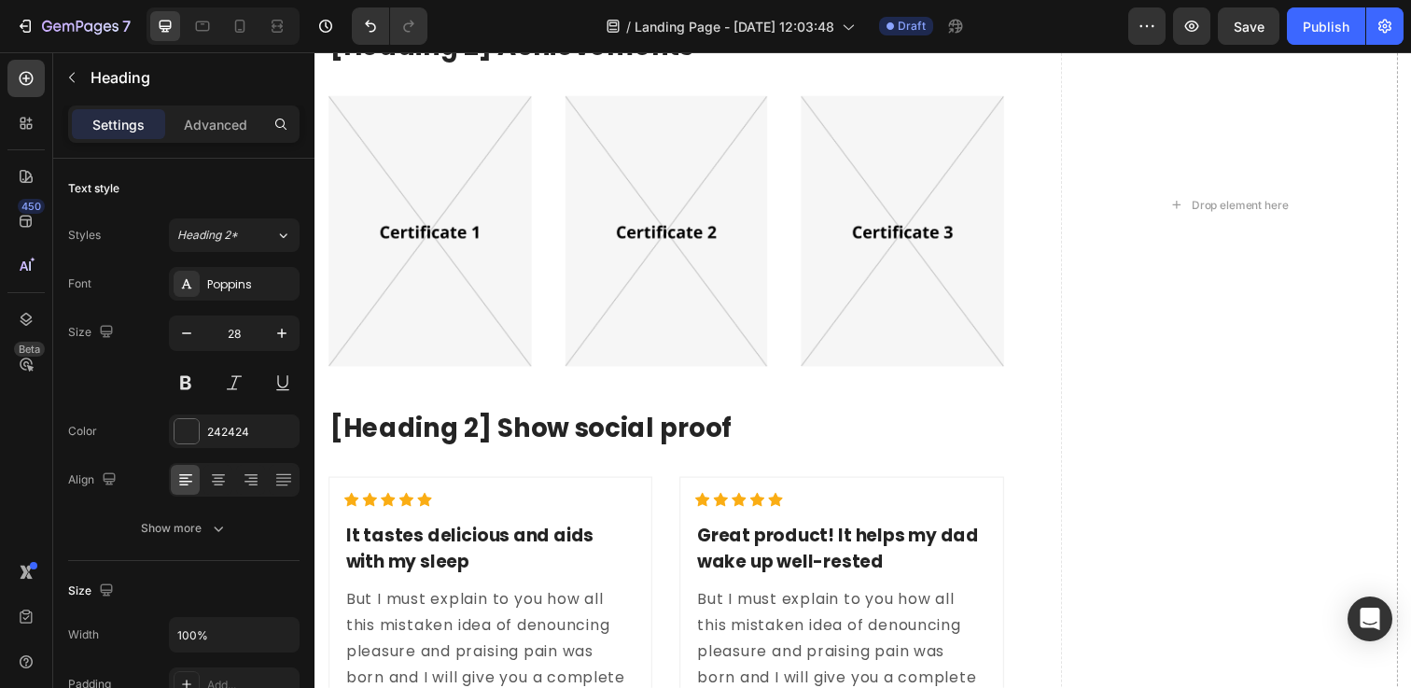
scroll to position [8239, 0]
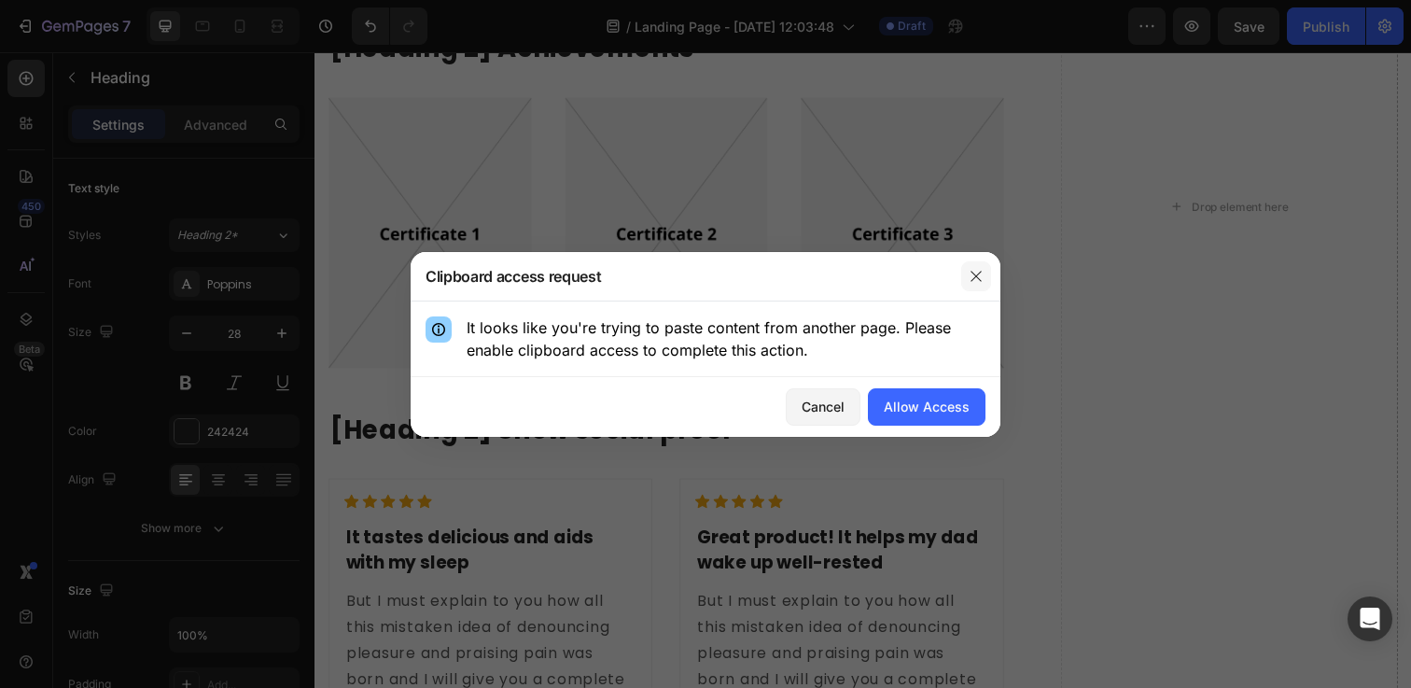
click at [971, 279] on icon "button" at bounding box center [975, 276] width 10 height 10
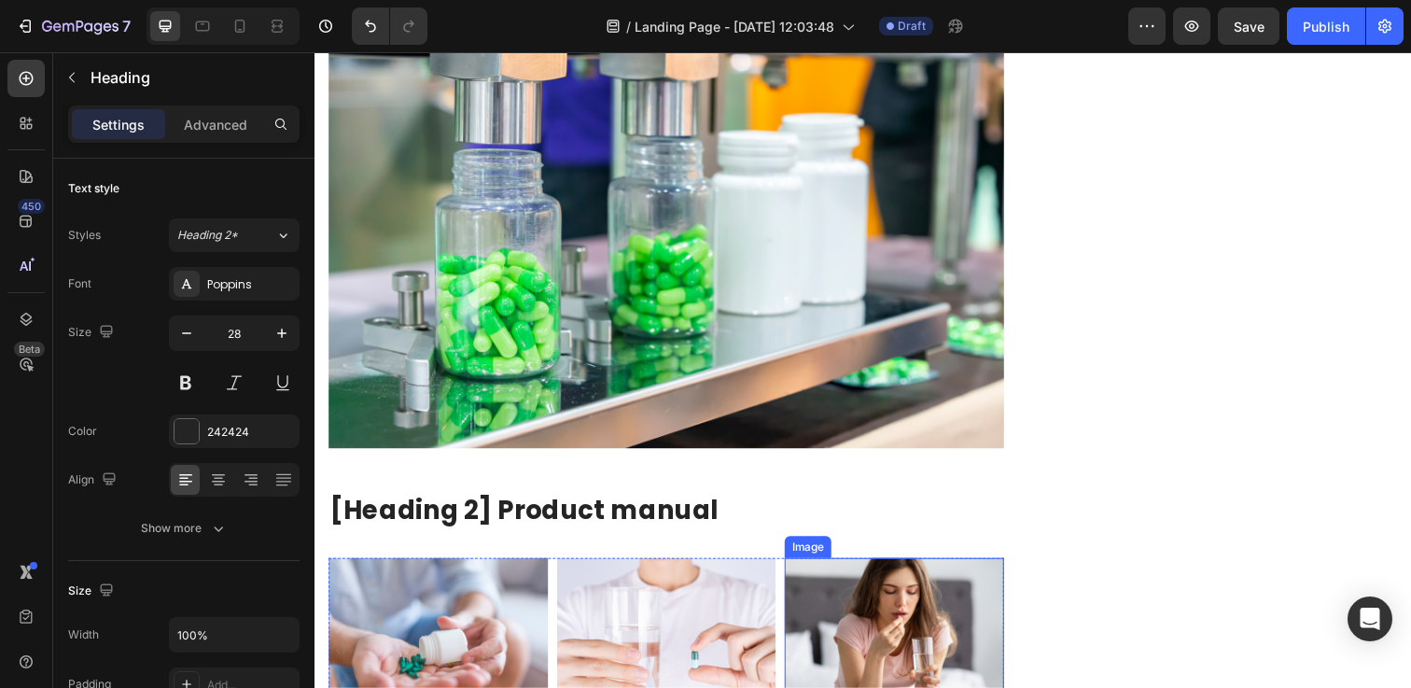
scroll to position [6895, 0]
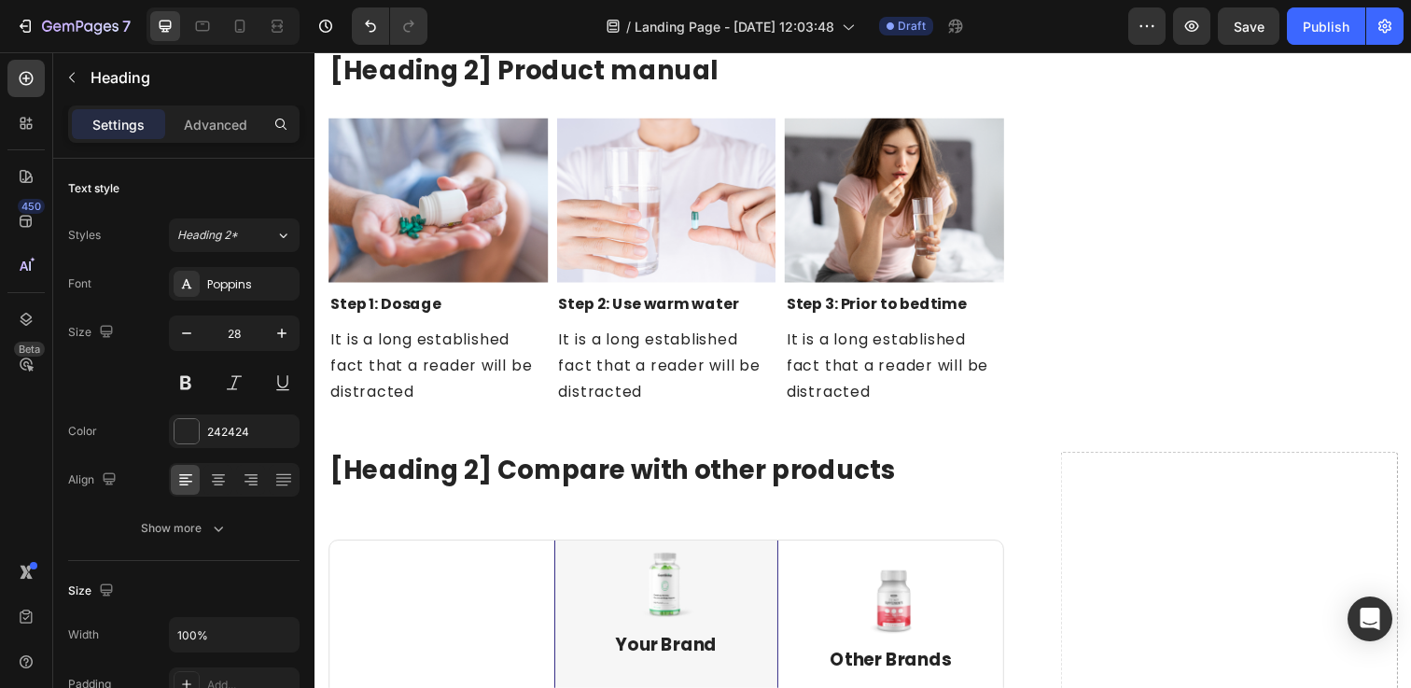
click at [519, 79] on h2 "[Heading 2] Product manual" at bounding box center [673, 70] width 690 height 37
click at [519, 79] on p "[Heading 2] Product manual" at bounding box center [673, 71] width 686 height 34
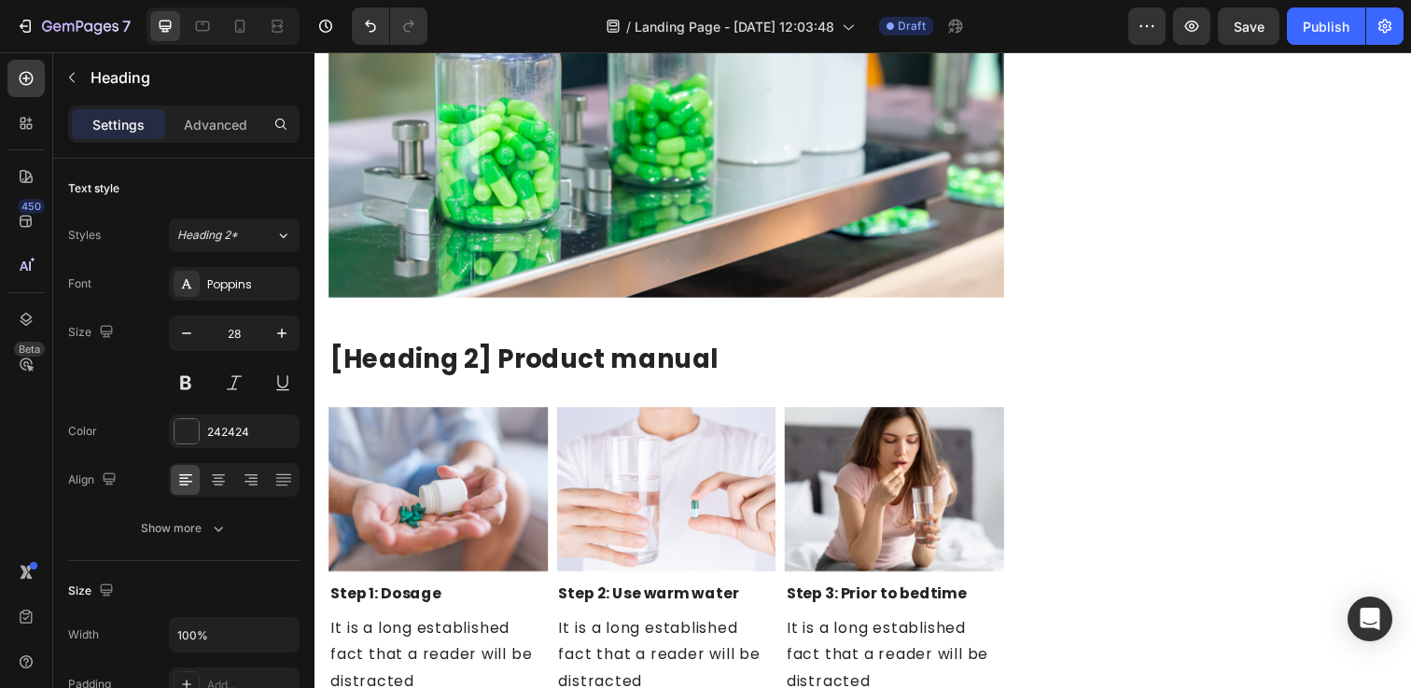
scroll to position [6605, 0]
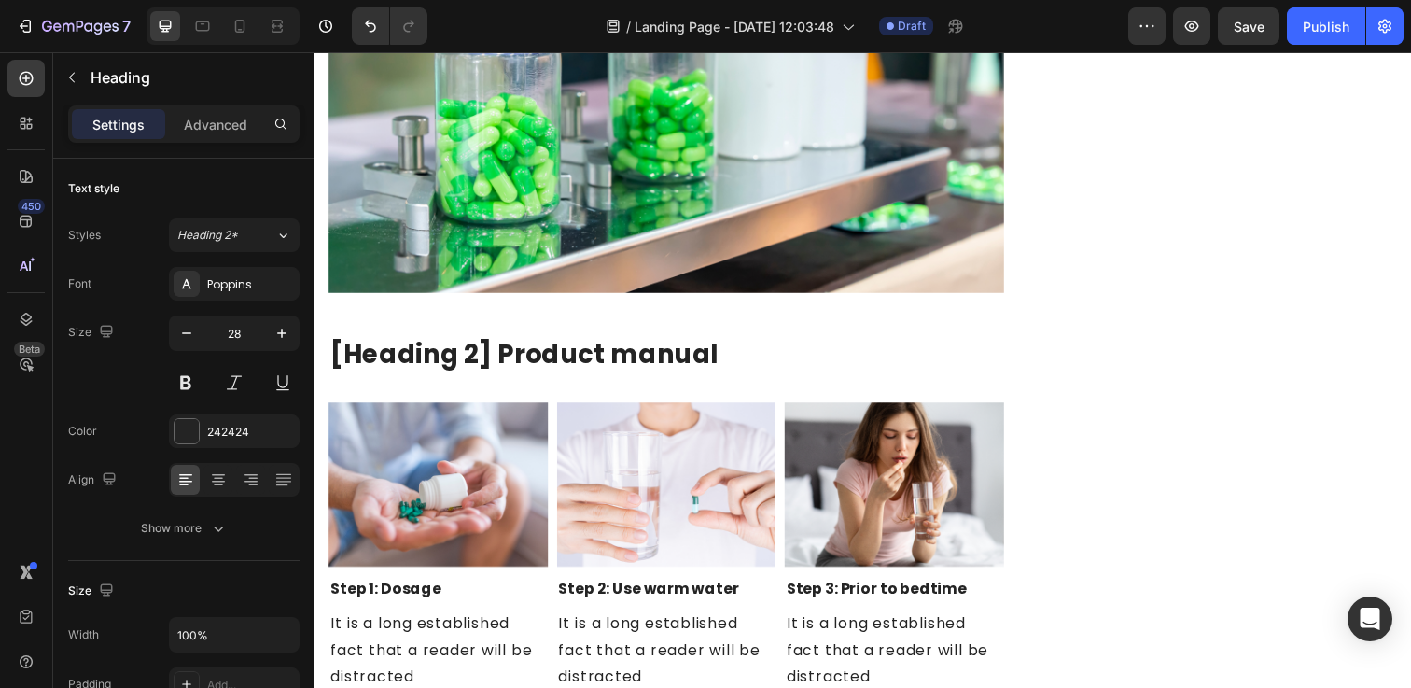
click at [565, 356] on h2 "[Heading 2] Product manual" at bounding box center [673, 360] width 690 height 37
click at [565, 356] on p "[Heading 2] Product manual" at bounding box center [673, 361] width 686 height 34
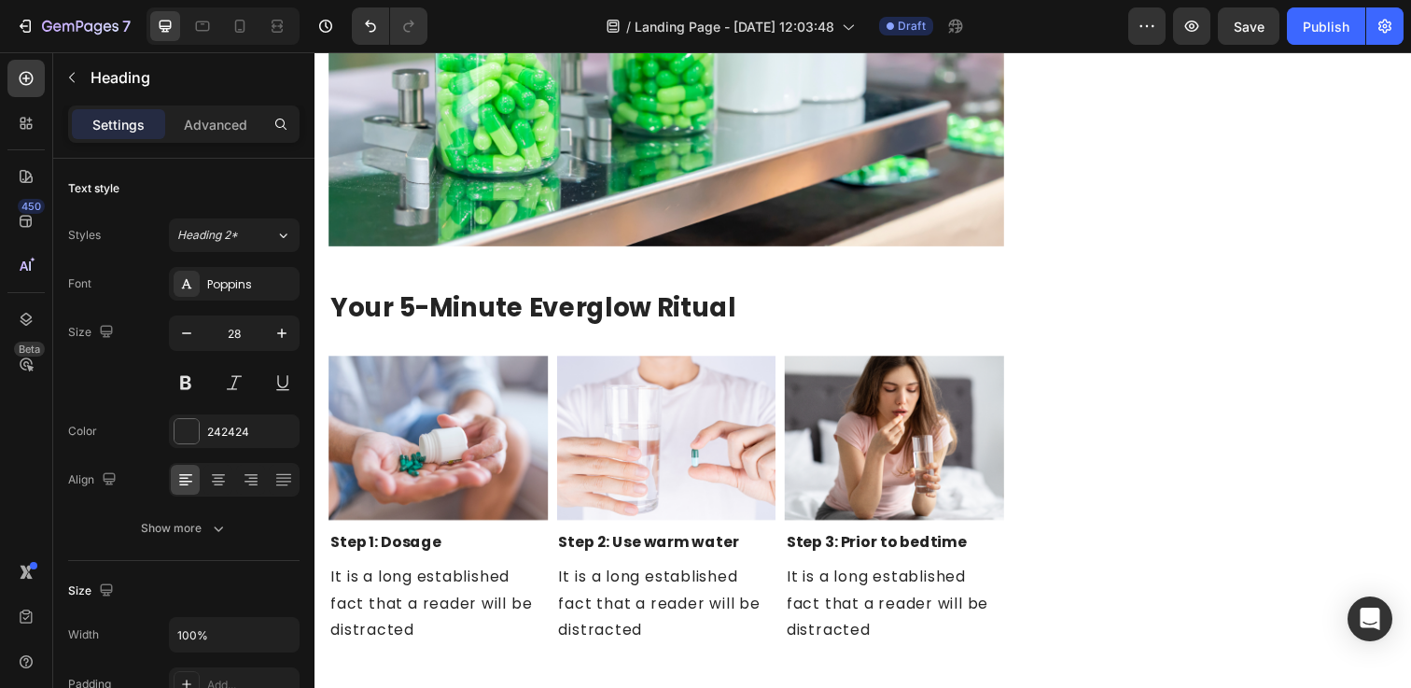
scroll to position [6783, 0]
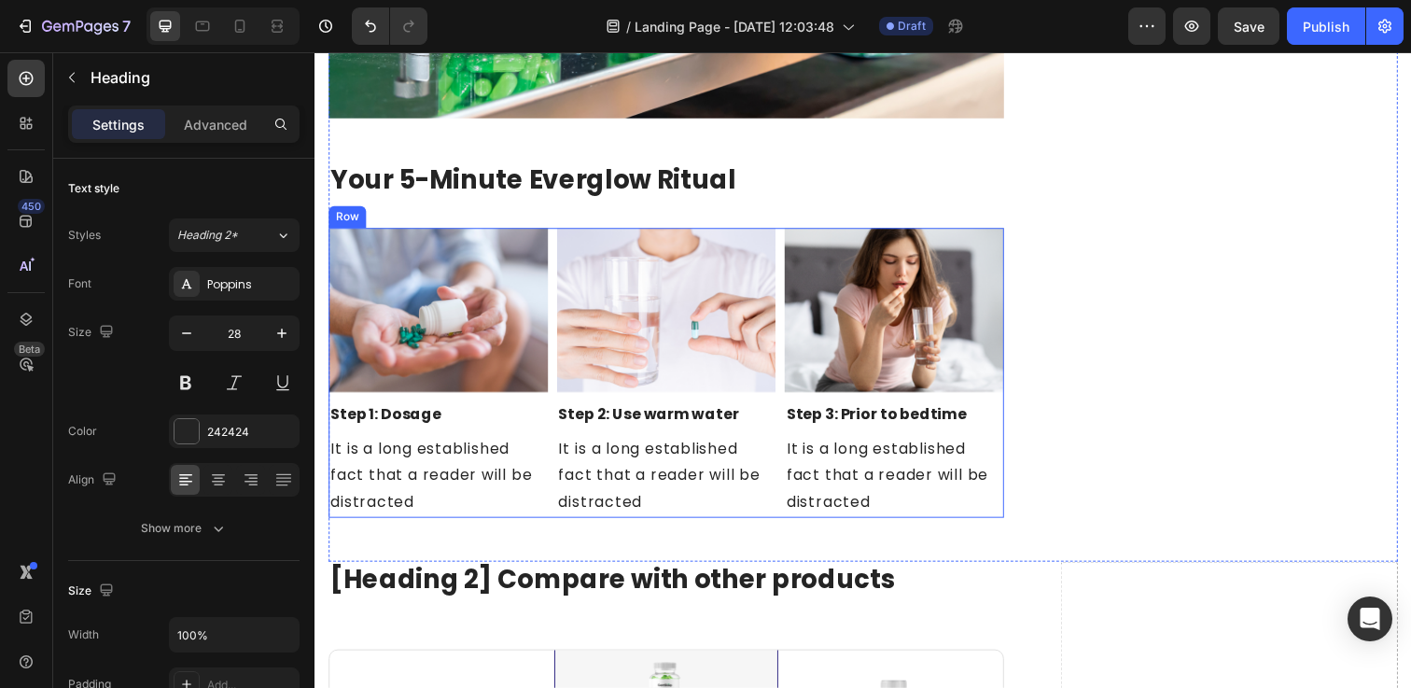
click at [417, 320] on img at bounding box center [440, 315] width 224 height 168
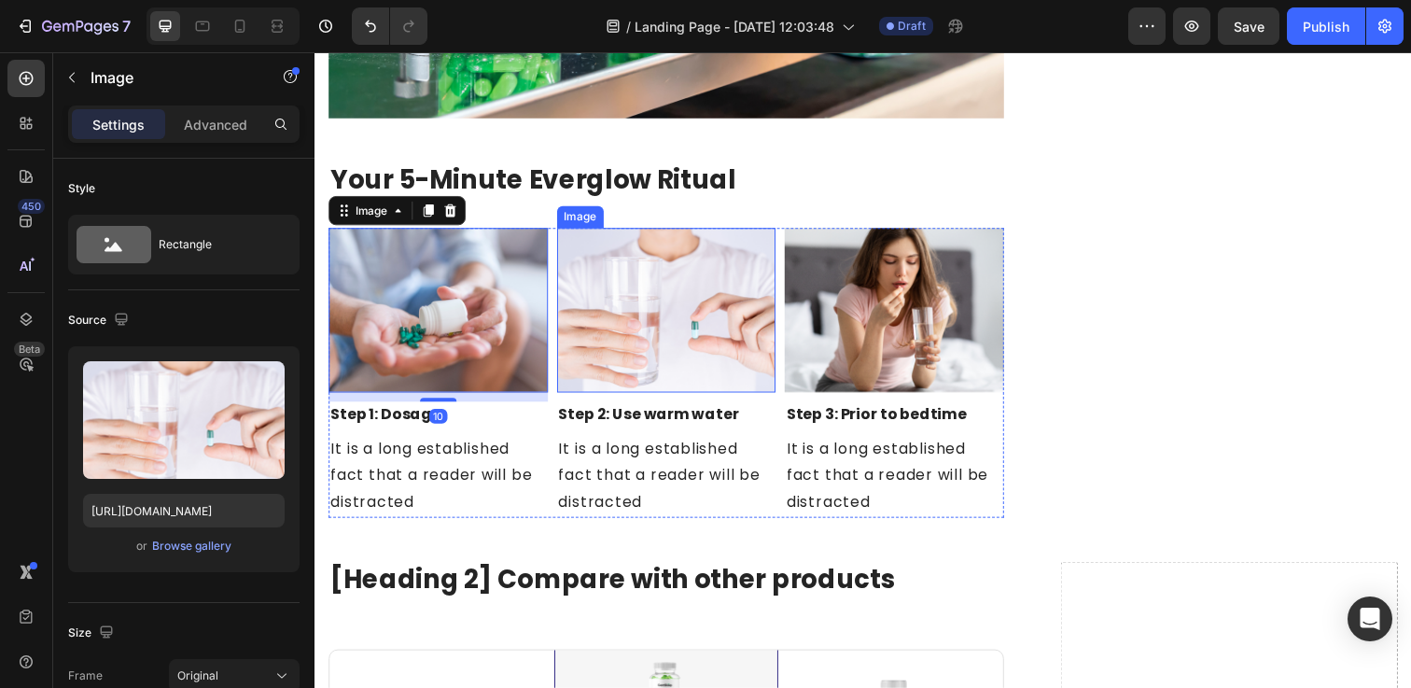
click at [661, 326] on img at bounding box center [674, 315] width 224 height 168
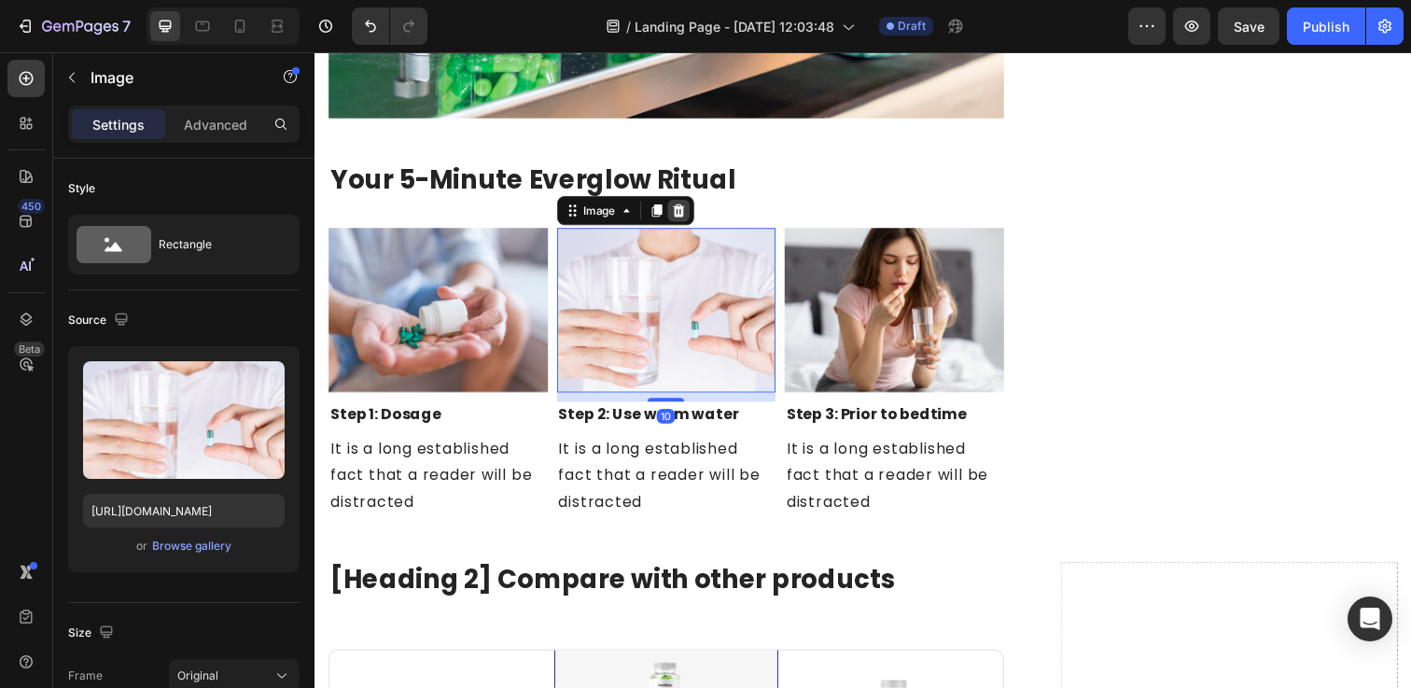
click at [690, 215] on icon at bounding box center [685, 213] width 12 height 13
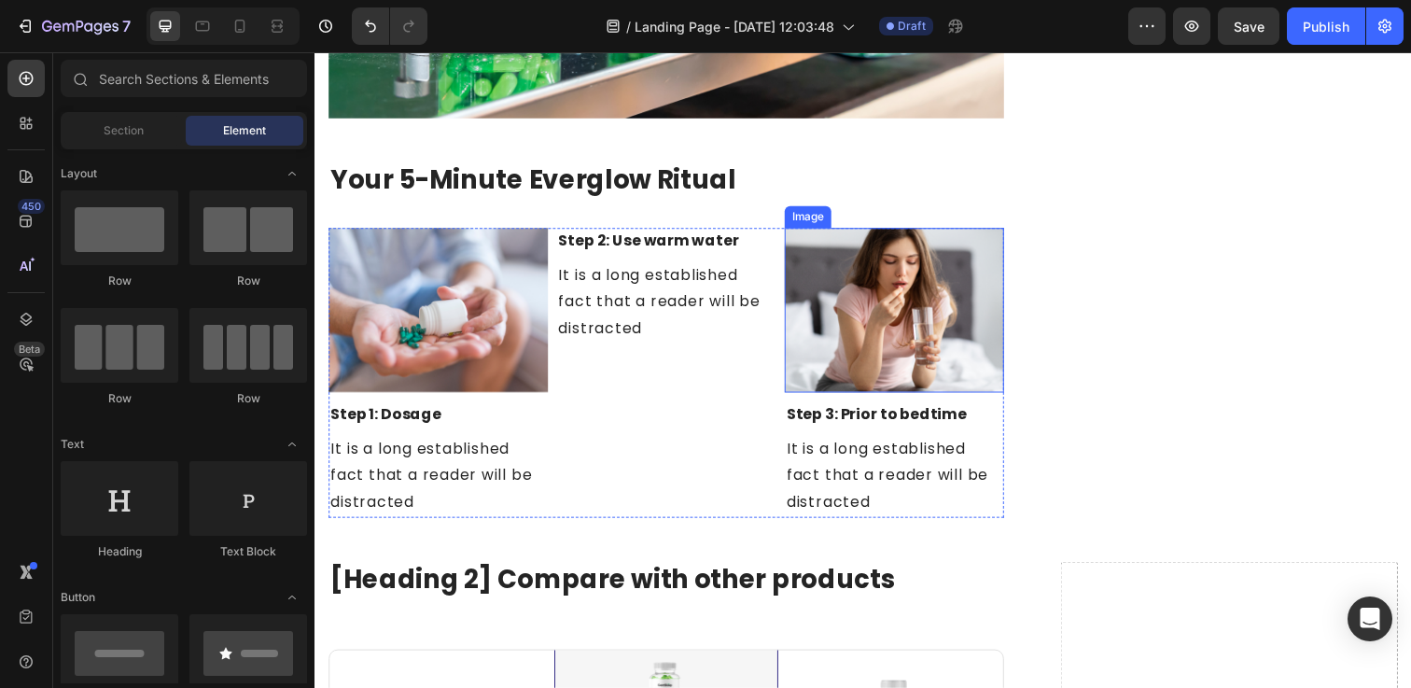
click at [838, 291] on img at bounding box center [906, 315] width 224 height 168
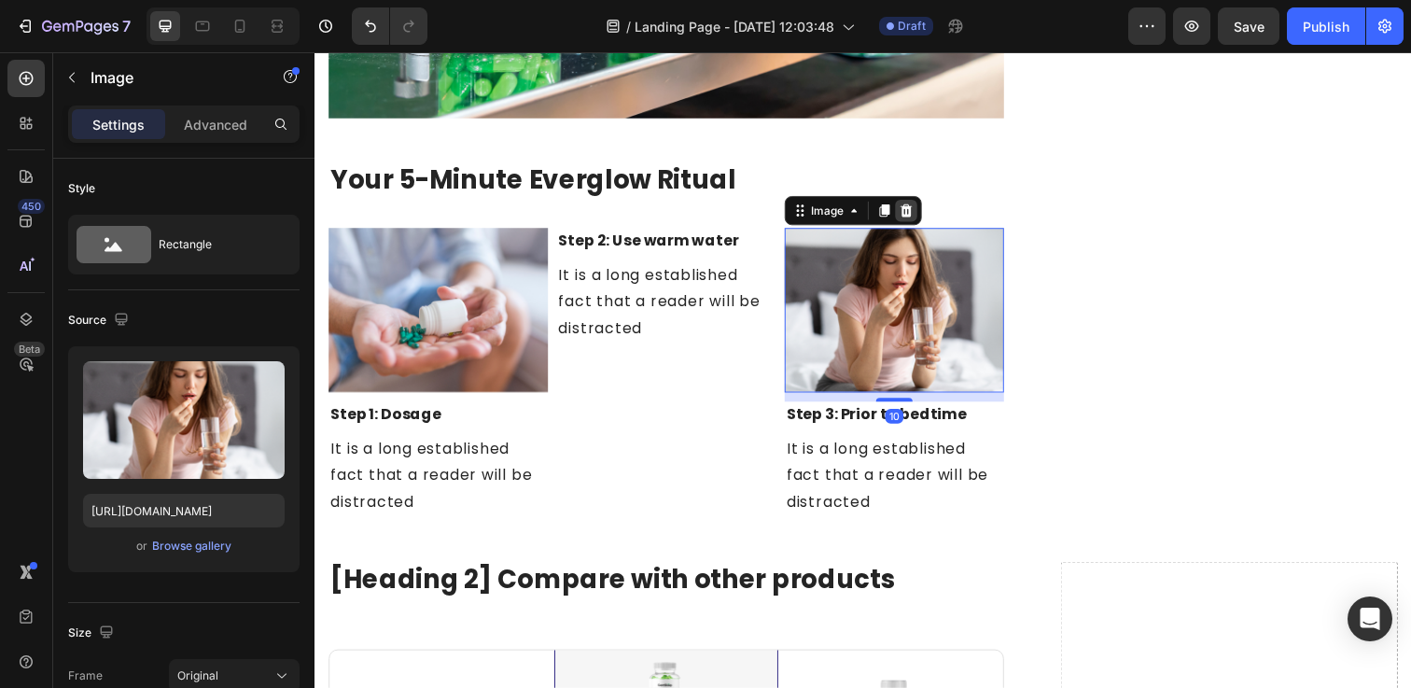
click at [926, 211] on icon at bounding box center [918, 213] width 15 height 15
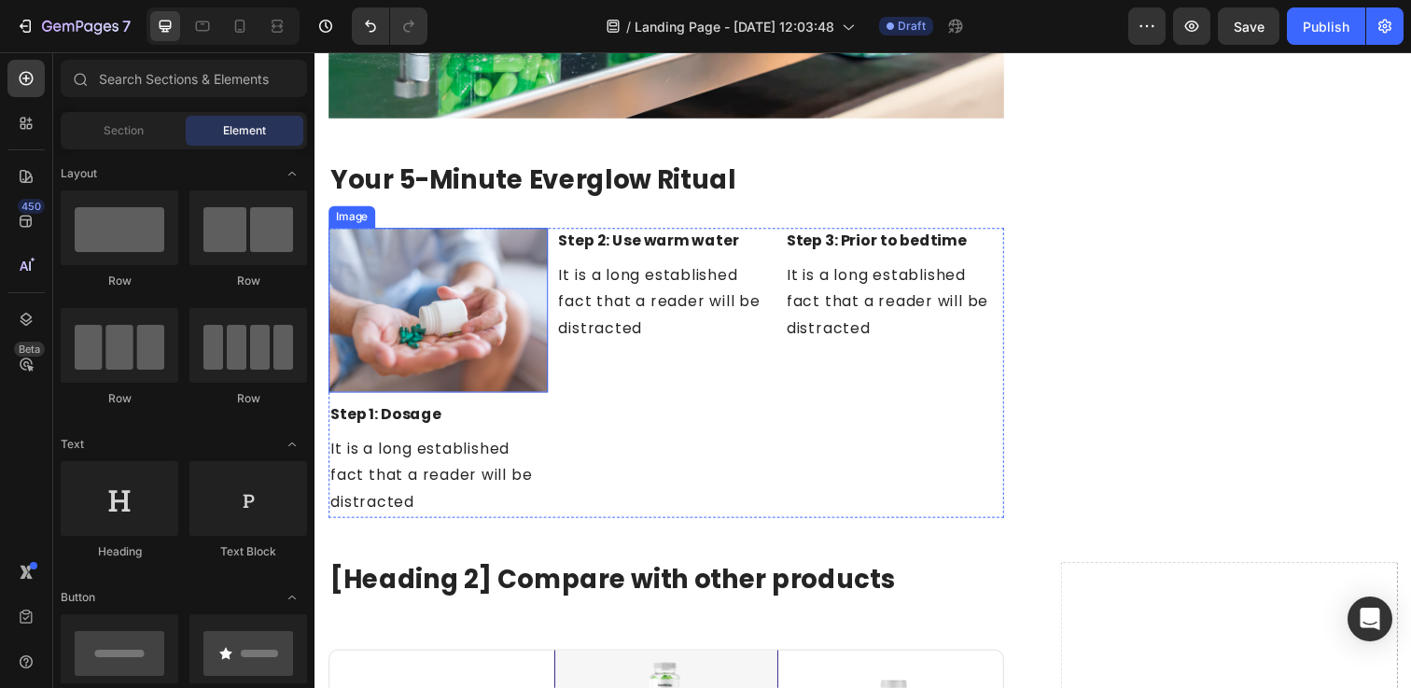
click at [498, 317] on img at bounding box center [440, 315] width 224 height 168
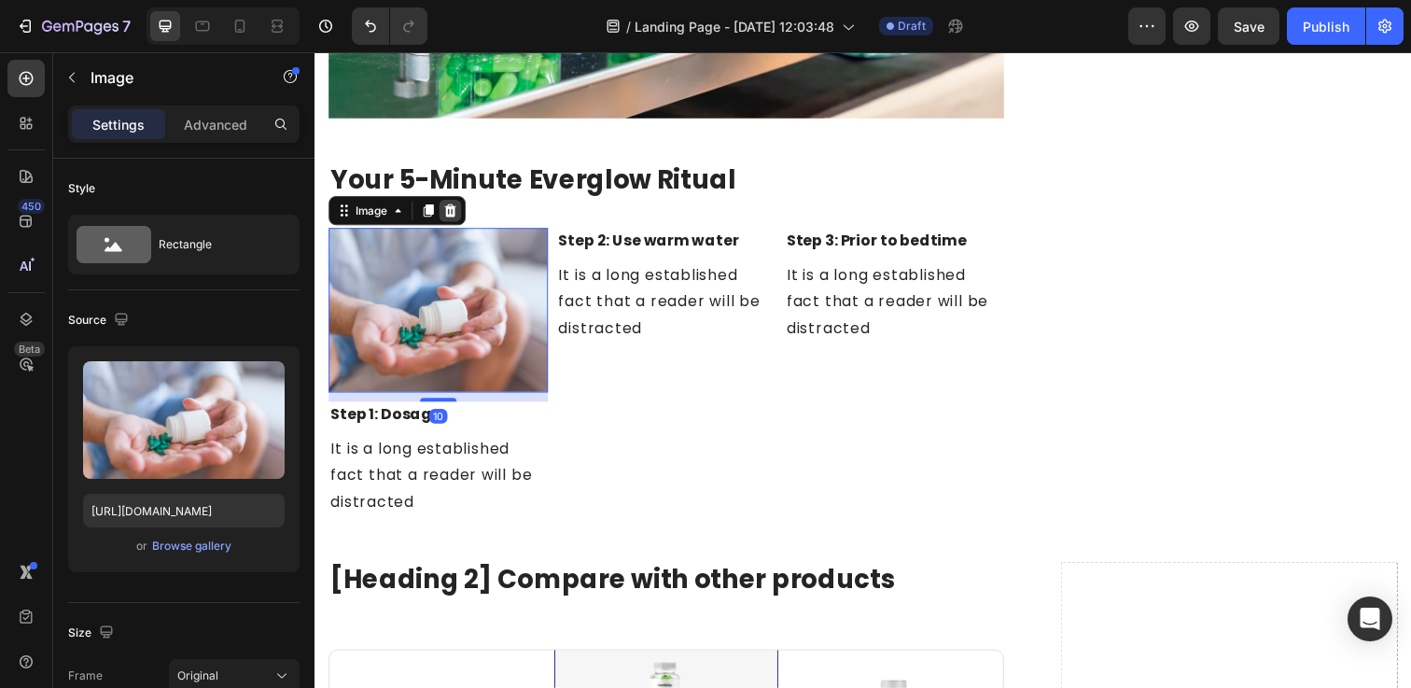
click at [450, 214] on icon at bounding box center [452, 213] width 15 height 15
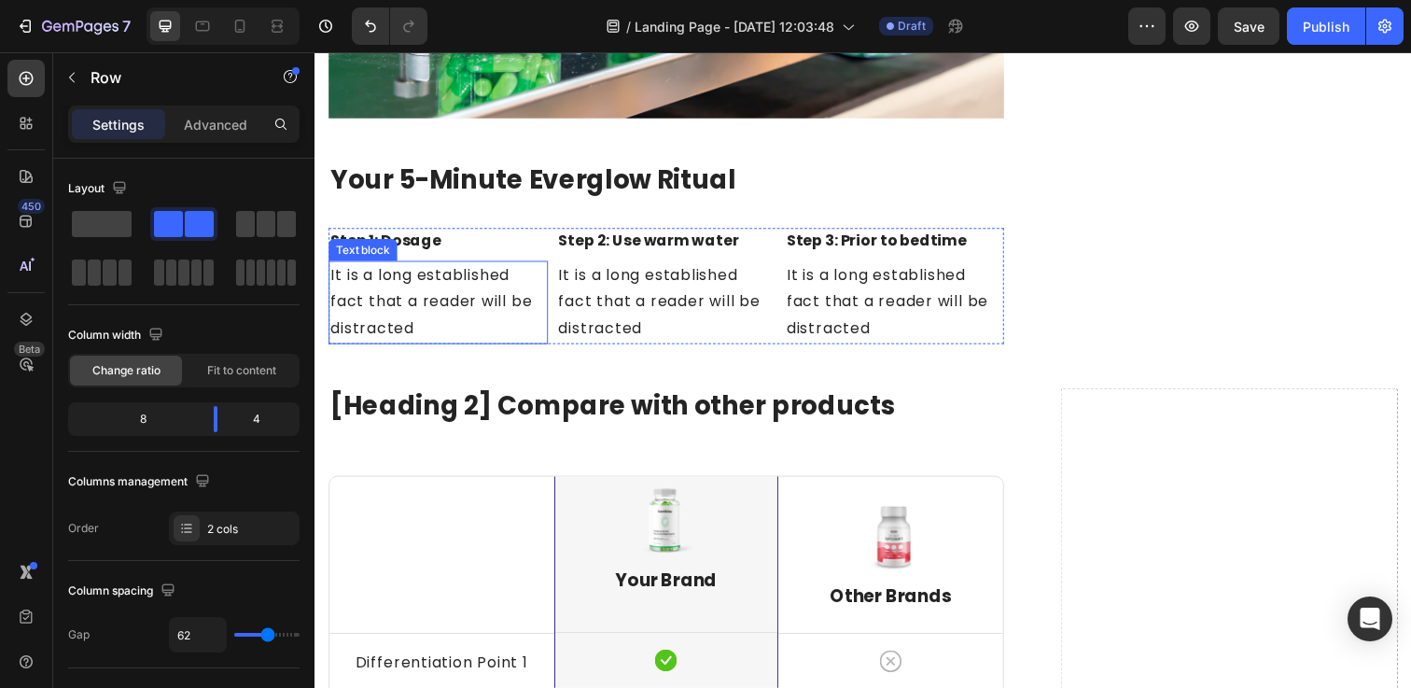
click at [453, 326] on p "It is a long established fact that a reader will be distracted" at bounding box center [440, 307] width 220 height 80
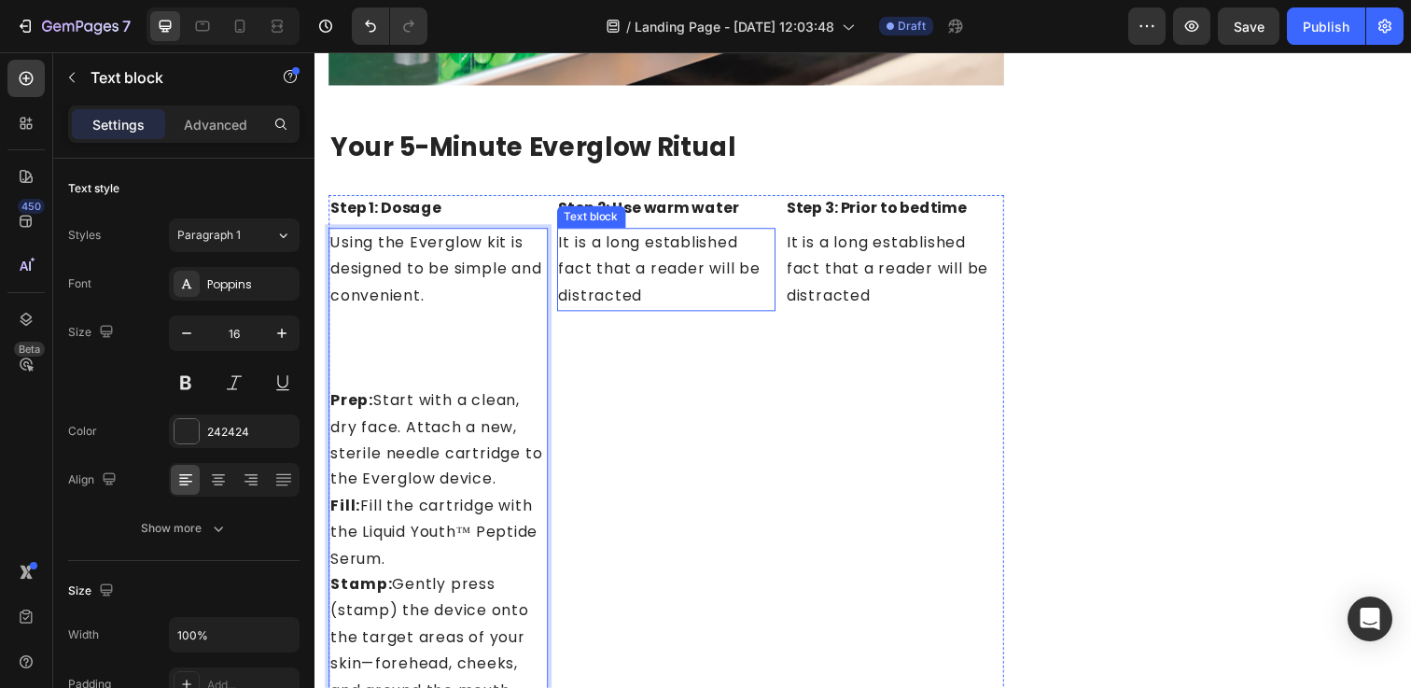
scroll to position [6799, 0]
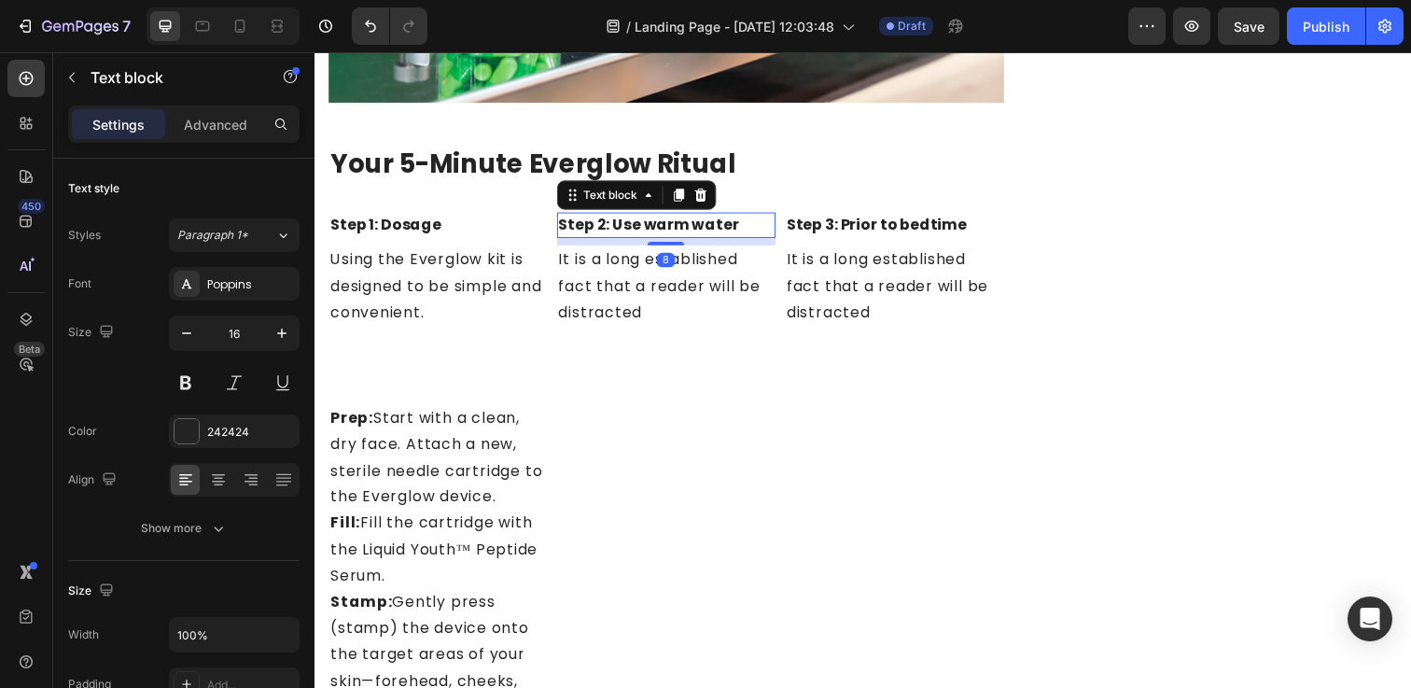
click at [696, 224] on p "Step 2: Use warm water" at bounding box center [674, 228] width 220 height 22
click at [707, 191] on icon at bounding box center [708, 197] width 12 height 13
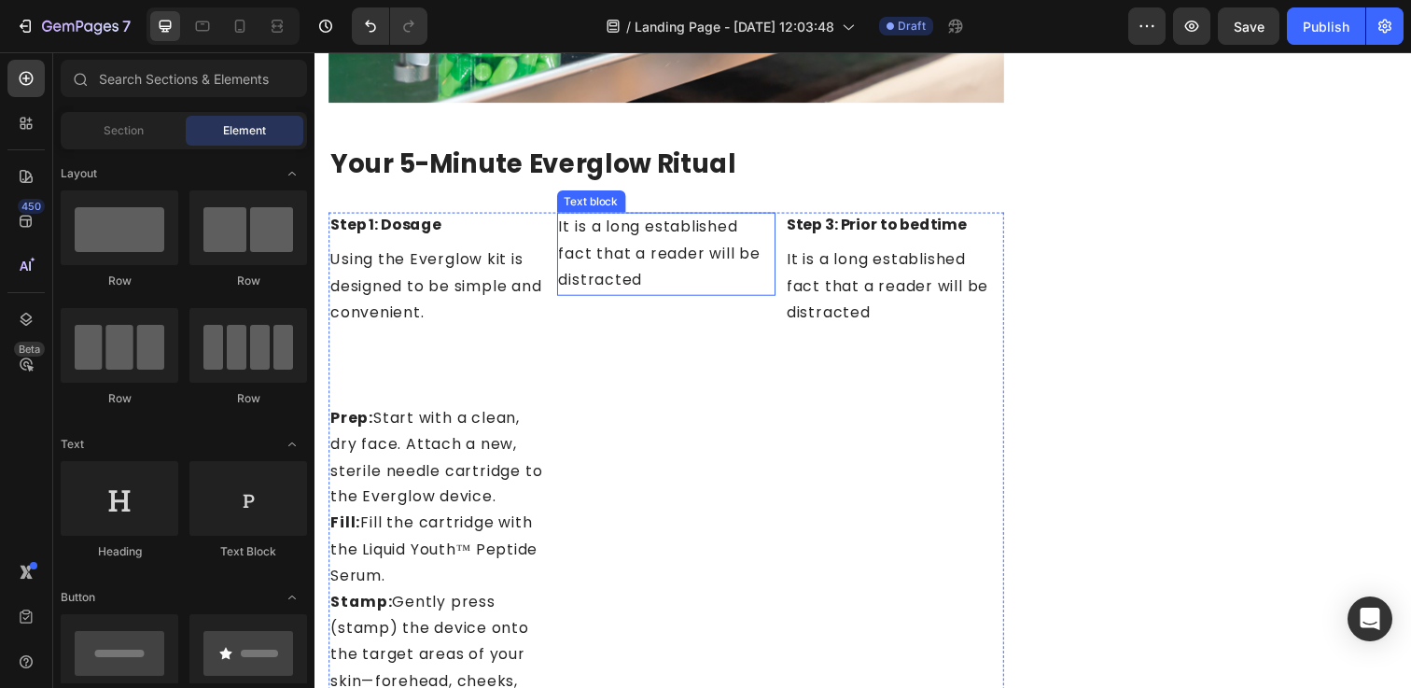
click at [746, 246] on p "It is a long established fact that a reader will be distracted" at bounding box center [674, 257] width 220 height 80
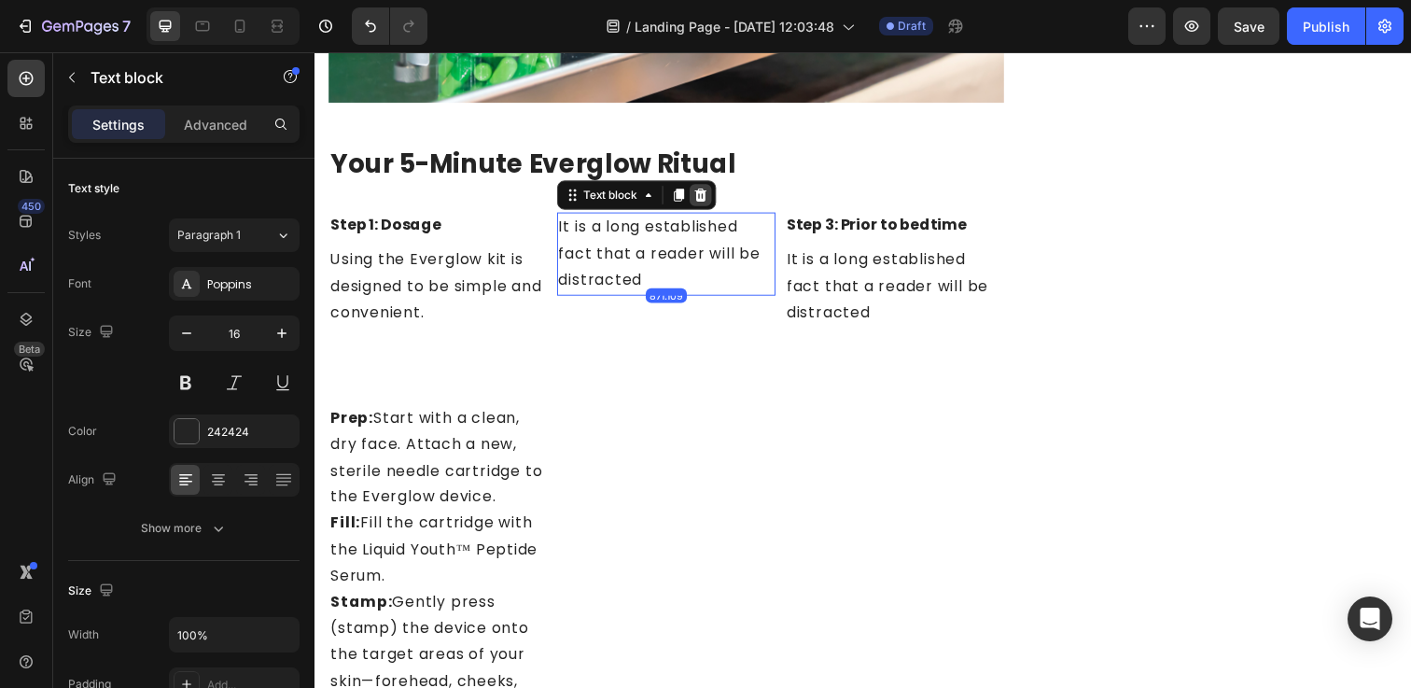
click at [708, 205] on div at bounding box center [708, 198] width 22 height 22
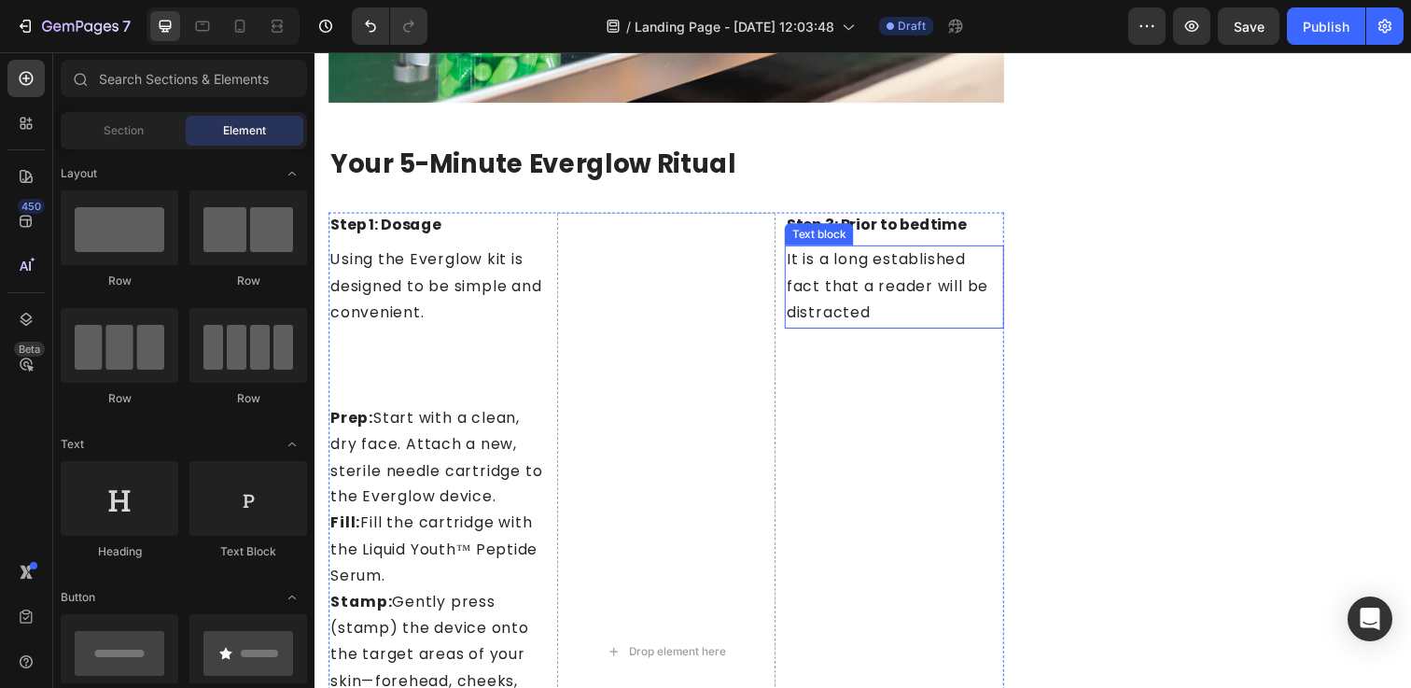
click at [859, 275] on p "It is a long established fact that a reader will be distracted" at bounding box center [906, 291] width 220 height 80
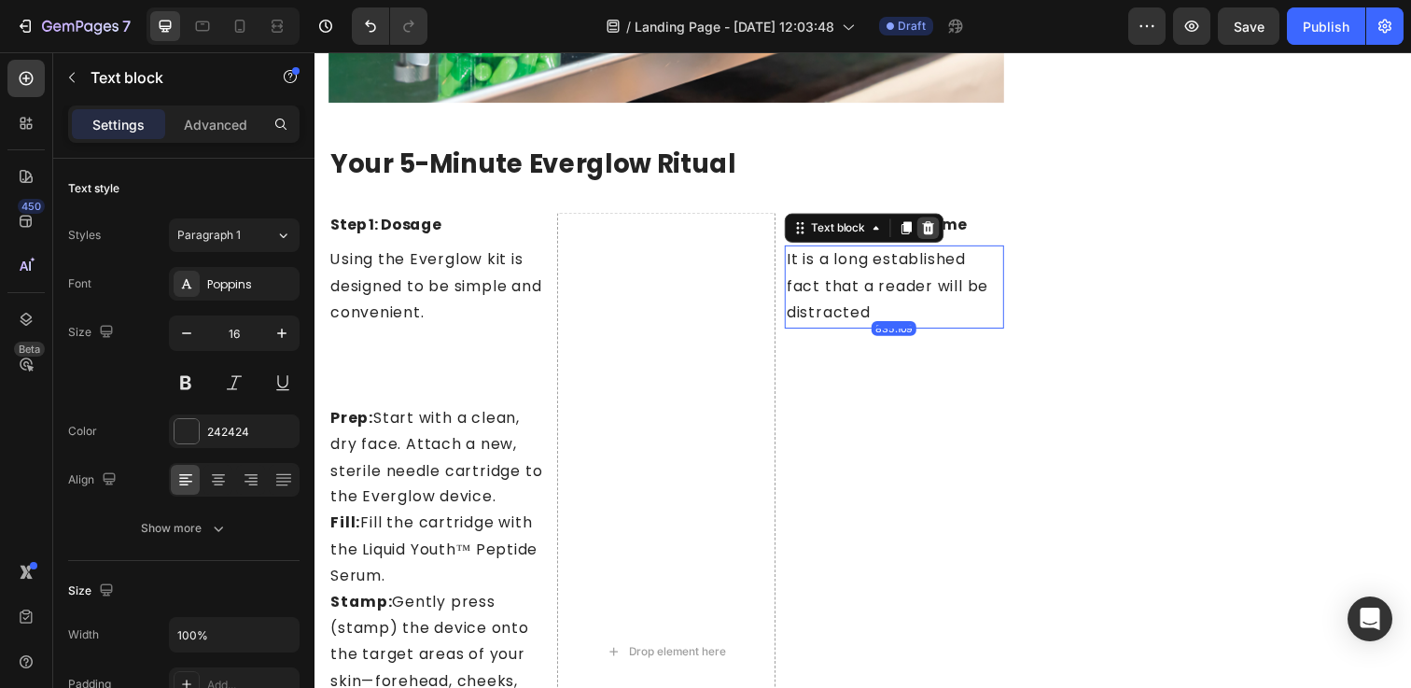
click at [942, 228] on icon at bounding box center [941, 231] width 12 height 13
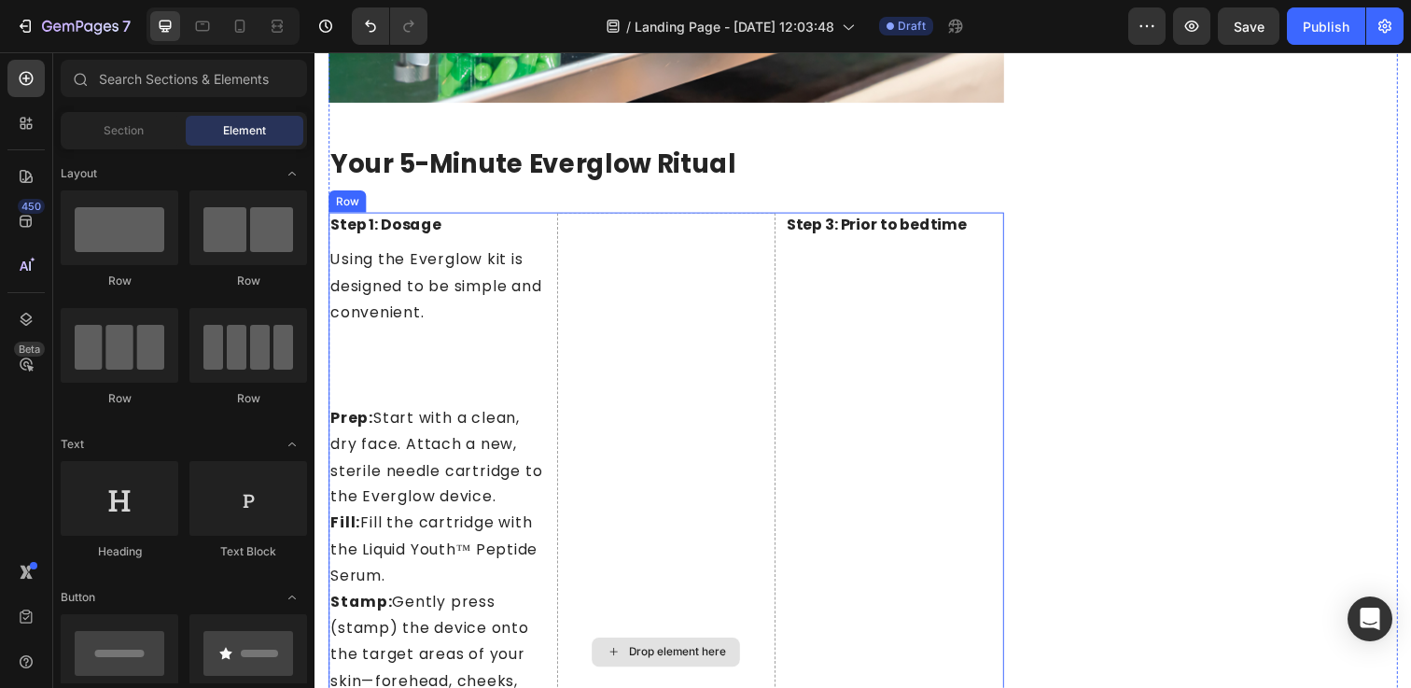
click at [715, 364] on div "Drop element here" at bounding box center [674, 665] width 224 height 898
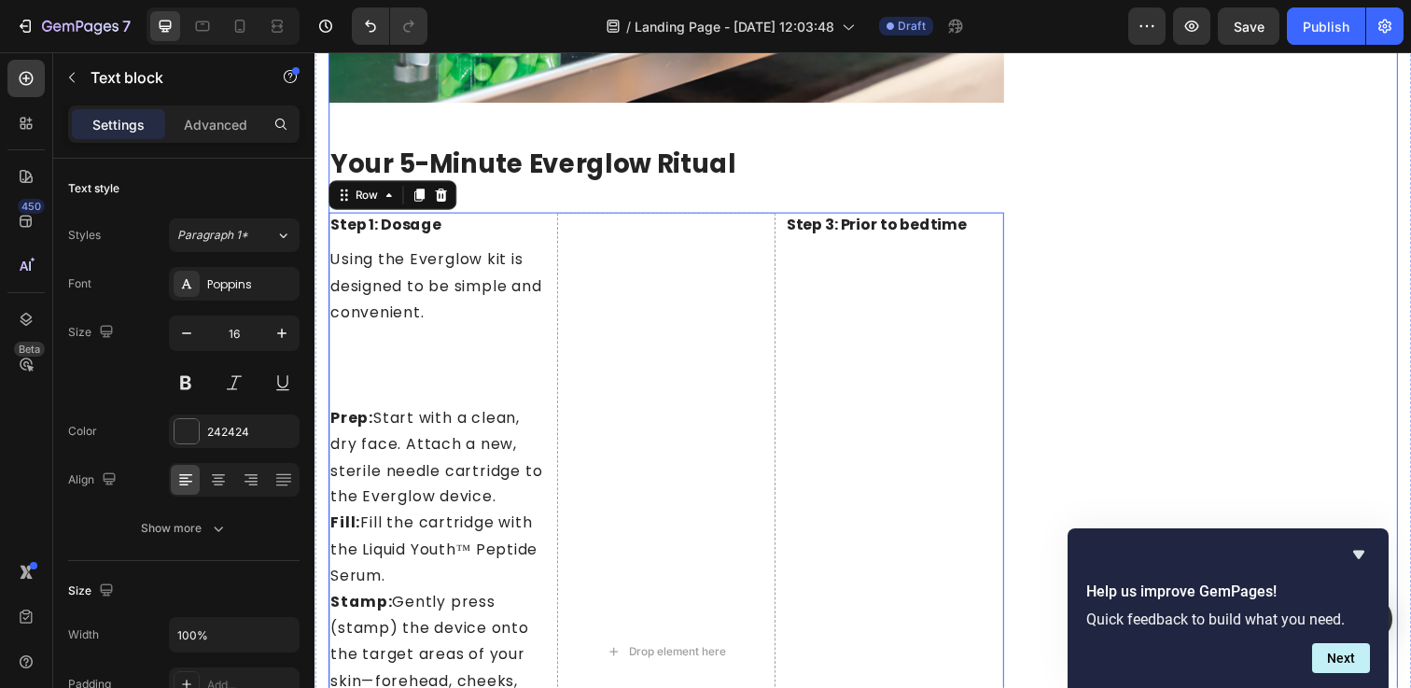
click at [919, 231] on p "Step 3: Prior to bedtime" at bounding box center [906, 228] width 220 height 22
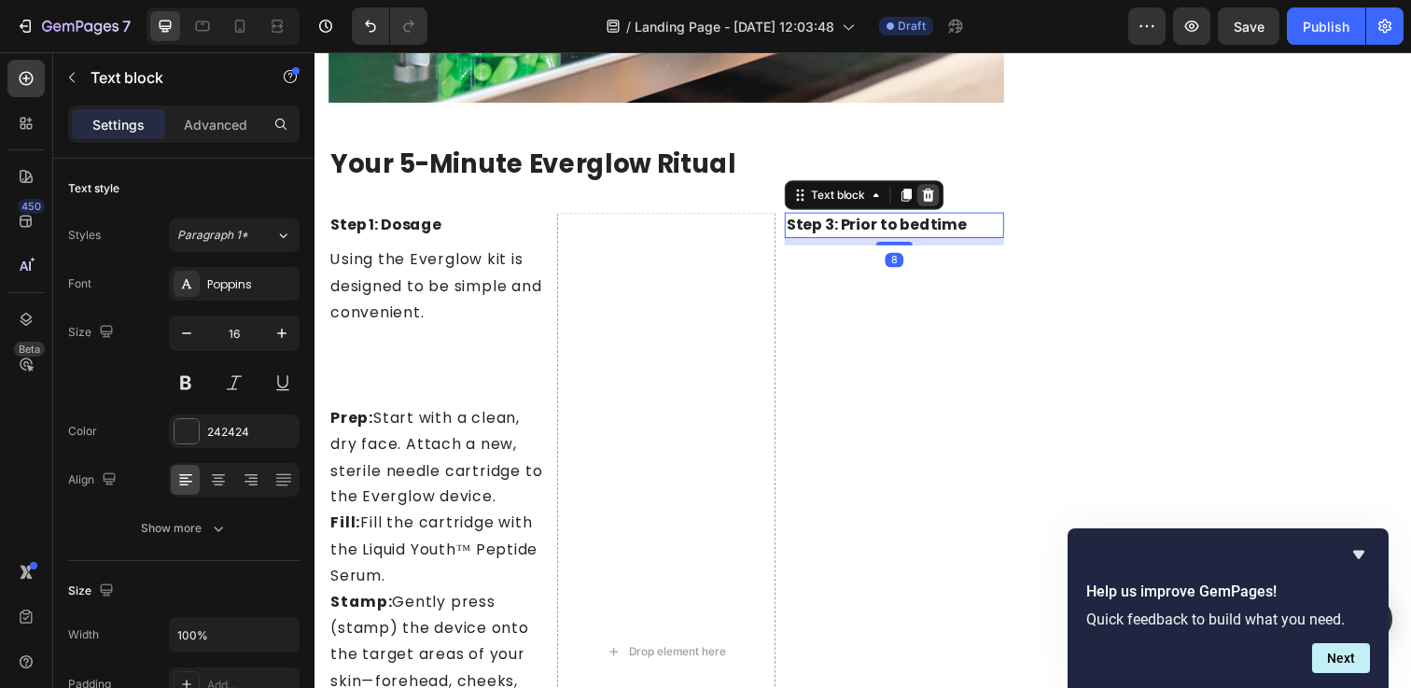
click at [941, 197] on icon at bounding box center [940, 197] width 15 height 15
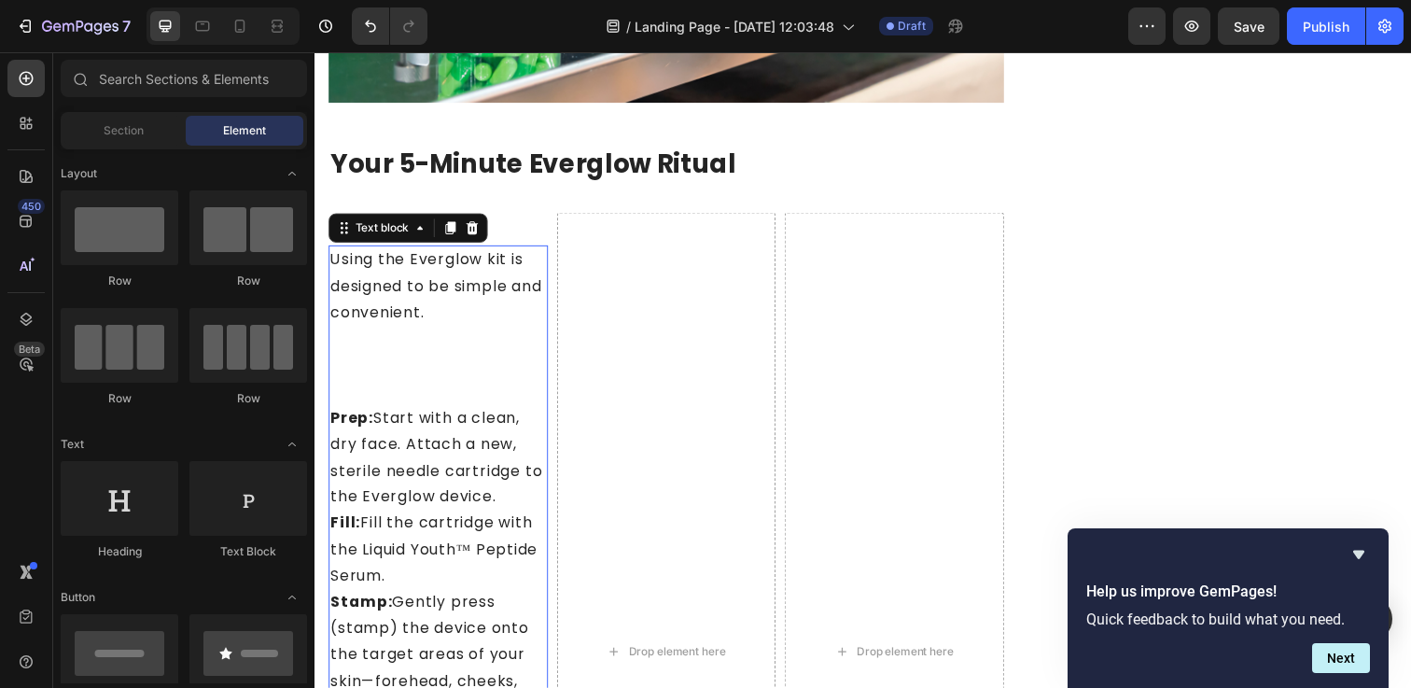
click at [537, 421] on p "Prep: Start with a clean, dry face. Attach a new, sterile needle cartridge to t…" at bounding box center [440, 465] width 220 height 107
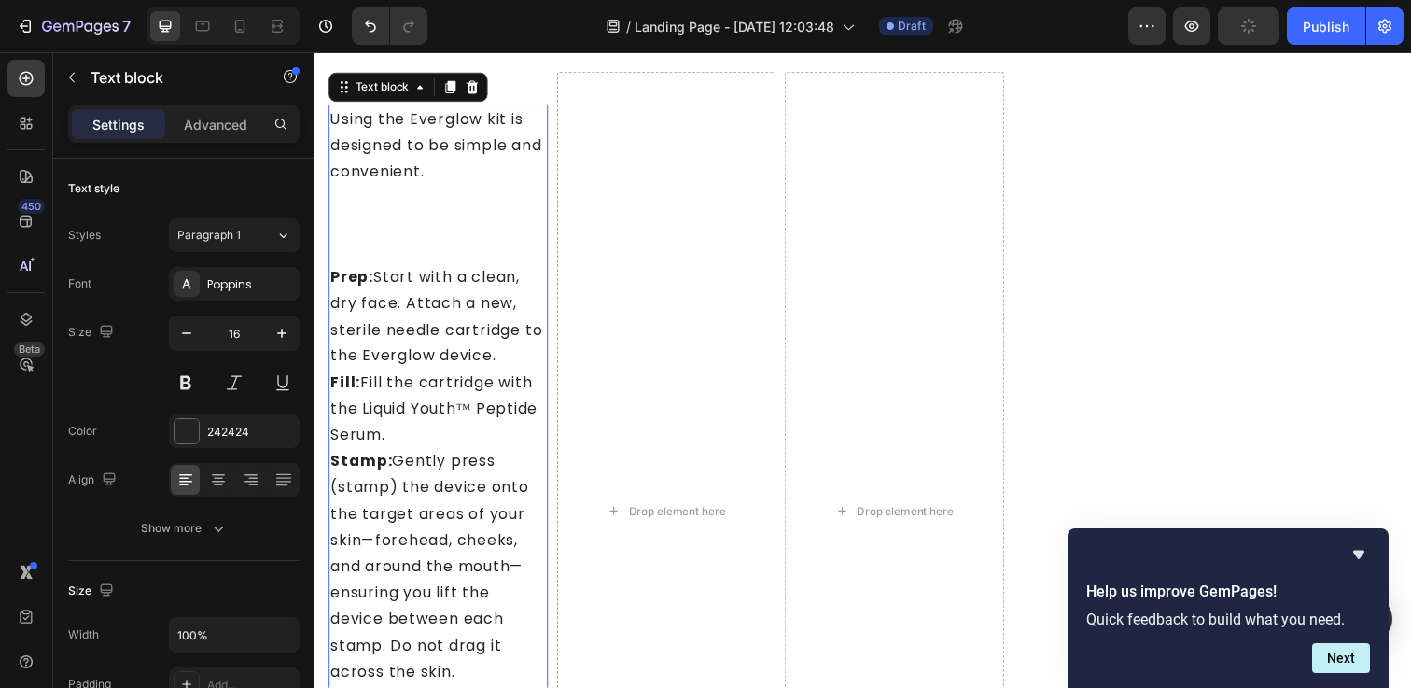
scroll to position [6668, 0]
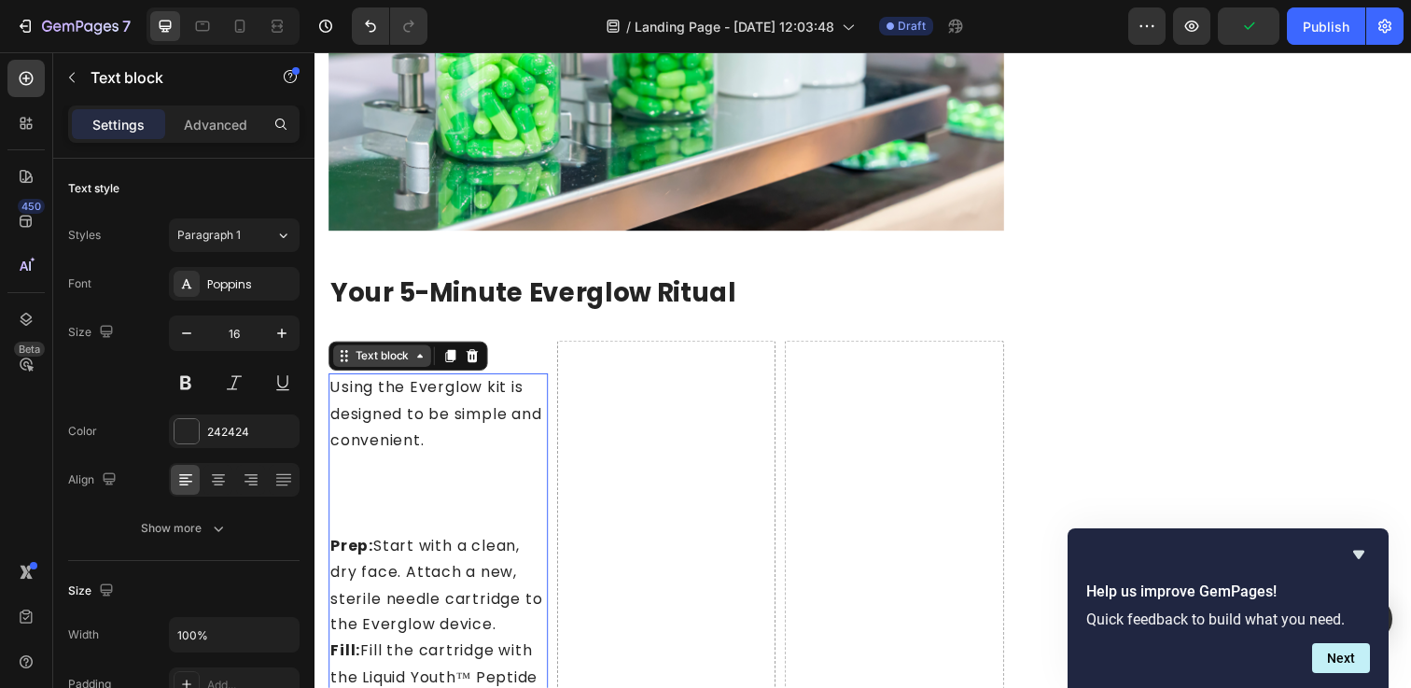
click at [418, 362] on icon at bounding box center [421, 362] width 15 height 15
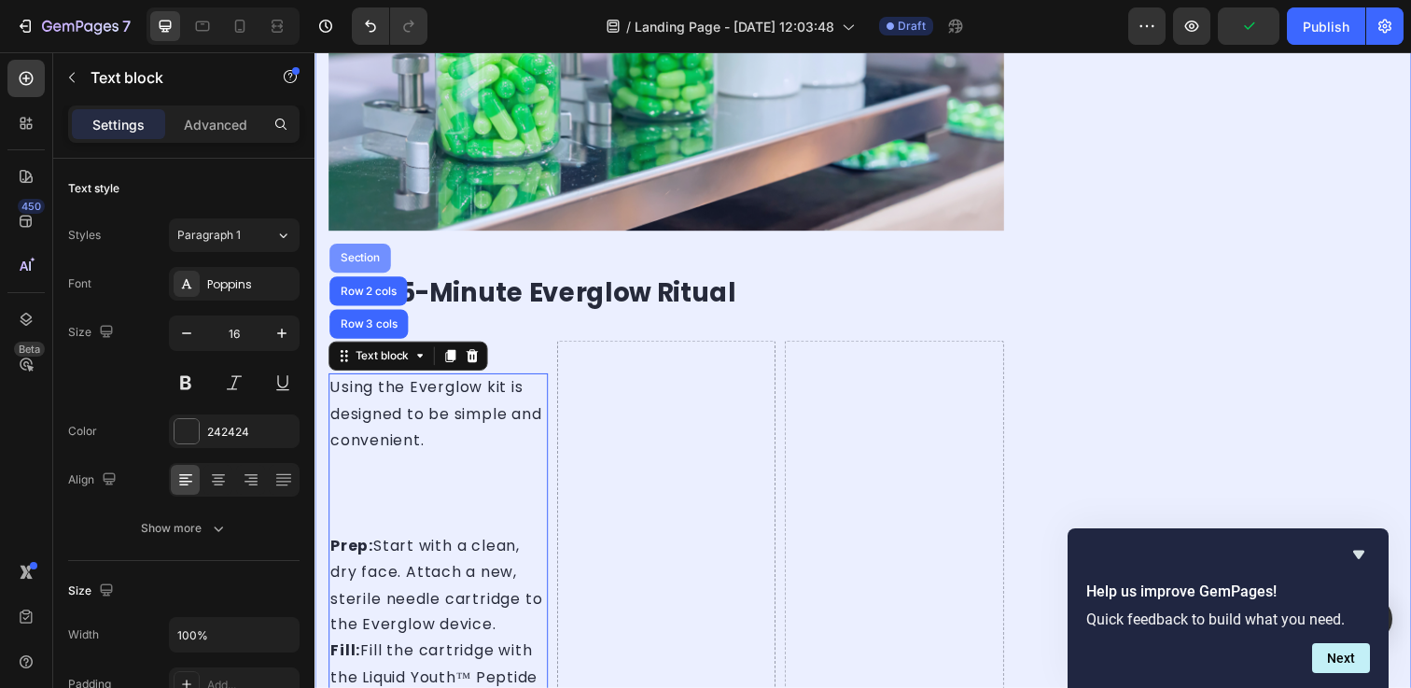
click at [366, 256] on div "Section" at bounding box center [360, 262] width 63 height 30
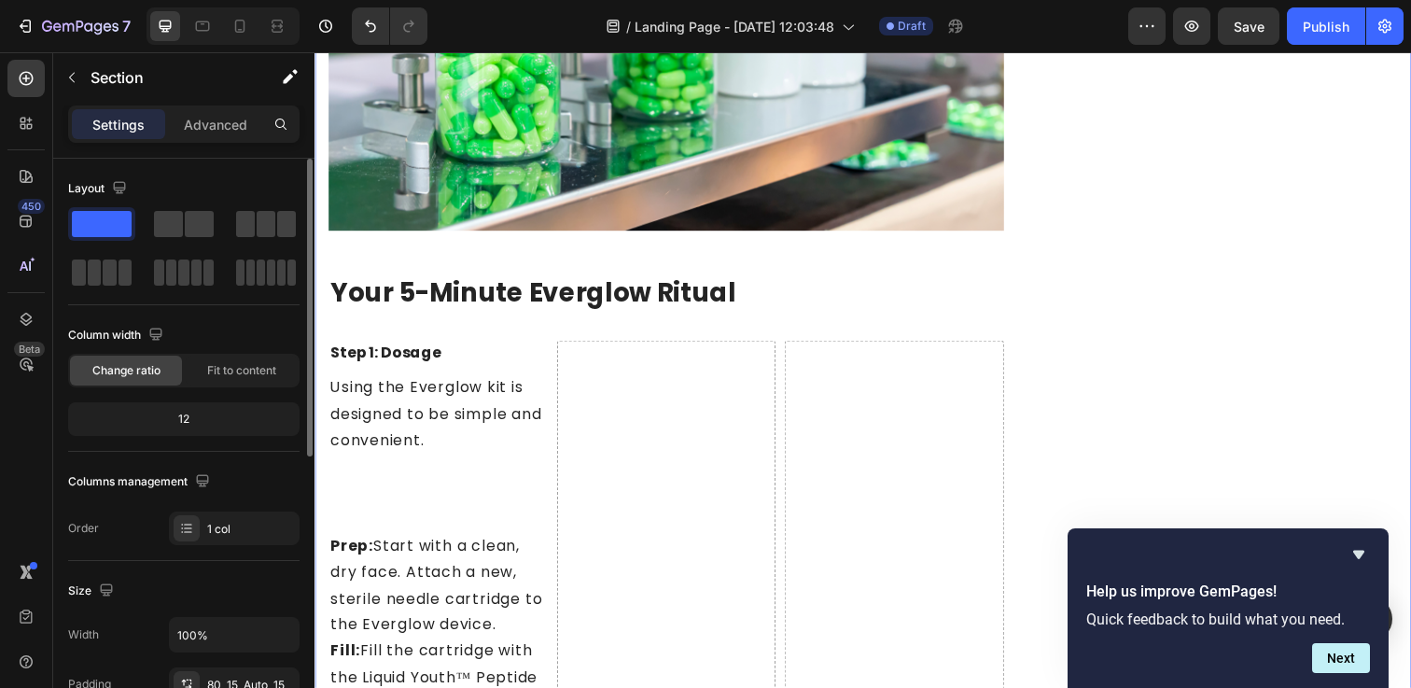
click at [98, 230] on span at bounding box center [102, 224] width 60 height 26
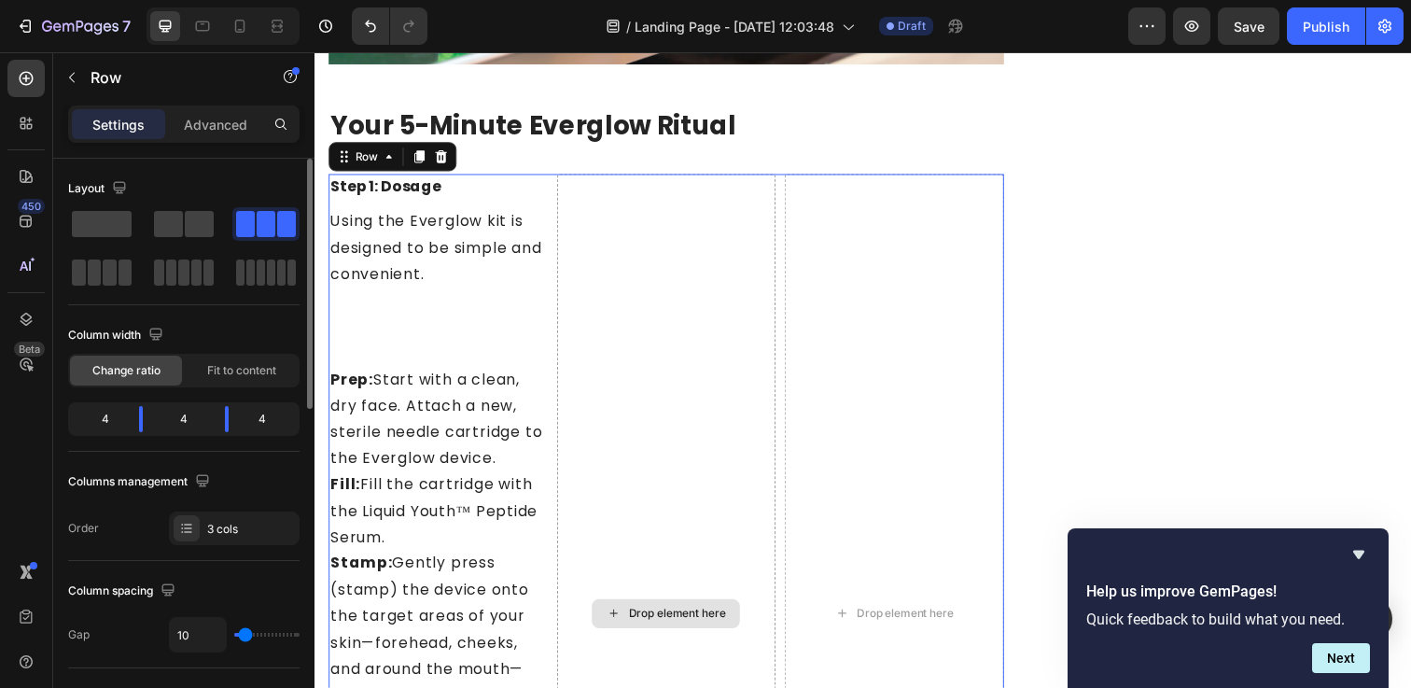
scroll to position [6835, 0]
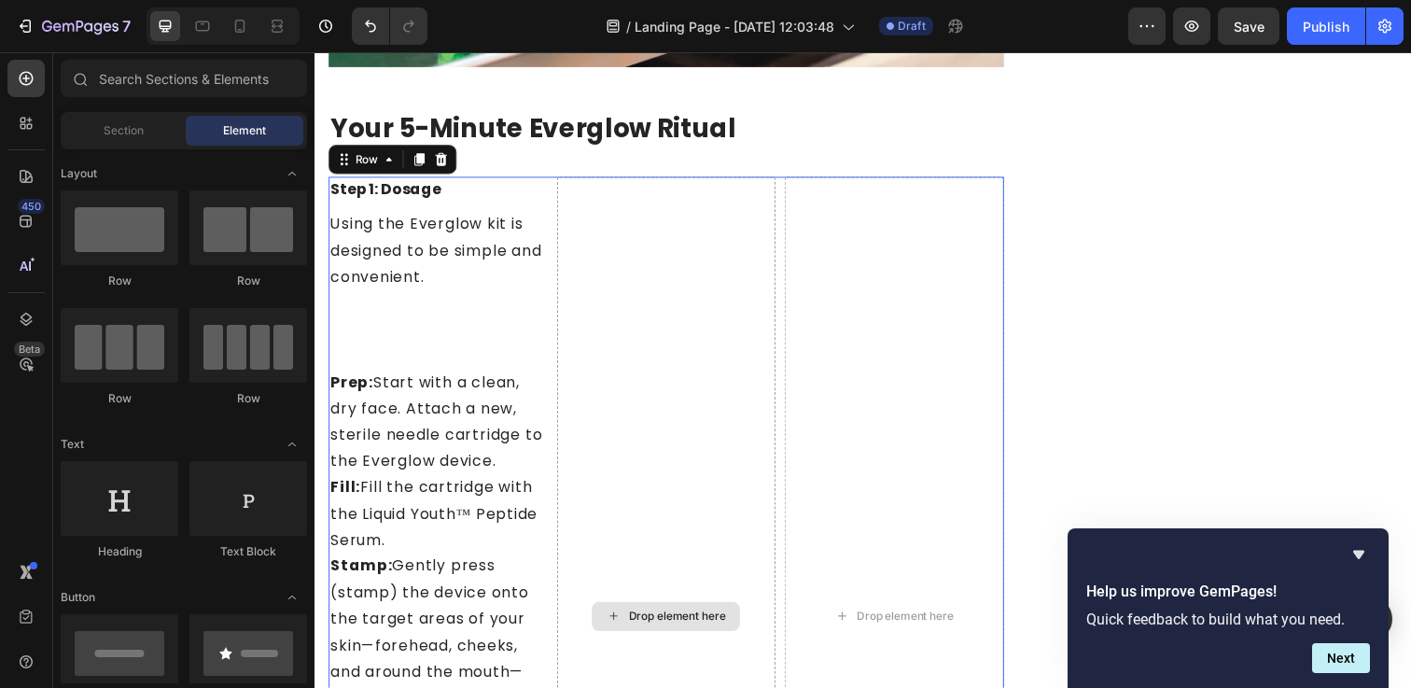
click at [673, 616] on div "Drop element here" at bounding box center [672, 628] width 151 height 30
click at [716, 551] on div "Drop element here" at bounding box center [674, 628] width 224 height 898
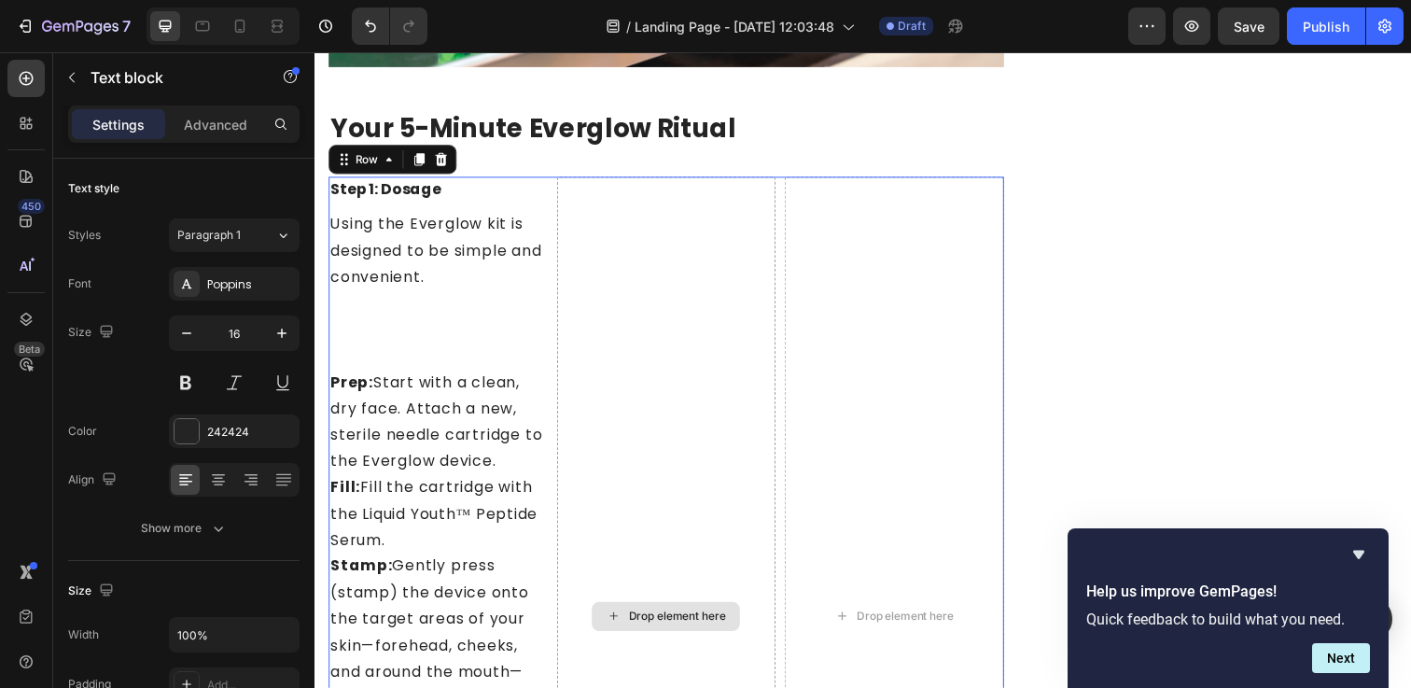
click at [498, 405] on p "Prep: Start with a clean, dry face. Attach a new, sterile needle cartridge to t…" at bounding box center [440, 429] width 220 height 107
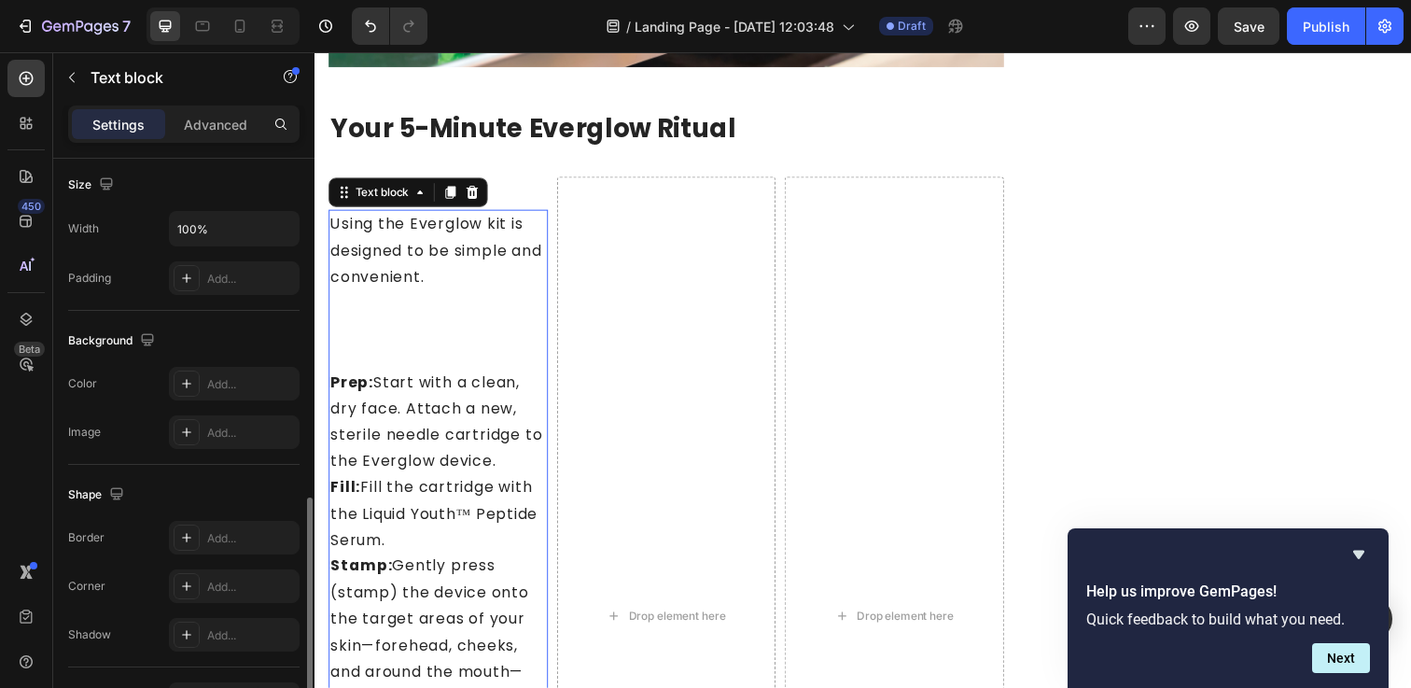
scroll to position [523, 0]
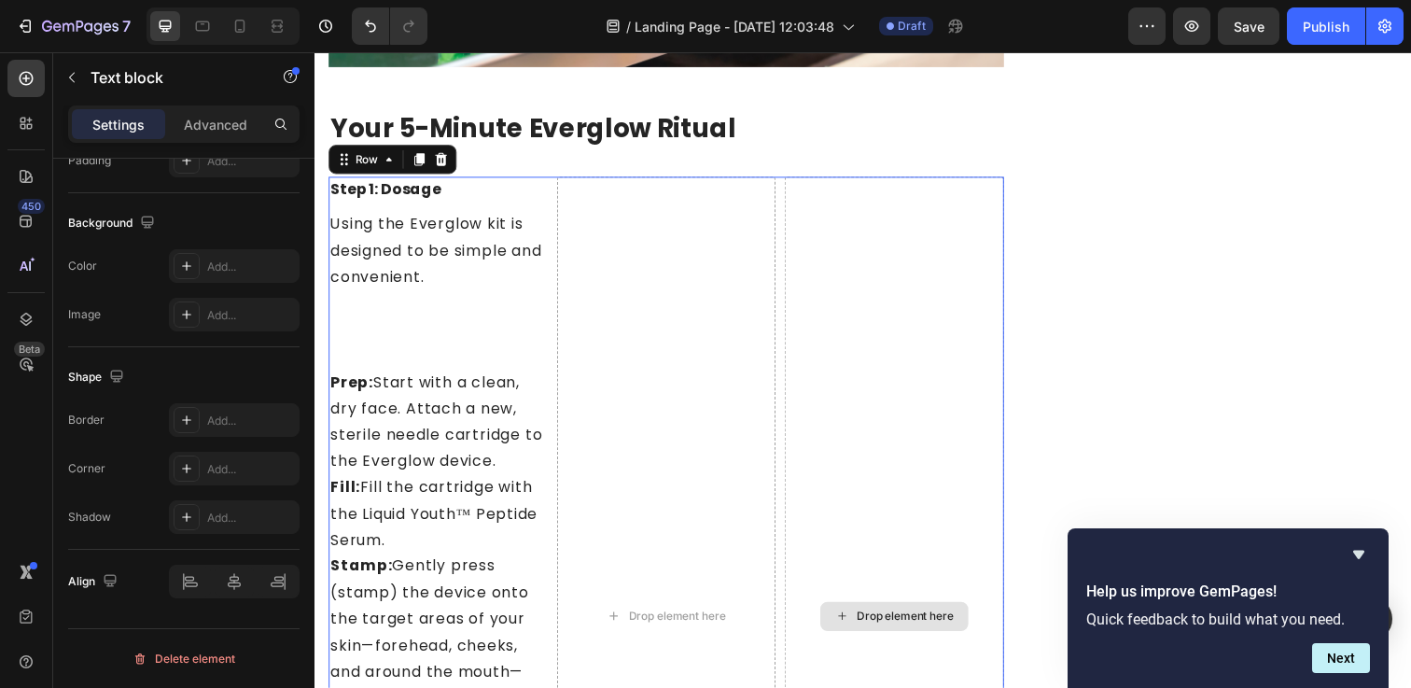
click at [948, 356] on div "Drop element here" at bounding box center [906, 628] width 224 height 898
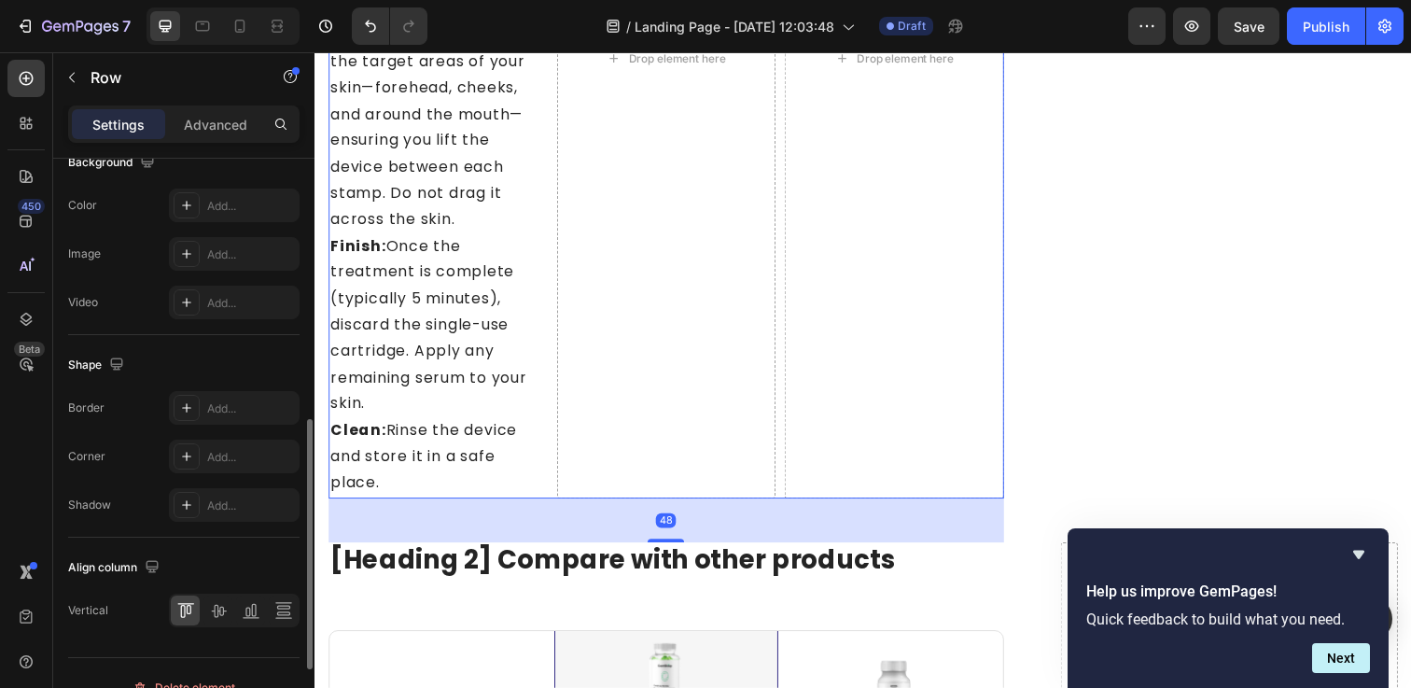
scroll to position [769, 0]
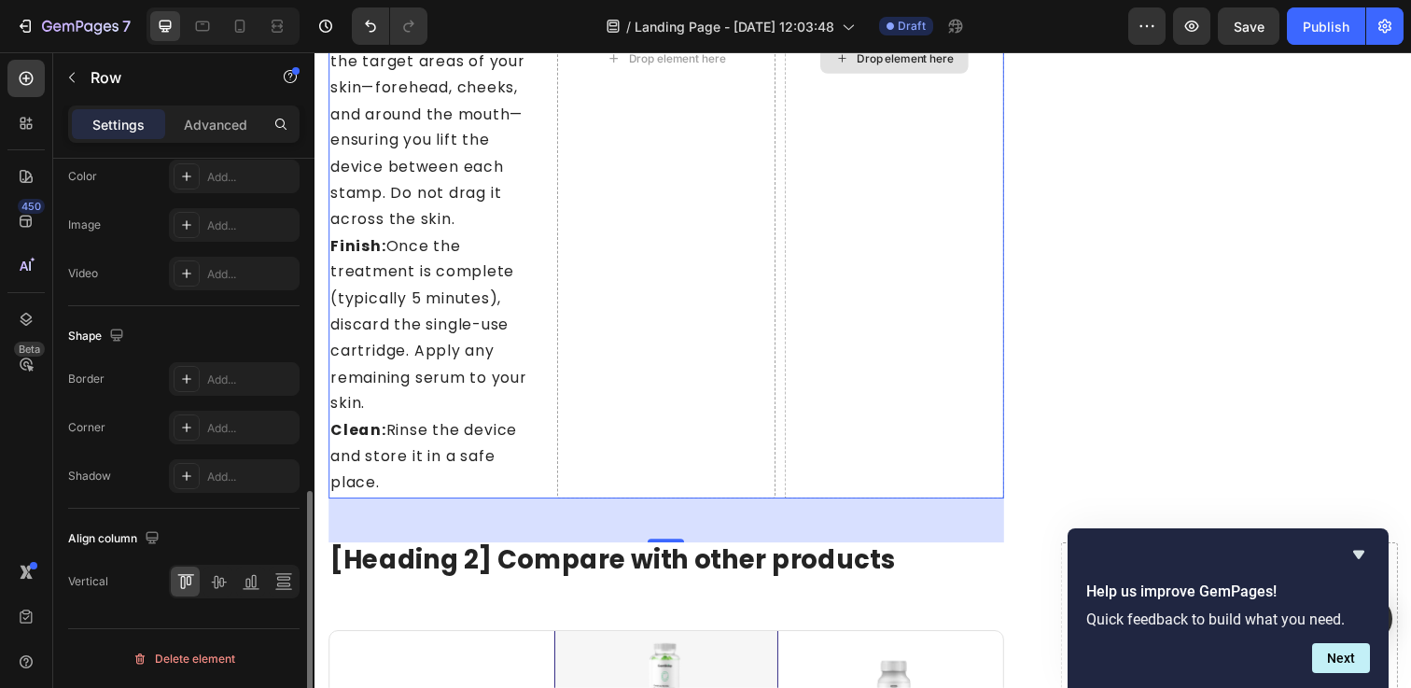
click at [897, 425] on div "Drop element here" at bounding box center [906, 59] width 224 height 898
click at [177, 651] on div "Delete element" at bounding box center [183, 659] width 103 height 22
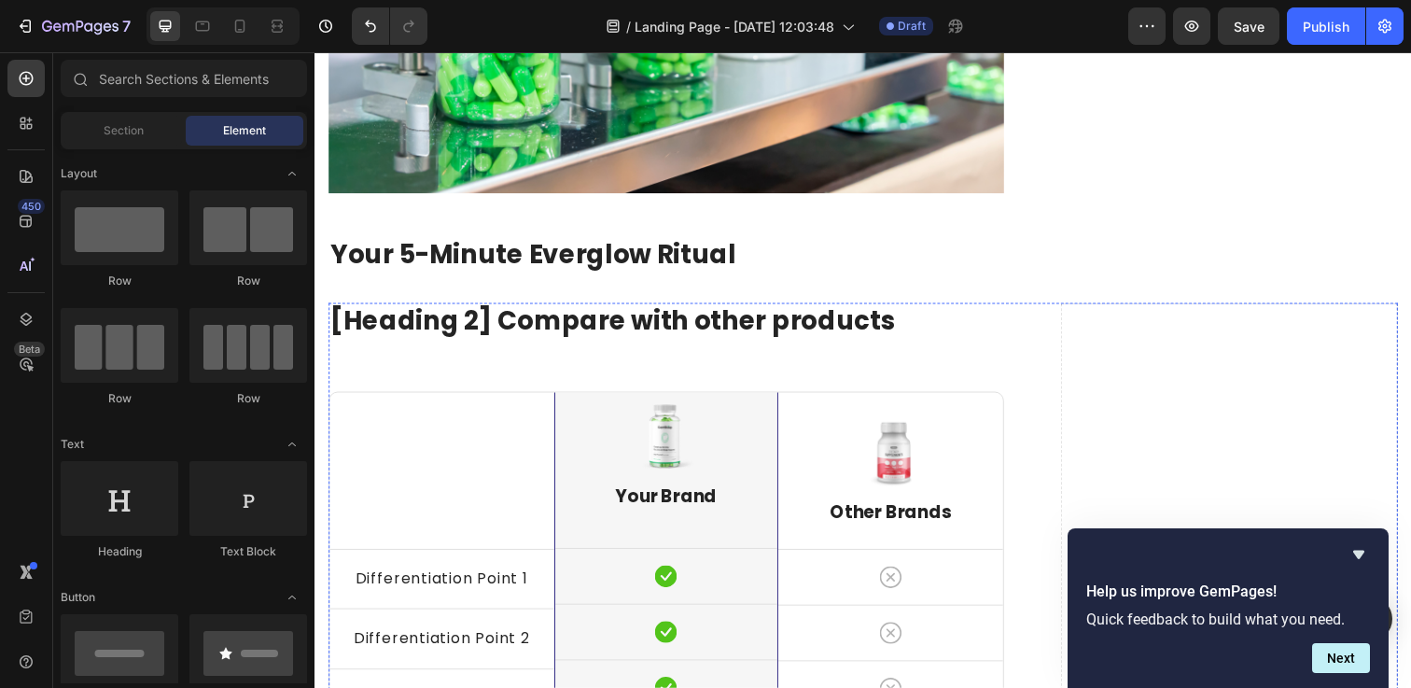
scroll to position [6693, 0]
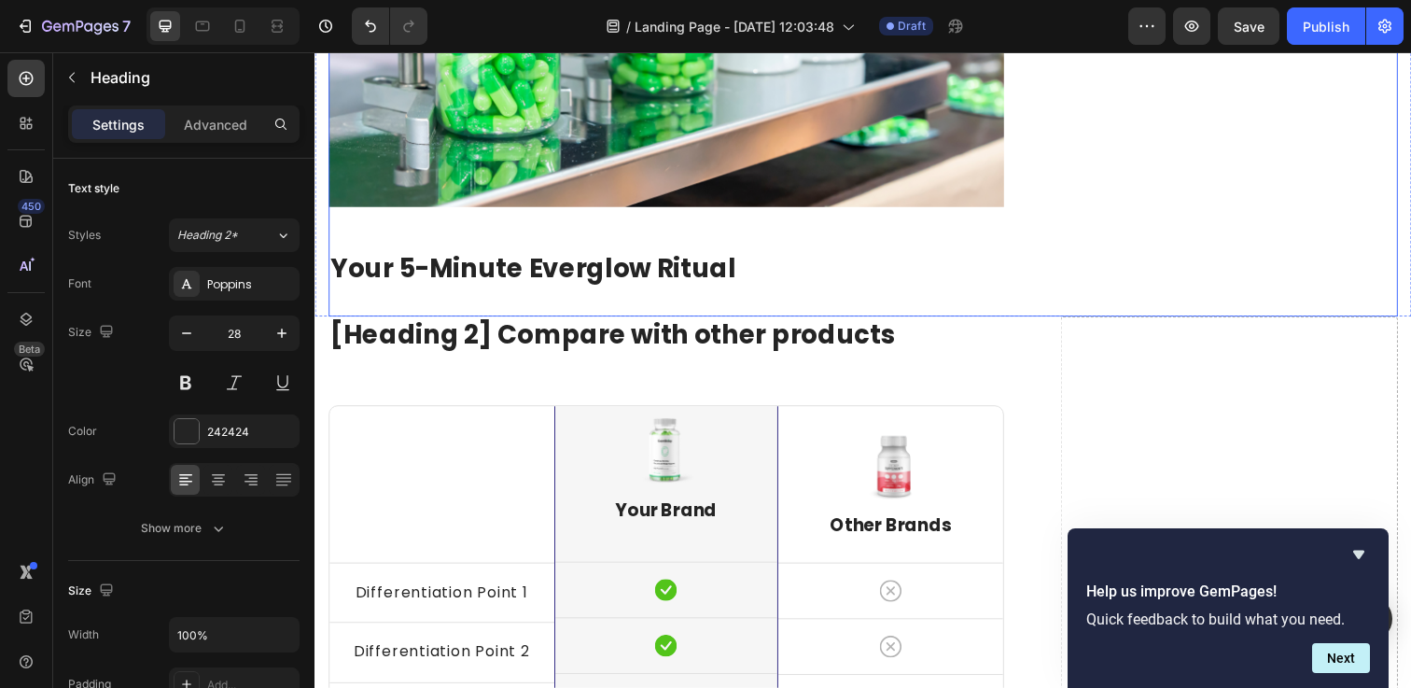
click at [608, 284] on strong "Your 5-Minute Everglow Ritual" at bounding box center [537, 273] width 414 height 36
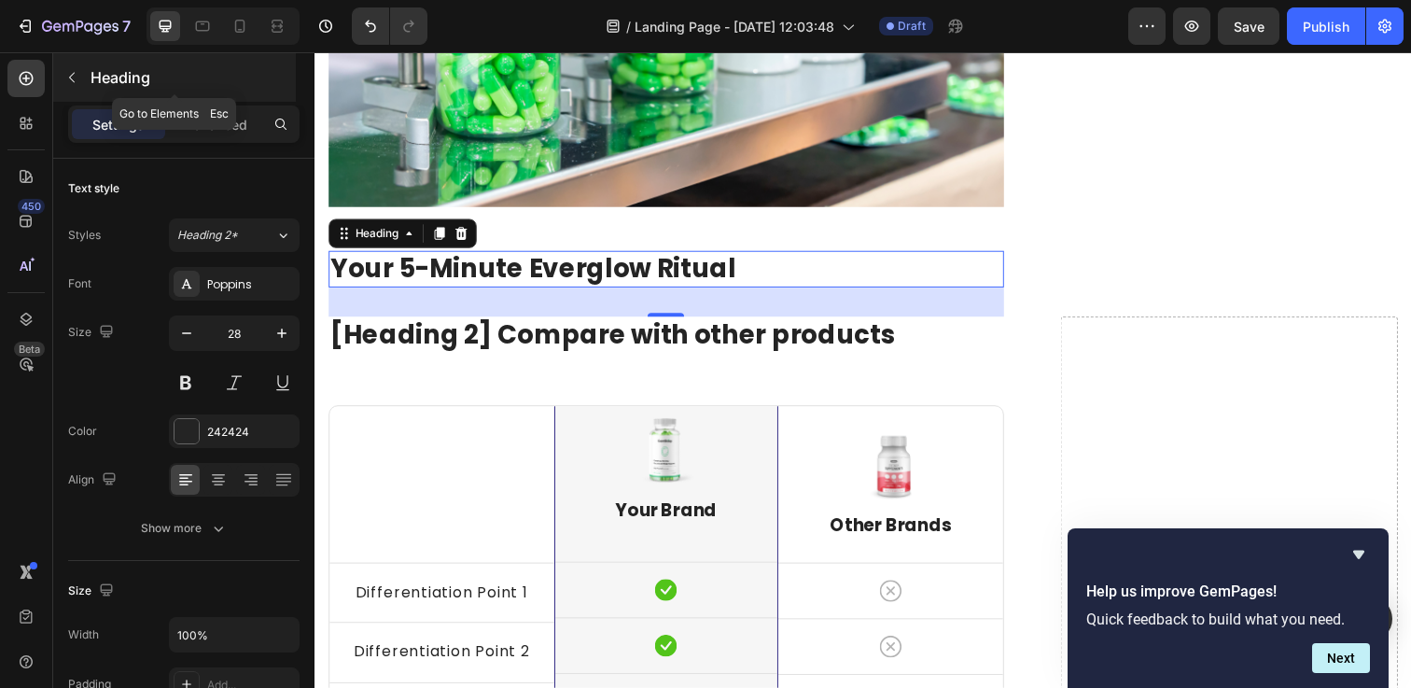
click at [71, 72] on icon "button" at bounding box center [71, 77] width 15 height 15
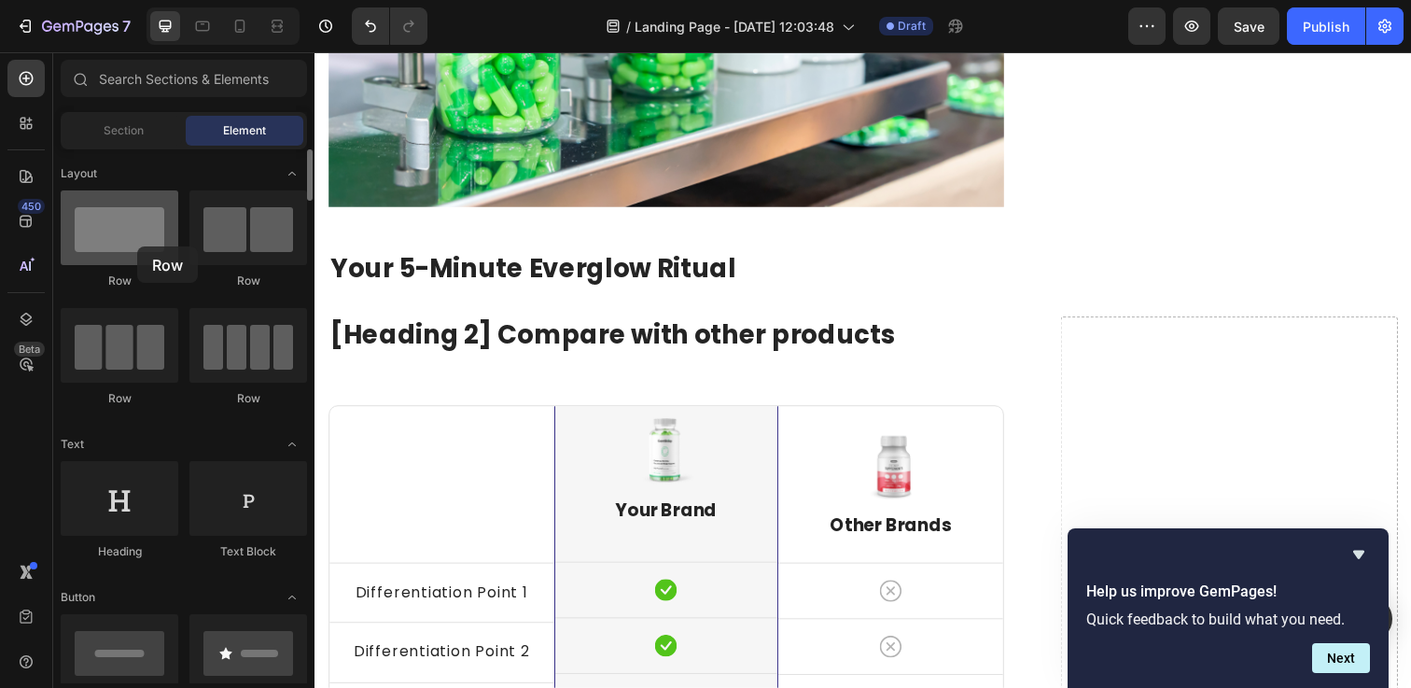
click at [137, 246] on div at bounding box center [120, 227] width 118 height 75
click at [149, 256] on div at bounding box center [120, 227] width 118 height 75
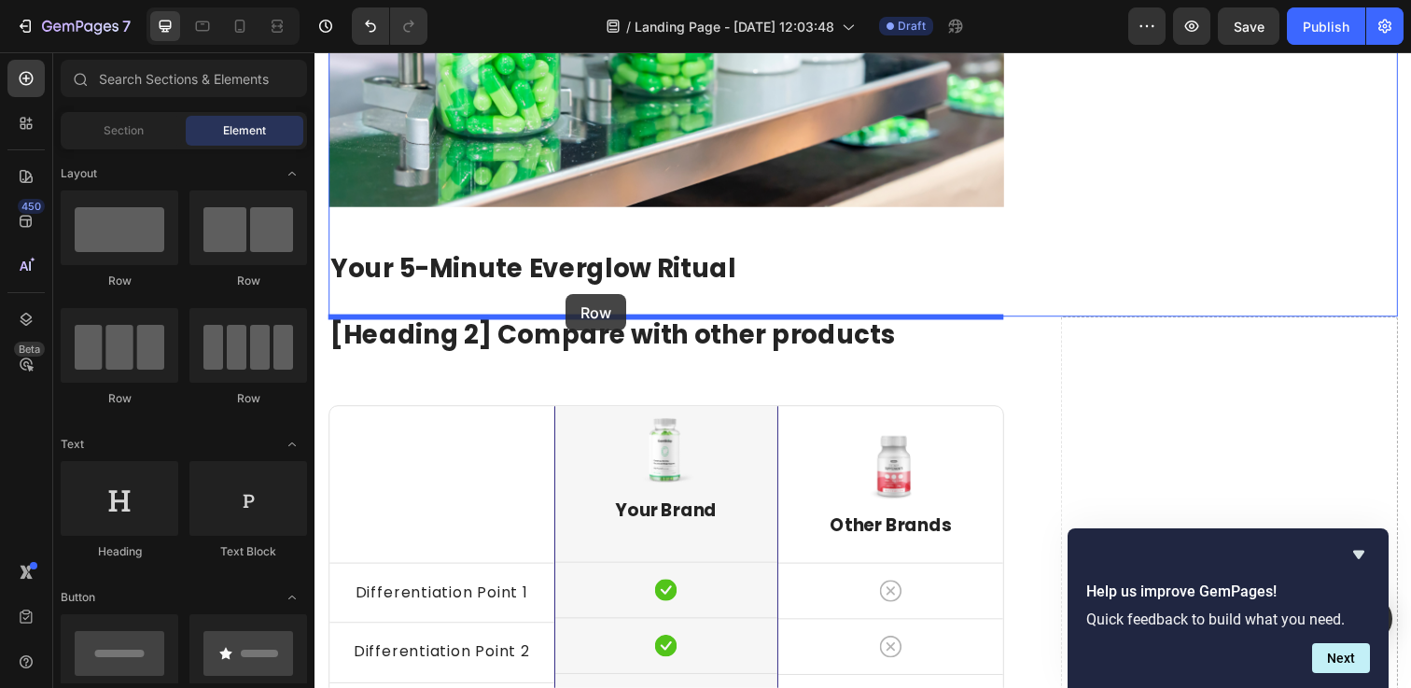
drag, startPoint x: 464, startPoint y: 308, endPoint x: 571, endPoint y: 300, distance: 107.6
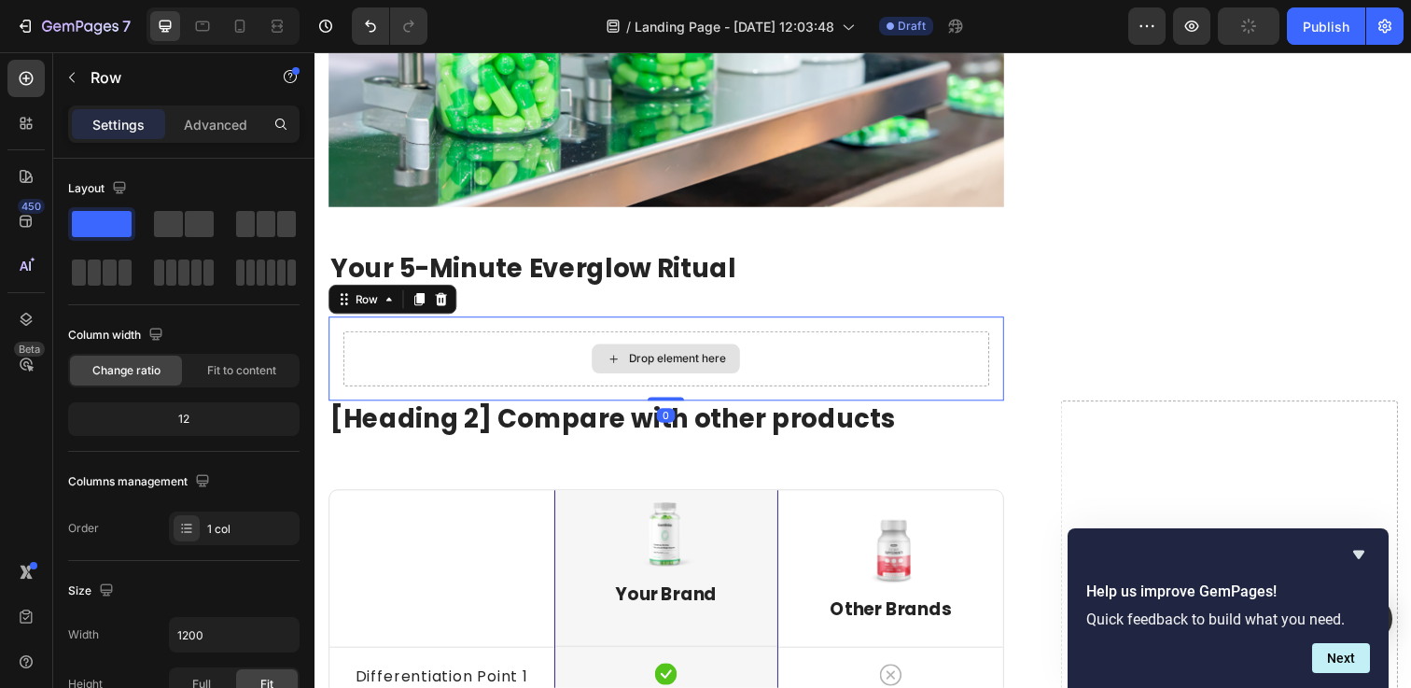
click at [529, 369] on div "Drop element here" at bounding box center [673, 365] width 660 height 56
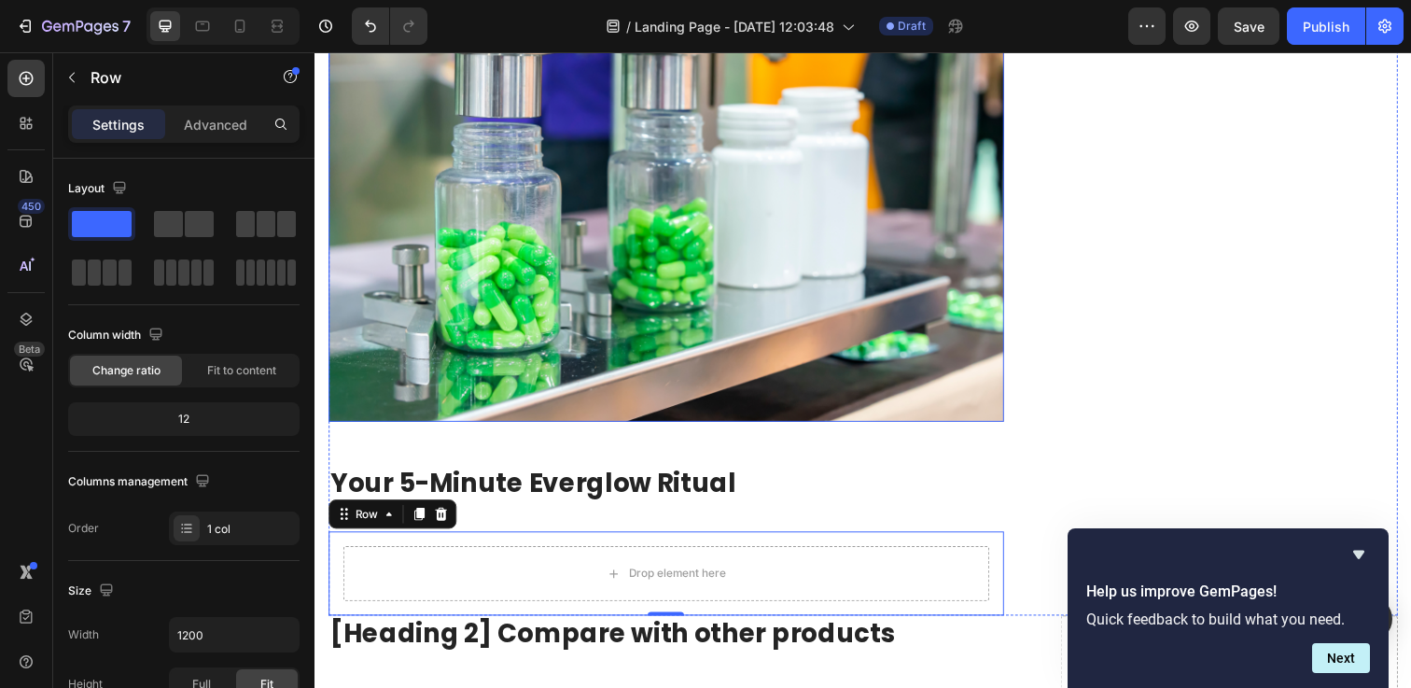
scroll to position [6461, 0]
